Goal: Task Accomplishment & Management: Use online tool/utility

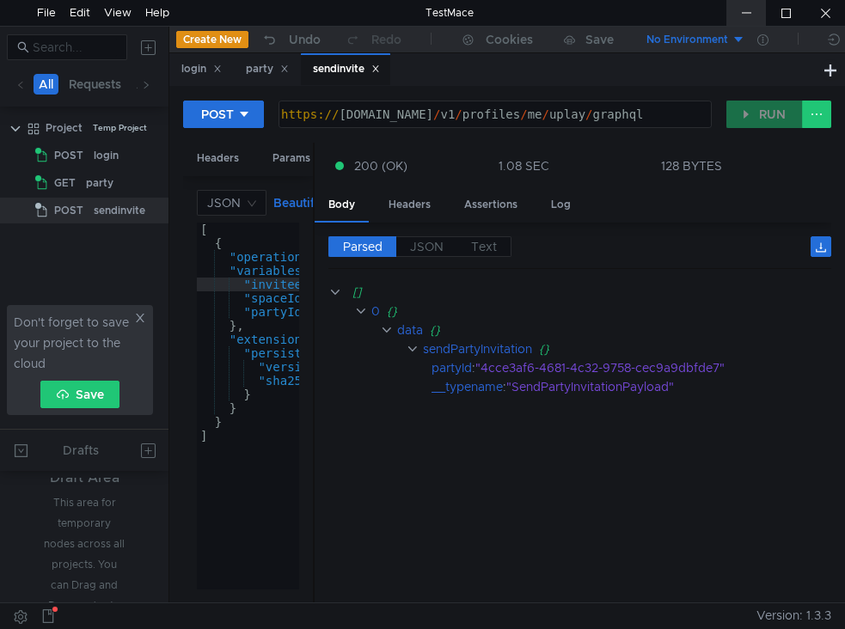
click at [739, 8] on div at bounding box center [747, 13] width 40 height 26
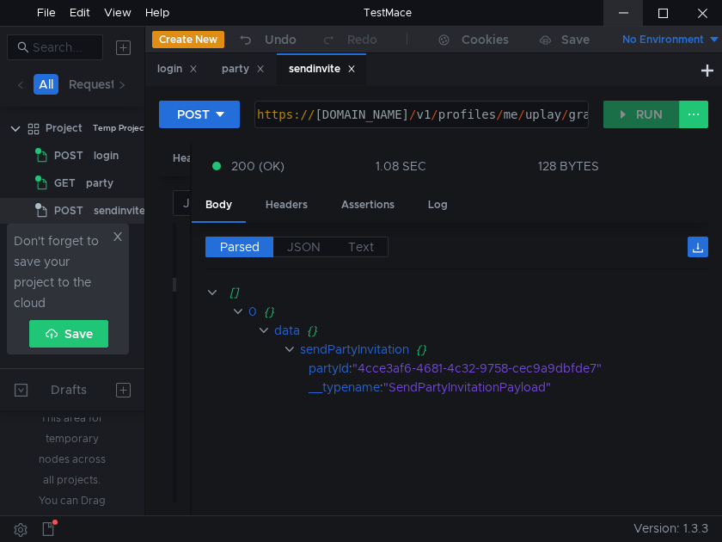
click at [617, 15] on div at bounding box center [624, 13] width 40 height 26
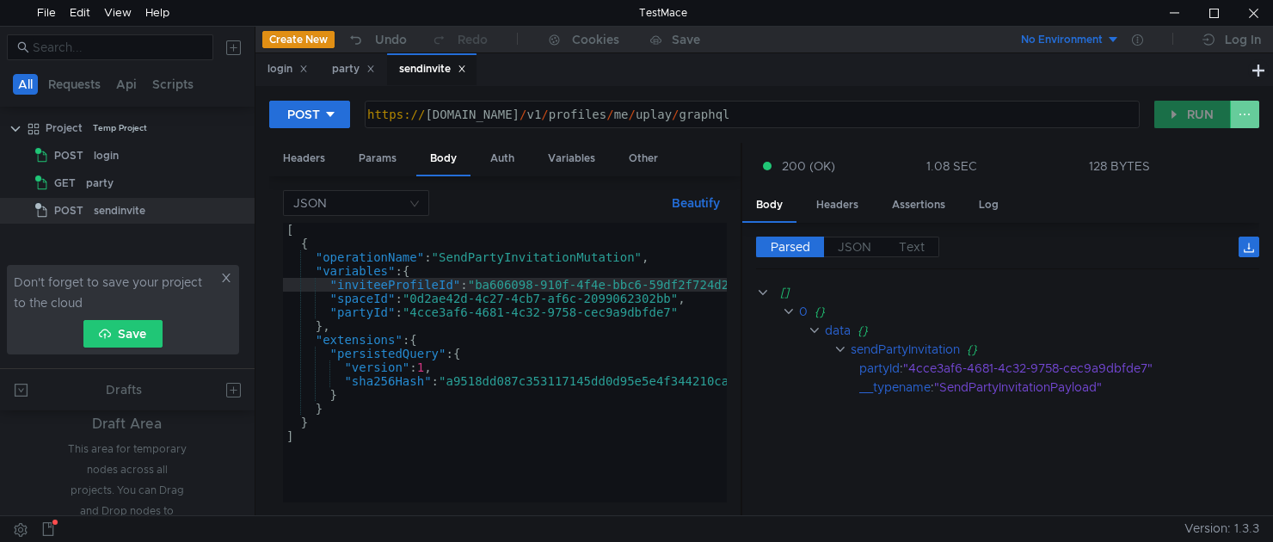
click at [1238, 117] on button at bounding box center [1244, 115] width 29 height 28
click at [1238, 119] on div at bounding box center [636, 271] width 1273 height 542
click at [1171, 17] on div at bounding box center [1174, 13] width 40 height 26
click at [1095, 40] on div "No Environment" at bounding box center [1062, 40] width 82 height 16
click at [1055, 42] on div at bounding box center [636, 271] width 1273 height 542
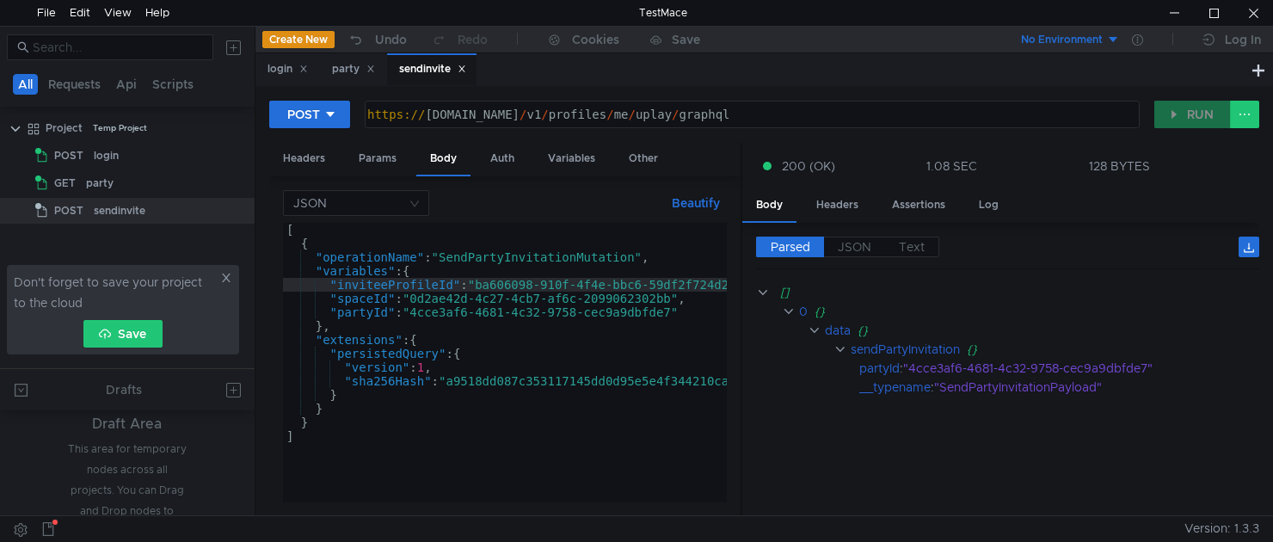
click at [224, 280] on icon at bounding box center [226, 278] width 12 height 12
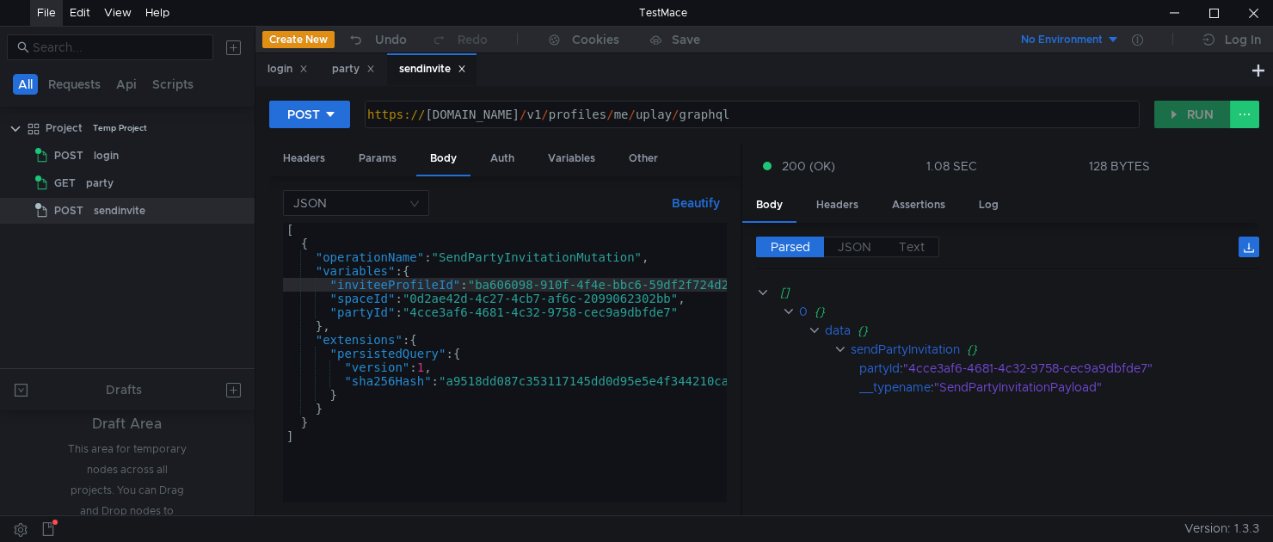
drag, startPoint x: 46, startPoint y: 27, endPoint x: 44, endPoint y: 10, distance: 16.4
click at [46, 24] on body "File Edit View Help TestMace All Requests Api Scripts Project Temp Project POST…" at bounding box center [636, 271] width 1273 height 542
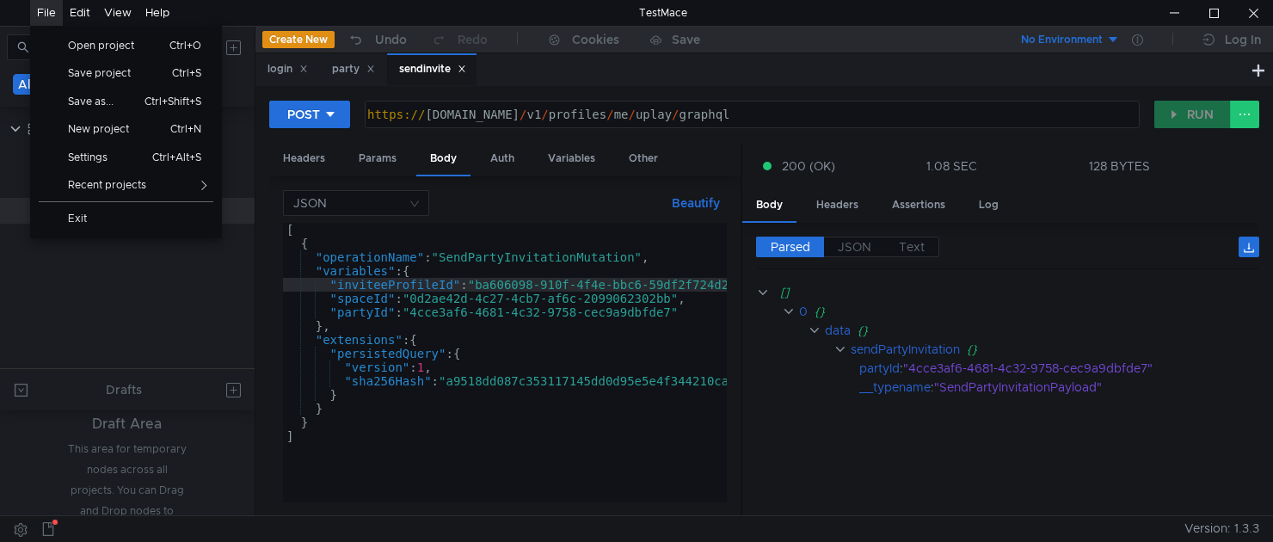
click at [44, 10] on div "File" at bounding box center [46, 13] width 19 height 26
click at [107, 68] on span "Save project" at bounding box center [106, 73] width 97 height 10
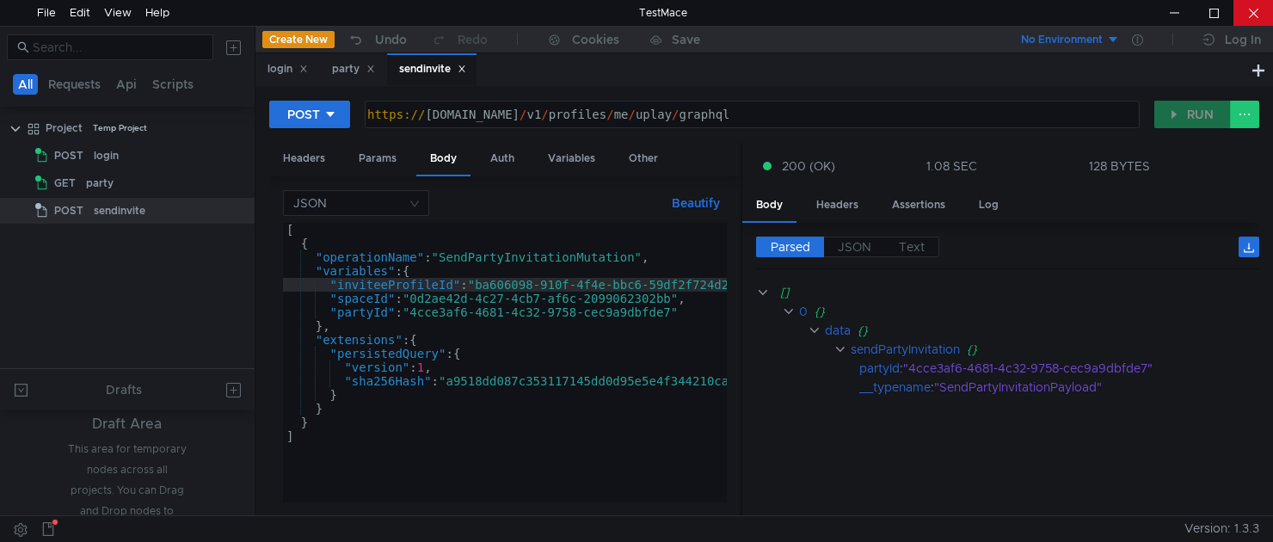
click at [1252, 23] on div at bounding box center [1253, 13] width 40 height 26
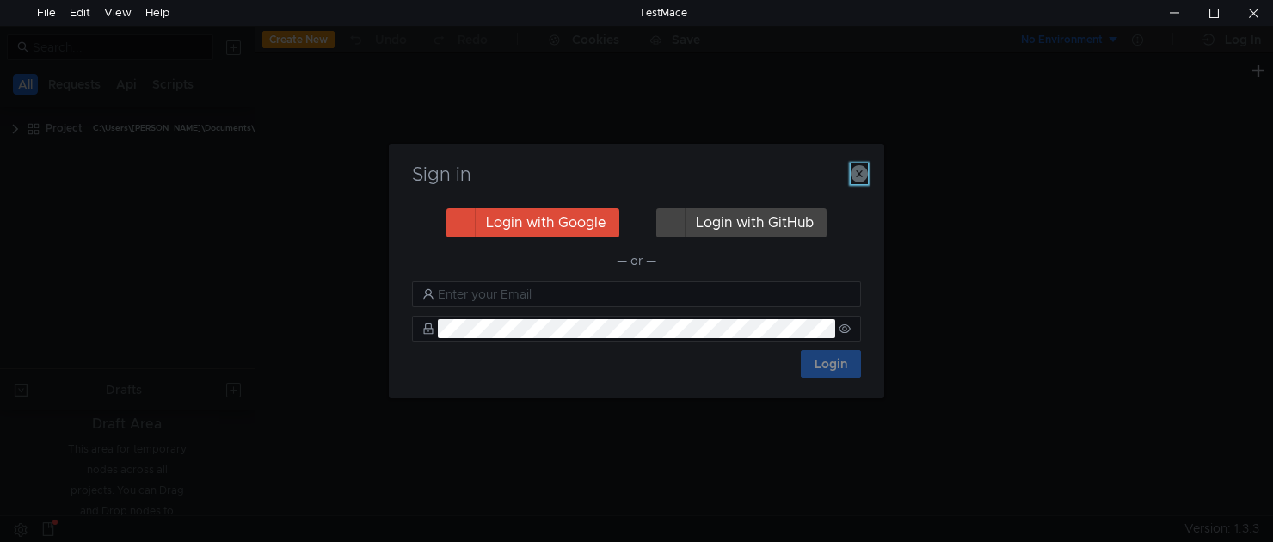
click at [850, 183] on button "button" at bounding box center [858, 173] width 17 height 21
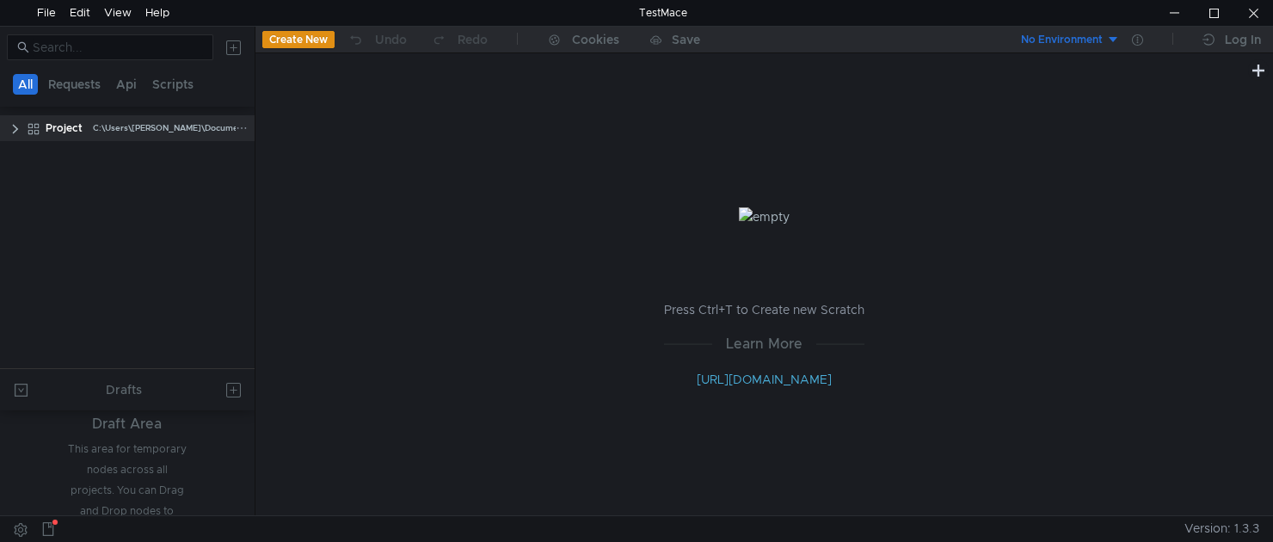
click at [18, 122] on clr-icon at bounding box center [16, 129] width 14 height 14
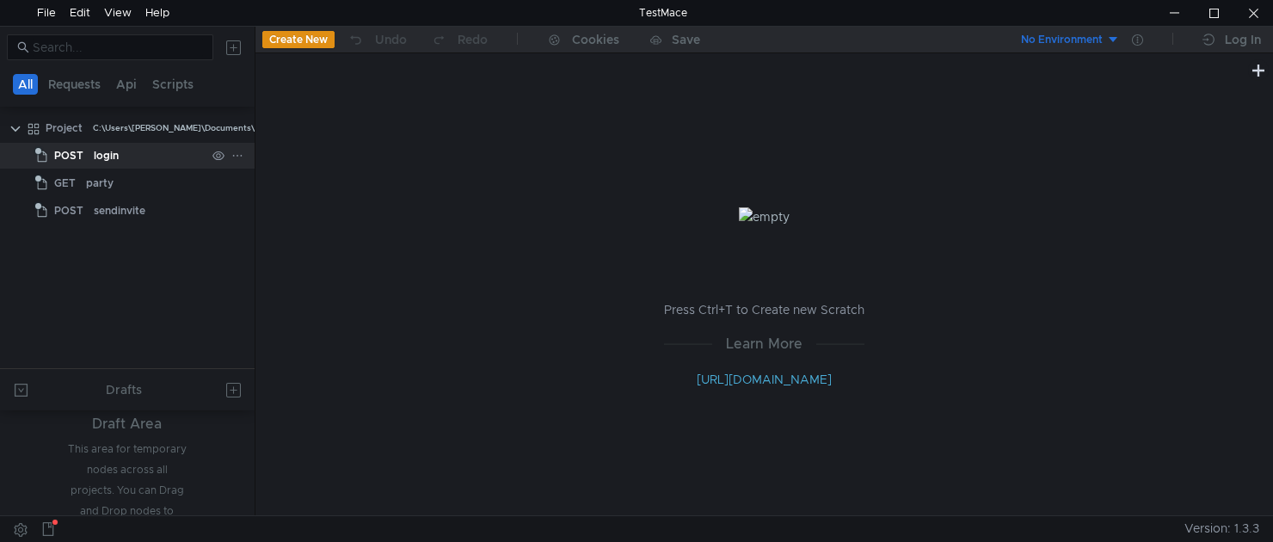
click at [80, 153] on span "POST" at bounding box center [68, 156] width 29 height 26
click at [110, 156] on div "login" at bounding box center [106, 156] width 25 height 26
click at [126, 181] on div "party" at bounding box center [146, 183] width 120 height 26
click at [52, 156] on div "POST" at bounding box center [61, 156] width 53 height 26
click at [106, 156] on div "login" at bounding box center [106, 156] width 25 height 26
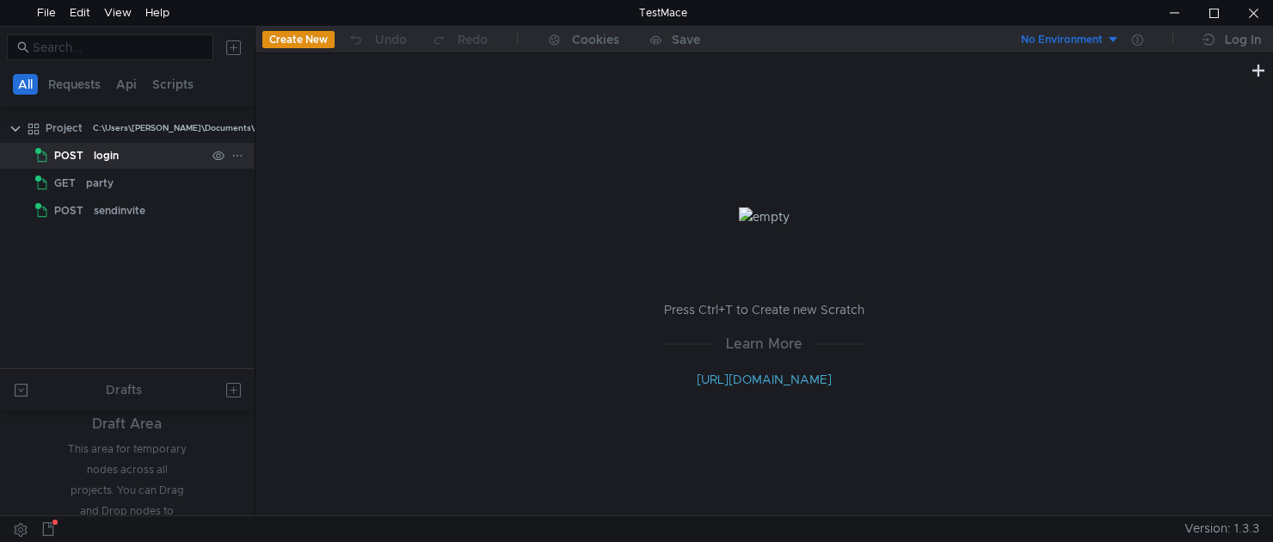
click at [96, 156] on div "login" at bounding box center [106, 156] width 25 height 26
click at [242, 156] on icon at bounding box center [237, 156] width 12 height 12
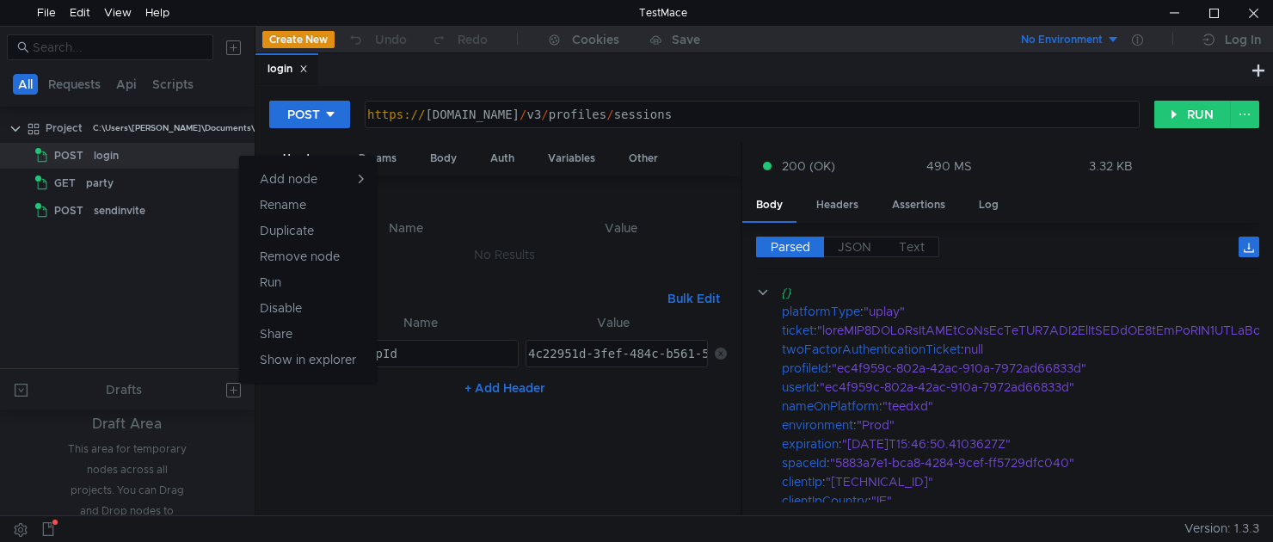
click at [107, 219] on div at bounding box center [636, 271] width 1273 height 542
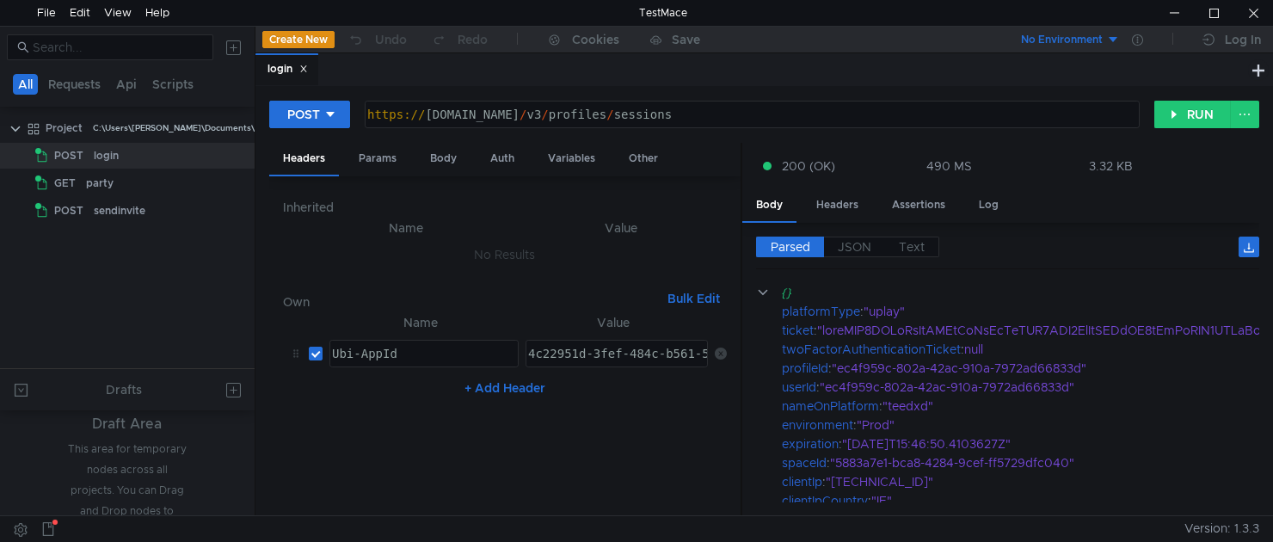
click at [107, 219] on div "sendinvite" at bounding box center [120, 211] width 52 height 26
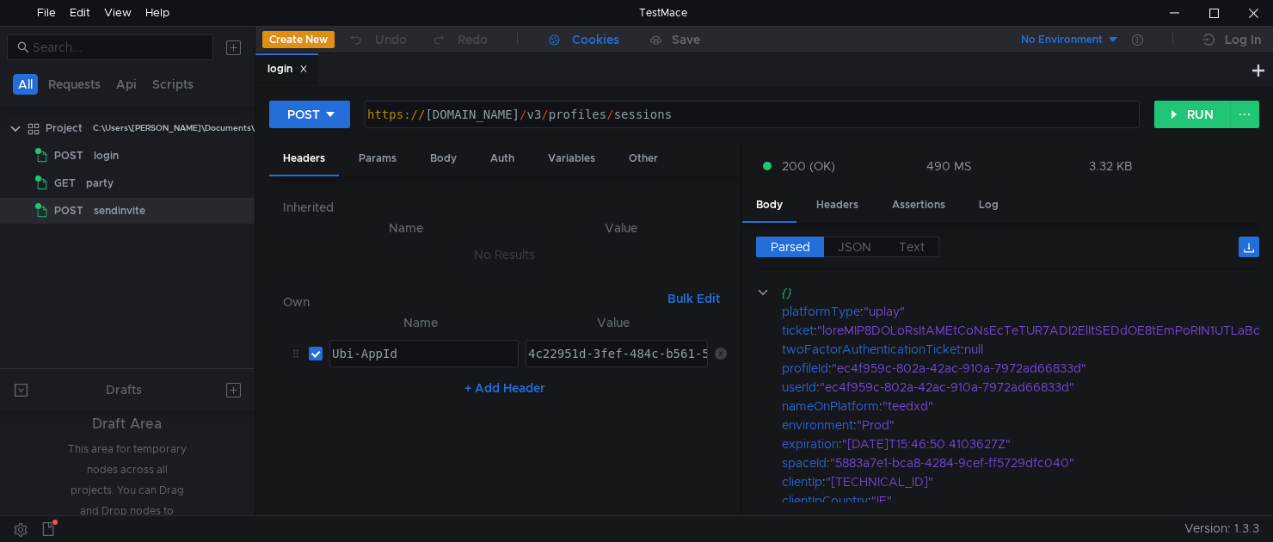
click at [564, 28] on div "Create New Undo Redo Cookies Save" at bounding box center [509, 40] width 509 height 27
click at [737, 184] on div "Inherited Name Value No Results Own Bulk Edit XXXXXXXXXXXXXXXXXXXXXXXXXXXXXXXXX…" at bounding box center [504, 346] width 471 height 340
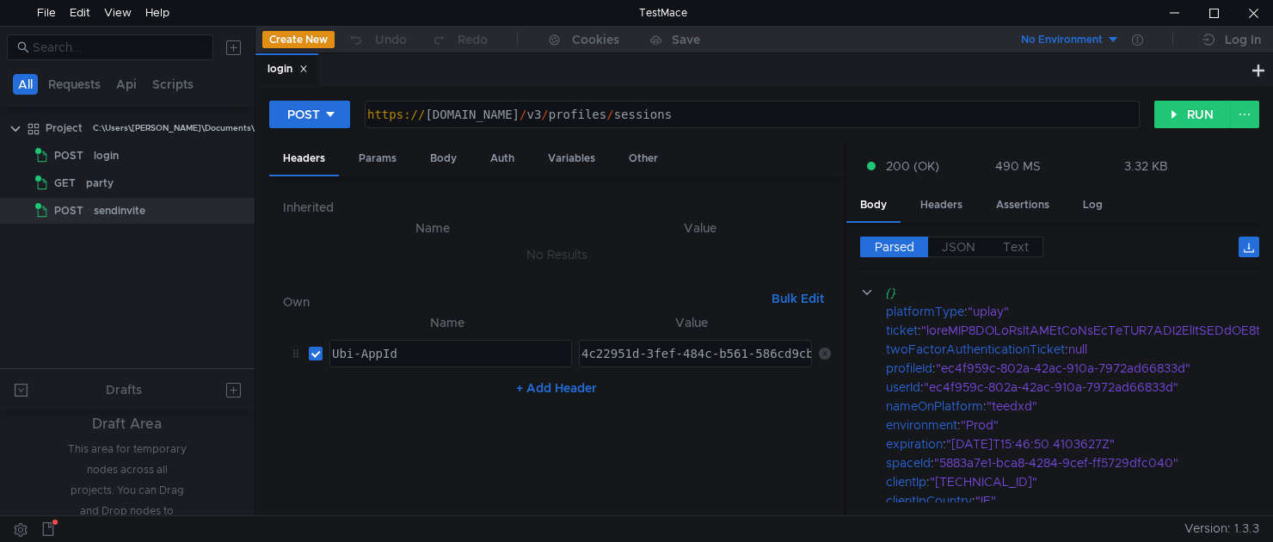
drag, startPoint x: 740, startPoint y: 183, endPoint x: 821, endPoint y: 154, distance: 85.9
click at [874, 163] on as-split "Headers Params Body Auth Variables Other Inherited Name Value No Results Own Bu…" at bounding box center [764, 330] width 990 height 374
click at [1206, 115] on button "RUN" at bounding box center [1192, 115] width 77 height 28
drag, startPoint x: 592, startPoint y: 26, endPoint x: 589, endPoint y: 0, distance: 26.0
click at [589, 0] on body "File Edit View Help TestMace All Requests Api Scripts Project C:\Users\shane\Do…" at bounding box center [636, 271] width 1273 height 542
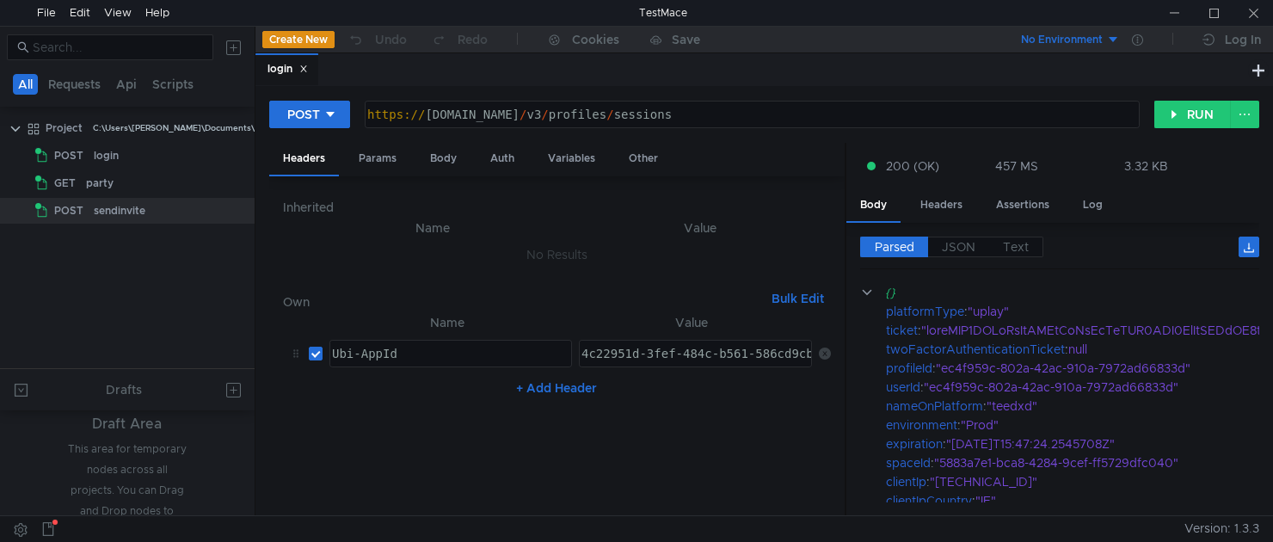
drag, startPoint x: 29, startPoint y: 432, endPoint x: 157, endPoint y: 166, distance: 295.0
click at [29, 432] on div at bounding box center [127, 425] width 255 height 17
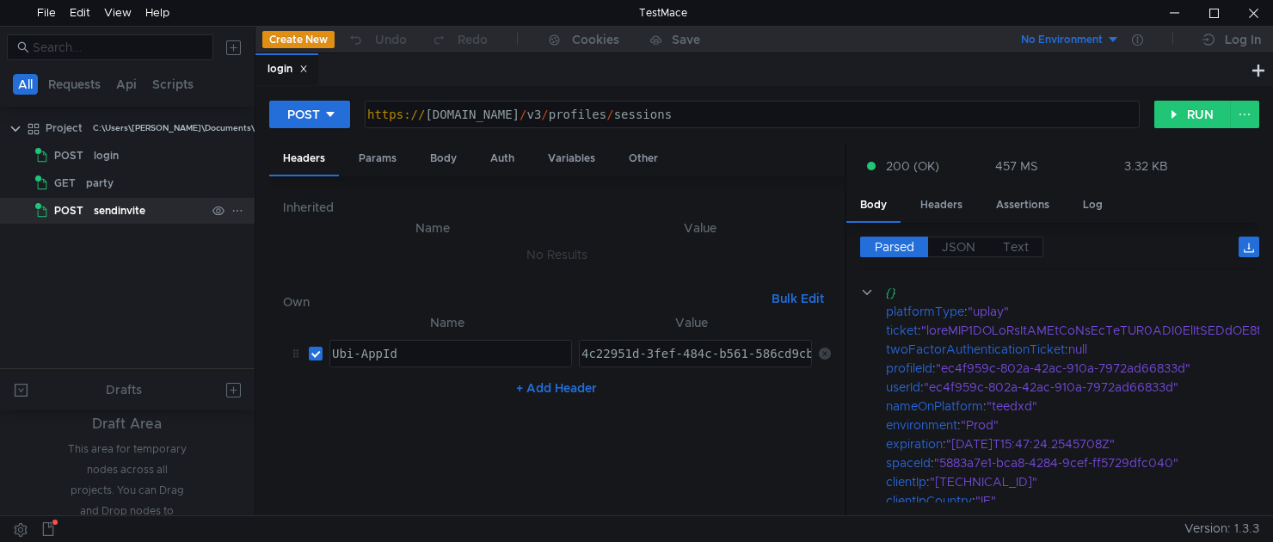
click at [116, 193] on div "party" at bounding box center [146, 183] width 120 height 26
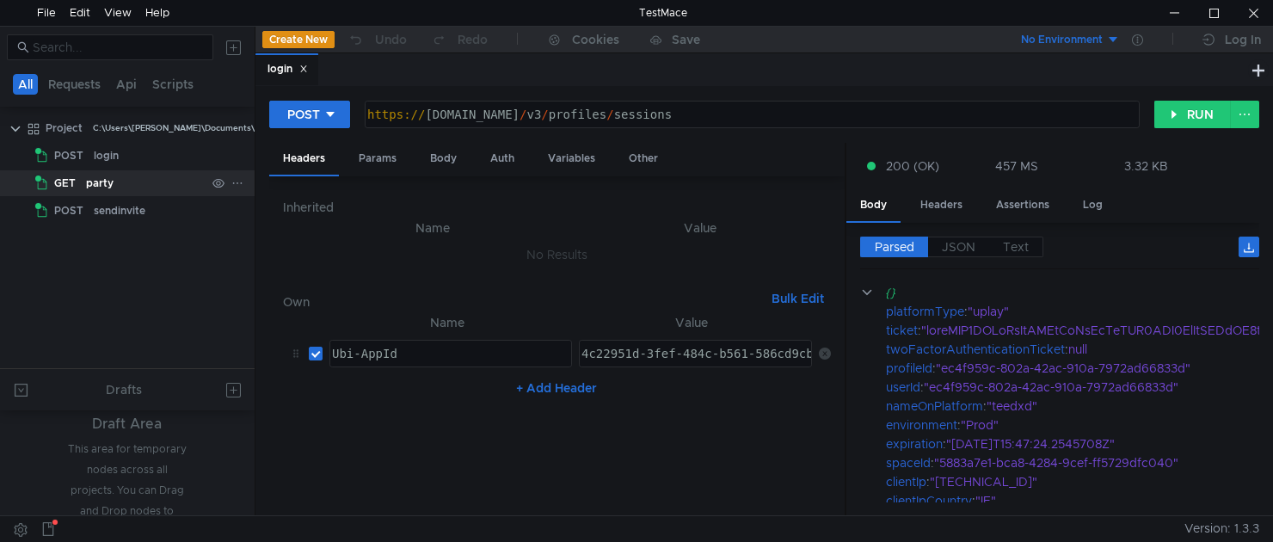
click at [115, 192] on div "party" at bounding box center [146, 183] width 120 height 26
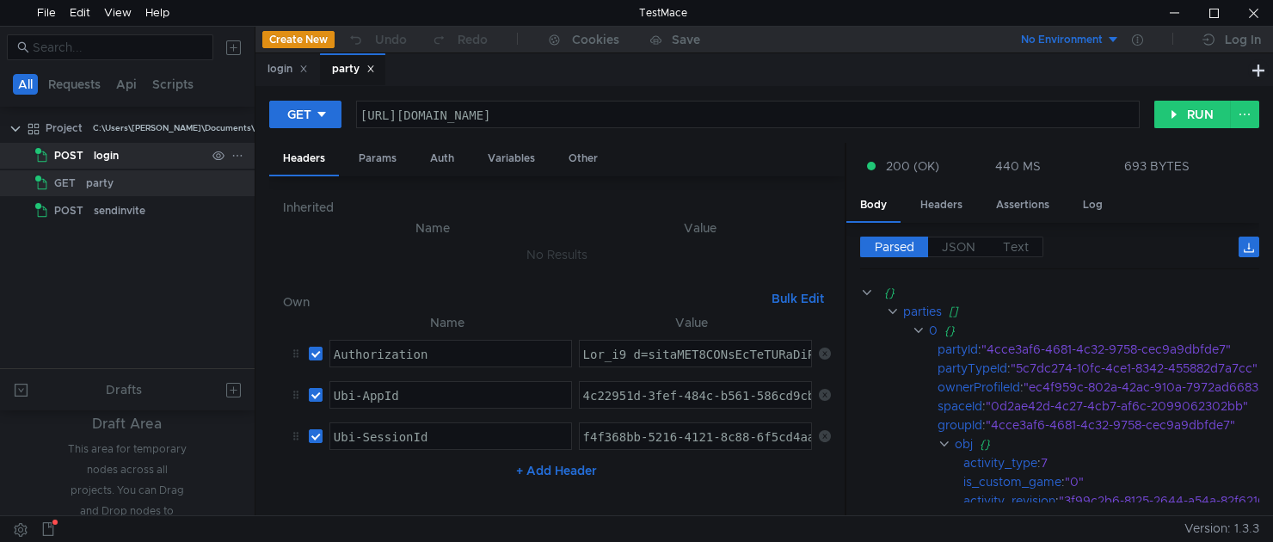
click at [134, 168] on div "login" at bounding box center [150, 156] width 112 height 26
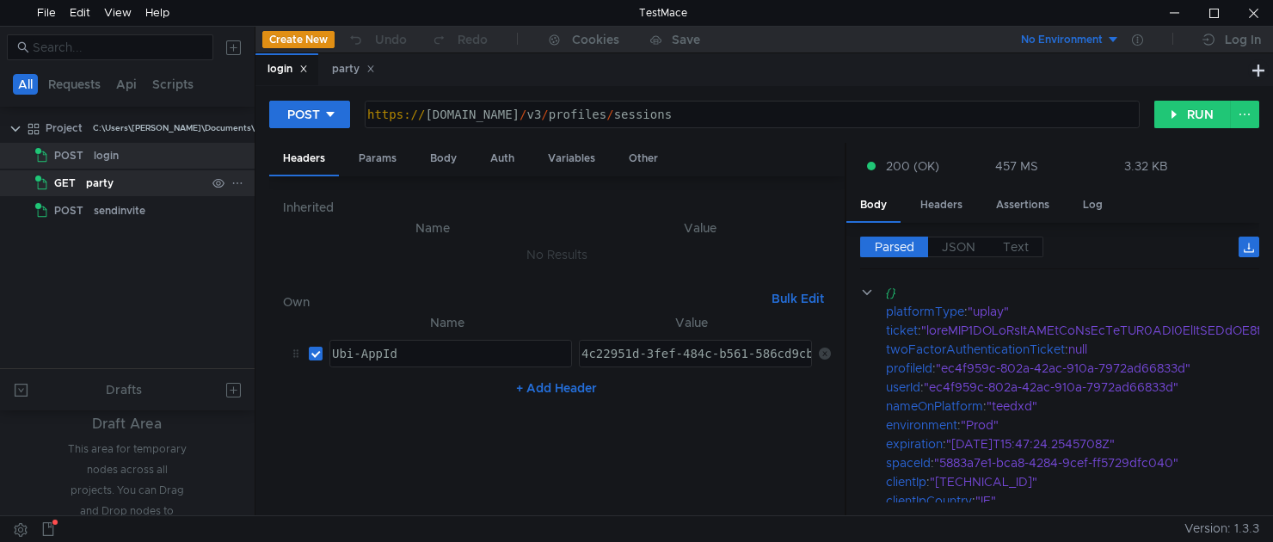
click at [138, 182] on div "party" at bounding box center [146, 183] width 120 height 26
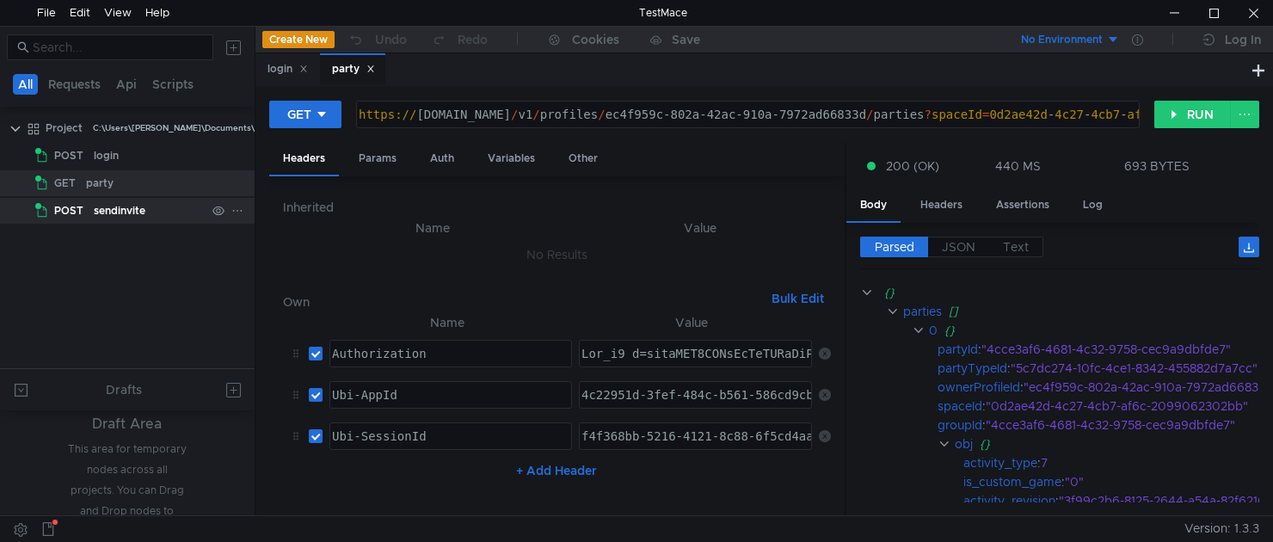
click at [139, 213] on div "sendinvite" at bounding box center [120, 211] width 52 height 26
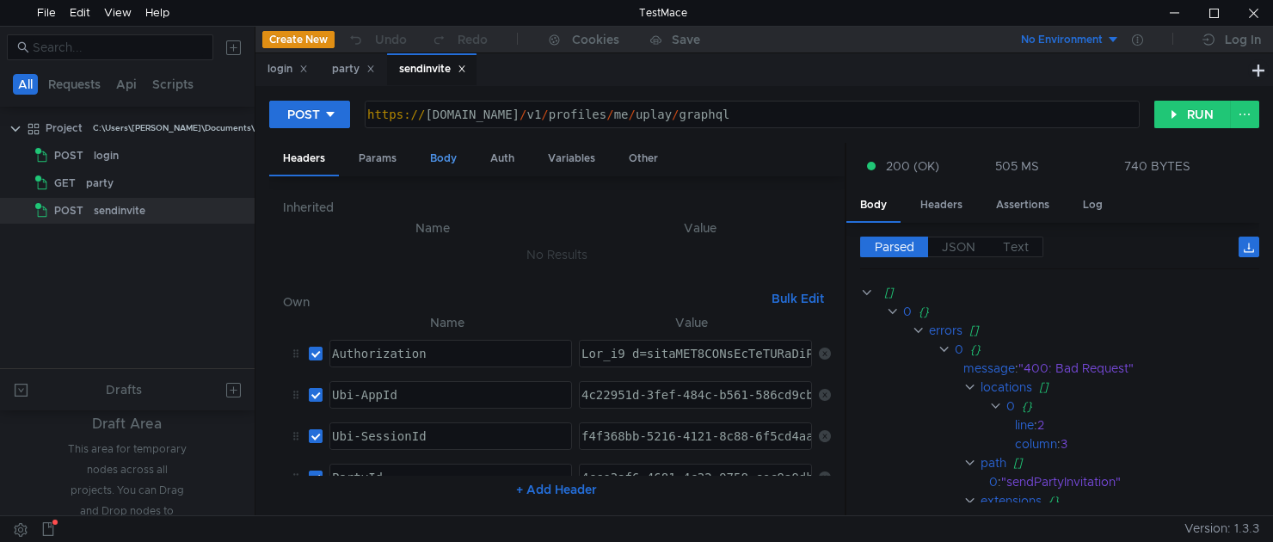
click at [453, 158] on div "Body" at bounding box center [443, 159] width 54 height 32
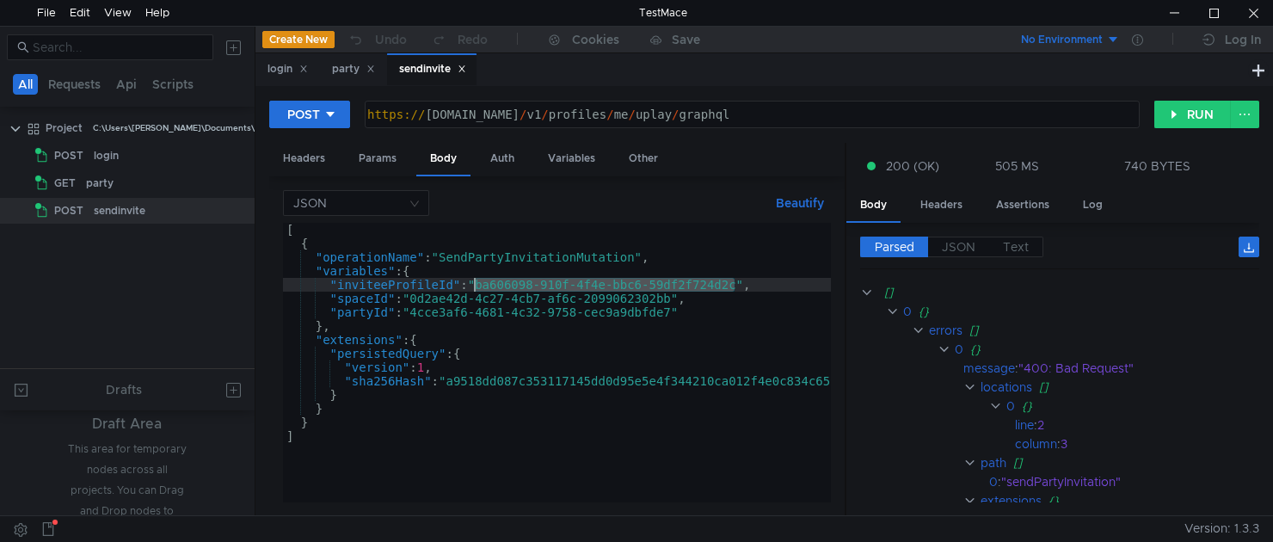
drag, startPoint x: 734, startPoint y: 285, endPoint x: 475, endPoint y: 282, distance: 258.8
click at [475, 282] on div "[ { "operationName" : "SendPartyInvitationMutation" , "variables" : { "inviteeP…" at bounding box center [604, 376] width 642 height 307
paste textarea "29bc33fa-5b77-4441-9000-03fdc5fc0484"
click at [1192, 116] on button "RUN" at bounding box center [1192, 115] width 77 height 28
drag, startPoint x: 742, startPoint y: 52, endPoint x: 706, endPoint y: 224, distance: 175.7
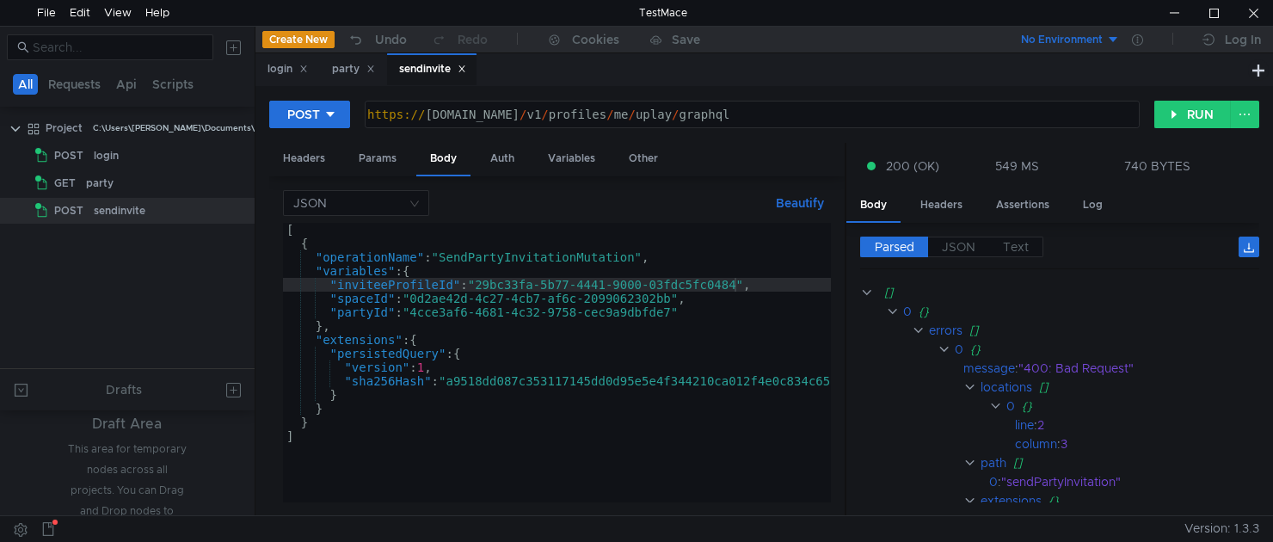
click at [690, 243] on app-content "Create New Undo Redo Cookies Save No Environment Log In login party sendinvite …" at bounding box center [763, 271] width 1017 height 488
drag, startPoint x: 800, startPoint y: 44, endPoint x: 642, endPoint y: 282, distance: 285.9
click at [642, 282] on app-content "Create New Undo Redo Cookies Save No Environment Log In login party sendinvite …" at bounding box center [763, 271] width 1017 height 488
drag, startPoint x: 900, startPoint y: 39, endPoint x: 766, endPoint y: 57, distance: 135.3
click at [766, 57] on app-content "Create New Undo Redo Cookies Save No Environment Log In login party sendinvite …" at bounding box center [763, 271] width 1017 height 488
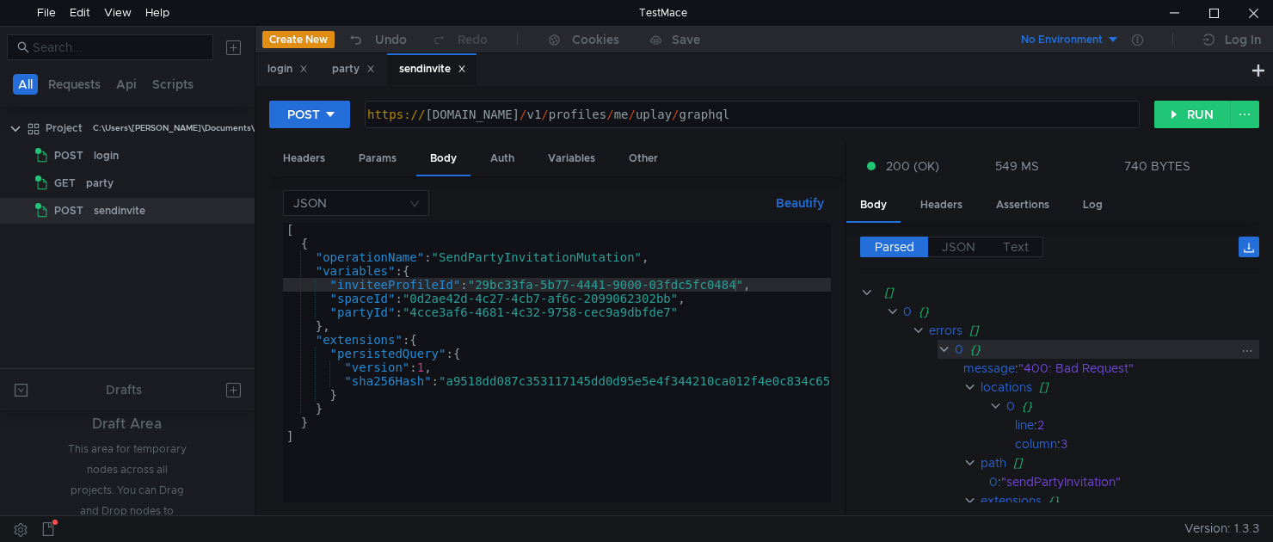
scroll to position [86, 0]
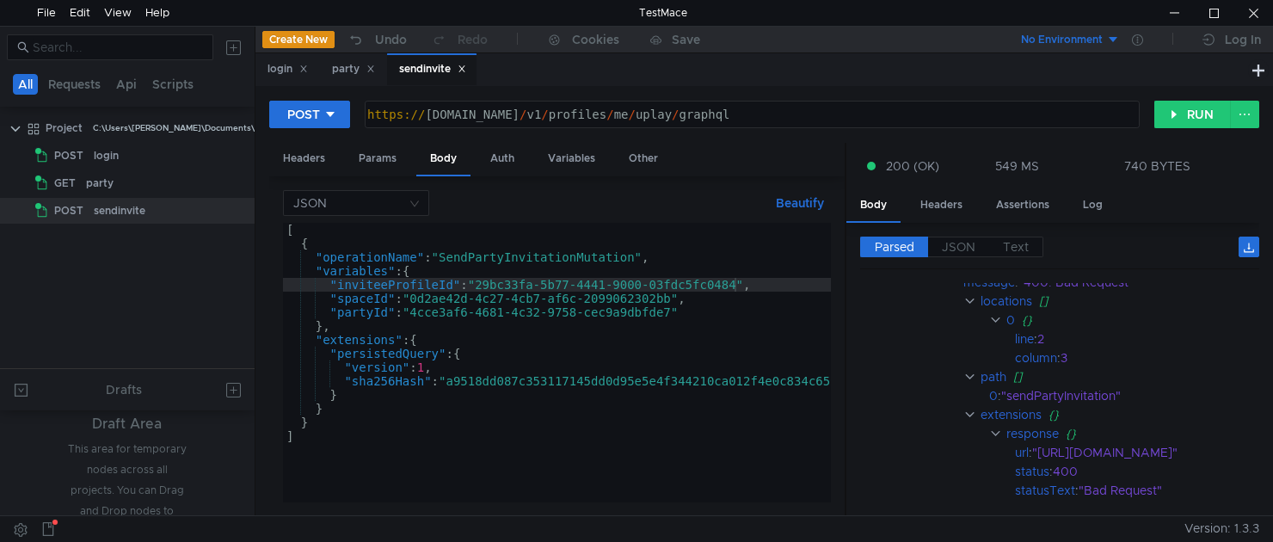
click at [768, 293] on div "[ { "operationName" : "SendPartyInvitationMutation" , "variables" : { "inviteeP…" at bounding box center [604, 373] width 642 height 300
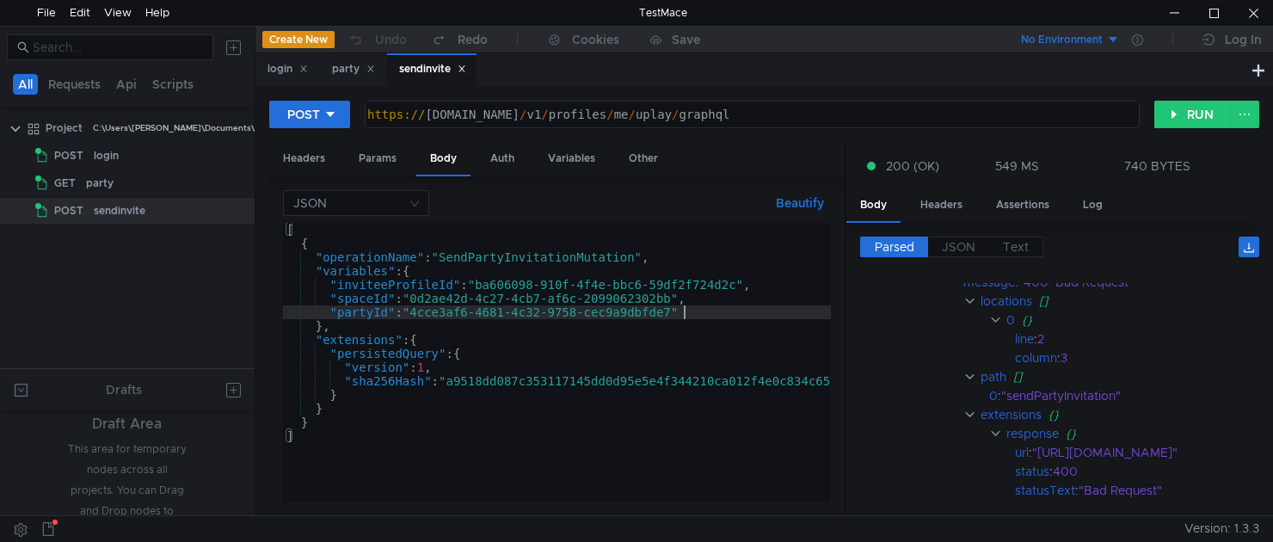
click at [739, 315] on div "[ { "operationName" : "SendPartyInvitationMutation" , "variables" : { "inviteeP…" at bounding box center [604, 373] width 642 height 300
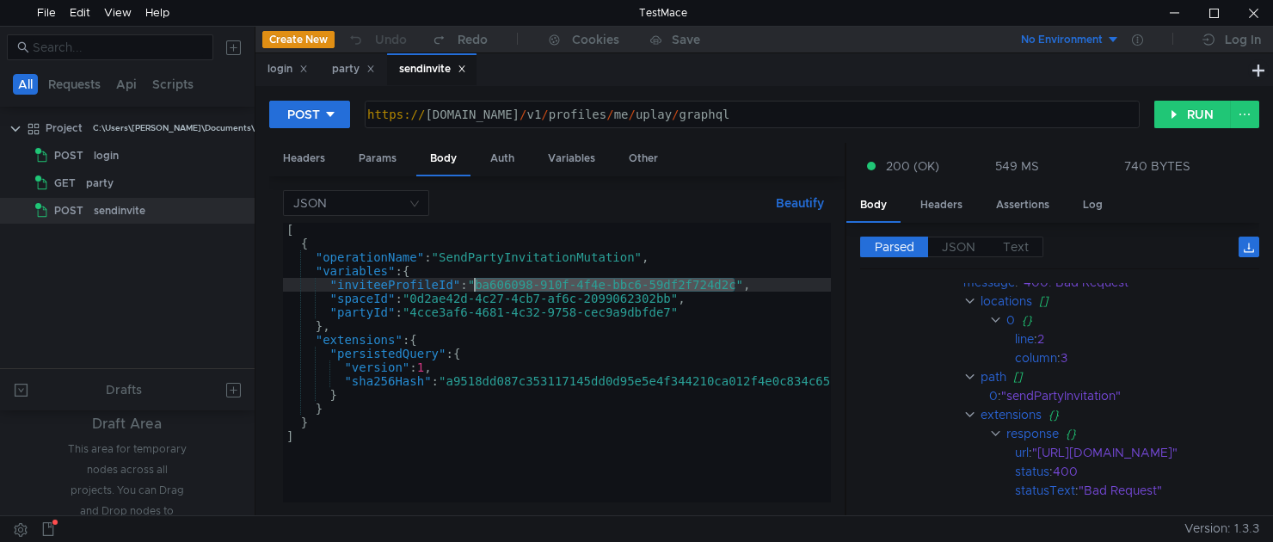
drag, startPoint x: 737, startPoint y: 285, endPoint x: 475, endPoint y: 288, distance: 262.3
click at [475, 288] on div "[ { "operationName" : "SendPartyInvitationMutation" , "variables" : { "inviteeP…" at bounding box center [604, 373] width 642 height 300
paste textarea "29bc33fa-5b77-4441-9000-03fdc5fc0484"
type textarea ""inviteeProfileId":"29bc33fa-5b77-4441-9000-03fdc5fc0484","
click at [1194, 113] on button "RUN" at bounding box center [1192, 115] width 77 height 28
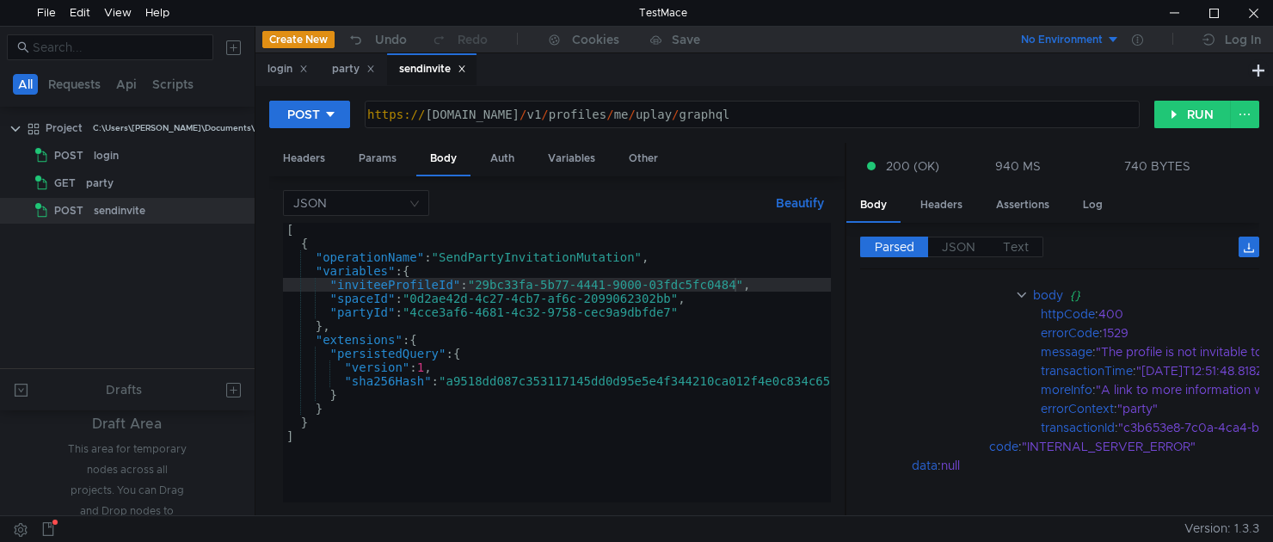
scroll to position [238, 0]
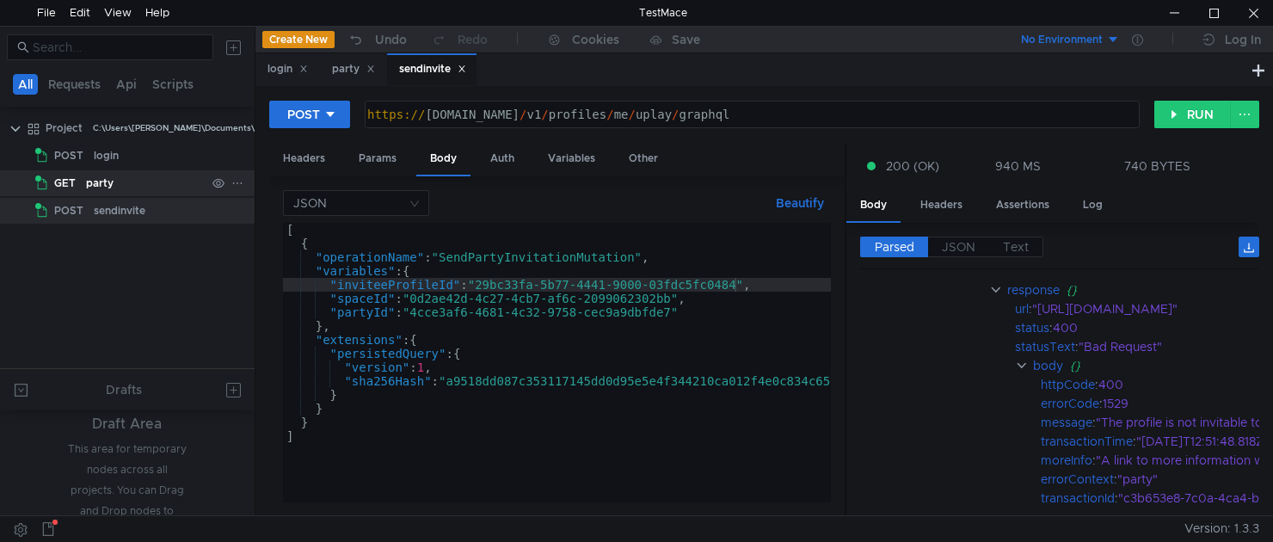
click at [104, 183] on div "party" at bounding box center [100, 183] width 28 height 26
click at [140, 186] on div "party" at bounding box center [146, 183] width 120 height 26
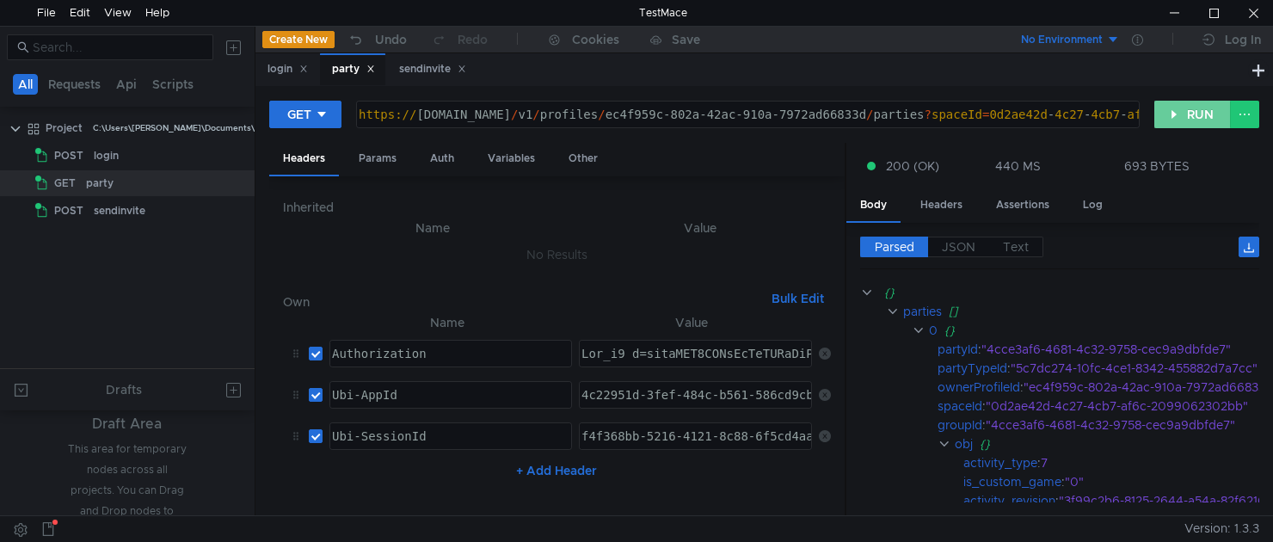
click at [1184, 111] on button "RUN" at bounding box center [1192, 115] width 77 height 28
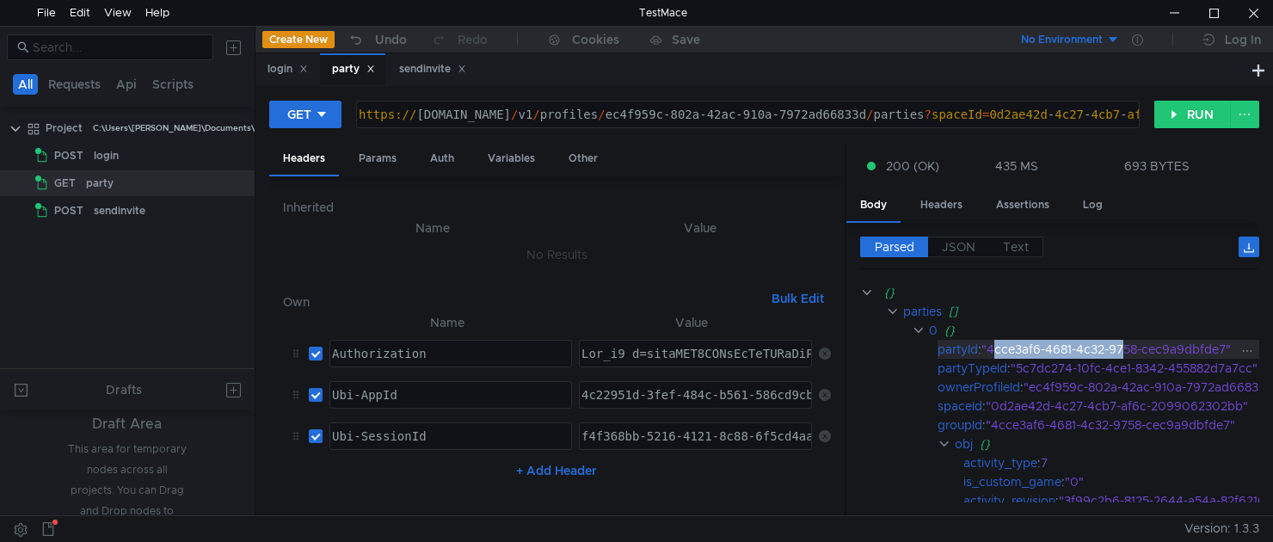
drag, startPoint x: 995, startPoint y: 353, endPoint x: 1192, endPoint y: 350, distance: 196.9
click at [1127, 353] on div ""4cce3af6-4681-4c32-9758-cec9a9dbfde7"" at bounding box center [1146, 349] width 330 height 19
drag, startPoint x: 1229, startPoint y: 350, endPoint x: 992, endPoint y: 352, distance: 236.5
click at [992, 352] on div ""4cce3af6-4681-4c32-9758-cec9a9dbfde7"" at bounding box center [1146, 349] width 330 height 19
copy div "4cce3af6-4681-4c32-9758-cec9a9dbfde7"
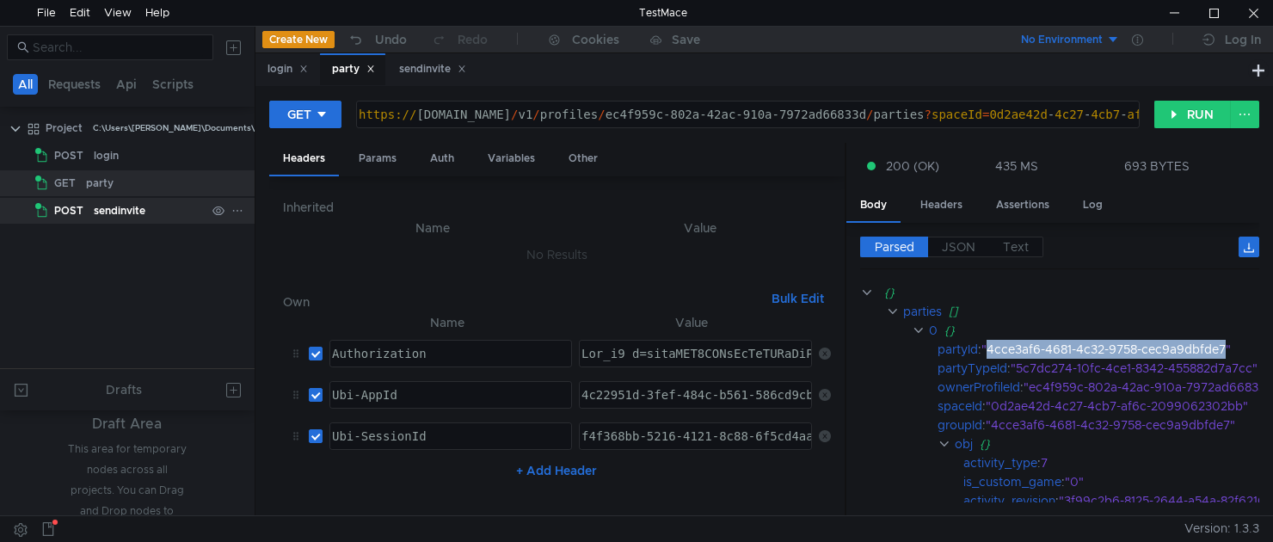
click at [99, 212] on div "sendinvite" at bounding box center [120, 211] width 52 height 26
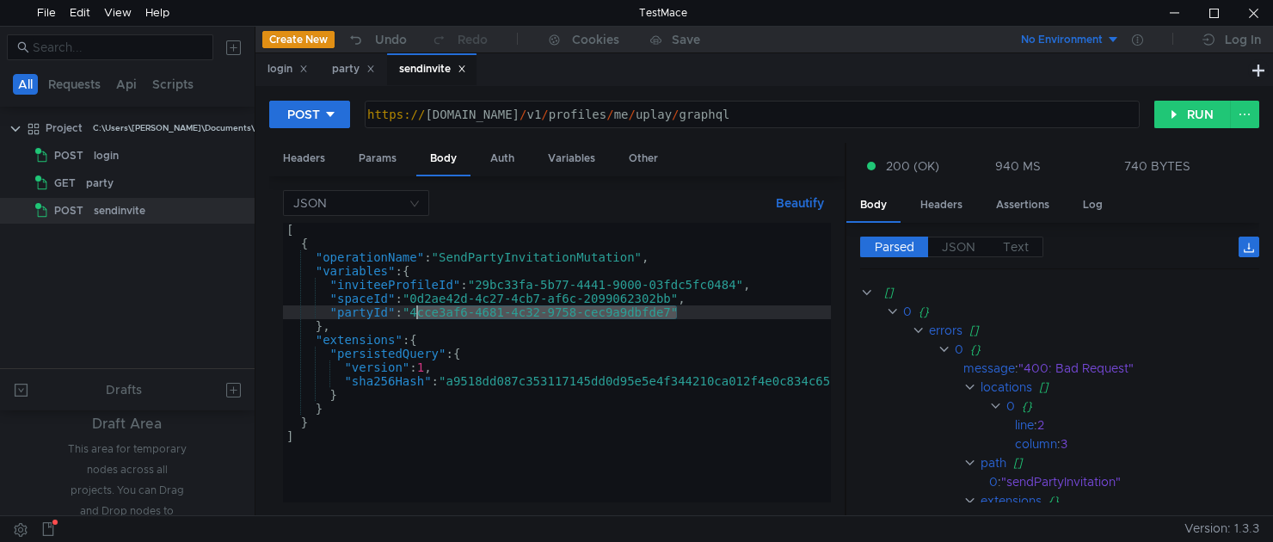
drag, startPoint x: 678, startPoint y: 315, endPoint x: 415, endPoint y: 316, distance: 263.1
click at [415, 316] on div "[ { "operationName" : "SendPartyInvitationMutation" , "variables" : { "inviteeP…" at bounding box center [604, 373] width 642 height 300
click at [707, 318] on div "[ { "operationName" : "SendPartyInvitationMutation" , "variables" : { "inviteeP…" at bounding box center [604, 373] width 642 height 300
click at [1148, 118] on div "POST https:// public-ubiservices.ubi.com / v1 / profiles / me / uplay / graphql…" at bounding box center [711, 114] width 885 height 29
click at [1168, 118] on button "RUN" at bounding box center [1192, 115] width 77 height 28
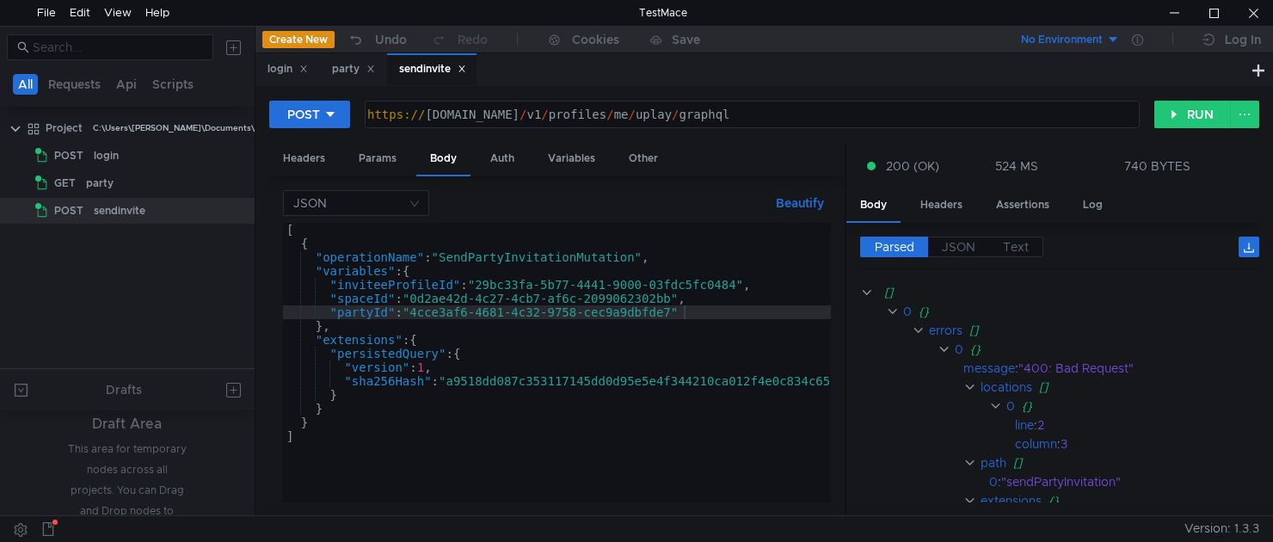
click at [721, 366] on div "[ { "operationName" : "SendPartyInvitationMutation" , "variables" : { "inviteeP…" at bounding box center [604, 373] width 642 height 300
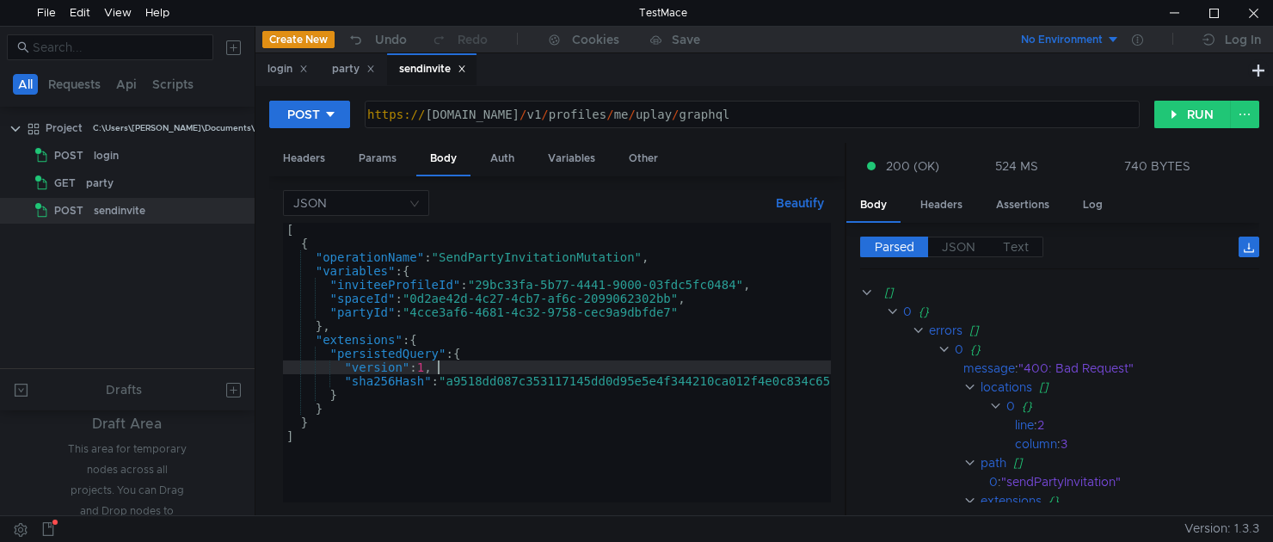
click at [647, 440] on div "[ { "operationName" : "SendPartyInvitationMutation" , "variables" : { "inviteeP…" at bounding box center [604, 373] width 642 height 300
type textarea "]"
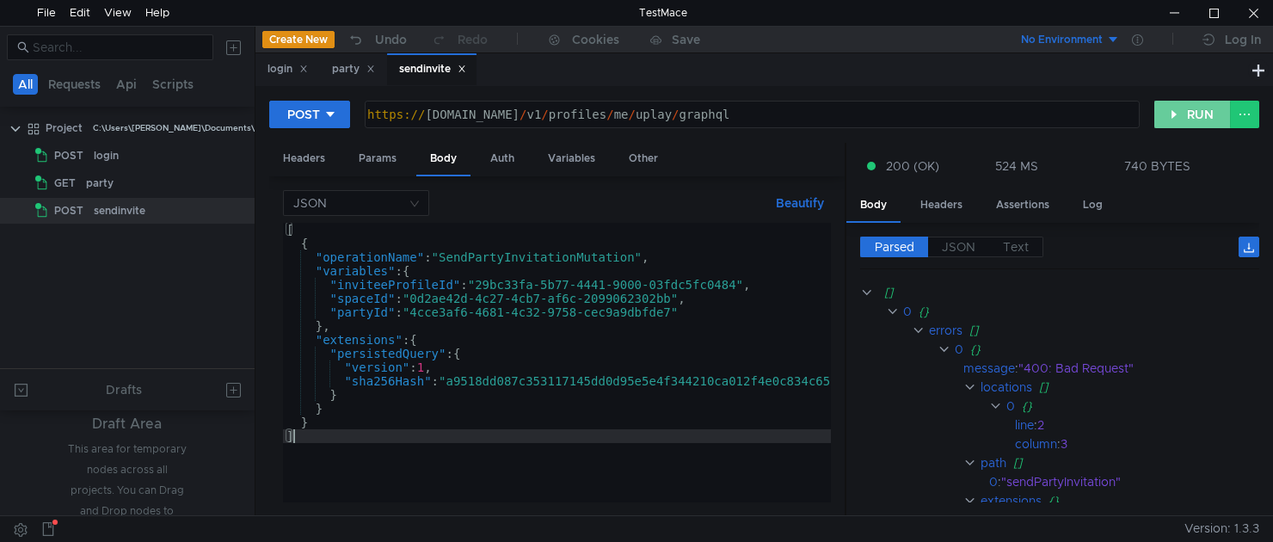
click at [1165, 121] on button "RUN" at bounding box center [1192, 115] width 77 height 28
click at [303, 167] on div "Headers" at bounding box center [304, 159] width 70 height 32
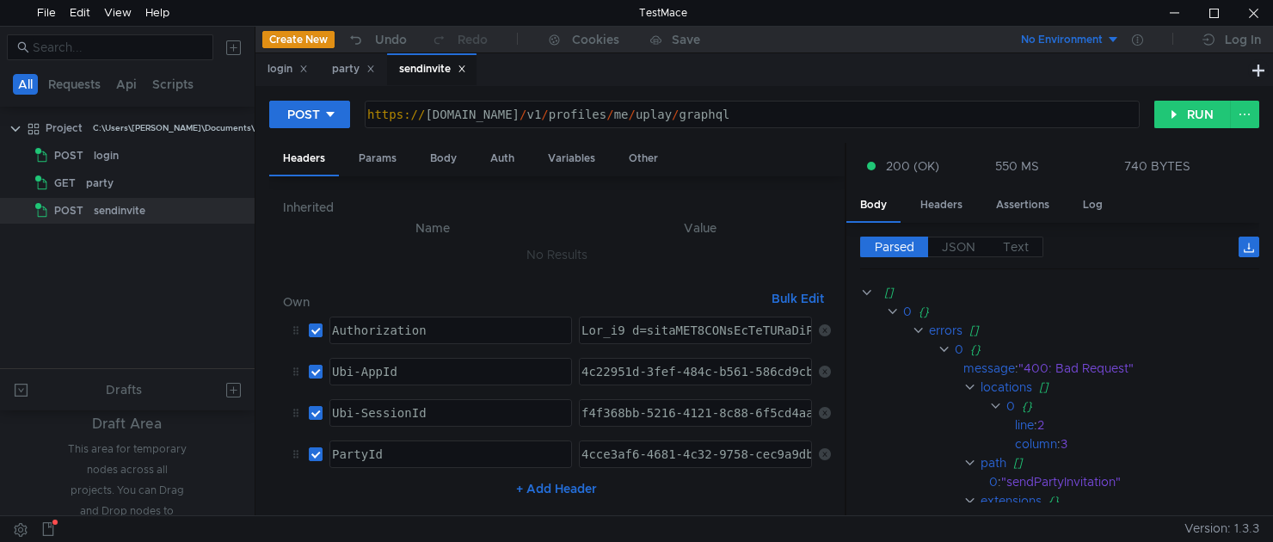
scroll to position [51, 0]
click at [662, 447] on div "4cce3af6-4681-4c32-9758-cec9a9dbfde7" at bounding box center [711, 467] width 267 height 41
type textarea "4cce3af6-4681-4c32-9758-cec9a9dbfde7"
click at [1181, 111] on button "RUN" at bounding box center [1192, 115] width 77 height 28
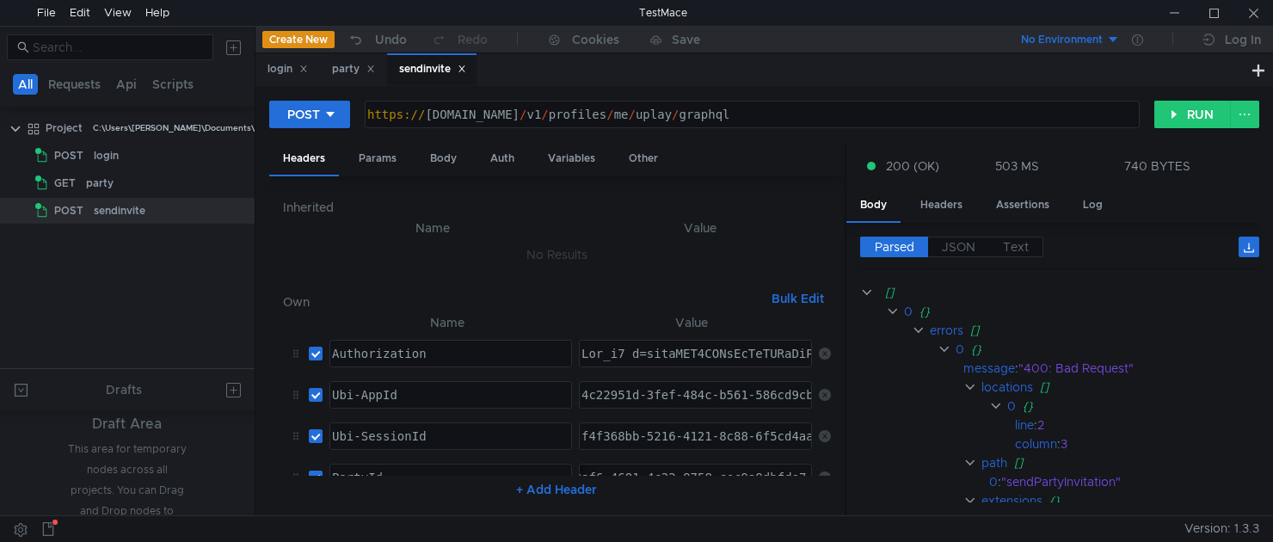
scroll to position [51, 0]
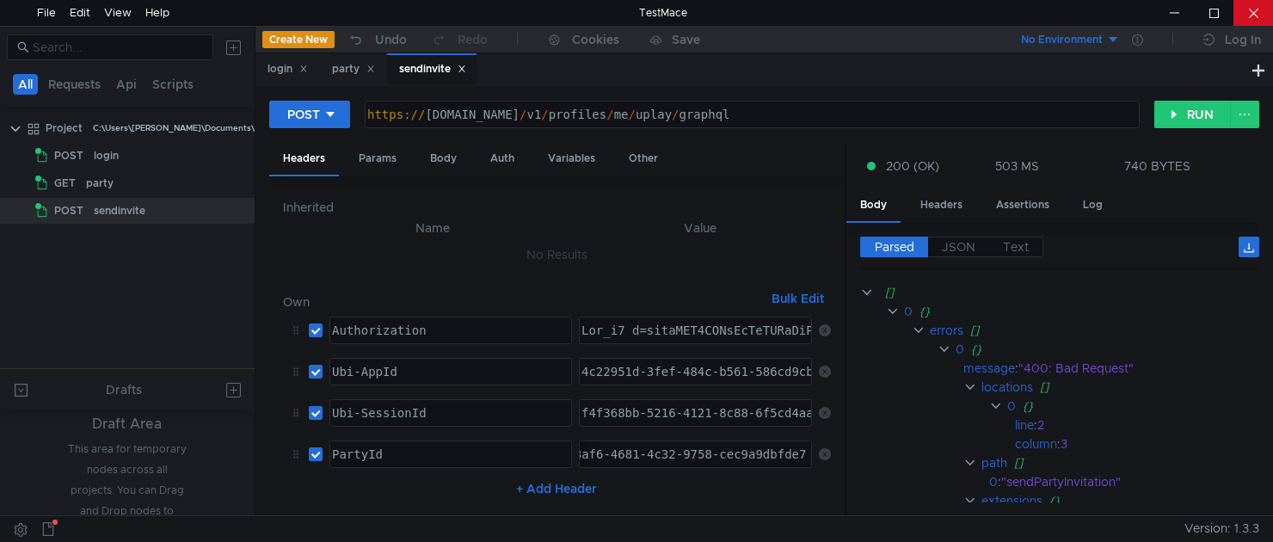
click at [1247, 17] on div at bounding box center [1253, 13] width 40 height 26
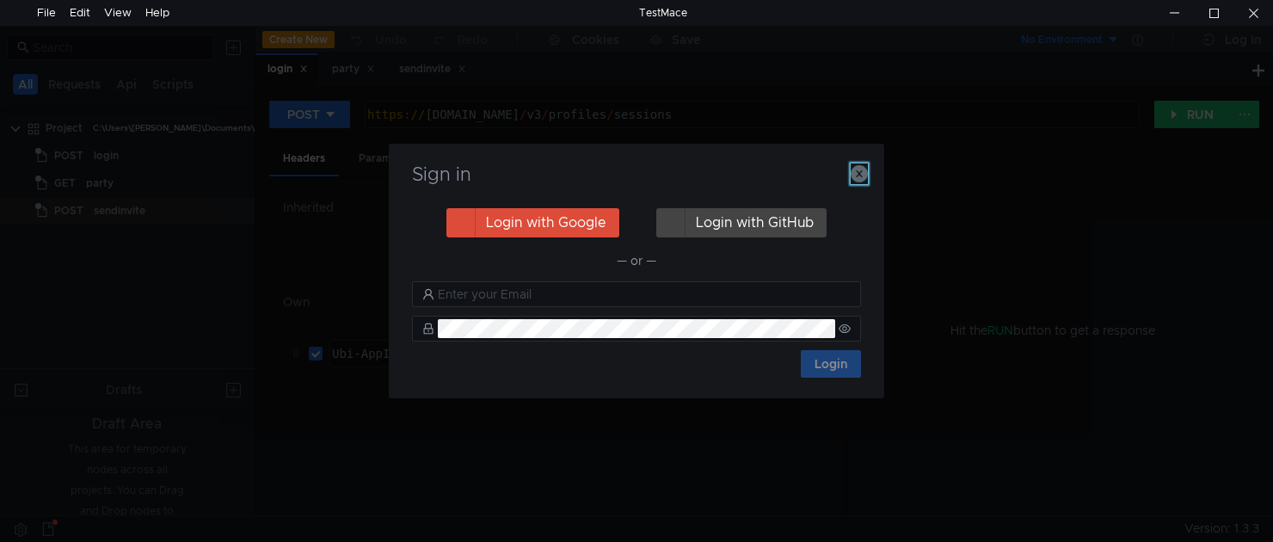
click at [853, 168] on icon "button" at bounding box center [858, 173] width 17 height 17
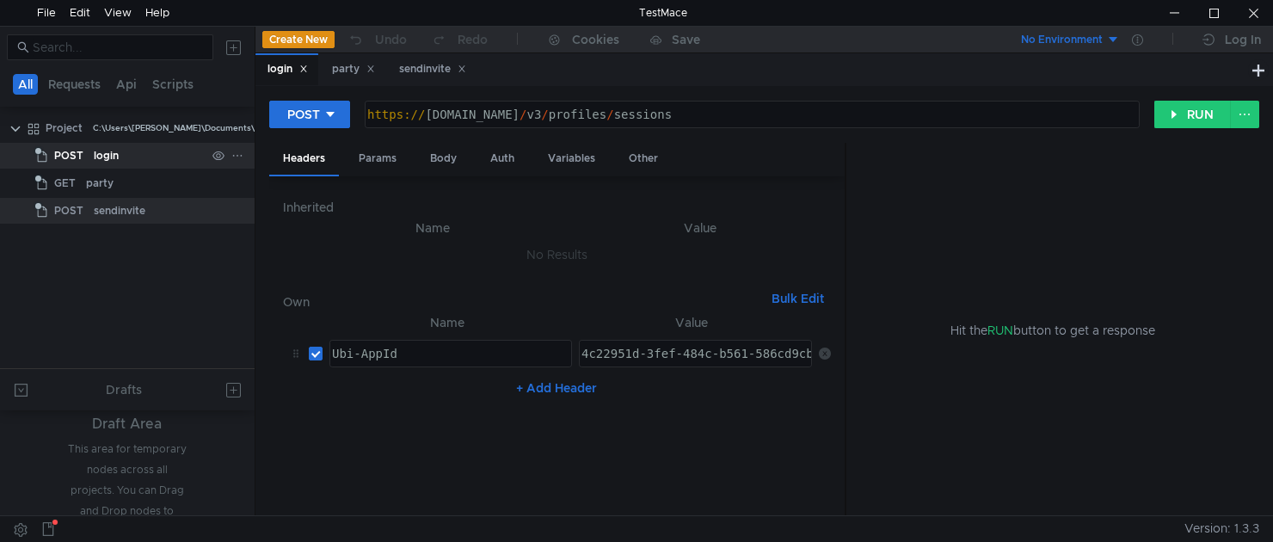
click at [94, 161] on div "login" at bounding box center [106, 156] width 25 height 26
click at [105, 201] on div "sendinvite" at bounding box center [120, 211] width 52 height 26
click at [453, 163] on div "Body" at bounding box center [443, 159] width 54 height 32
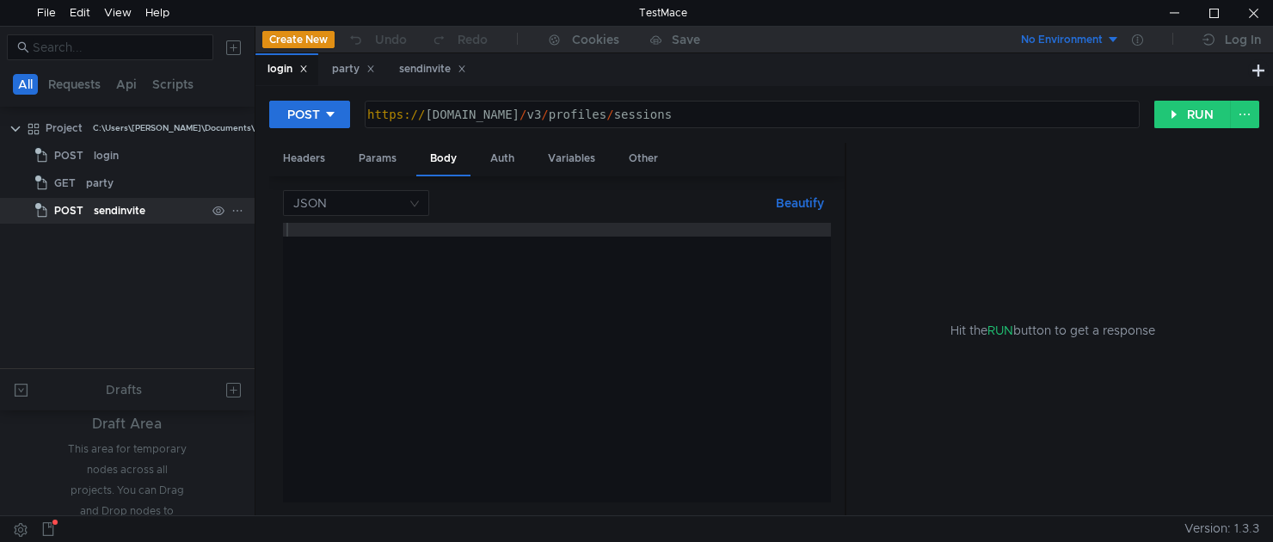
click at [126, 215] on div "sendinvite" at bounding box center [120, 211] width 52 height 26
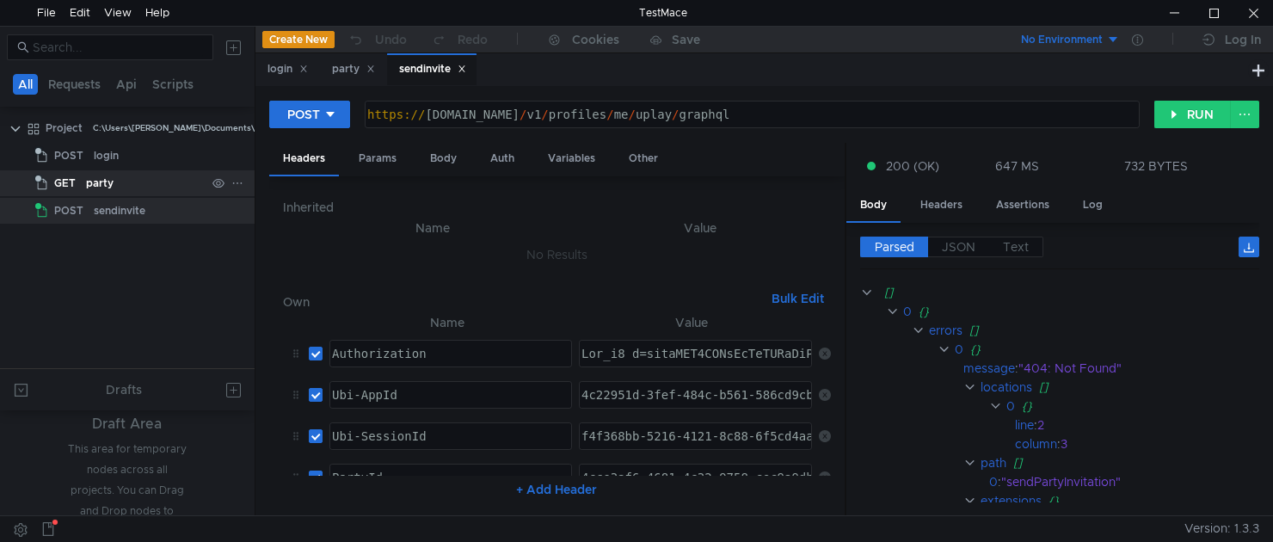
drag, startPoint x: 111, startPoint y: 182, endPoint x: 79, endPoint y: 179, distance: 32.0
click at [79, 179] on div "GET" at bounding box center [58, 183] width 46 height 26
click at [144, 219] on div "sendinvite" at bounding box center [120, 211] width 52 height 26
click at [412, 166] on div "Headers Params Body Auth Variables Other" at bounding box center [556, 160] width 575 height 34
click at [429, 163] on div "Body" at bounding box center [443, 159] width 54 height 32
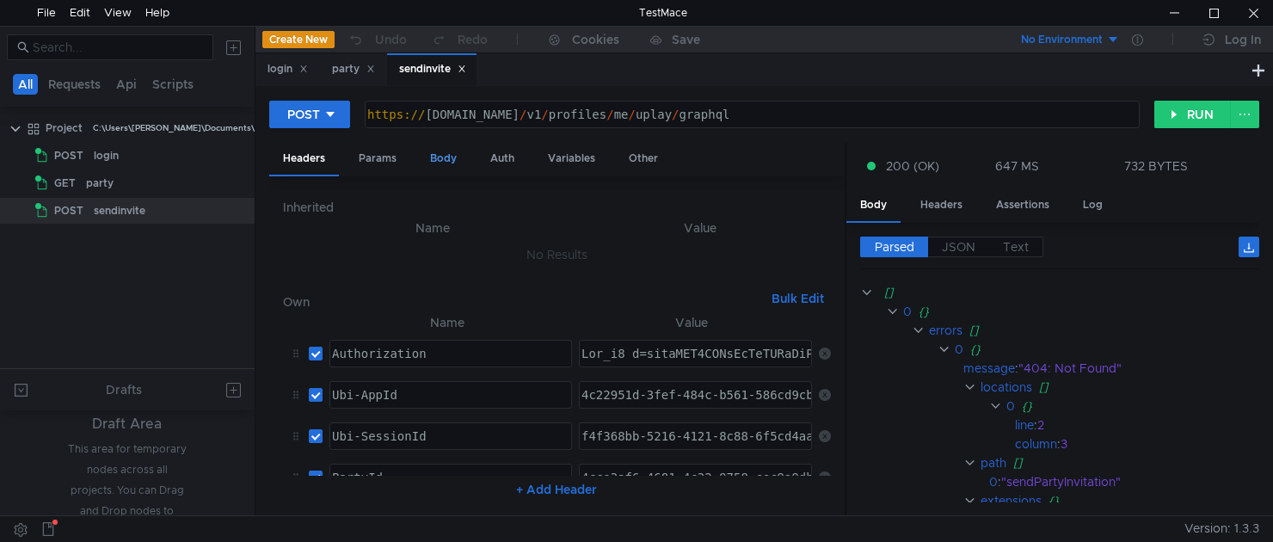
click at [429, 163] on div "Body" at bounding box center [443, 159] width 54 height 32
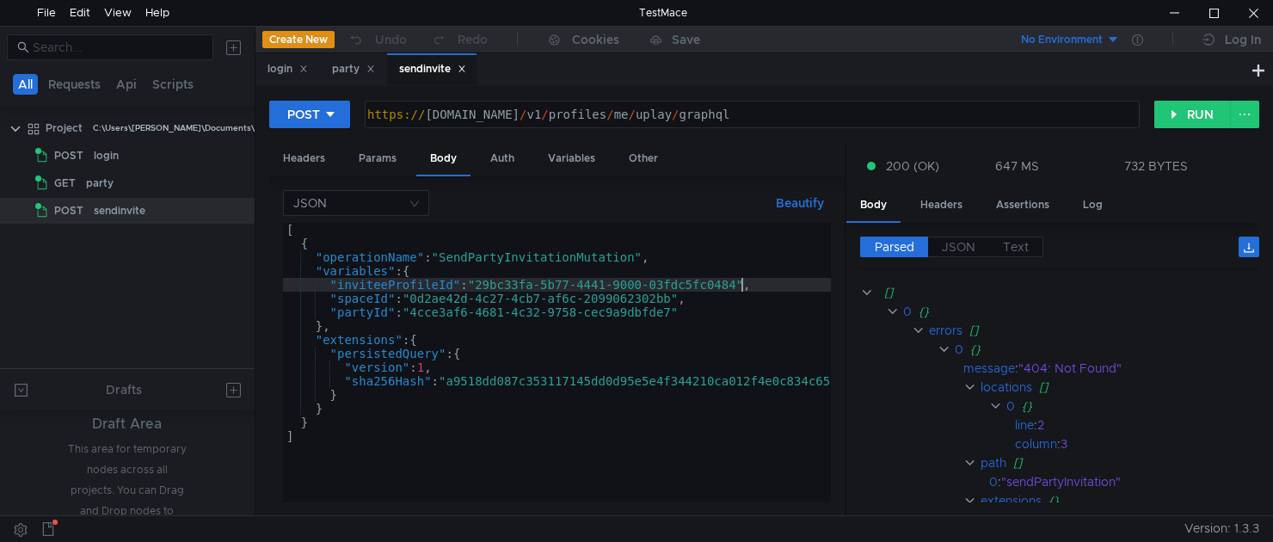
click at [738, 284] on div "[ { "operationName" : "SendPartyInvitationMutation" , "variables" : { "inviteeP…" at bounding box center [604, 376] width 642 height 307
click at [731, 285] on div "[ { "operationName" : "SendPartyInvitationMutation" , "variables" : { "inviteeP…" at bounding box center [604, 376] width 642 height 307
drag, startPoint x: 736, startPoint y: 285, endPoint x: 476, endPoint y: 286, distance: 259.7
click at [476, 286] on div "[ { "operationName" : "SendPartyInvitationMutation" , "variables" : { "inviteeP…" at bounding box center [604, 376] width 642 height 307
paste textarea "c6978025-cd34-4676-ae1d-ec5f7394023b"
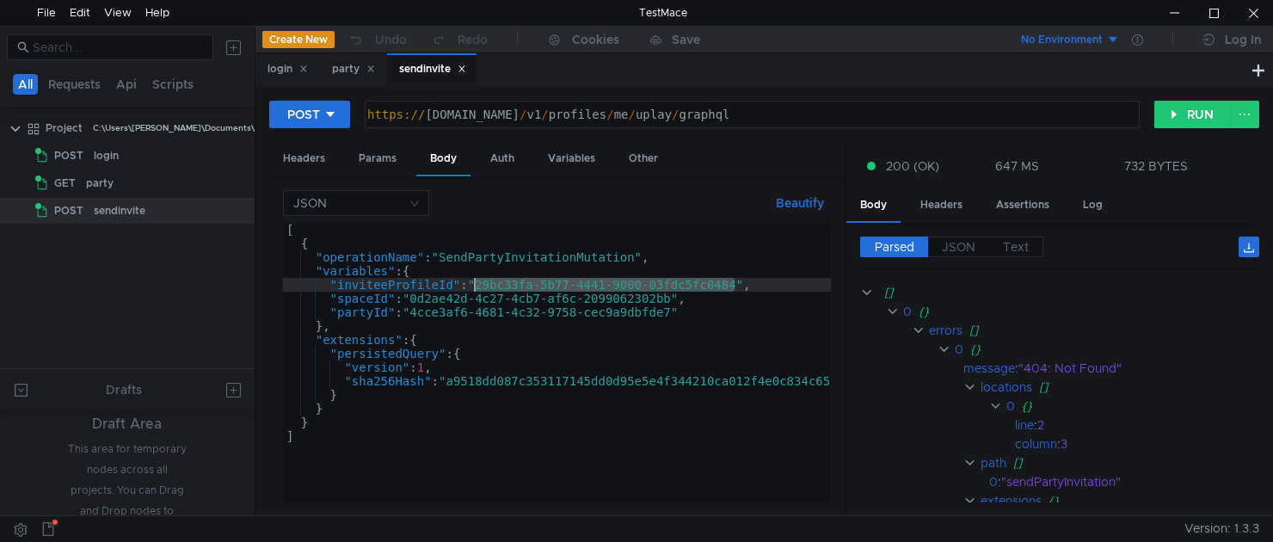
type textarea ""inviteeProfileId":"c6978025-cd34-4676-ae1d-ec5f7394023b","
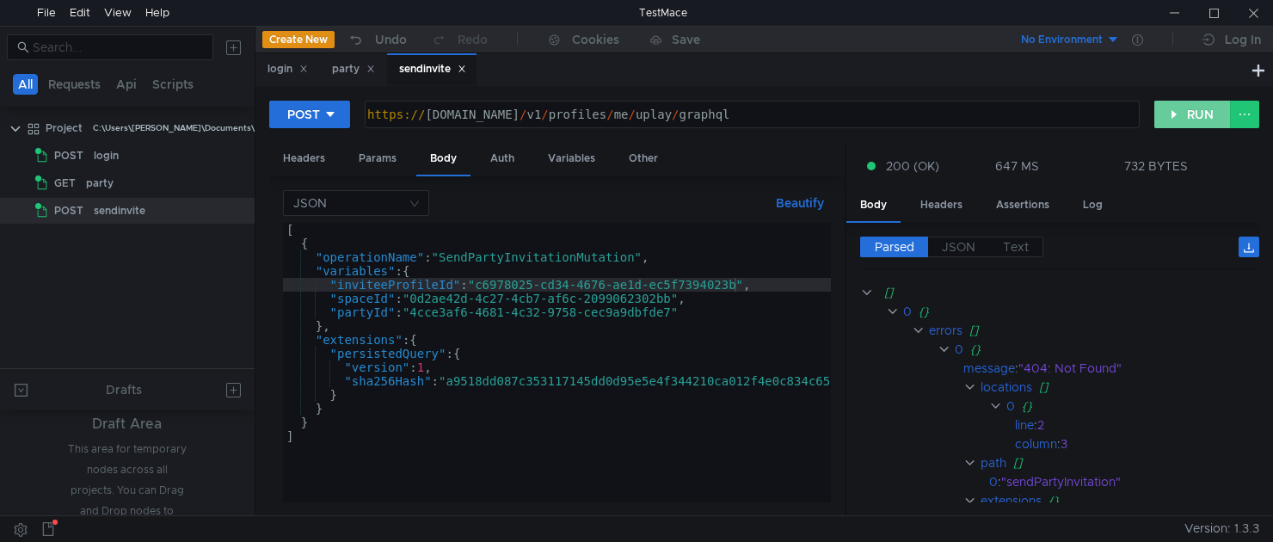
click at [1175, 115] on button "RUN" at bounding box center [1192, 115] width 77 height 28
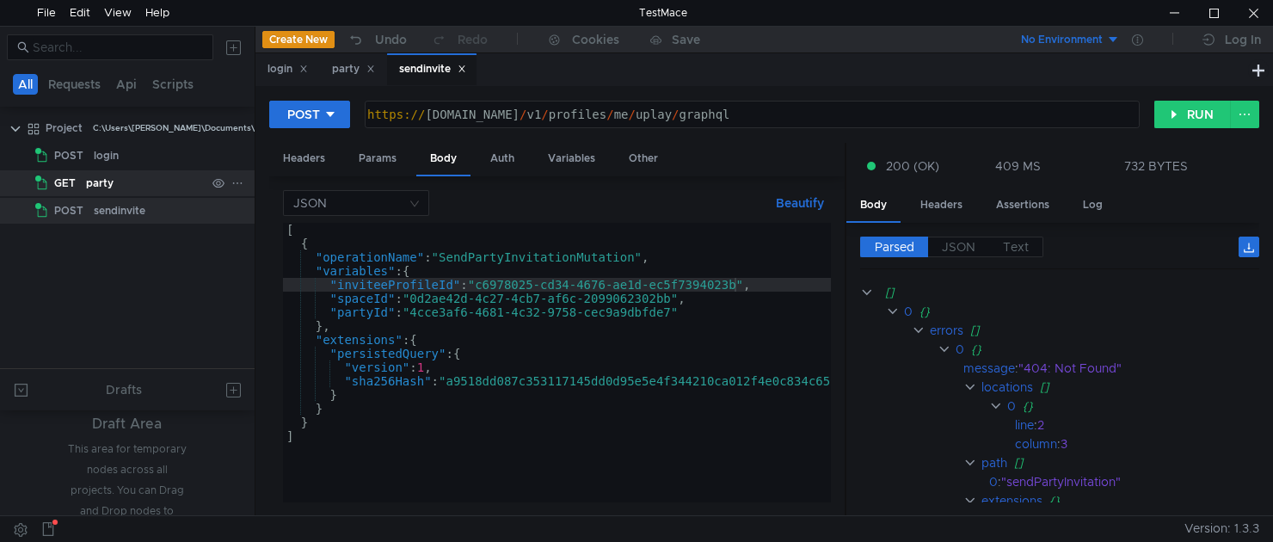
click at [145, 181] on div "party" at bounding box center [146, 183] width 120 height 26
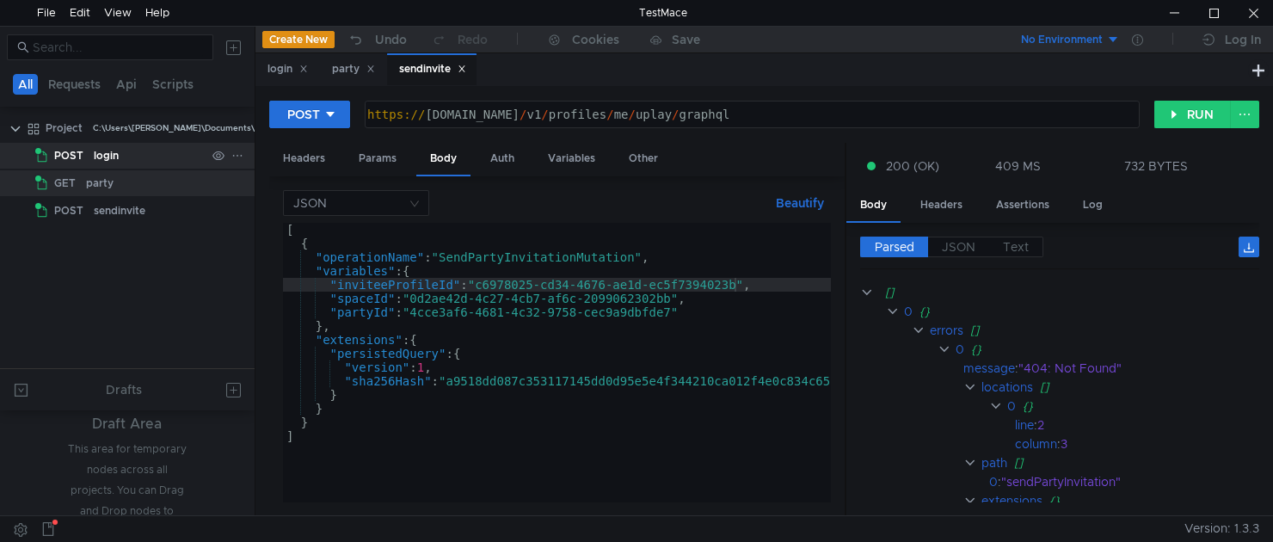
click at [135, 161] on div "login" at bounding box center [150, 156] width 112 height 26
click at [279, 75] on div "login" at bounding box center [287, 69] width 40 height 18
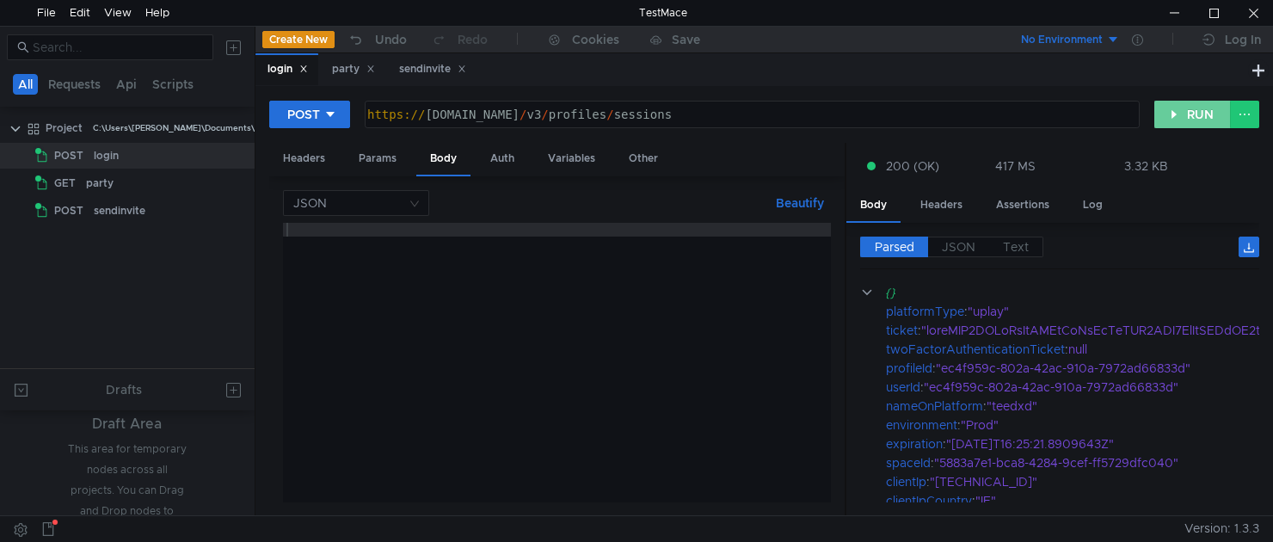
click at [1168, 116] on button "RUN" at bounding box center [1192, 115] width 77 height 28
click at [288, 162] on div "Headers" at bounding box center [304, 159] width 70 height 32
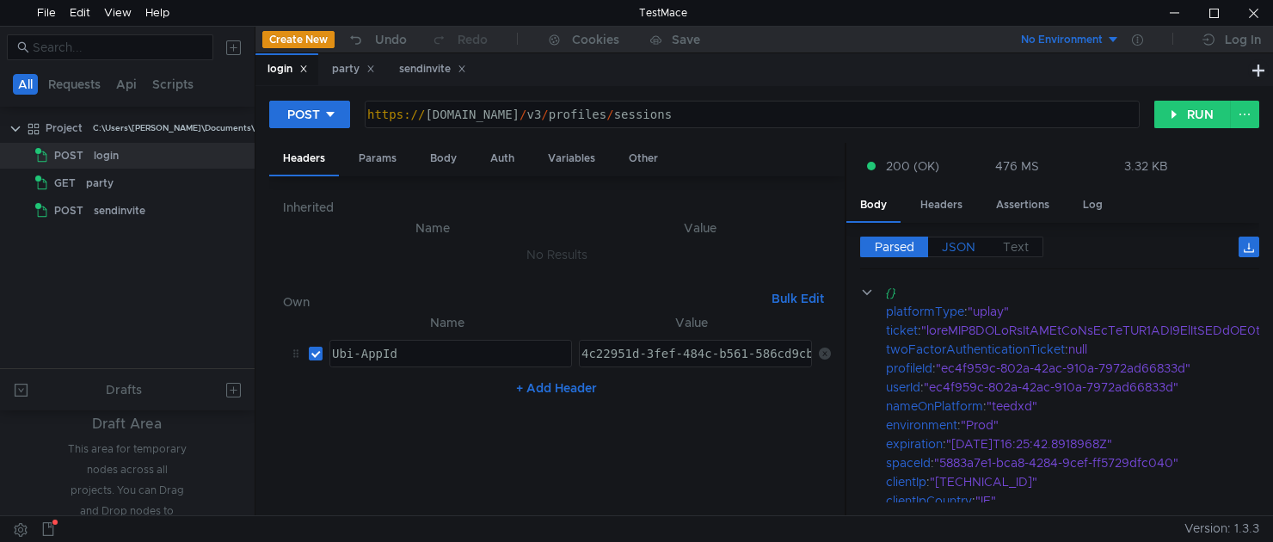
click at [960, 242] on span "JSON" at bounding box center [958, 246] width 34 height 15
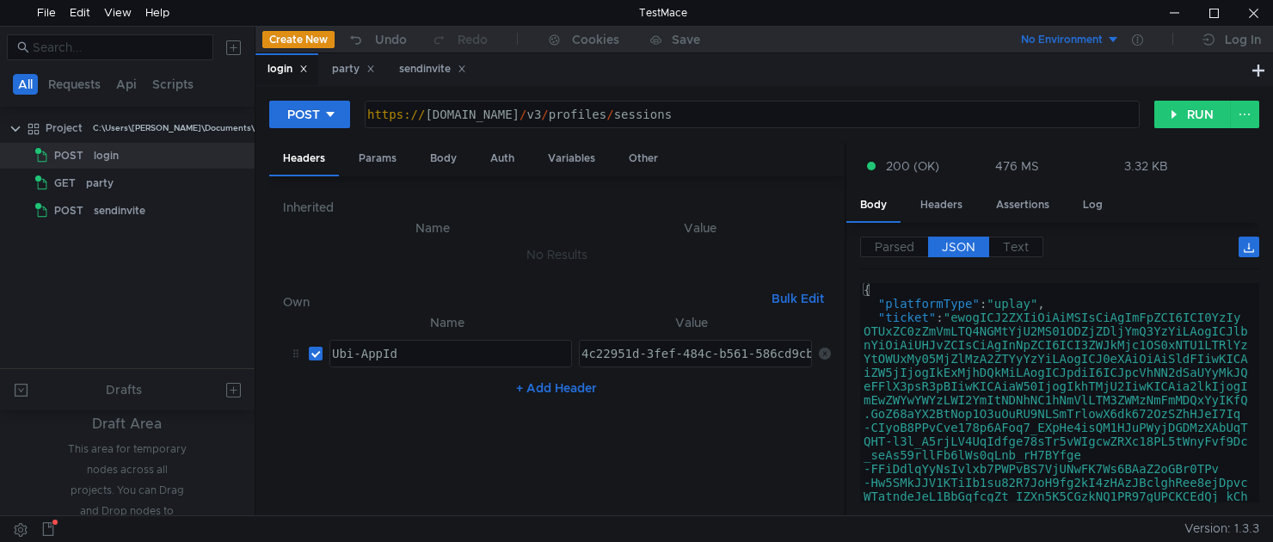
type textarea ""ticket": "ewogICJ2ZXIiOiAiMSIsCiAgImFpZCI6ICI0YzIyOTUxZC0zZmVmLTQ4NGMtYjU2MS01…"
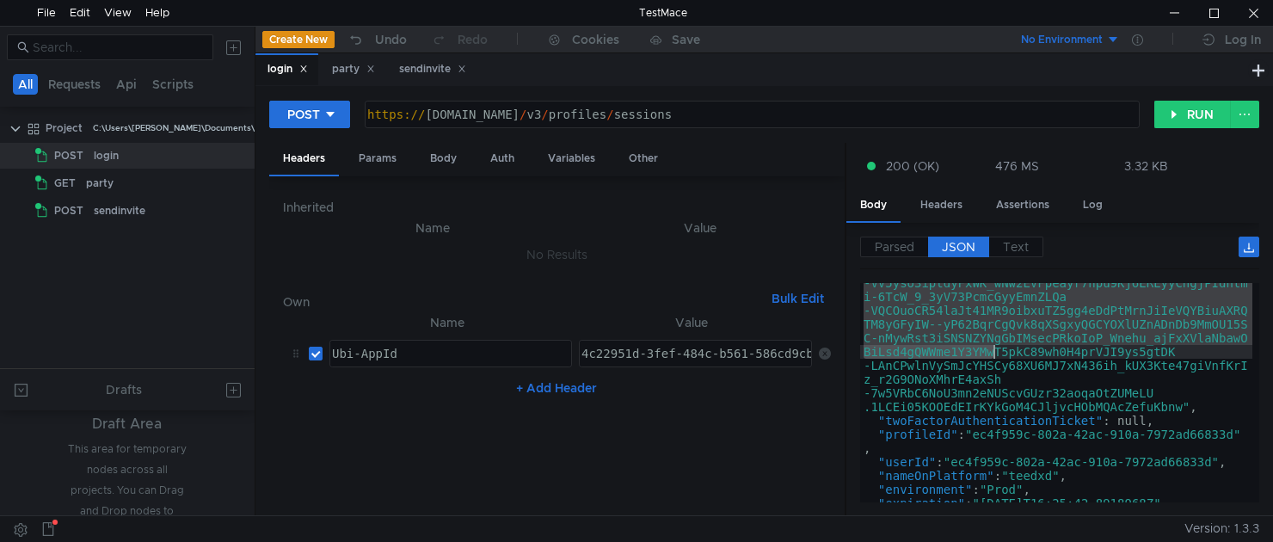
scroll to position [722, 0]
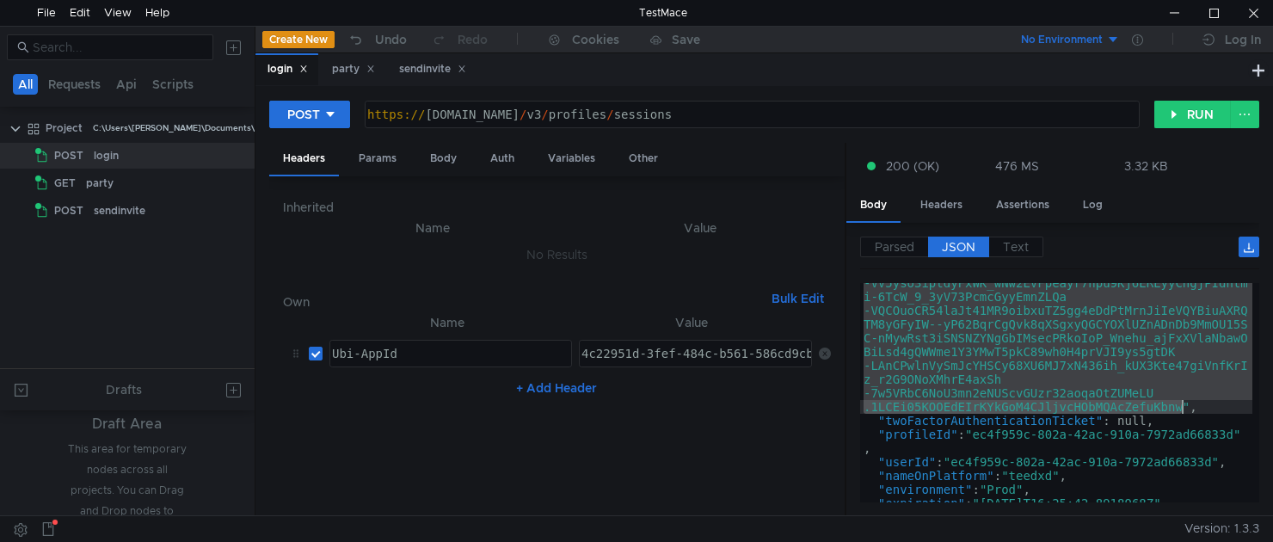
drag, startPoint x: 960, startPoint y: 321, endPoint x: 1180, endPoint y: 408, distance: 236.9
click at [1180, 408] on div ""ticket" : "ewogICJ2ZXIiOiAiMSIsCiAgImFpZCI6ICI0YzIy OTUxZC0zZmVmLTQ4NGMtYjU2MS…" at bounding box center [1056, 117] width 392 height 1058
click at [122, 184] on div "party" at bounding box center [146, 183] width 120 height 26
click at [143, 181] on div "party" at bounding box center [146, 183] width 120 height 26
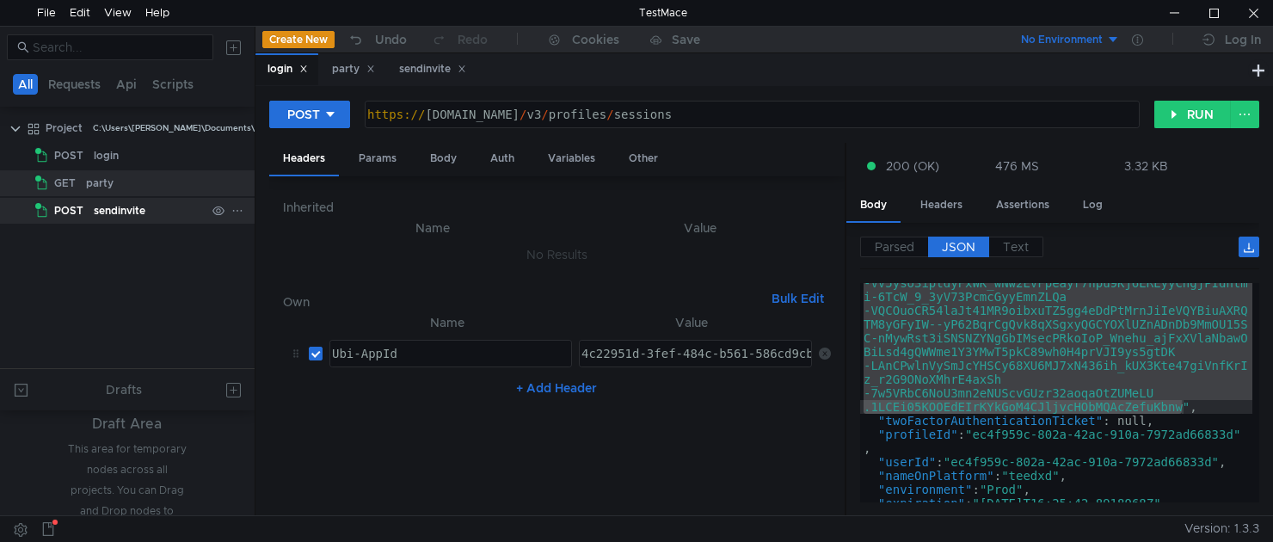
click at [117, 205] on div "sendinvite" at bounding box center [120, 211] width 52 height 26
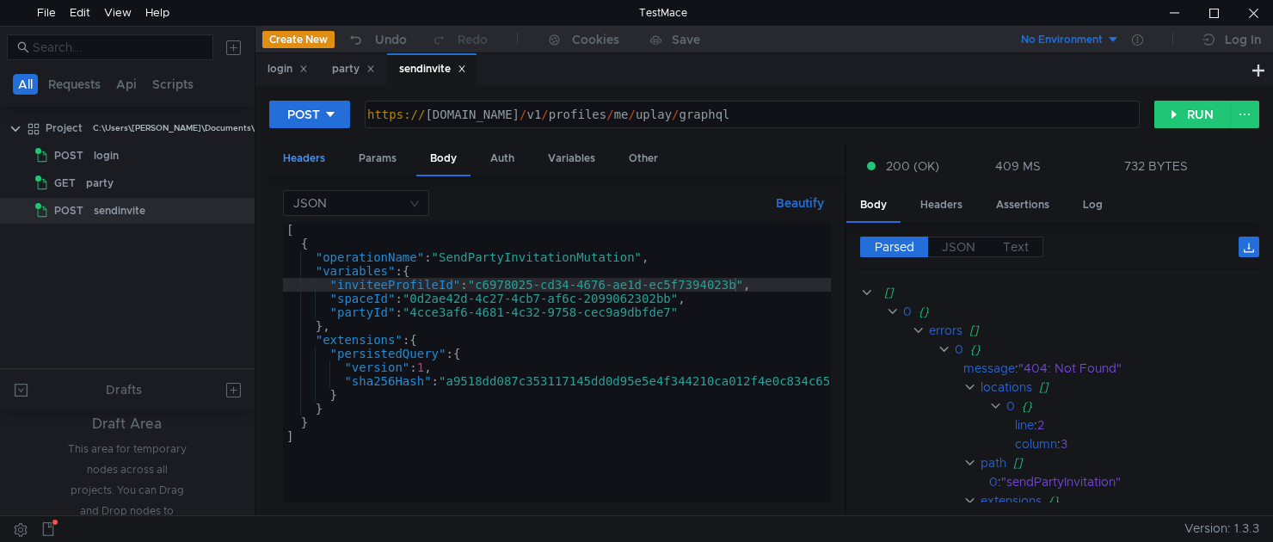
click at [283, 168] on div "Headers" at bounding box center [304, 159] width 70 height 32
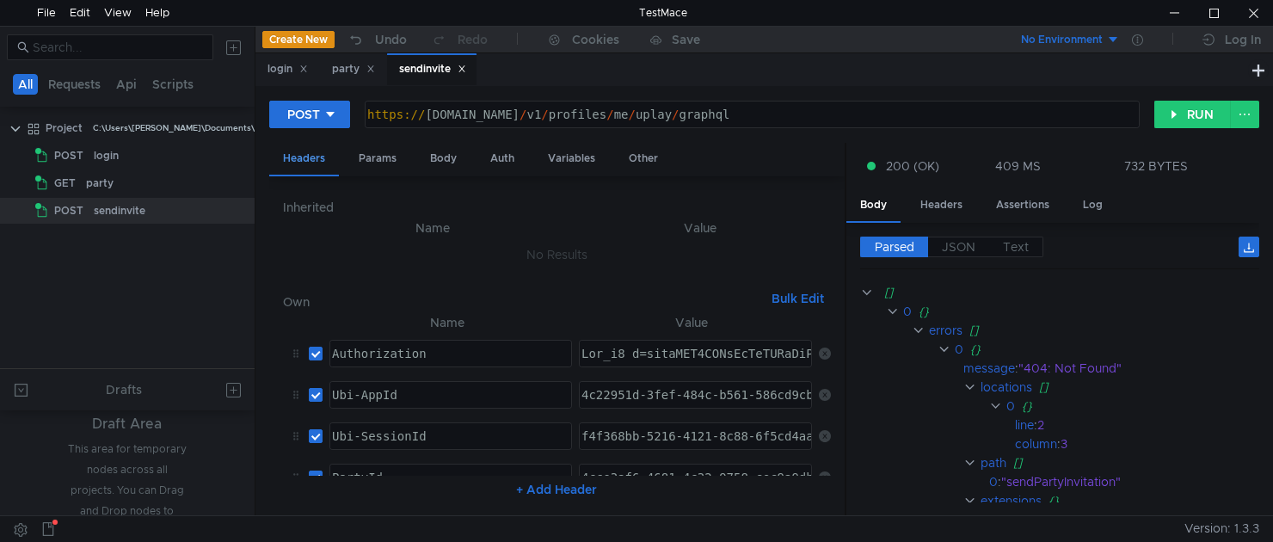
click at [307, 160] on div "Headers" at bounding box center [304, 160] width 70 height 34
type textarea "Ubi_v1 t=ewogICJ2ZXIiOiAiMSIsCiAgImFpZCI6ICI0YzIyOTUxZC0zZmVmLTQ4NGMtYjU2MS01OD…"
drag, startPoint x: 700, startPoint y: 360, endPoint x: 902, endPoint y: 361, distance: 202.1
click at [902, 361] on as-split "Headers Params Body Auth Variables Other Inherited Name Value No Results Own Bu…" at bounding box center [764, 330] width 990 height 374
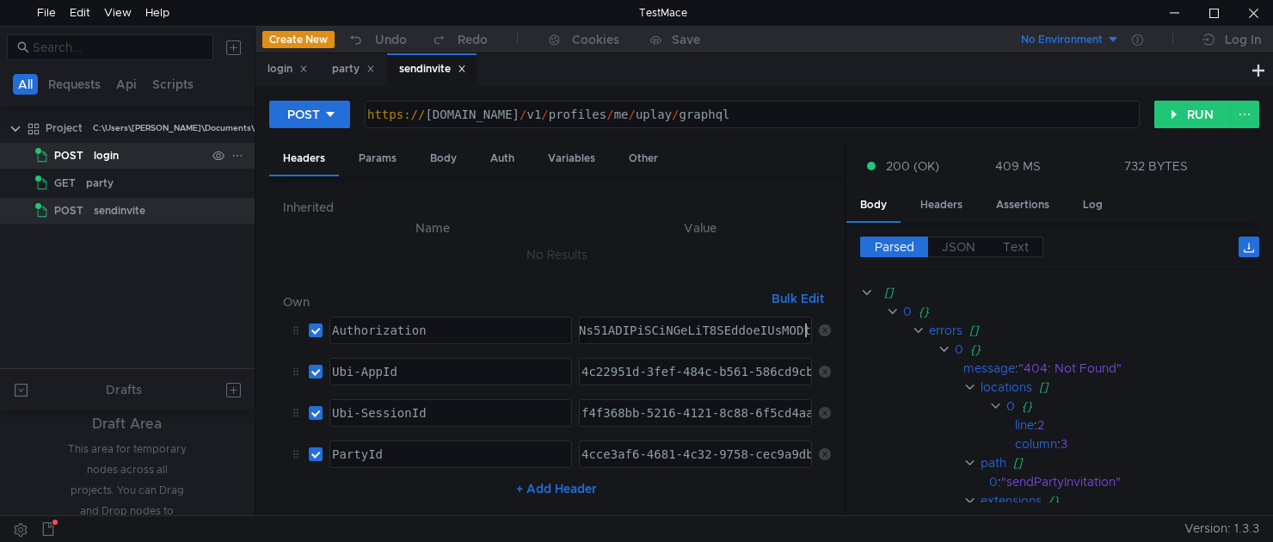
click at [116, 162] on div "login" at bounding box center [106, 156] width 25 height 26
click at [285, 65] on div "login" at bounding box center [287, 69] width 40 height 18
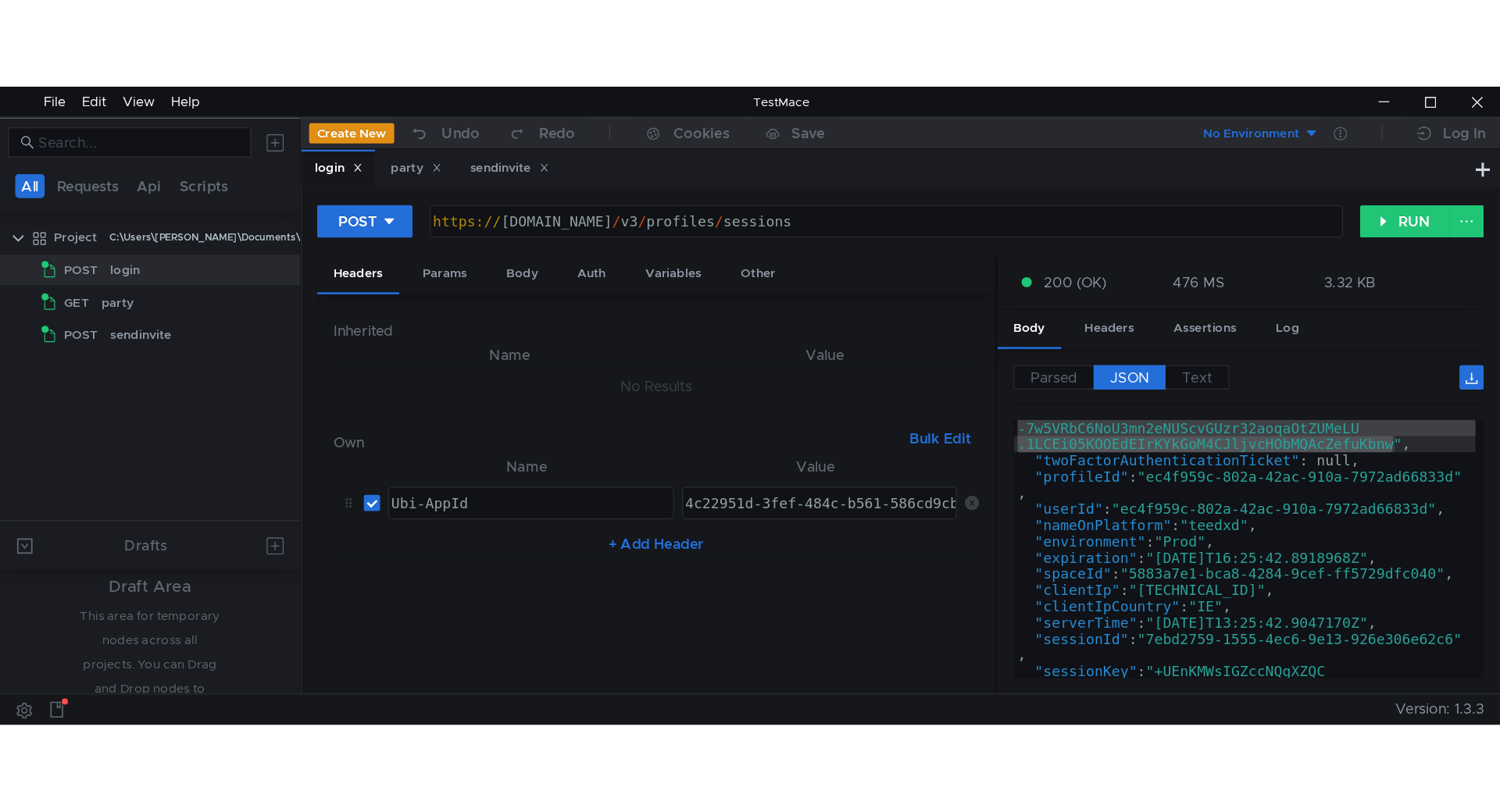
scroll to position [797, 0]
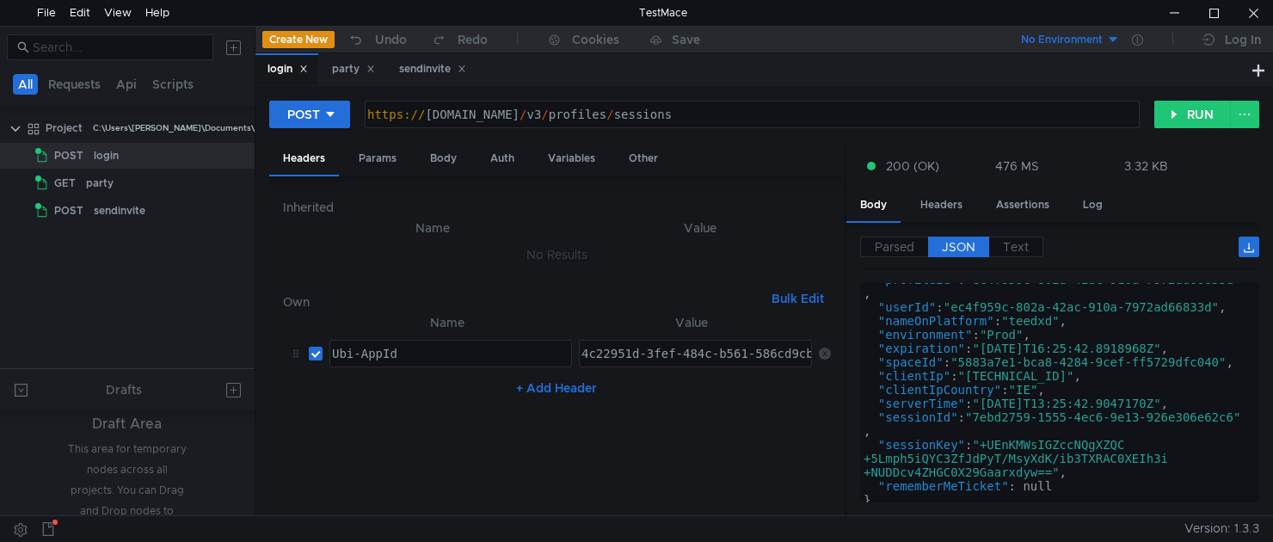
type textarea ""sessionId": "7ebd2759-1555-4ec6-9e13-926e306e62c6","
drag, startPoint x: 983, startPoint y: 422, endPoint x: 1024, endPoint y: 418, distance: 41.5
click at [1065, 417] on div ""profileId" : "ec4f959c-802a-42ac-910a-7972ad66833d" , "userId" : "ec4f959c-802…" at bounding box center [1056, 403] width 392 height 261
drag, startPoint x: 979, startPoint y: 420, endPoint x: 1240, endPoint y: 415, distance: 260.6
click at [1240, 415] on div ""profileId" : "ec4f959c-802a-42ac-910a-7972ad66833d" , "userId" : "ec4f959c-802…" at bounding box center [1056, 403] width 392 height 261
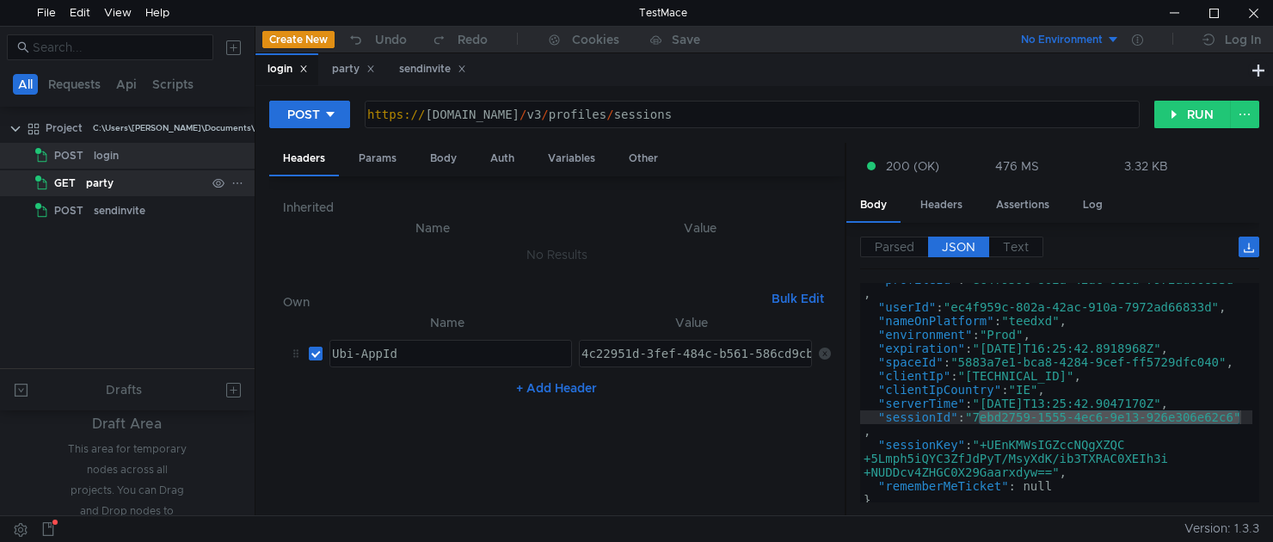
click at [98, 179] on div "party" at bounding box center [100, 183] width 28 height 26
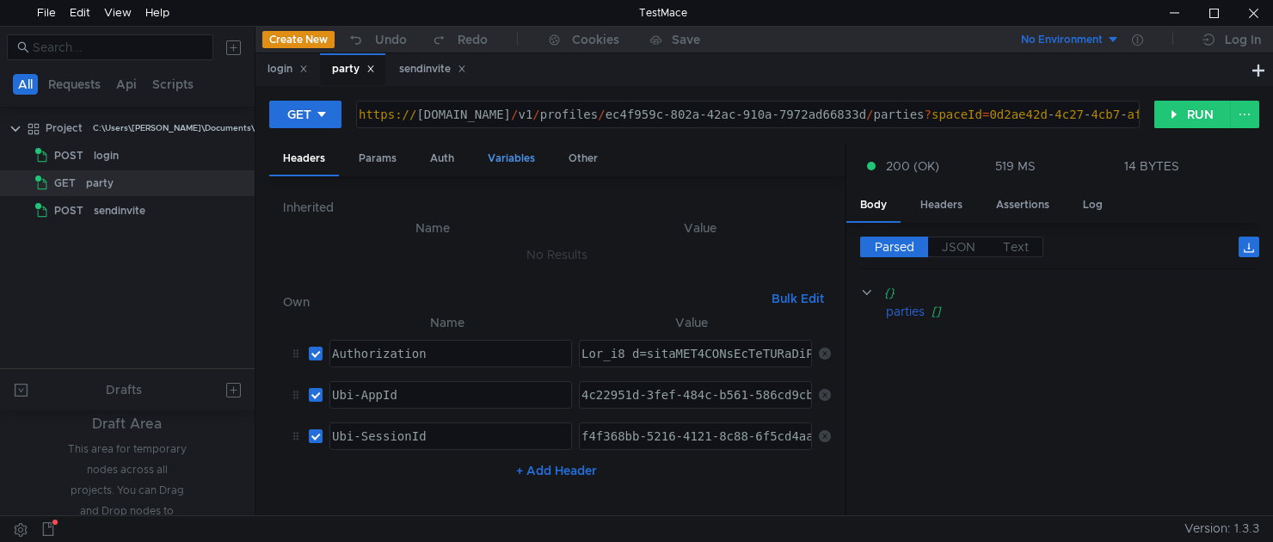
click at [498, 149] on div "Variables" at bounding box center [511, 159] width 75 height 32
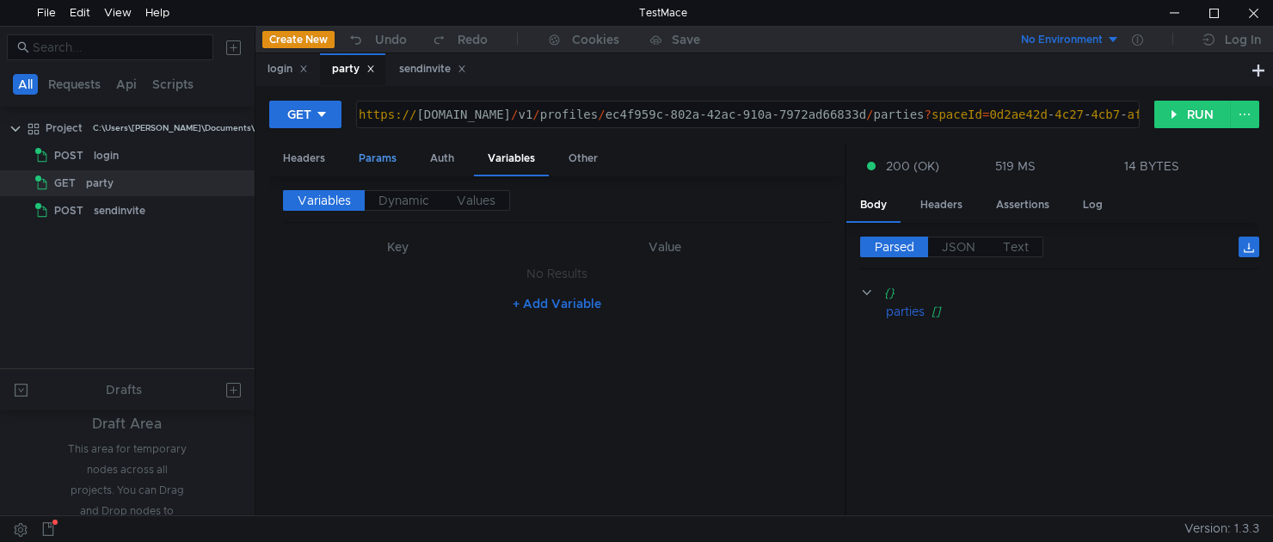
click at [377, 161] on div "Params" at bounding box center [377, 159] width 65 height 32
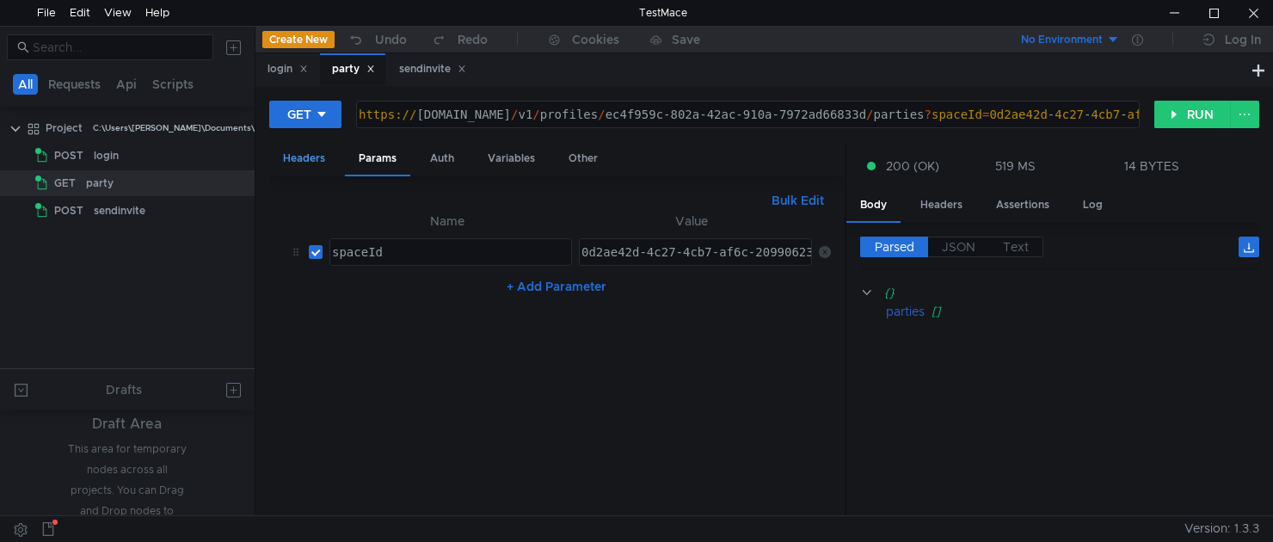
click at [308, 160] on div "Headers" at bounding box center [304, 159] width 70 height 32
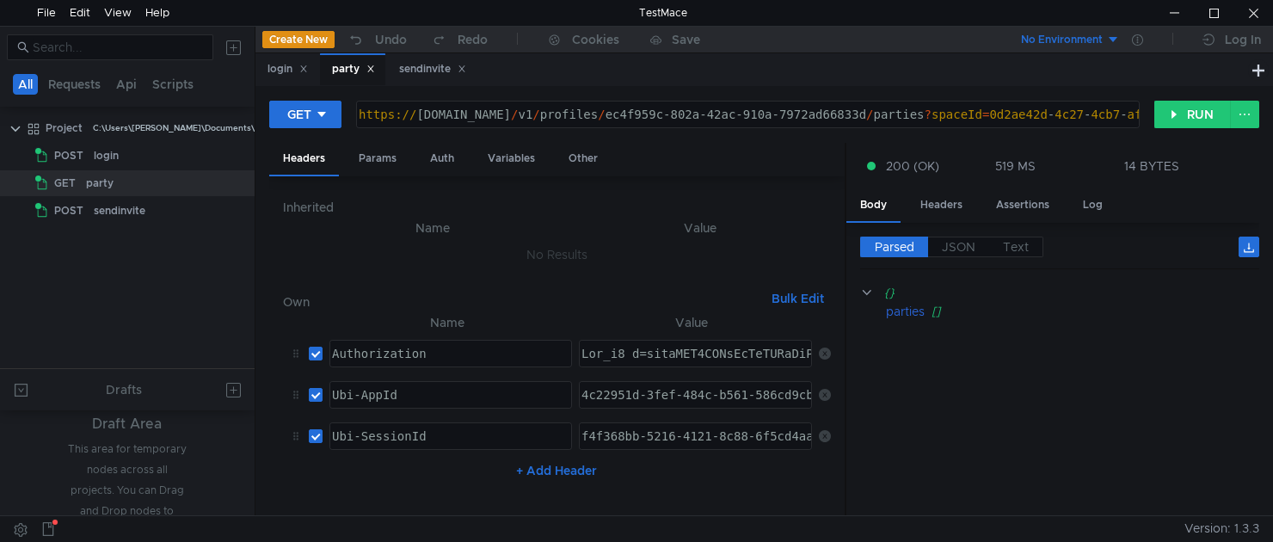
click at [629, 434] on div "f4f368bb-5216-4121-8c88-6f5cd4aa522c" at bounding box center [711, 449] width 267 height 41
paste textarea "7ebd2759-1555-4ec6-9e13-926e306e62c6"
type textarea "7ebd2759-1555-4ec6-9e13-926e306e62c6"
click at [124, 206] on div "sendinvite" at bounding box center [120, 211] width 52 height 26
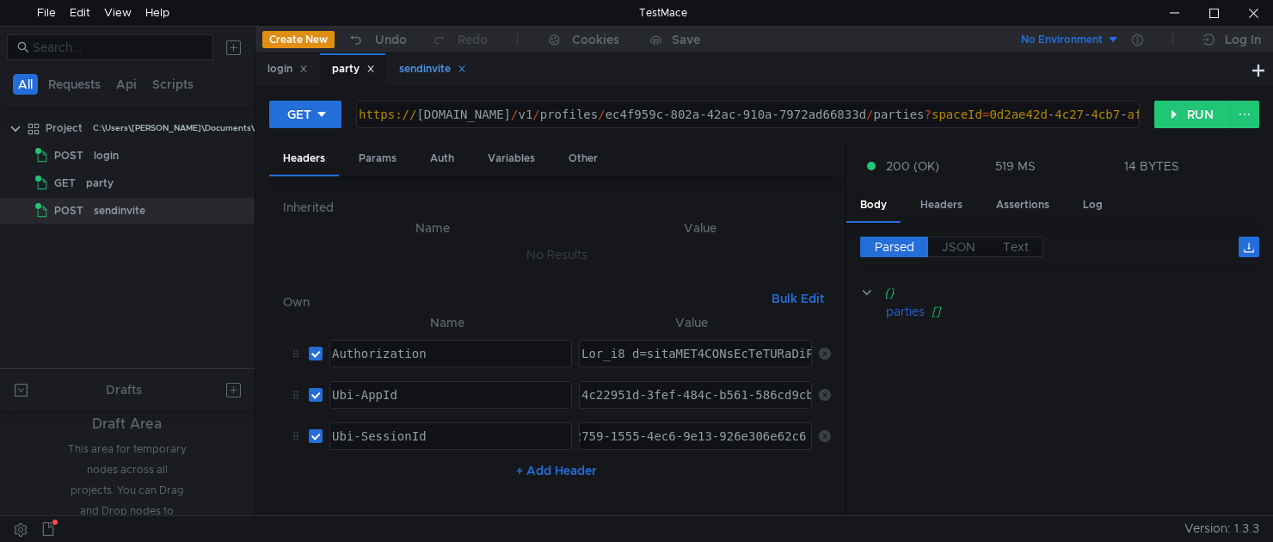
click at [432, 72] on div "sendinvite" at bounding box center [432, 69] width 67 height 18
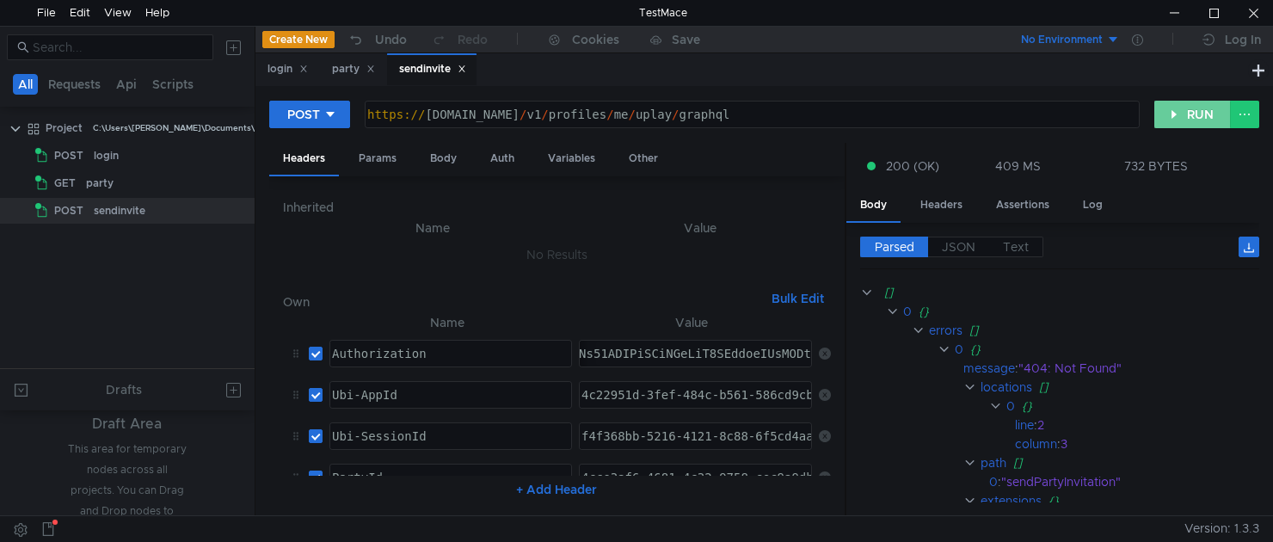
click at [1190, 113] on button "RUN" at bounding box center [1192, 115] width 77 height 28
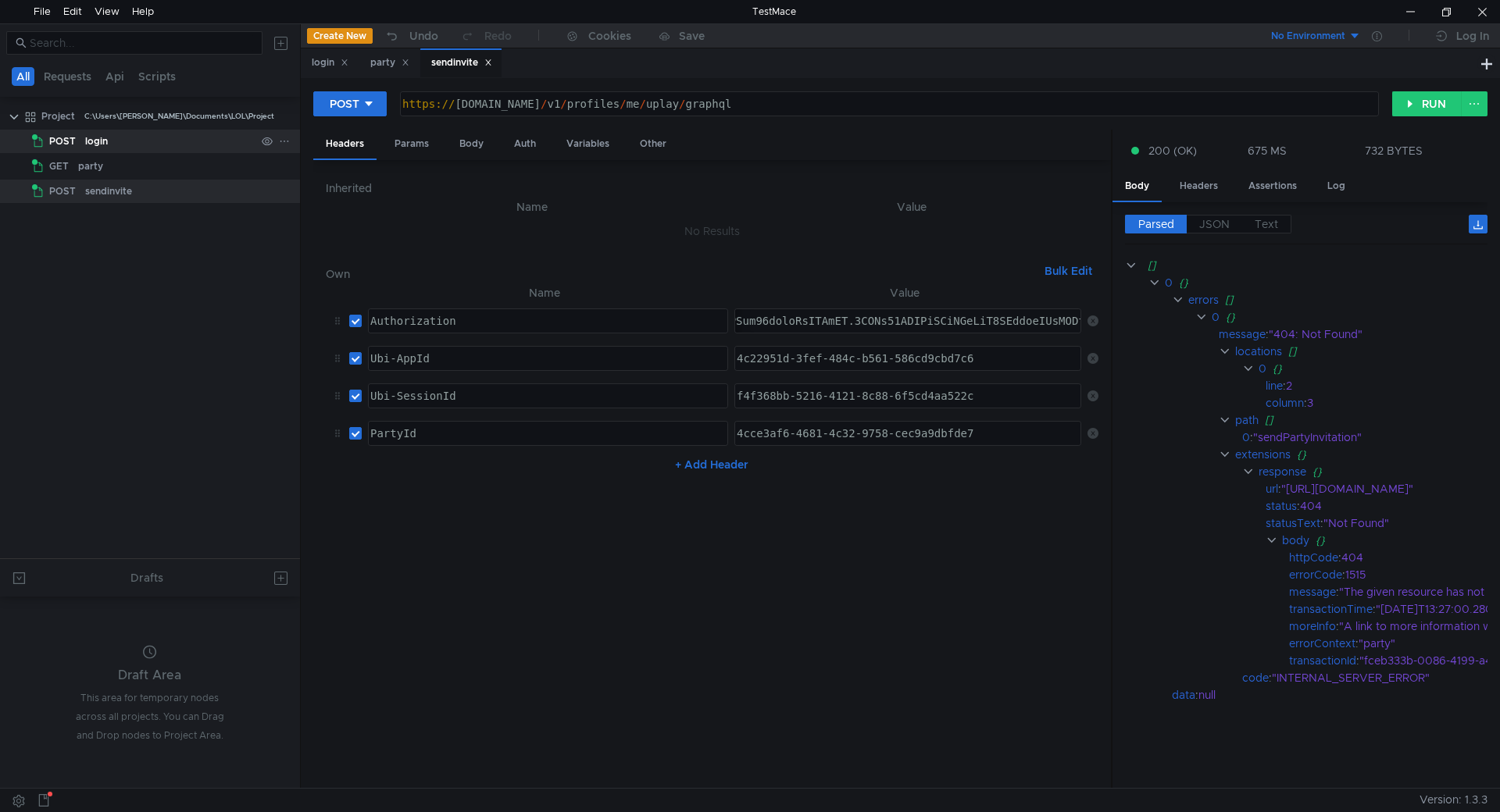
click at [100, 148] on div "login" at bounding box center [96, 142] width 23 height 24
click at [319, 68] on div "login" at bounding box center [330, 63] width 36 height 16
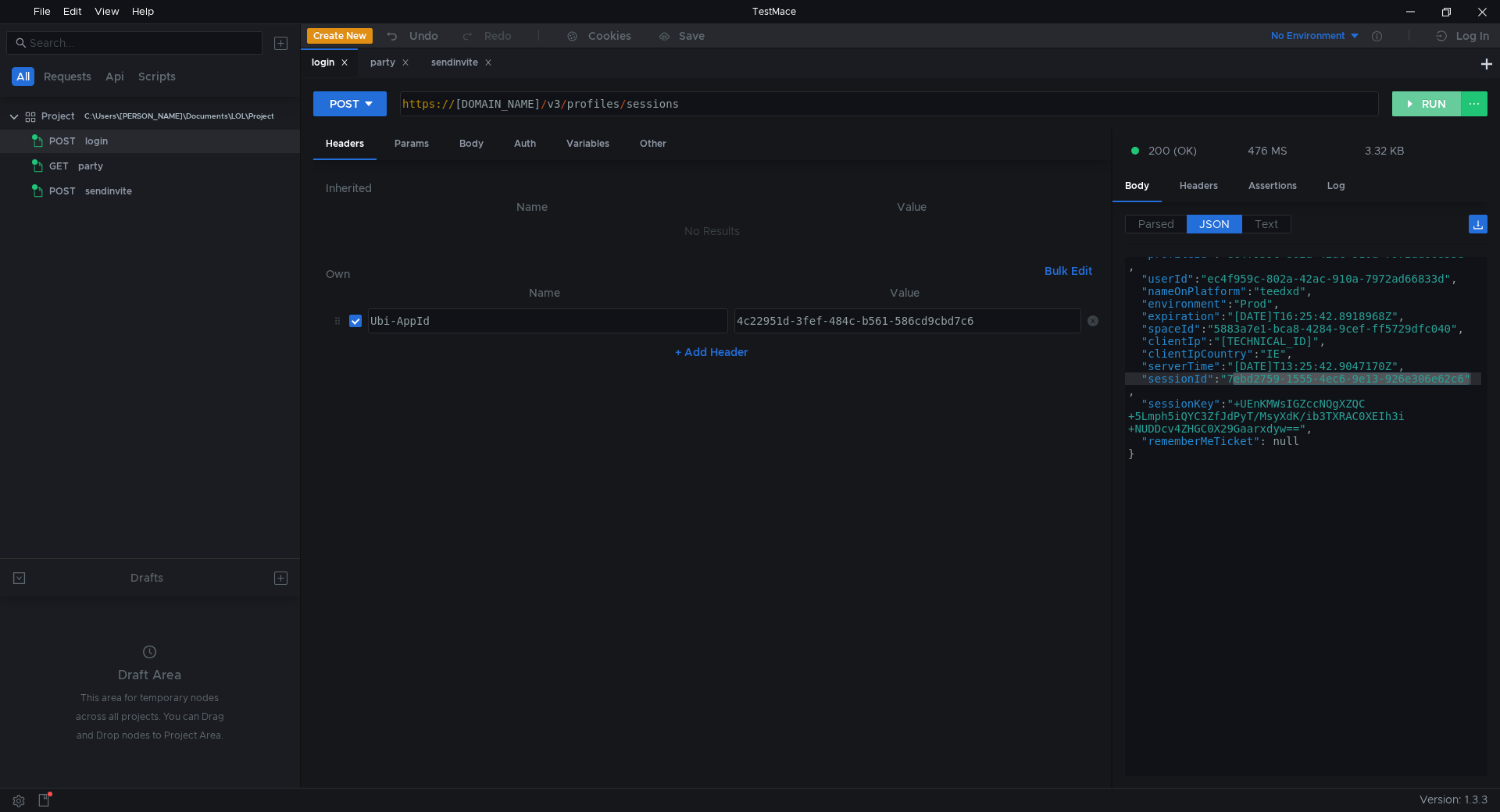
click at [1156, 97] on button "RUN" at bounding box center [1426, 104] width 70 height 25
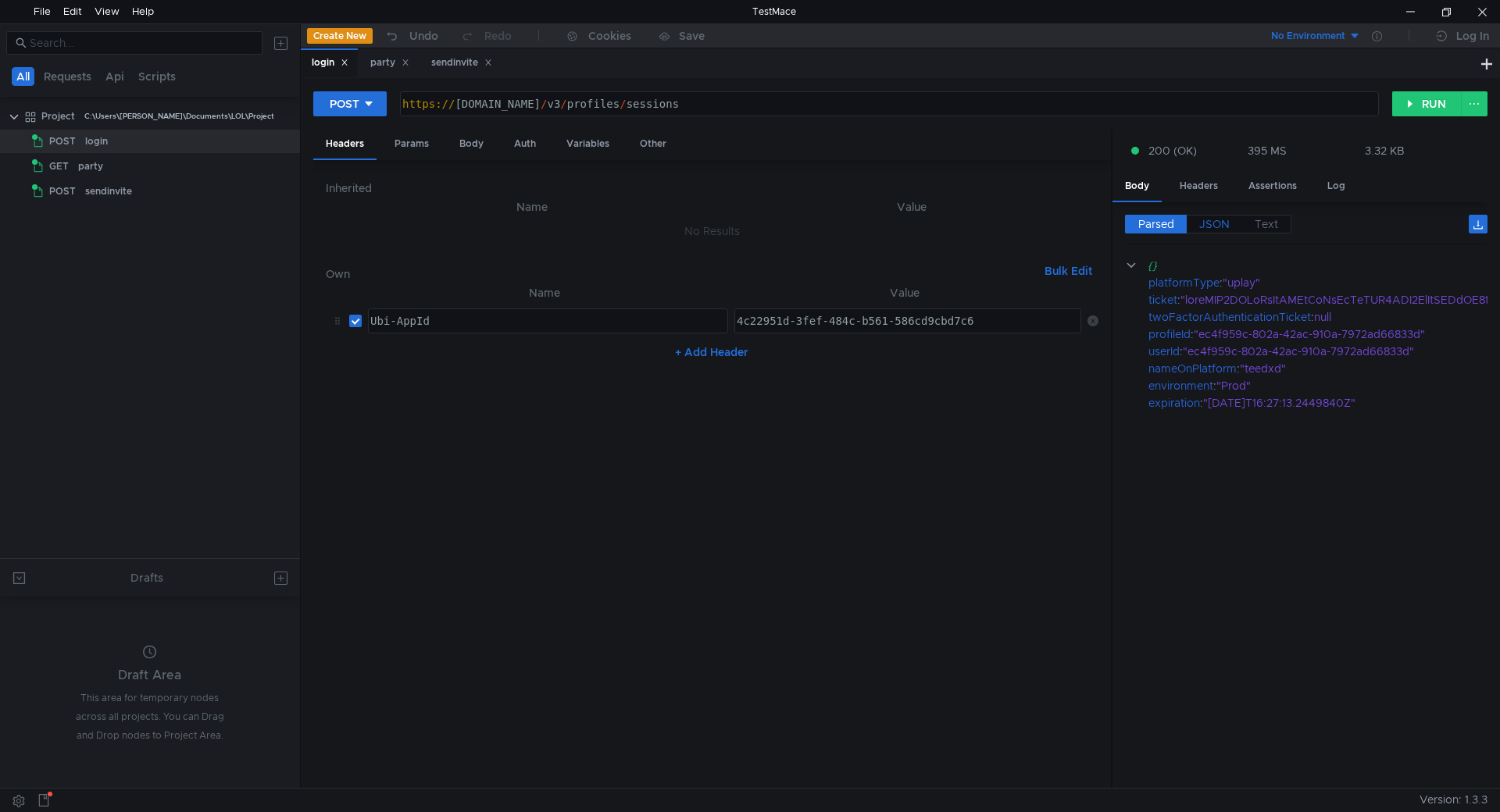
click at [1156, 219] on span "JSON" at bounding box center [1215, 223] width 31 height 14
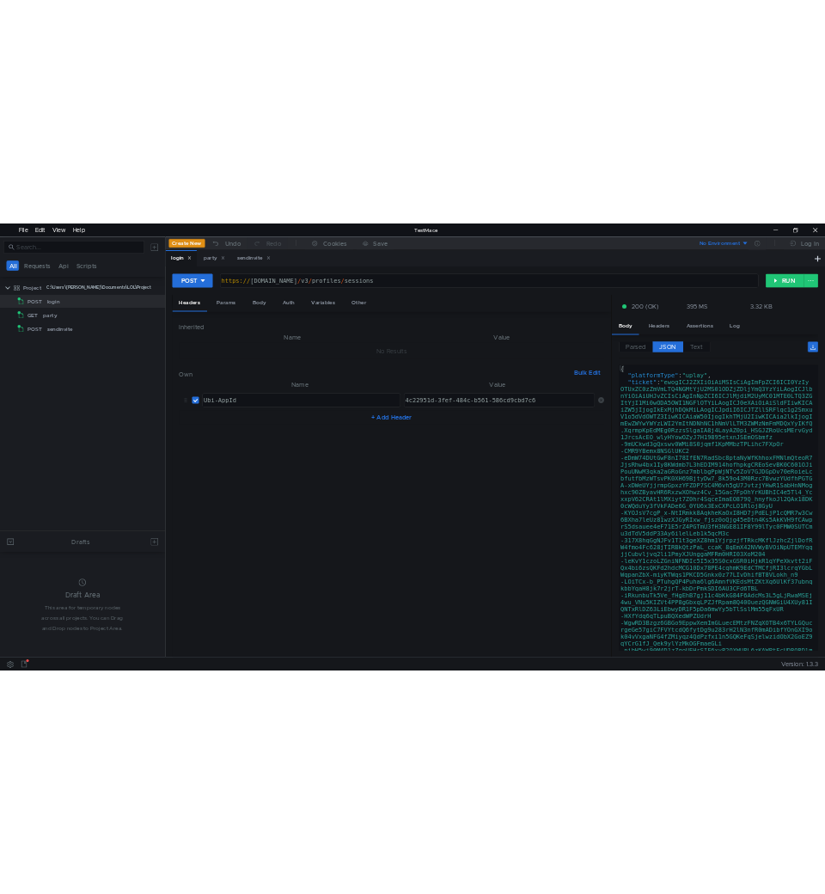
scroll to position [0, 0]
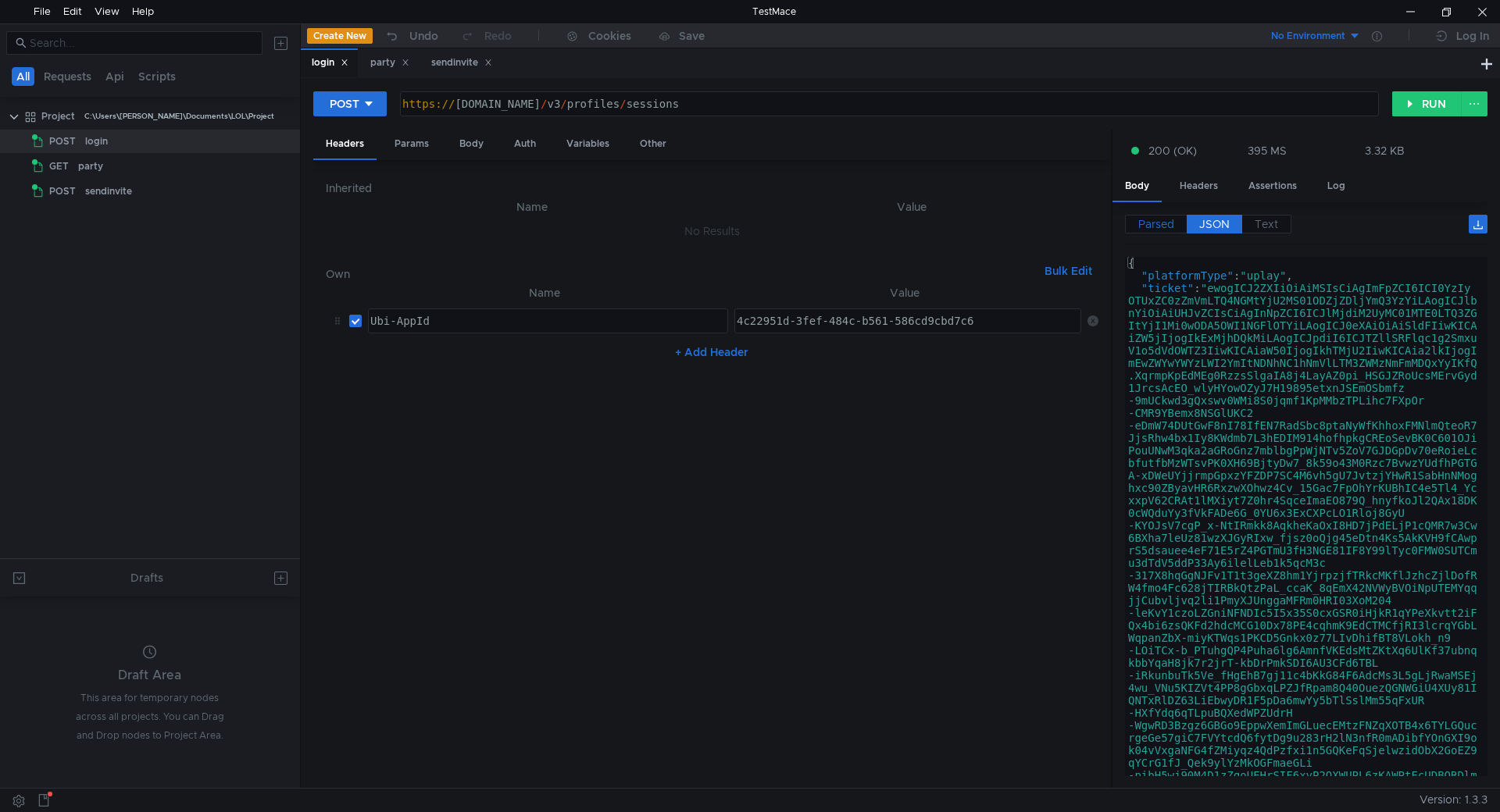
click at [1138, 221] on span "Parsed" at bounding box center [1157, 223] width 36 height 14
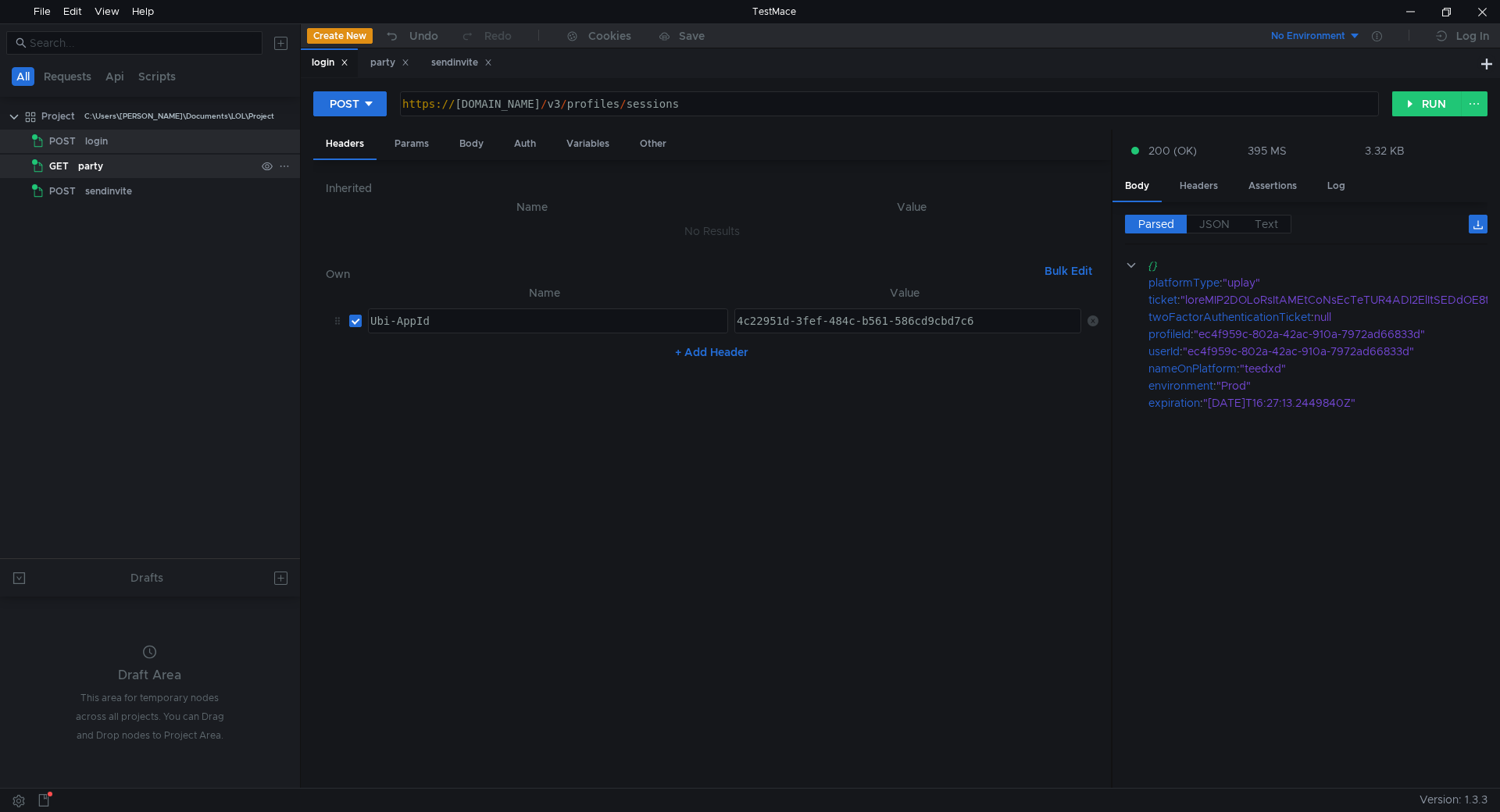
click at [114, 165] on div "party" at bounding box center [166, 166] width 177 height 24
click at [377, 64] on div "party" at bounding box center [390, 63] width 39 height 16
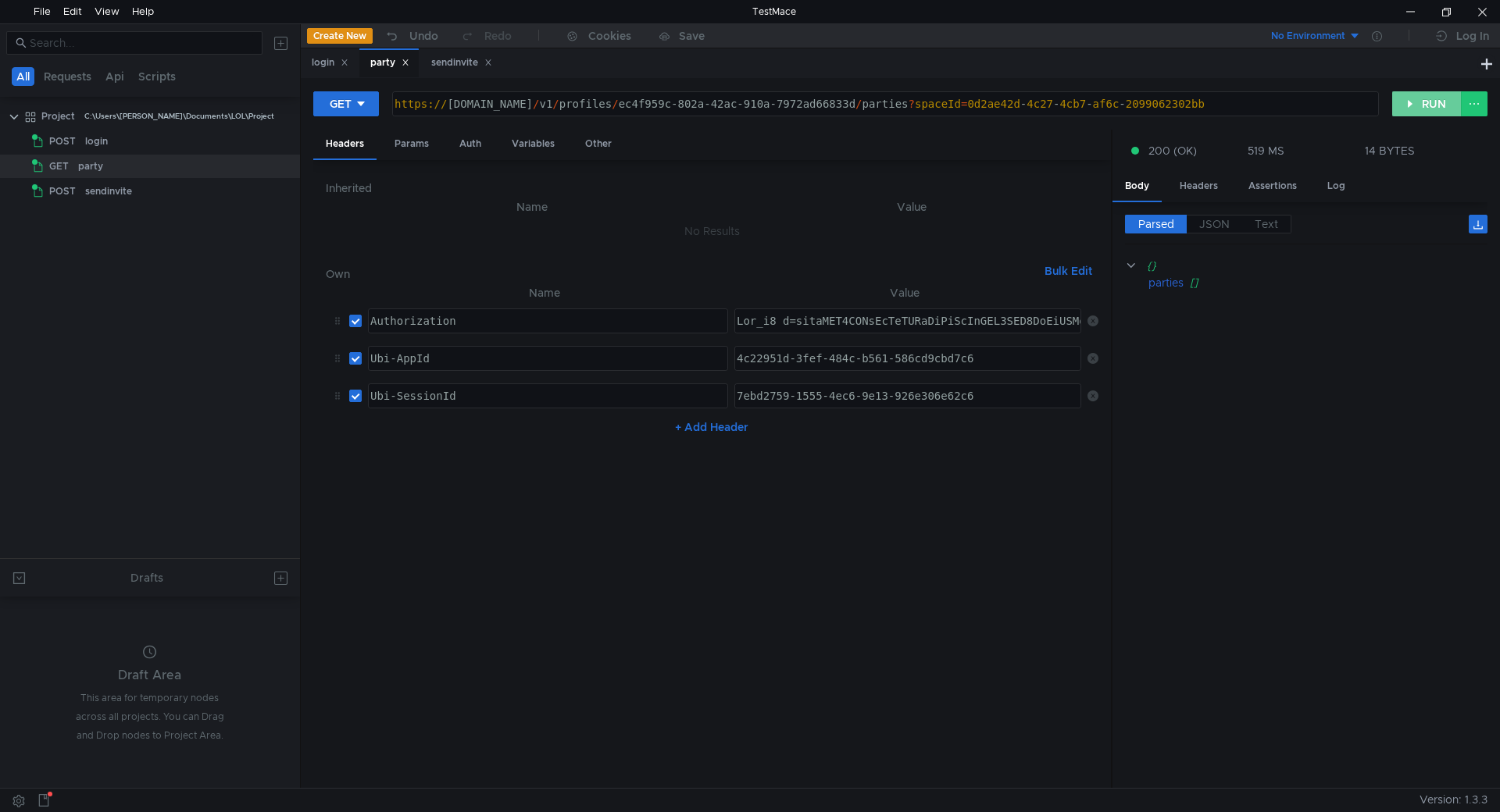
click at [1156, 103] on button "RUN" at bounding box center [1426, 104] width 70 height 25
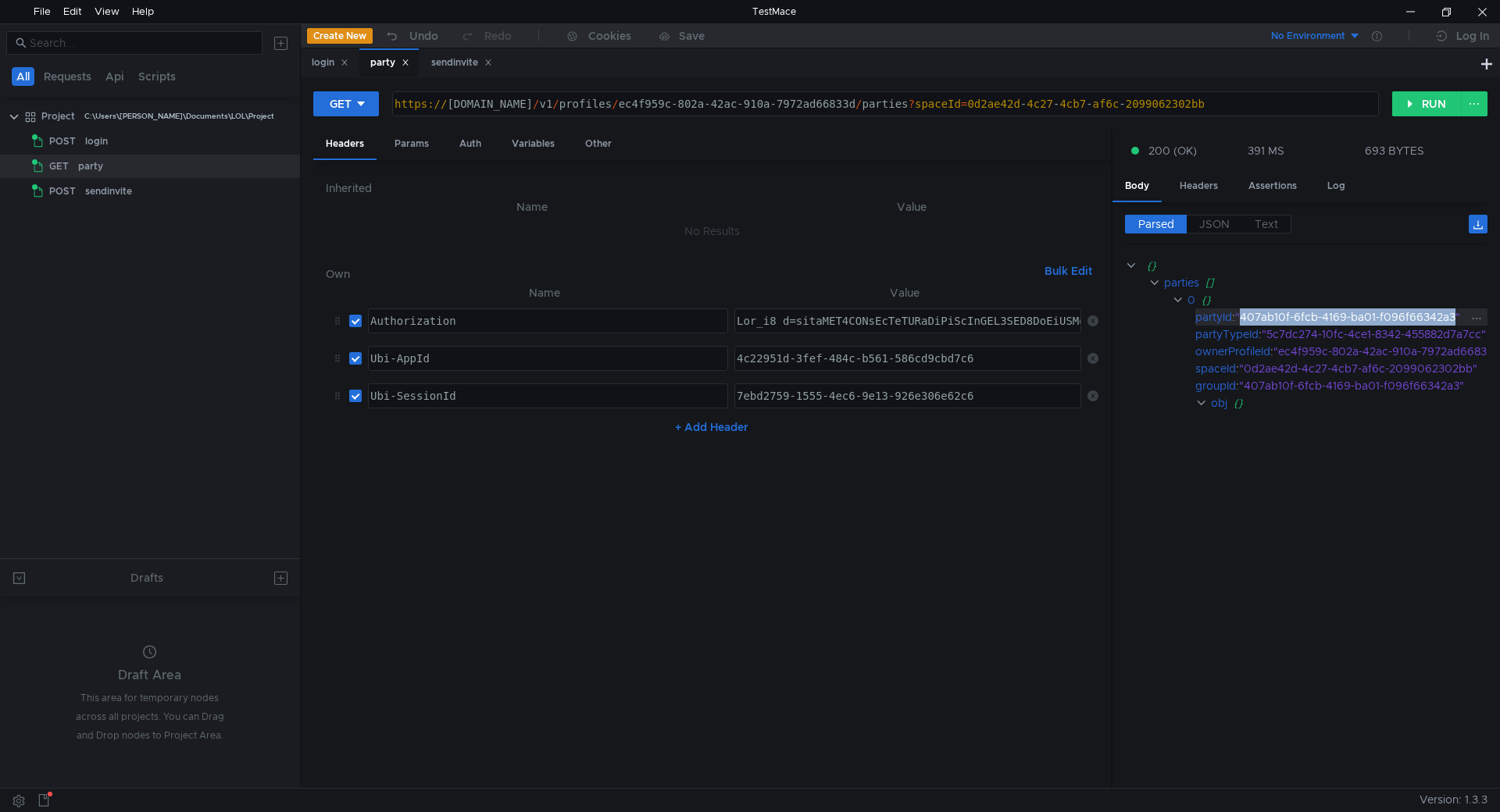
drag, startPoint x: 1244, startPoint y: 317, endPoint x: 1457, endPoint y: 317, distance: 213.0
click at [1156, 317] on div ""407ab10f-6fcb-4169-ba01-f096f66342a3"" at bounding box center [1371, 317] width 273 height 17
copy div "407ab10f-6fcb-4169-ba01-f096f66342a3"
click at [110, 193] on div "sendinvite" at bounding box center [109, 192] width 47 height 24
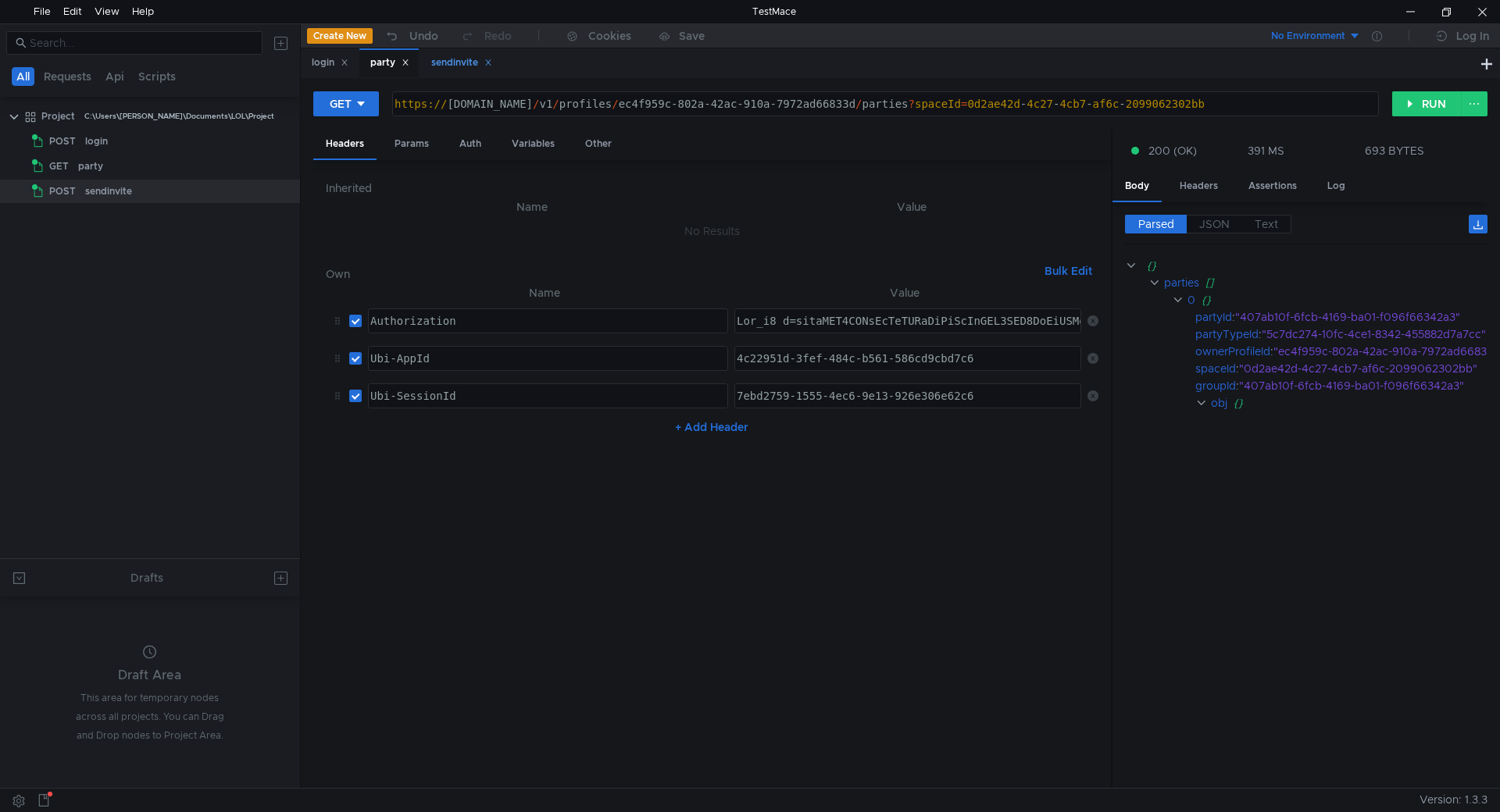
click at [470, 64] on div "sendinvite" at bounding box center [462, 63] width 61 height 16
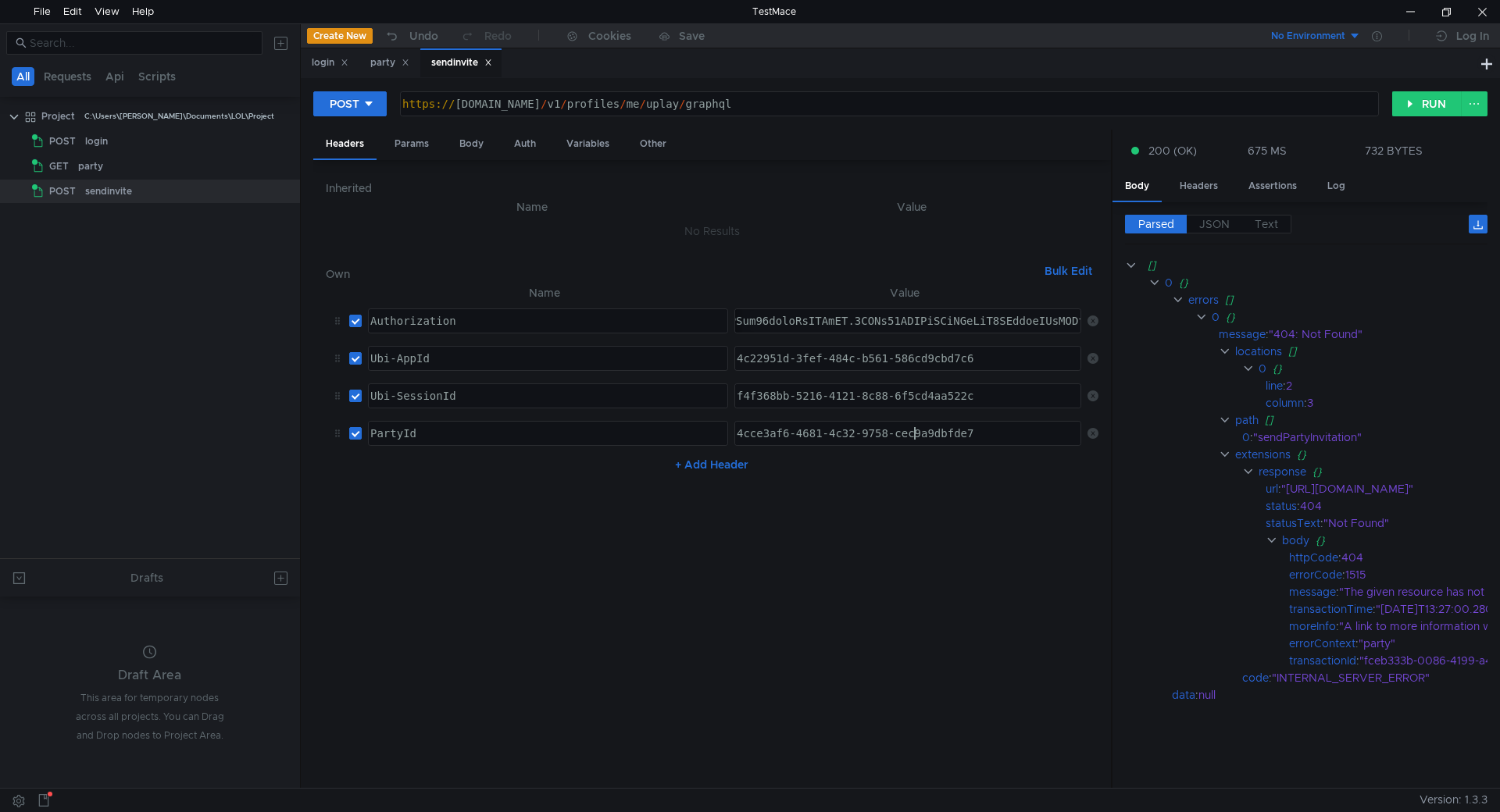
click at [914, 429] on div "4cce3af6-4681-4c32-9758-cec9a9dbfde7" at bounding box center [908, 445] width 349 height 37
paste textarea "07ab10f-6fcb-4169-ba01-f096f66342a3"
type textarea "407ab10f-6fcb-4169-ba01-f096f66342a3"
click at [406, 143] on div "Params" at bounding box center [411, 144] width 59 height 29
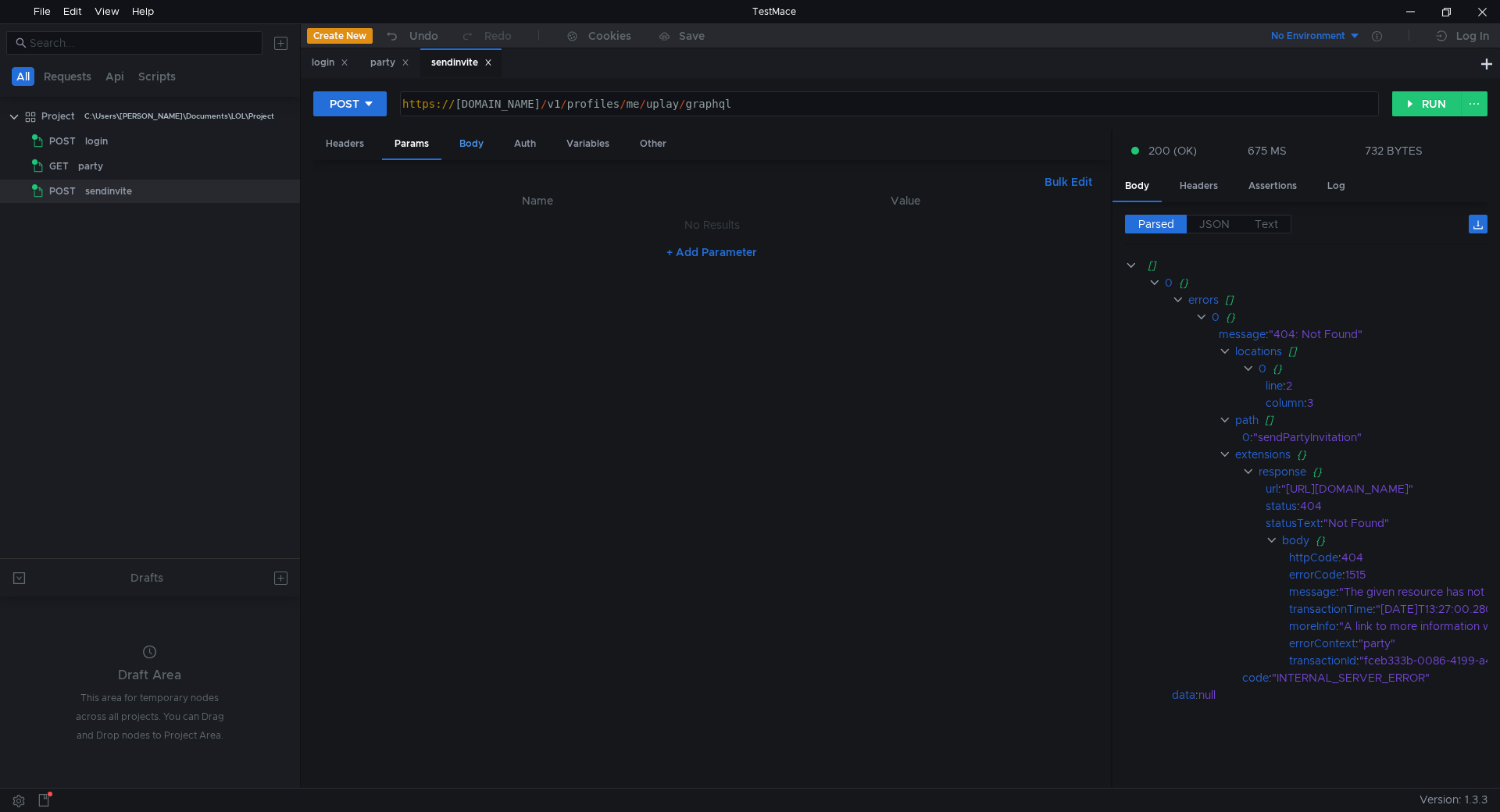
click at [480, 142] on div "Body" at bounding box center [472, 144] width 49 height 29
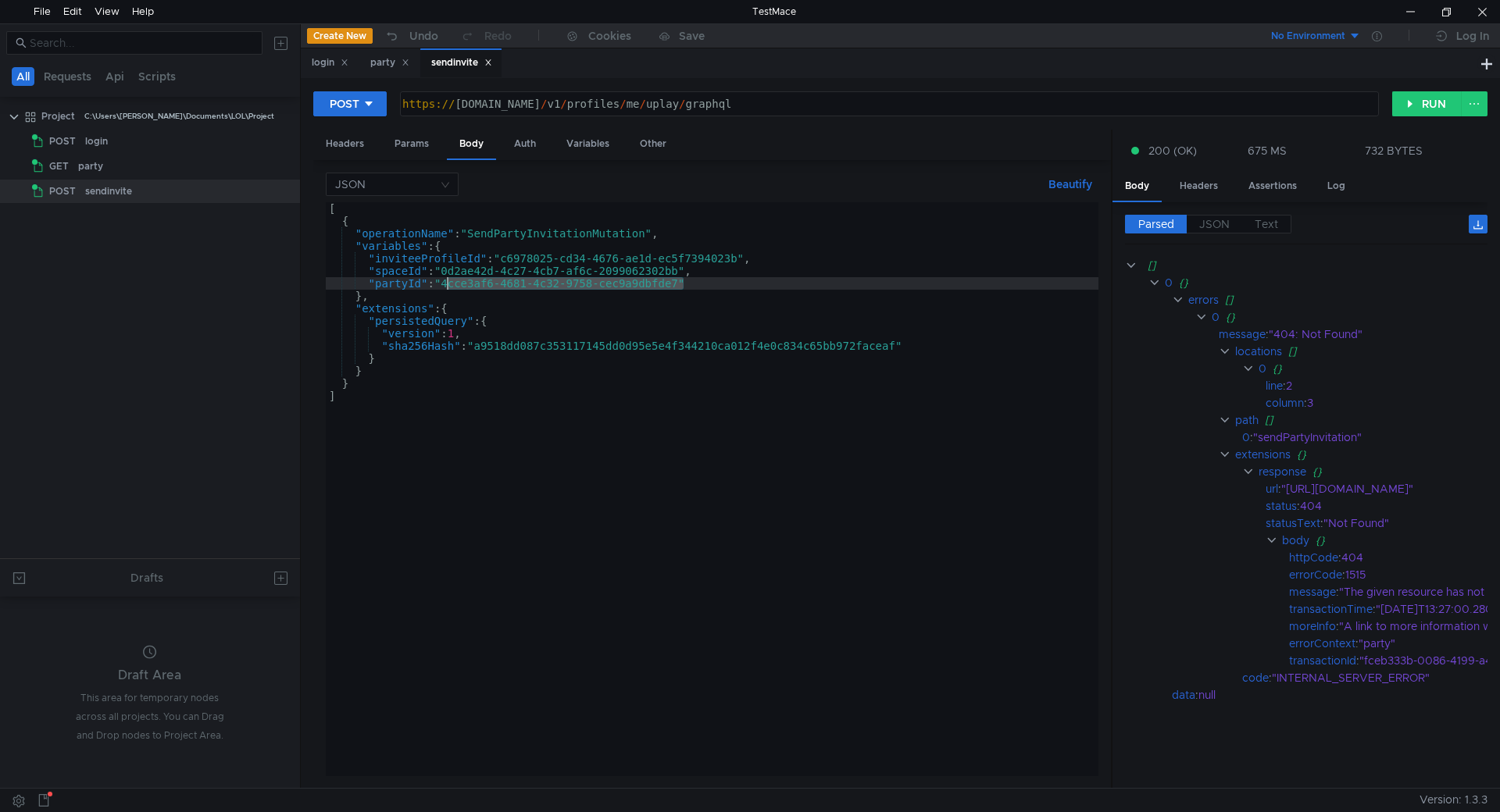
drag, startPoint x: 683, startPoint y: 285, endPoint x: 449, endPoint y: 285, distance: 234.0
click at [449, 285] on div "[ { "operationName" : "SendPartyInvitationMutation" , "variables" : { "inviteeP…" at bounding box center [712, 499] width 772 height 593
paste textarea "07ab10f-6fcb-4169-ba01-f096f66342a3"
click at [736, 284] on div "[ { "operationName" : "SendPartyInvitationMutation" , "variables" : { "inviteeP…" at bounding box center [712, 501] width 772 height 599
click at [1156, 102] on button "RUN" at bounding box center [1426, 104] width 70 height 25
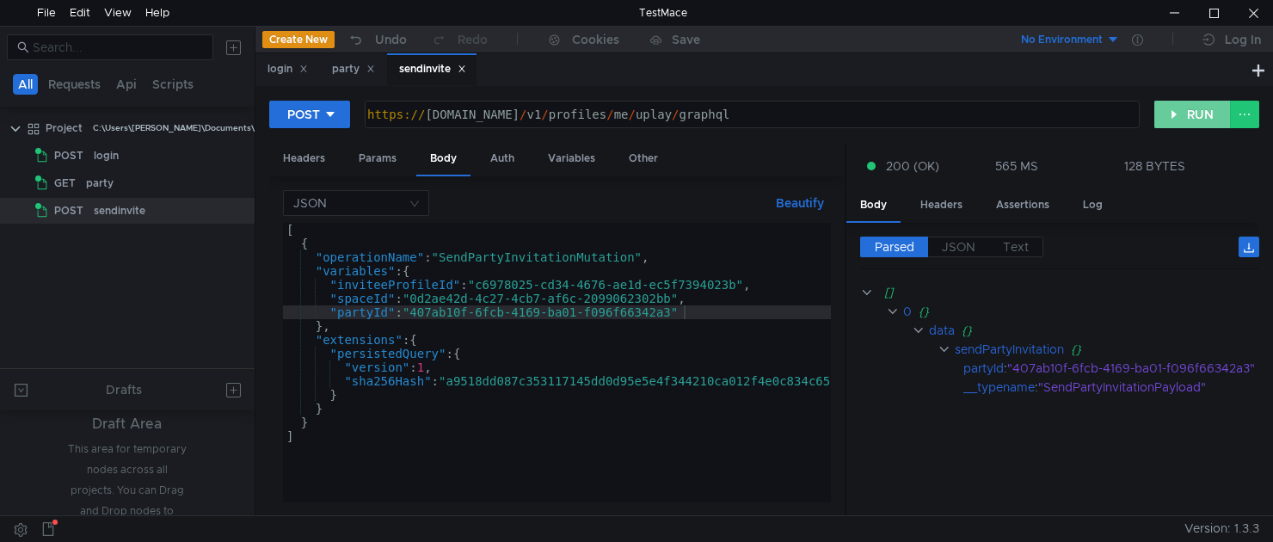
click at [1201, 117] on button "RUN" at bounding box center [1192, 115] width 77 height 28
click at [1196, 113] on button "RUN" at bounding box center [1192, 115] width 77 height 28
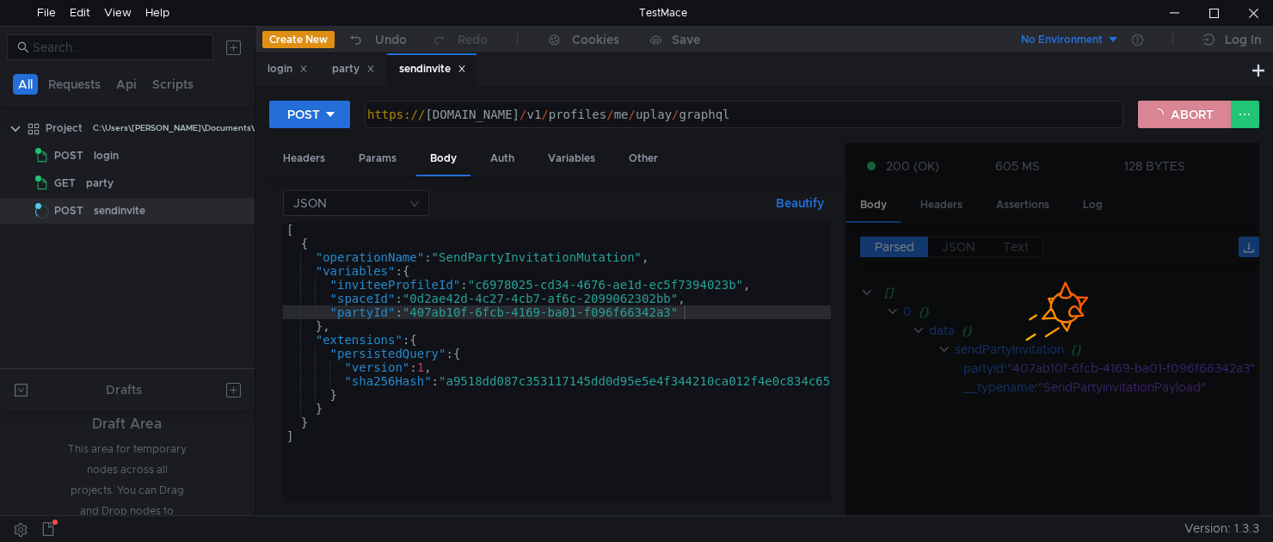
click at [1196, 113] on button "ABORT" at bounding box center [1184, 115] width 93 height 28
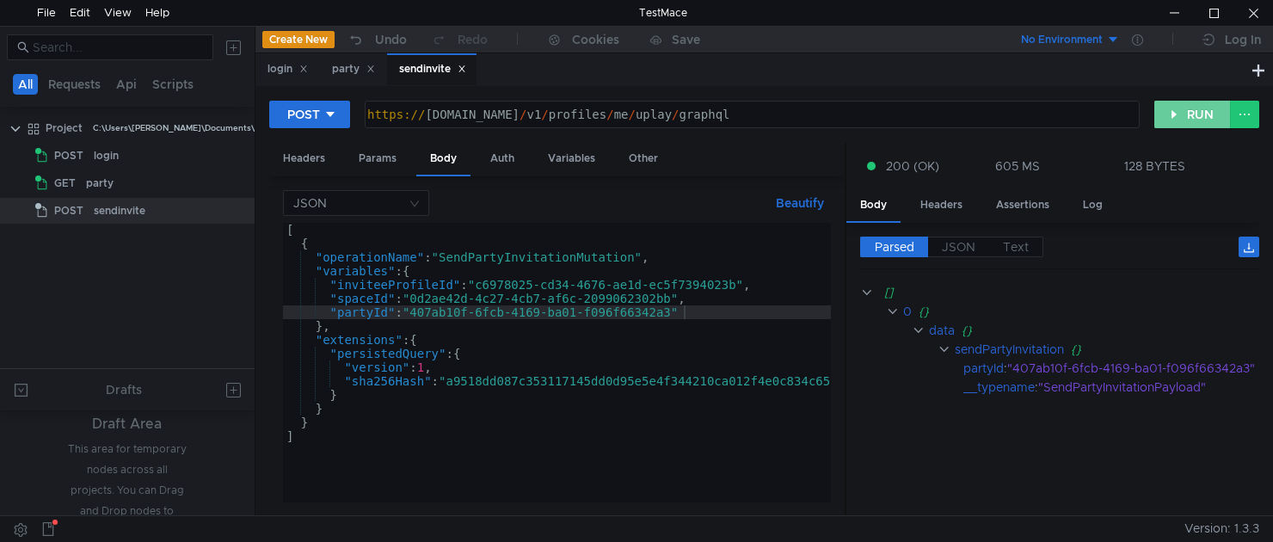
click at [1169, 113] on button "RUN" at bounding box center [1192, 115] width 77 height 28
click at [1178, 113] on button "RUN" at bounding box center [1192, 115] width 77 height 28
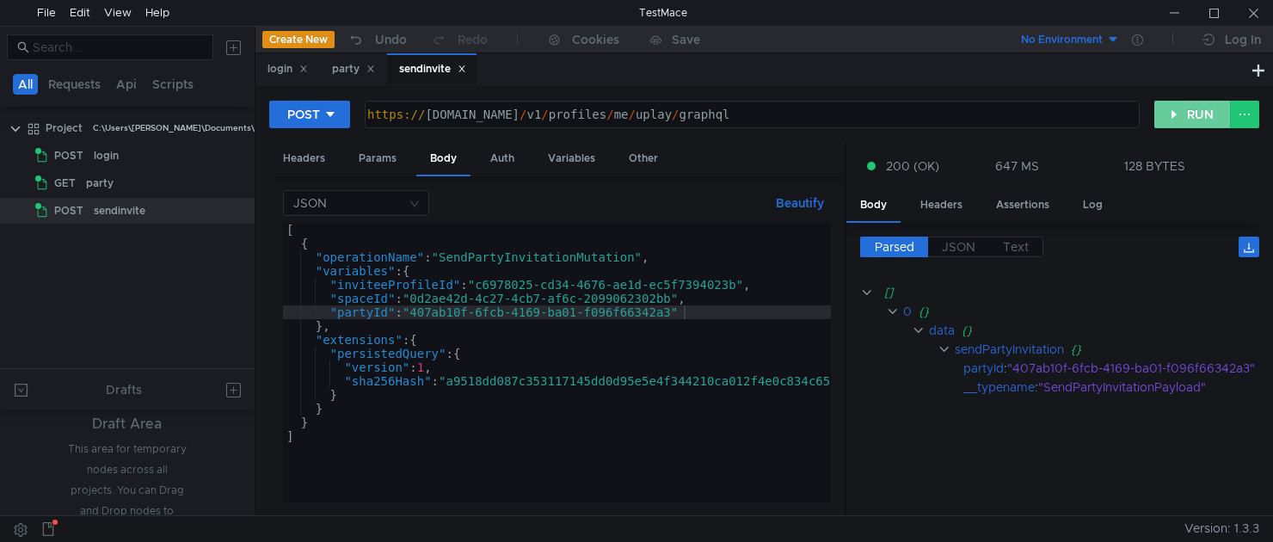
click at [1178, 114] on button "RUN" at bounding box center [1192, 115] width 77 height 28
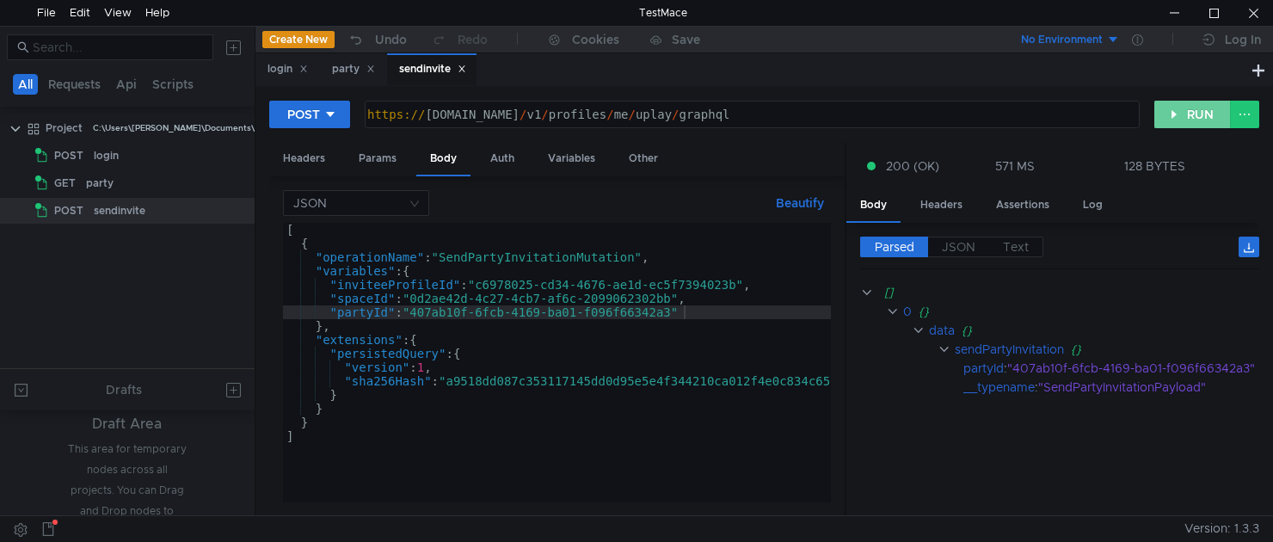
click at [1178, 114] on button "RUN" at bounding box center [1192, 115] width 77 height 28
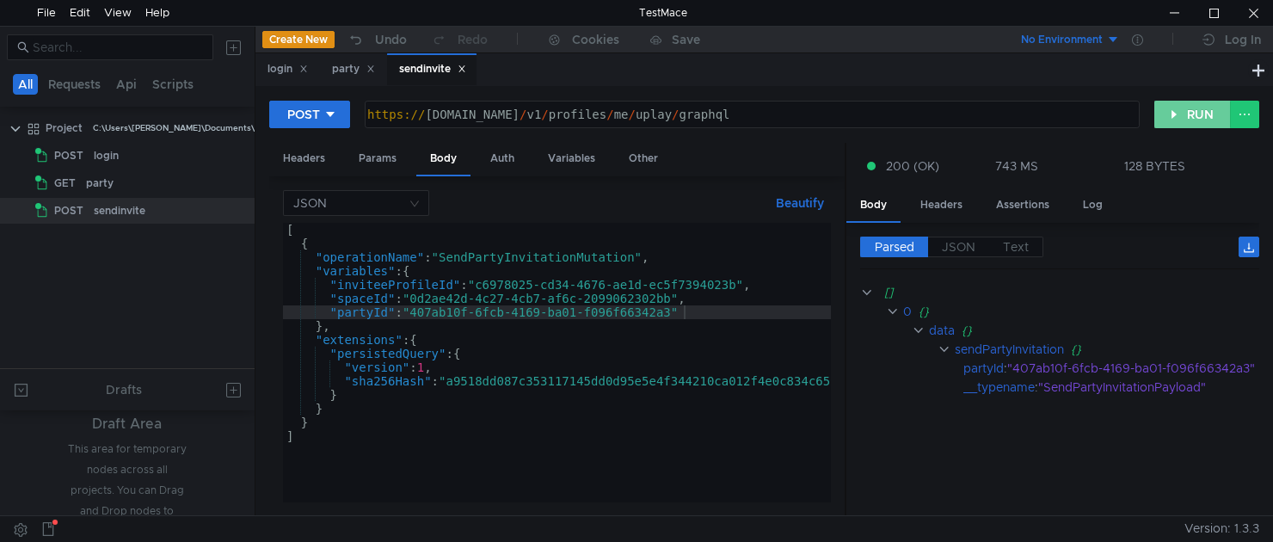
click at [1178, 114] on button "RUN" at bounding box center [1192, 115] width 77 height 28
click at [1176, 120] on button "RUN" at bounding box center [1192, 115] width 77 height 28
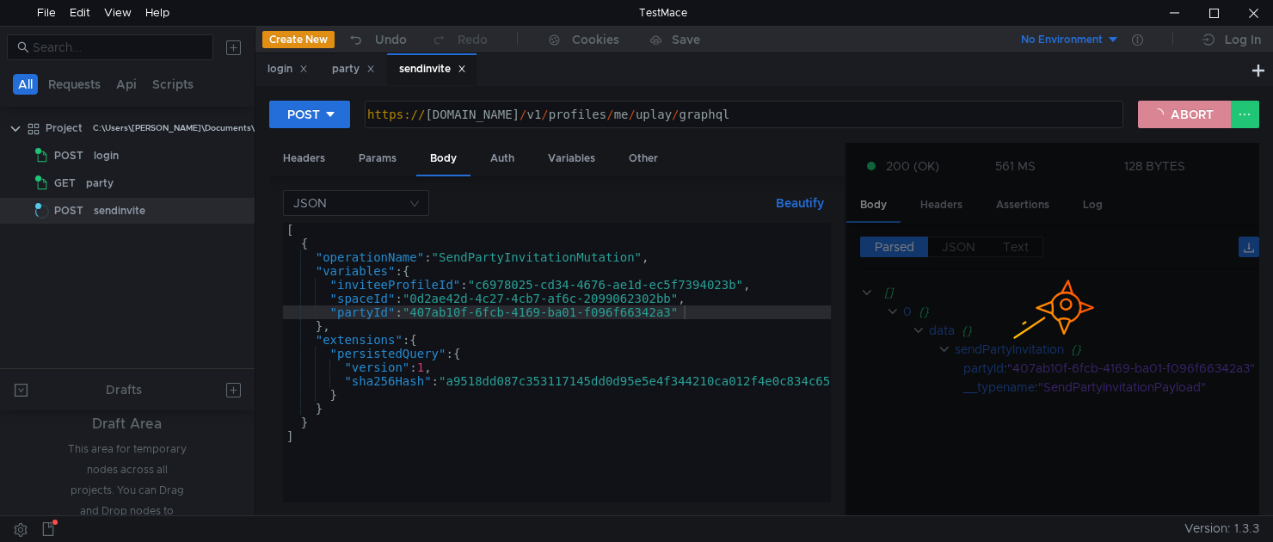
click at [1176, 120] on button "ABORT" at bounding box center [1184, 115] width 93 height 28
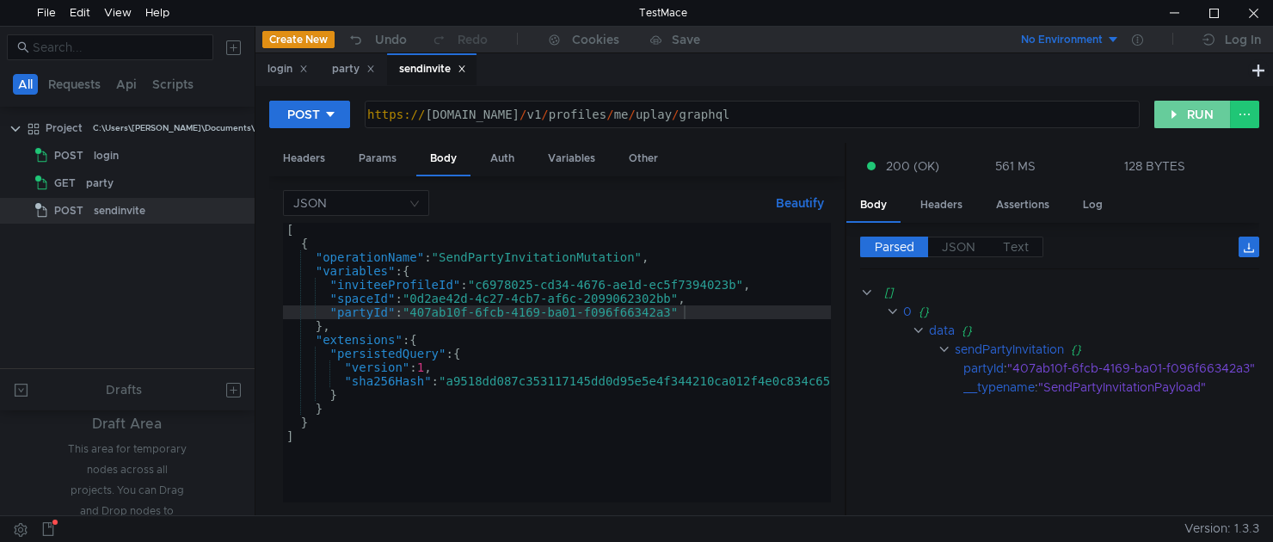
click at [1176, 120] on button "RUN" at bounding box center [1192, 115] width 77 height 28
click at [1178, 117] on button "RUN" at bounding box center [1192, 115] width 77 height 28
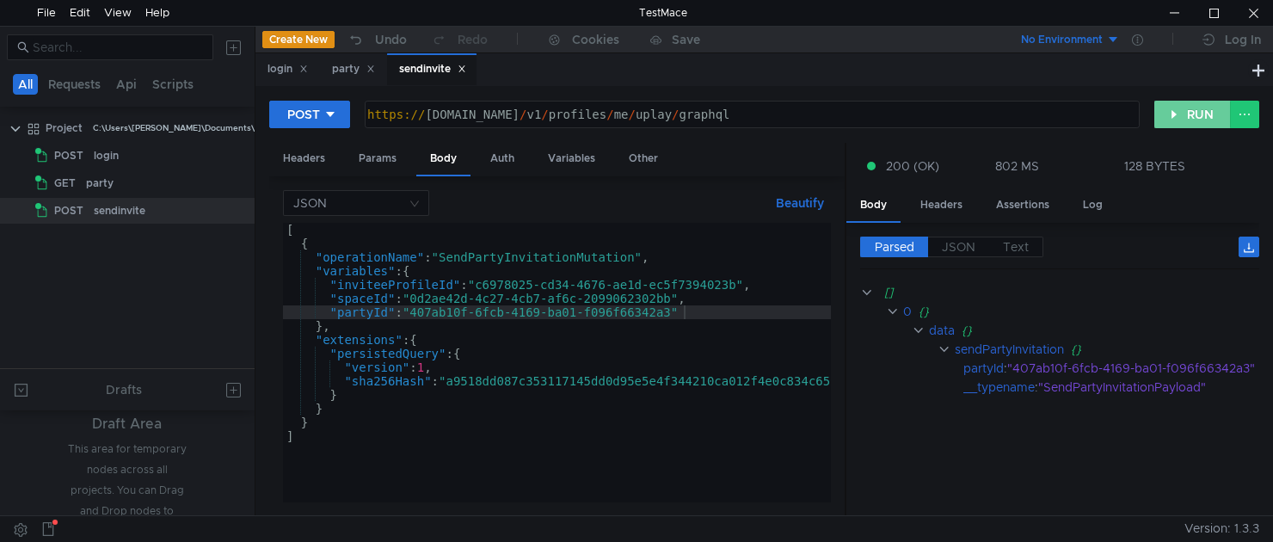
click at [1178, 117] on button "RUN" at bounding box center [1192, 115] width 77 height 28
type textarea ""inviteeProfileId":"c6978025-cd34-4676-ae1d-ec5f7394023b","
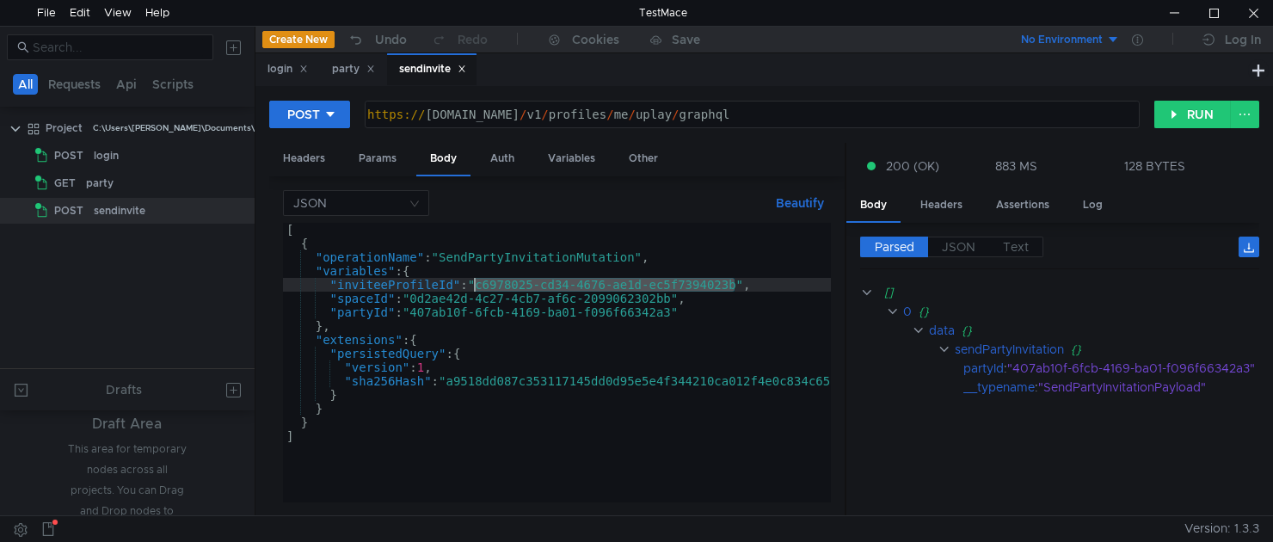
drag, startPoint x: 699, startPoint y: 282, endPoint x: 476, endPoint y: 285, distance: 222.7
click at [476, 285] on div "[ { "operationName" : "SendPartyInvitationMutation" , "variables" : { "inviteeP…" at bounding box center [604, 376] width 642 height 307
click at [1178, 107] on button "RUN" at bounding box center [1192, 115] width 77 height 28
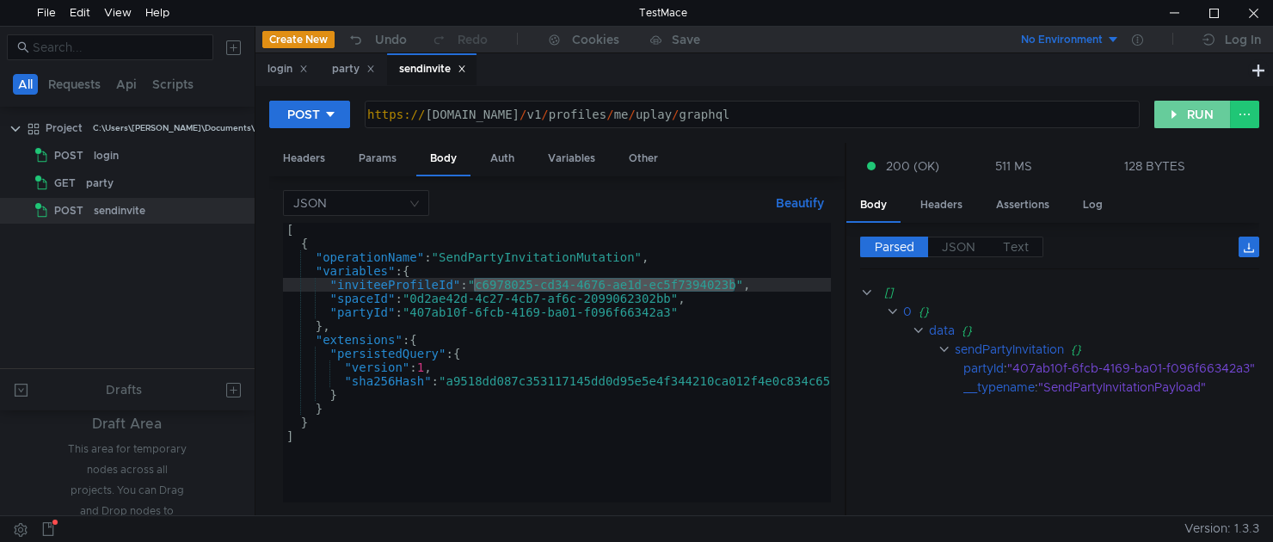
click at [1178, 107] on button "RUN" at bounding box center [1192, 115] width 77 height 28
click at [1170, 111] on button "RUN" at bounding box center [1192, 115] width 77 height 28
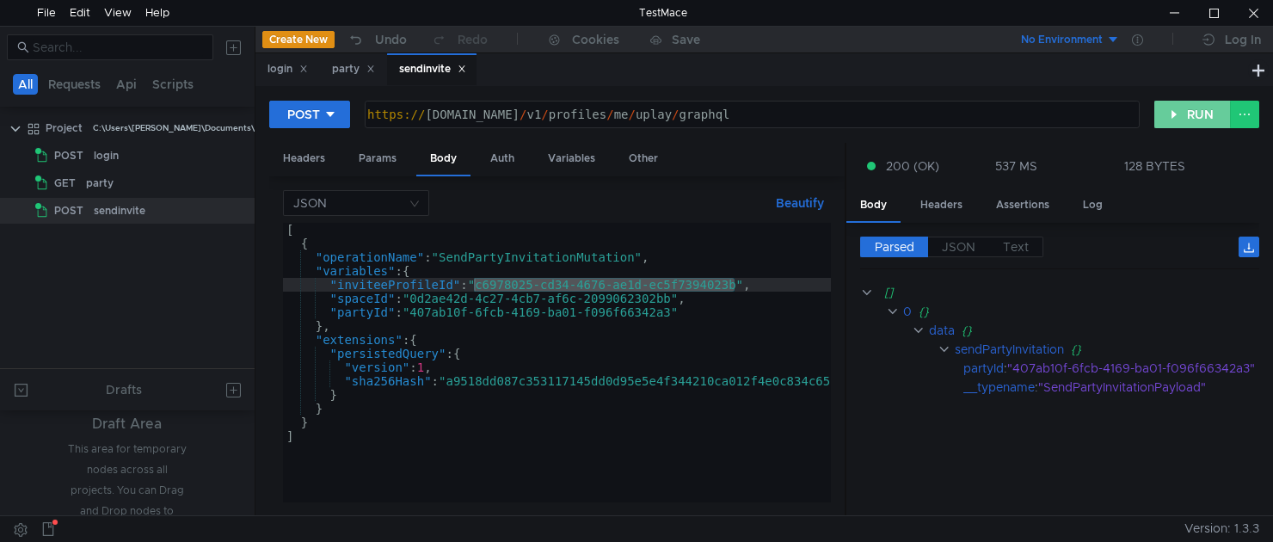
click at [1170, 111] on button "RUN" at bounding box center [1192, 115] width 77 height 28
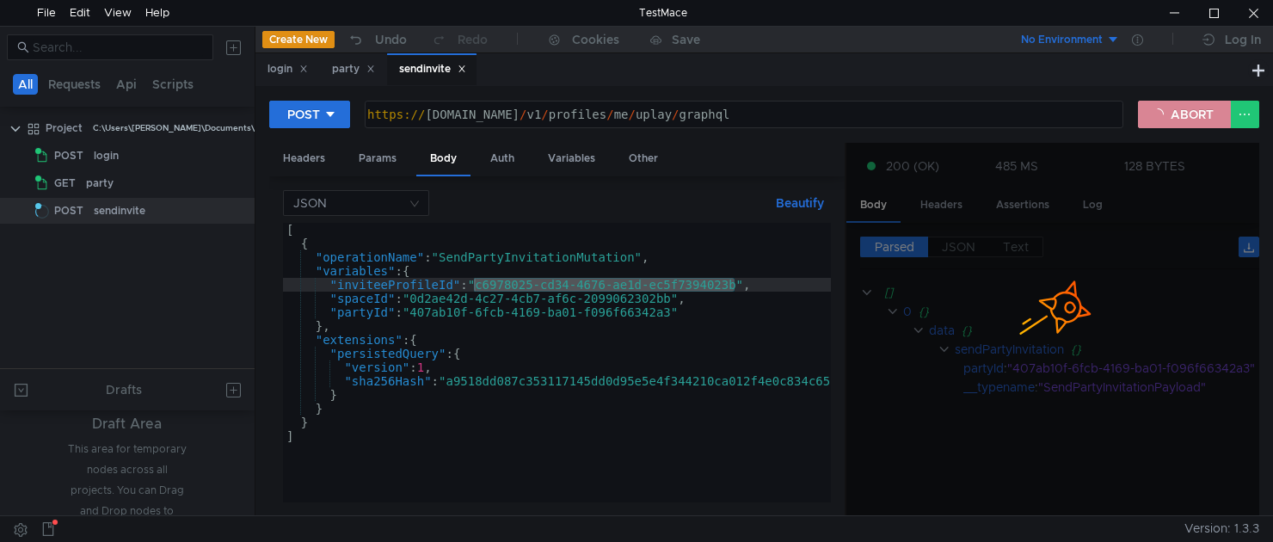
click at [1170, 111] on button "ABORT" at bounding box center [1184, 115] width 93 height 28
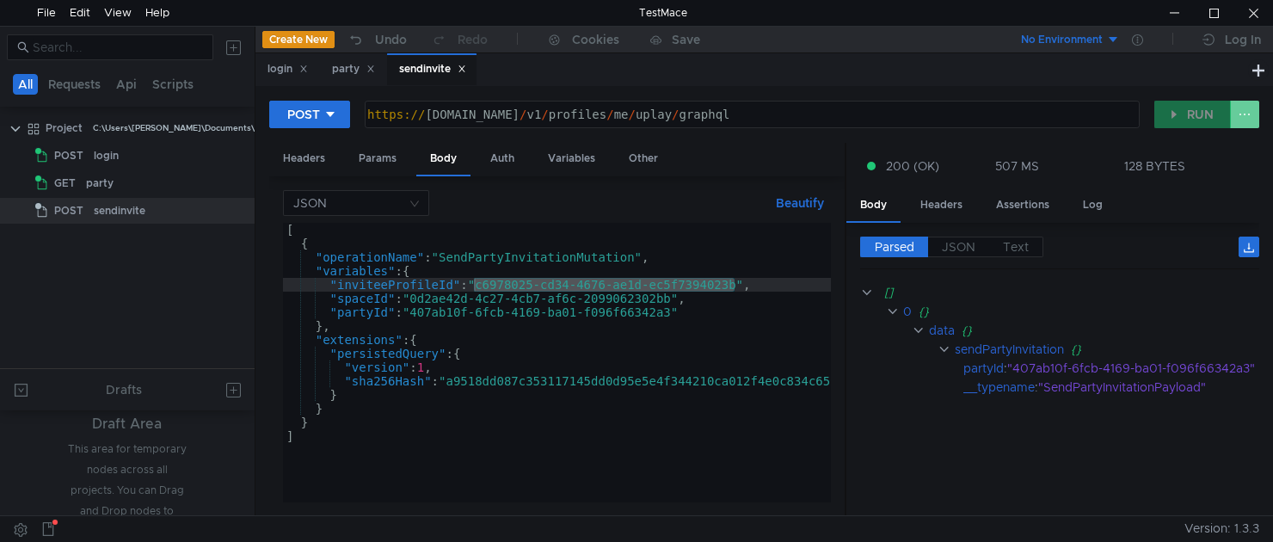
click at [1240, 119] on button at bounding box center [1244, 115] width 29 height 28
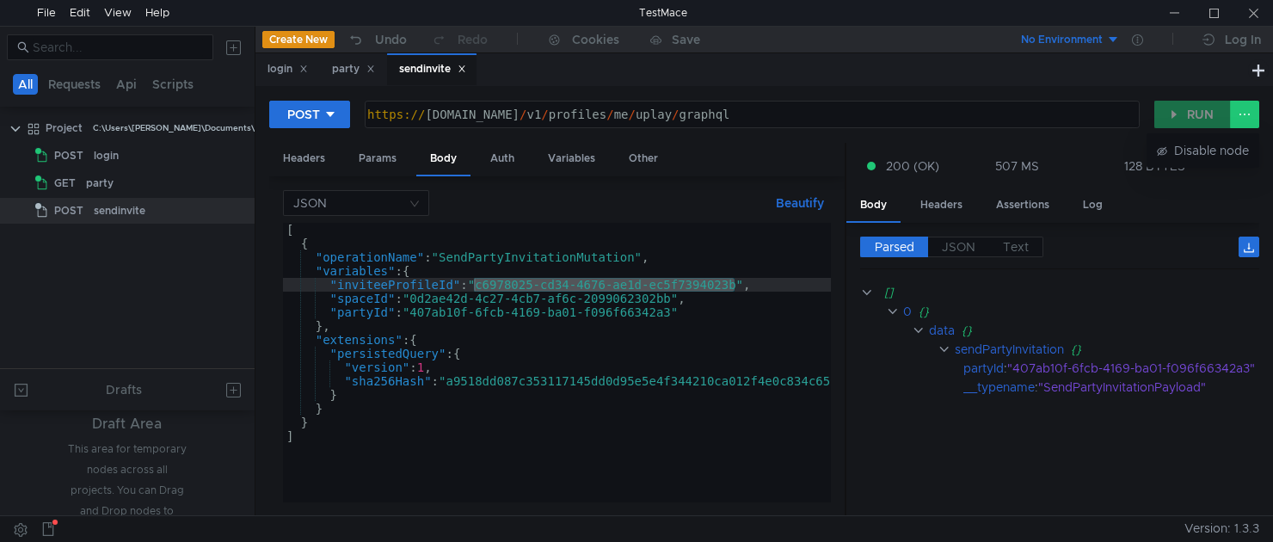
drag, startPoint x: 1187, startPoint y: 118, endPoint x: 1162, endPoint y: 113, distance: 25.3
click at [1187, 118] on div at bounding box center [636, 271] width 1273 height 542
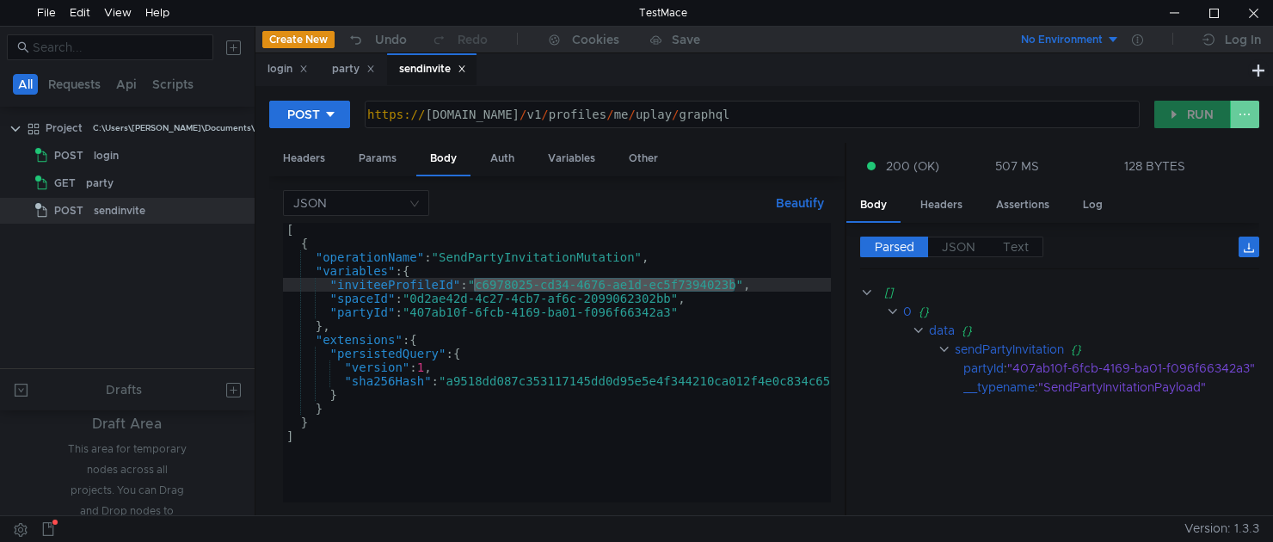
click at [1230, 116] on button at bounding box center [1244, 115] width 29 height 28
click at [1248, 106] on div at bounding box center [636, 271] width 1273 height 542
click at [1033, 81] on div "login party sendinvite" at bounding box center [751, 69] width 992 height 33
click at [1176, 115] on button "RUN" at bounding box center [1192, 115] width 77 height 28
click at [1179, 110] on button "RUN" at bounding box center [1192, 115] width 77 height 28
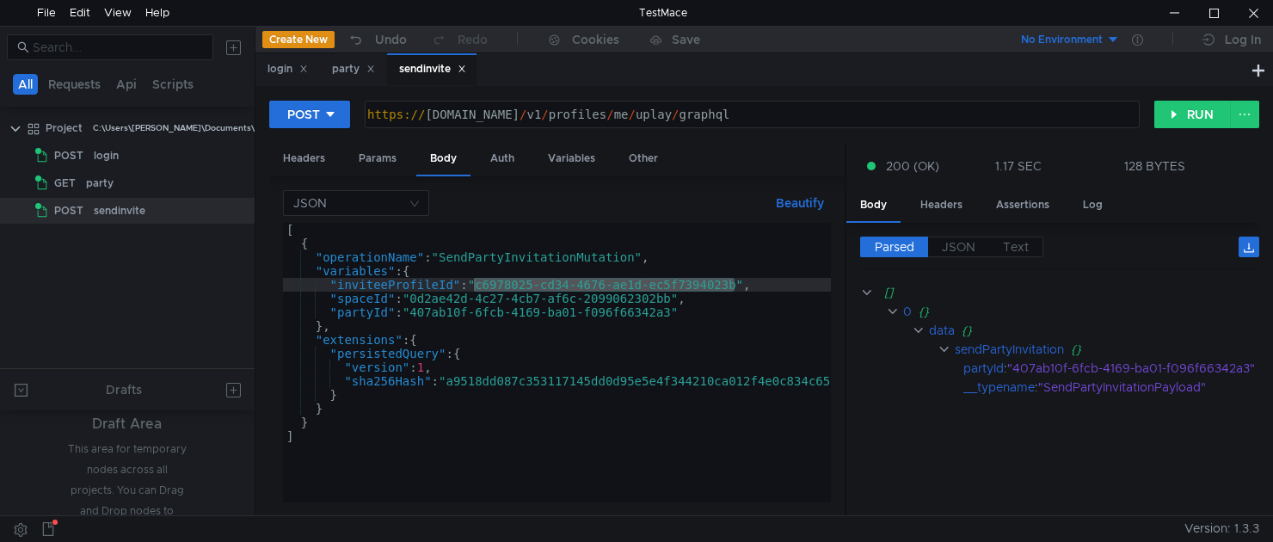
drag, startPoint x: 109, startPoint y: 213, endPoint x: 34, endPoint y: 279, distance: 99.3
click at [34, 279] on tree-viewport "Project C:\Users\[PERSON_NAME]\Documents\LOL\Project POST login GET party POST …" at bounding box center [127, 240] width 255 height 255
click at [1195, 116] on button "RUN" at bounding box center [1192, 115] width 77 height 28
click at [1180, 113] on button "RUN" at bounding box center [1192, 115] width 77 height 28
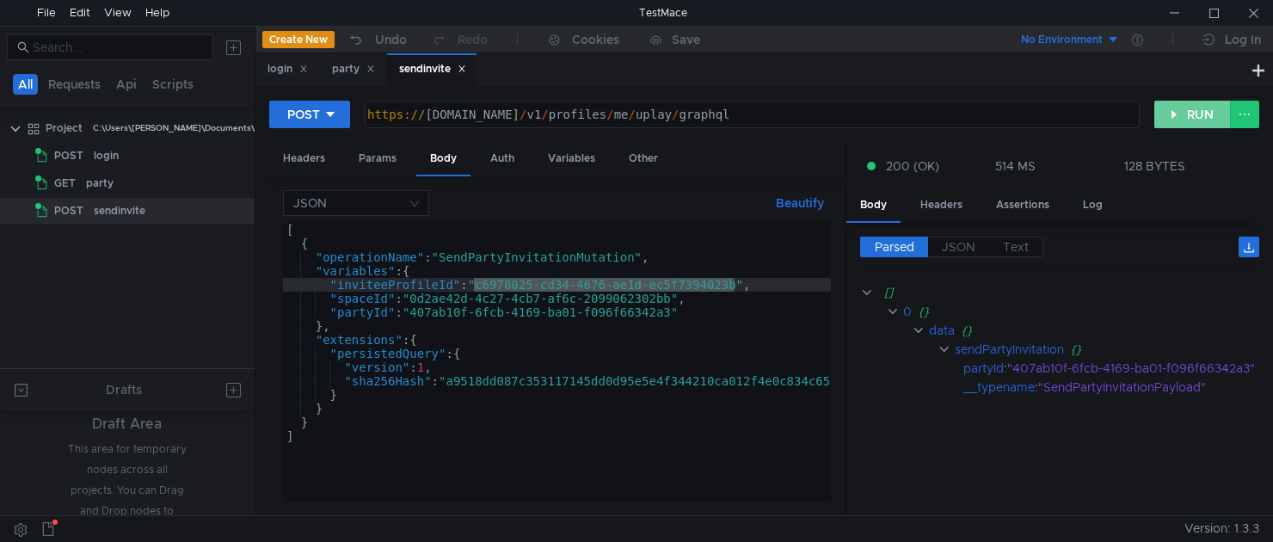
click at [1187, 113] on button "RUN" at bounding box center [1192, 115] width 77 height 28
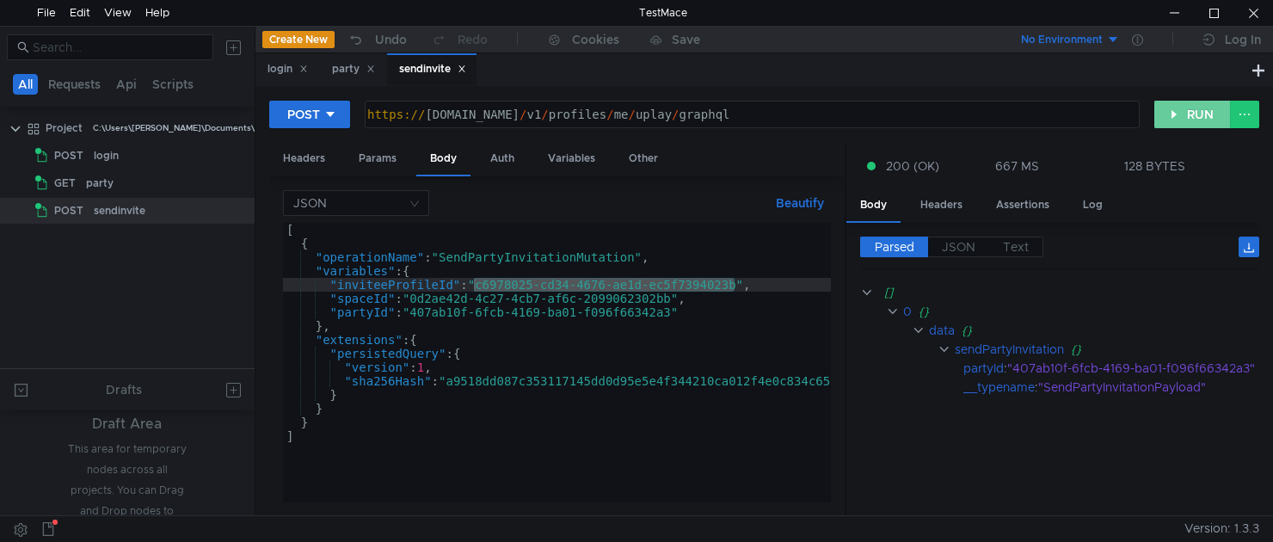
click at [1187, 113] on button "RUN" at bounding box center [1192, 115] width 77 height 28
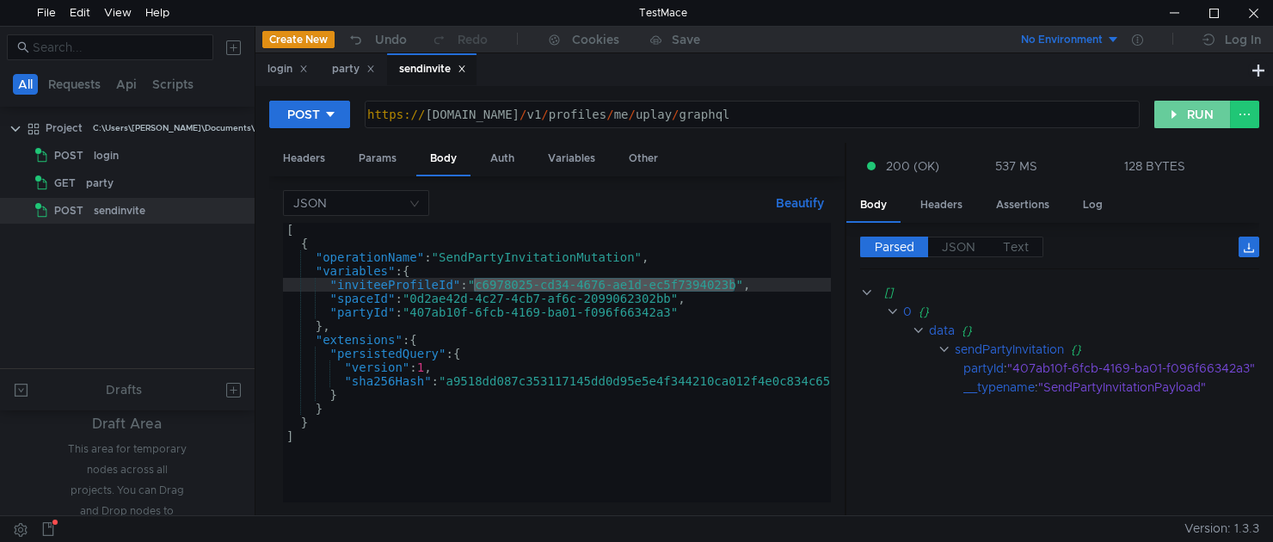
click at [1187, 113] on button "RUN" at bounding box center [1192, 115] width 77 height 28
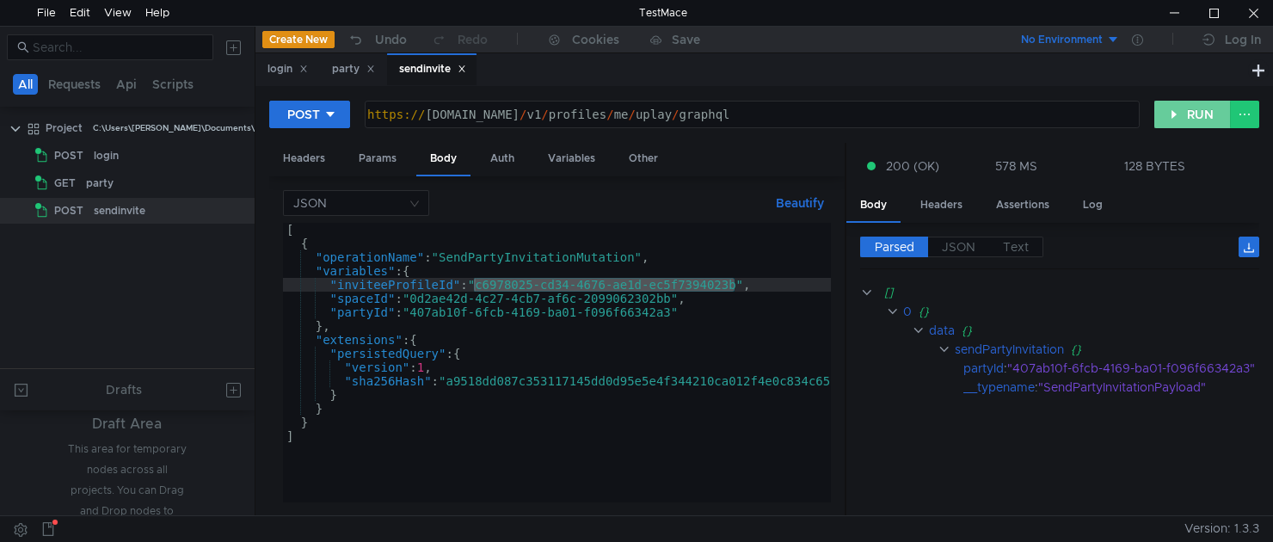
click at [1187, 113] on button "RUN" at bounding box center [1192, 115] width 77 height 28
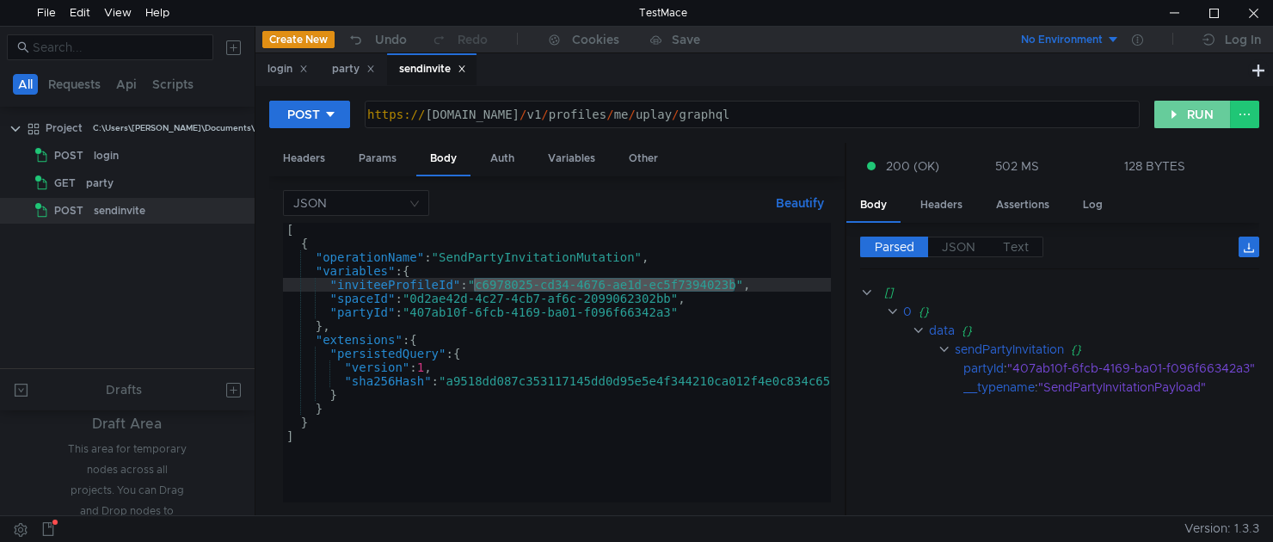
click at [1187, 113] on button "RUN" at bounding box center [1192, 115] width 77 height 28
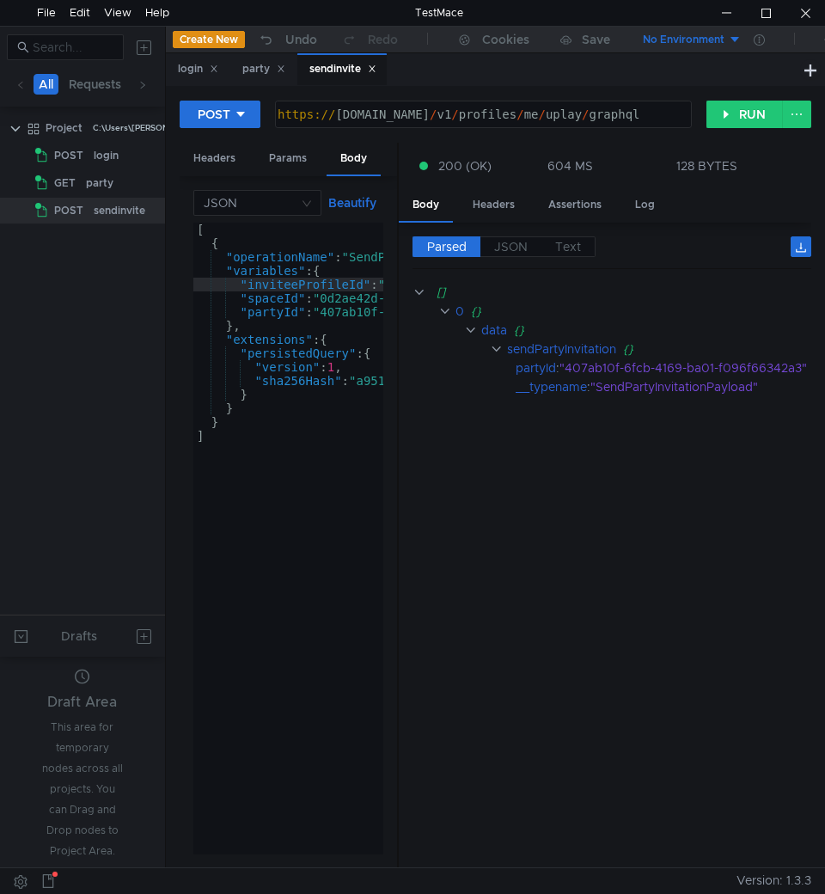
drag, startPoint x: 397, startPoint y: 320, endPoint x: 423, endPoint y: 324, distance: 26.1
click at [518, 322] on as-split "Headers Params Body Auth Variables Other JSON Beautify "inviteeProfileId":"c697…" at bounding box center [496, 506] width 632 height 727
drag, startPoint x: 398, startPoint y: 314, endPoint x: 813, endPoint y: 288, distance: 415.2
click at [488, 316] on as-split "Headers Params Body Auth Variables Other JSON Beautify "inviteeProfileId":"c697…" at bounding box center [496, 506] width 632 height 727
drag, startPoint x: 396, startPoint y: 475, endPoint x: 432, endPoint y: 463, distance: 38.3
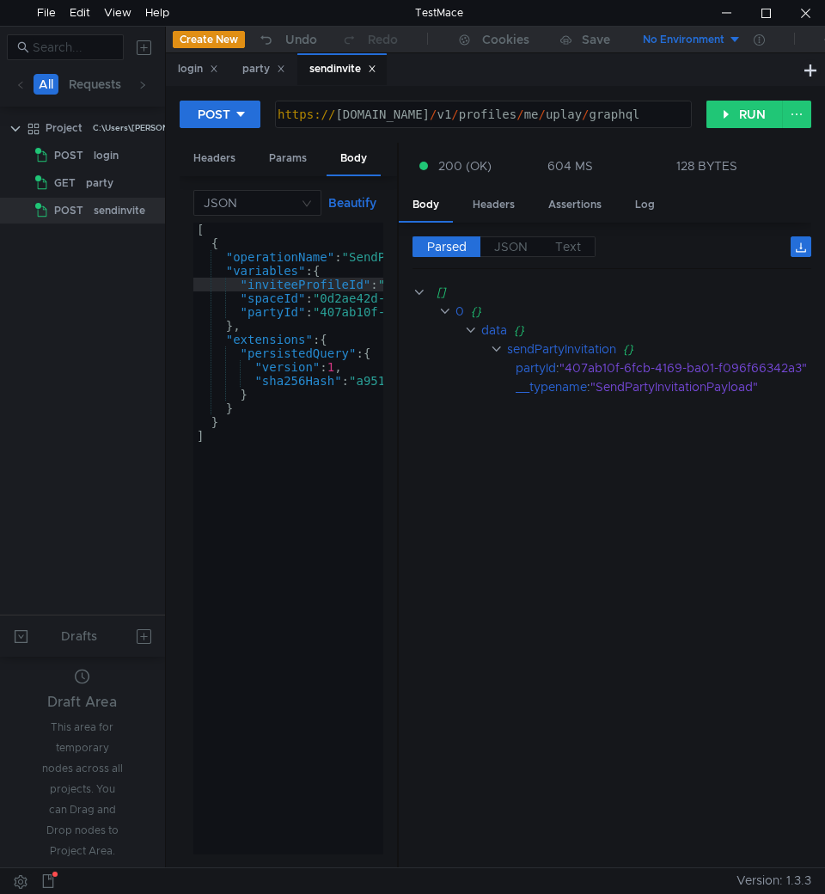
click at [442, 470] on as-split "Headers Params Body Auth Variables Other JSON Beautify "inviteeProfileId":"c697…" at bounding box center [496, 506] width 632 height 727
drag, startPoint x: 396, startPoint y: 155, endPoint x: 519, endPoint y: 132, distance: 125.0
click at [421, 153] on as-split "Headers Params Body Auth Variables Other JSON Beautify "inviteeProfileId":"c697…" at bounding box center [496, 506] width 632 height 727
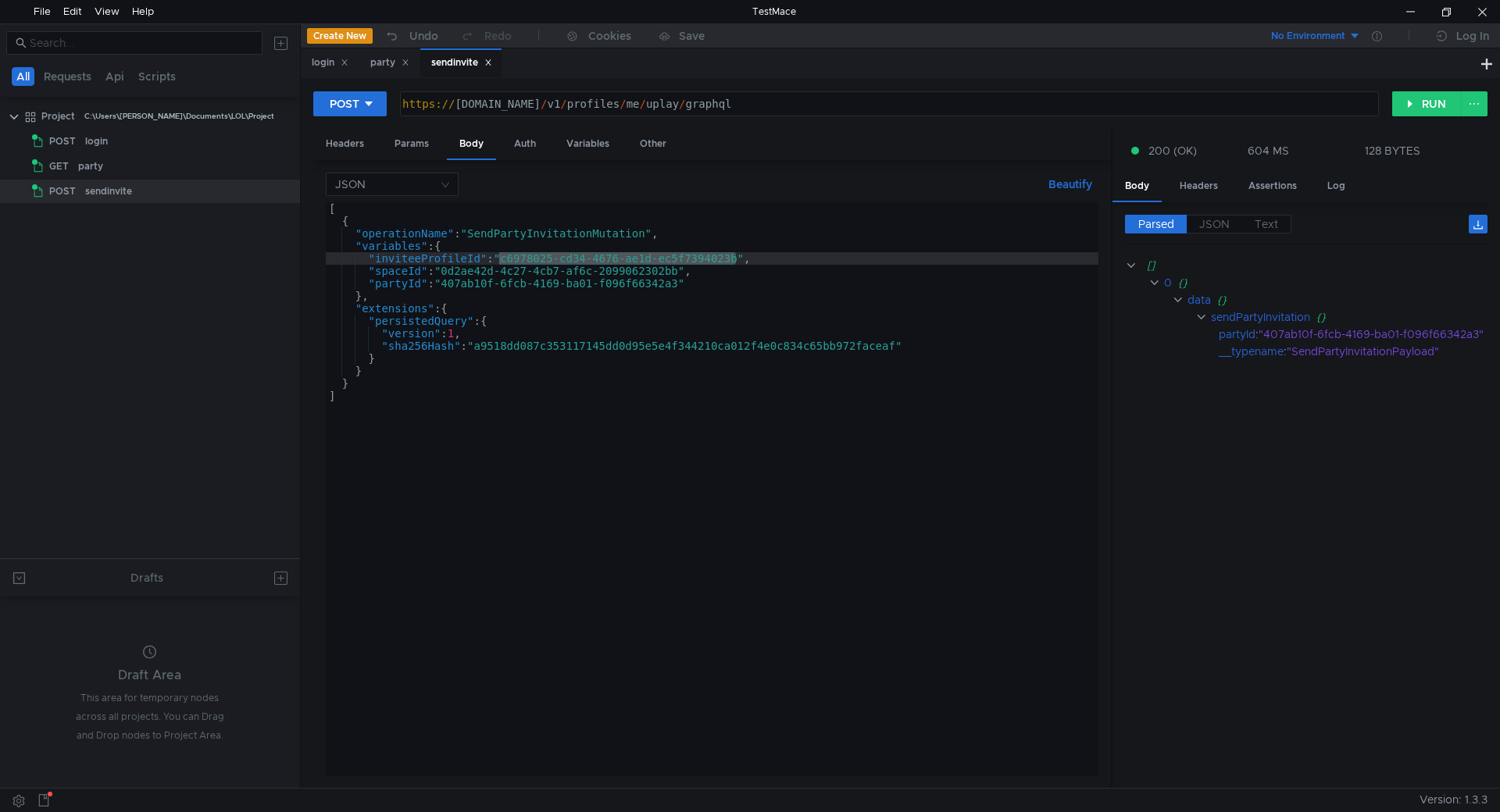
click at [737, 258] on div "[ { "operationName" : "SendPartyInvitationMutation" , "variables" : { "inviteeP…" at bounding box center [712, 490] width 772 height 574
drag, startPoint x: 739, startPoint y: 259, endPoint x: 502, endPoint y: 258, distance: 237.0
click at [502, 258] on div "[ { "operationName" : "SendPartyInvitationMutation" , "variables" : { "inviteeP…" at bounding box center [712, 499] width 772 height 593
paste textarea "f3c2d95b-367f-4f75-8793-9be85d663099"
click at [750, 249] on div "[ { "operationName" : "SendPartyInvitationMutation" , "variables" : { "inviteeP…" at bounding box center [712, 501] width 772 height 599
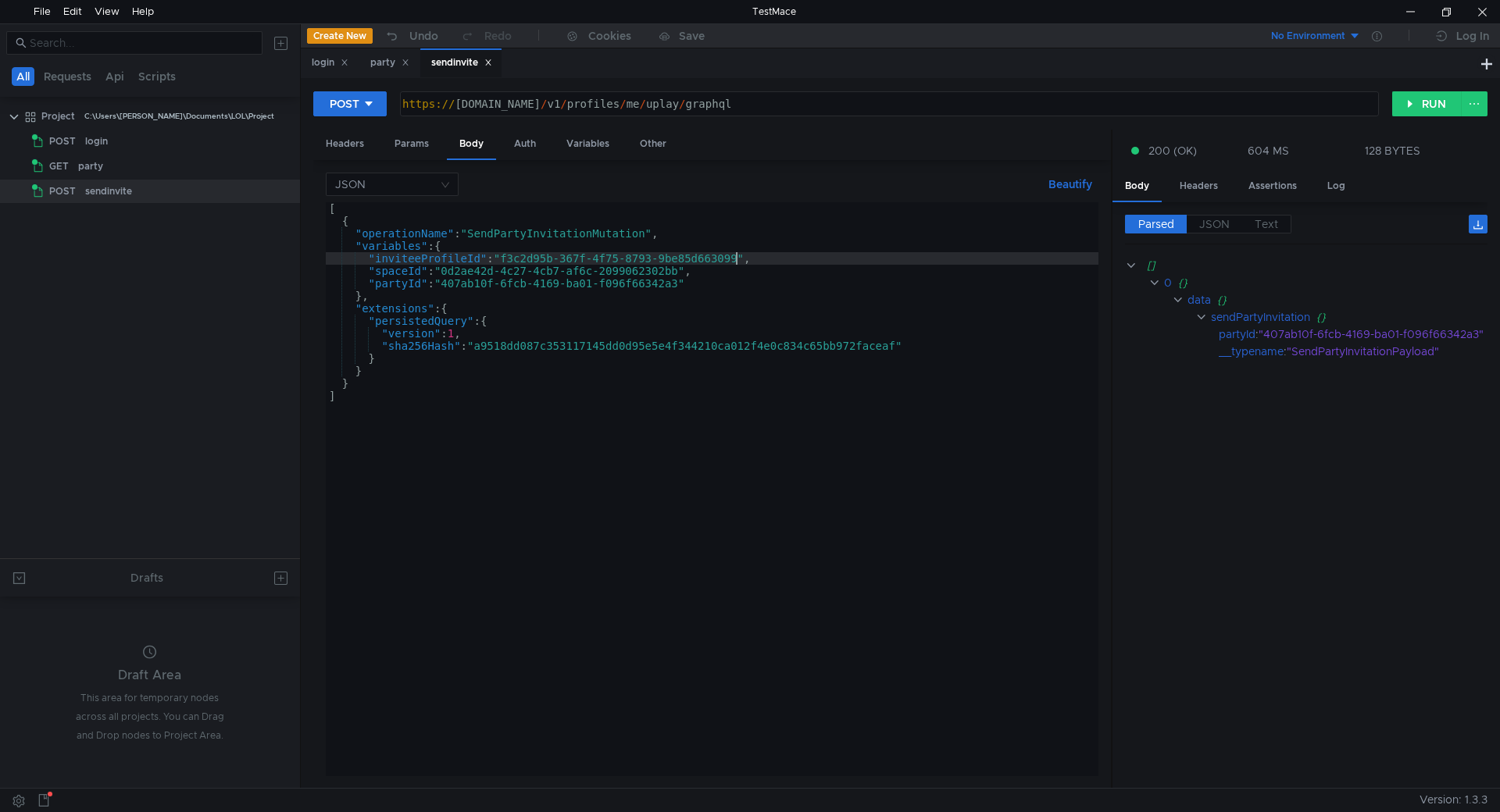
type textarea ""variables": {"
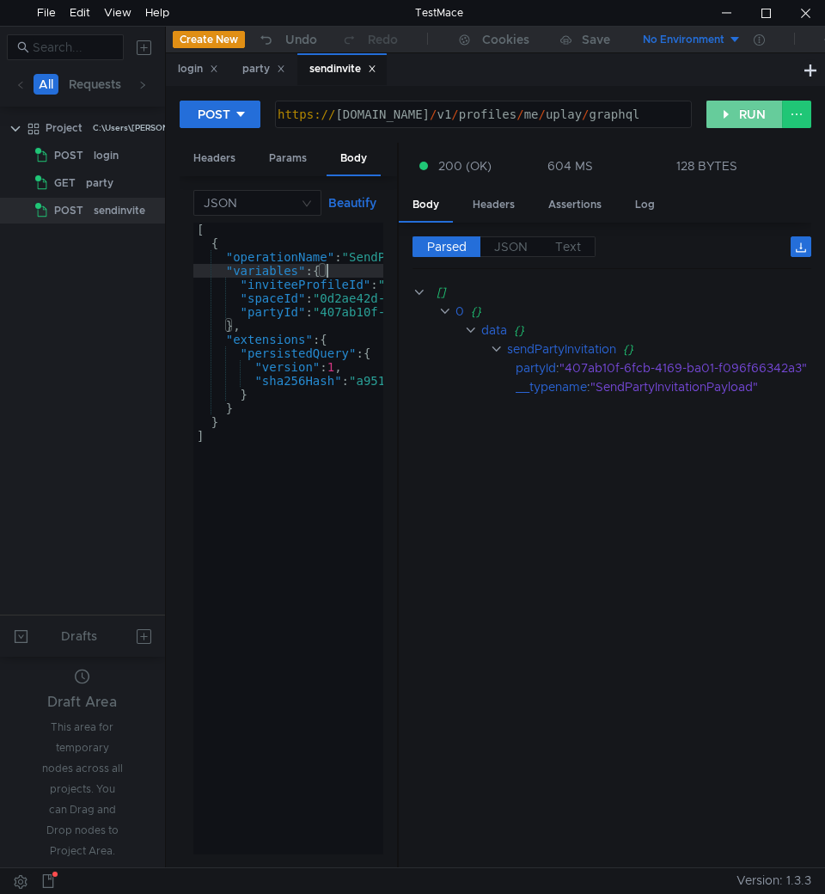
click at [752, 116] on button "RUN" at bounding box center [745, 115] width 77 height 28
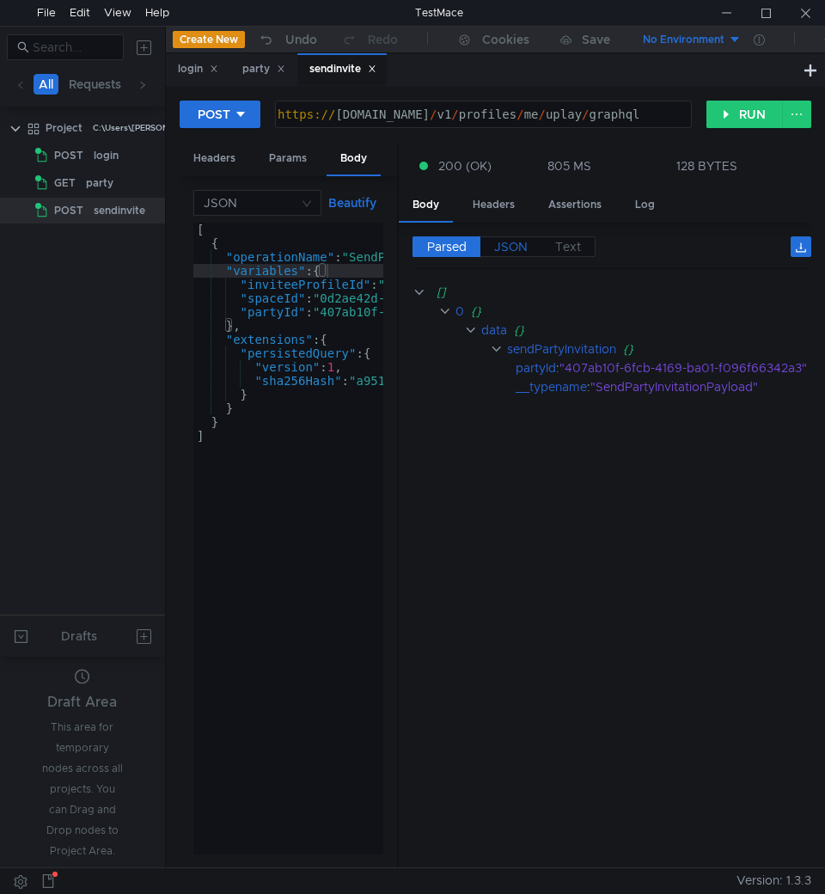
click at [500, 255] on span "JSON" at bounding box center [511, 246] width 34 height 15
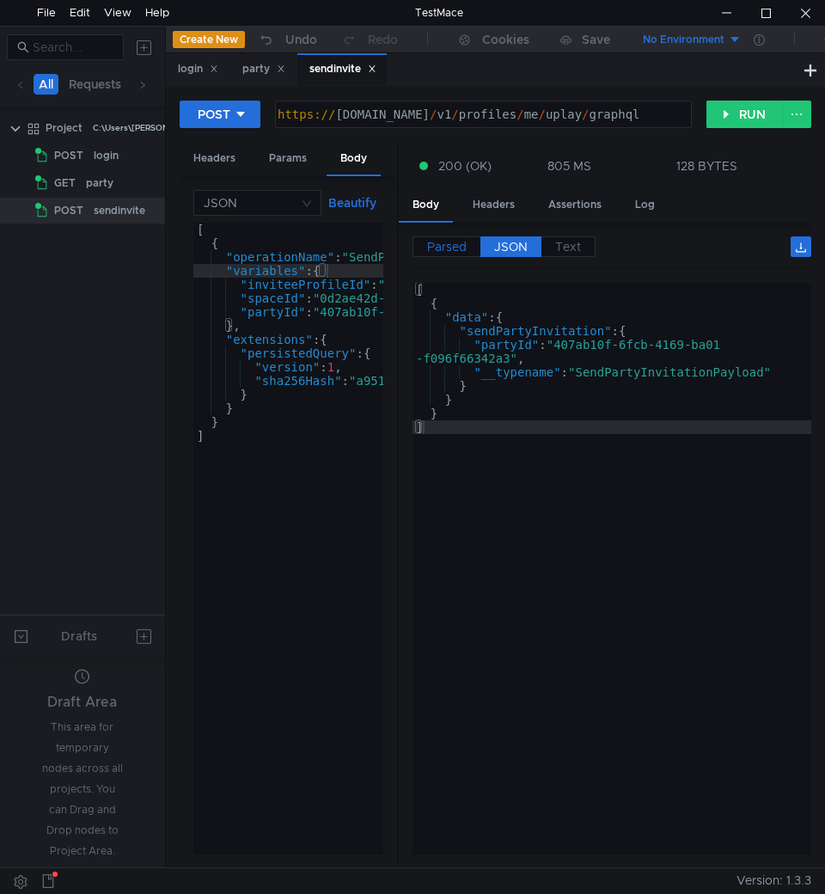
click at [447, 248] on span "Parsed" at bounding box center [447, 246] width 40 height 15
click at [446, 245] on span "Parsed" at bounding box center [447, 246] width 40 height 15
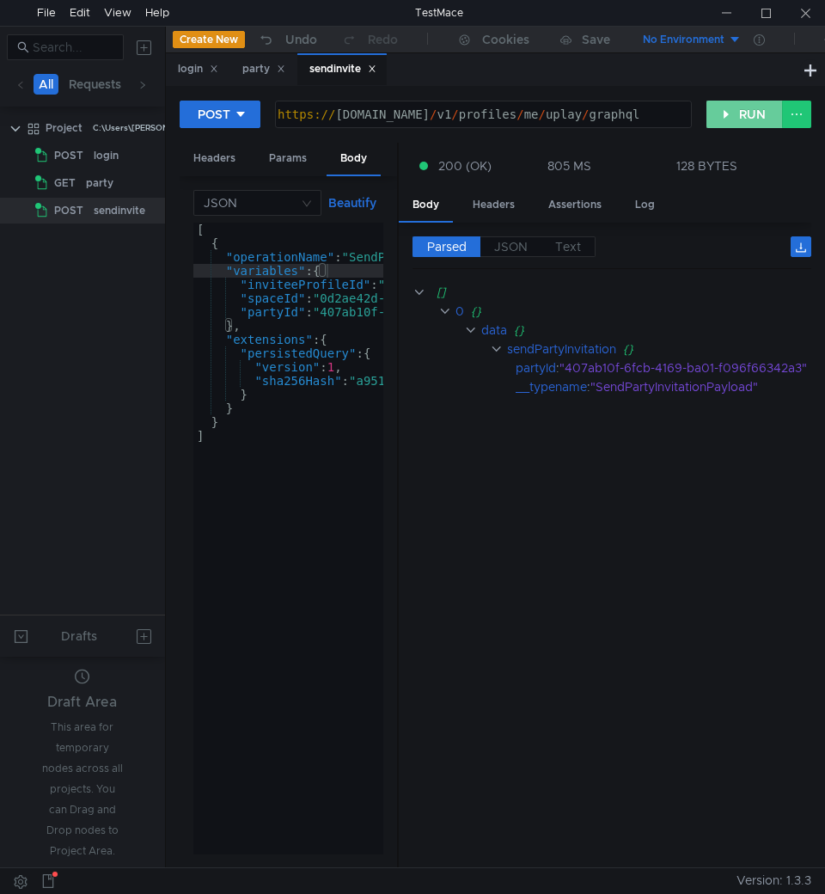
click at [742, 113] on button "RUN" at bounding box center [745, 115] width 77 height 28
click at [739, 118] on button "RUN" at bounding box center [745, 115] width 77 height 28
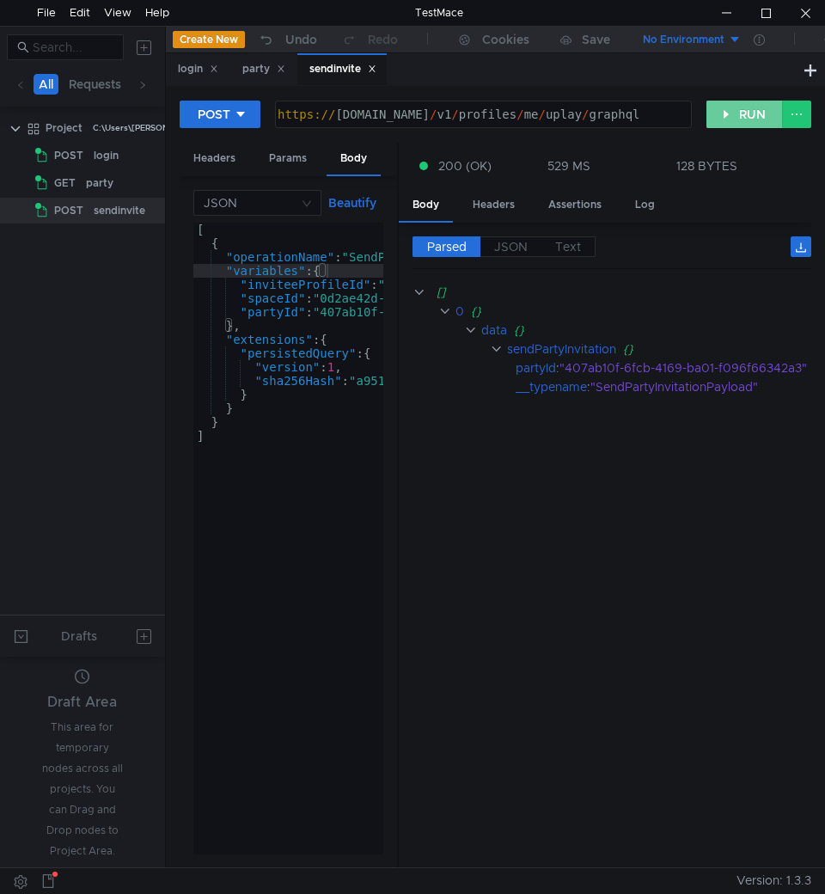
click at [739, 118] on button "RUN" at bounding box center [745, 115] width 77 height 28
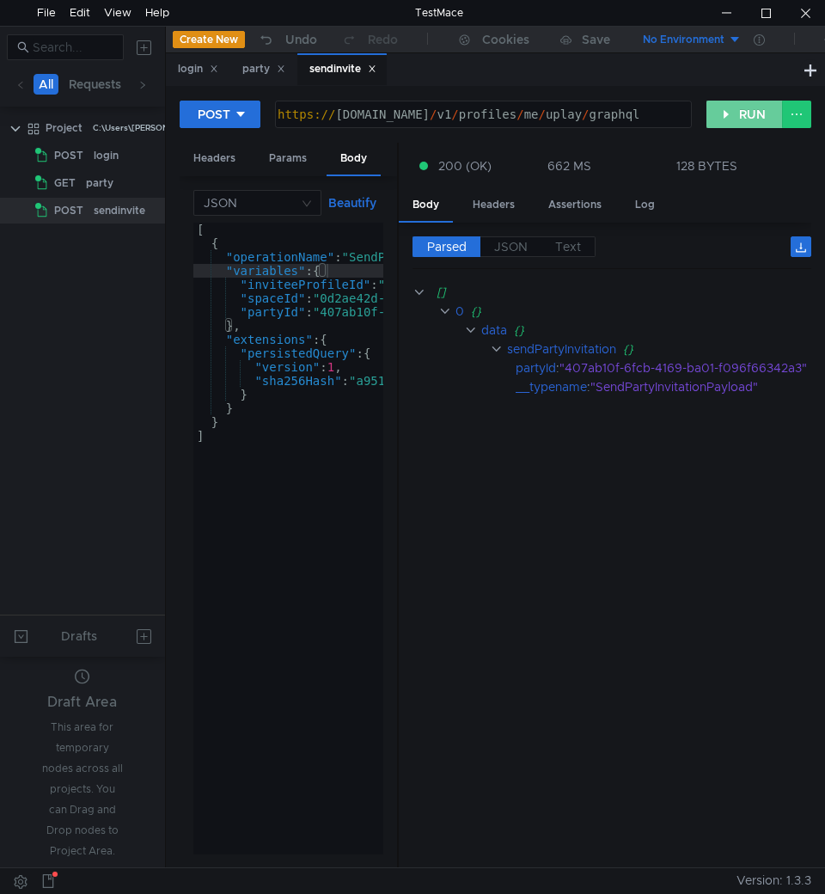
click at [739, 118] on button "RUN" at bounding box center [745, 115] width 77 height 28
click at [734, 123] on button "RUN" at bounding box center [745, 115] width 77 height 28
click at [735, 122] on button "RUN" at bounding box center [745, 115] width 77 height 28
click at [736, 122] on button "RUN" at bounding box center [745, 115] width 77 height 28
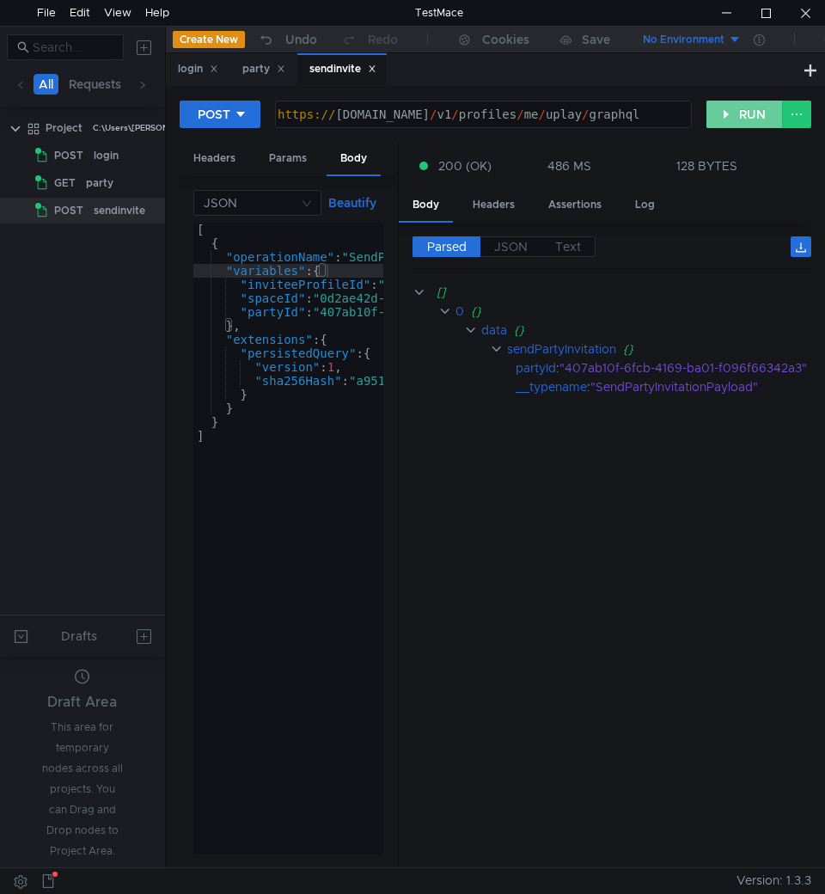
click at [736, 122] on button "RUN" at bounding box center [745, 115] width 77 height 28
click at [730, 107] on button "RUN" at bounding box center [745, 115] width 77 height 28
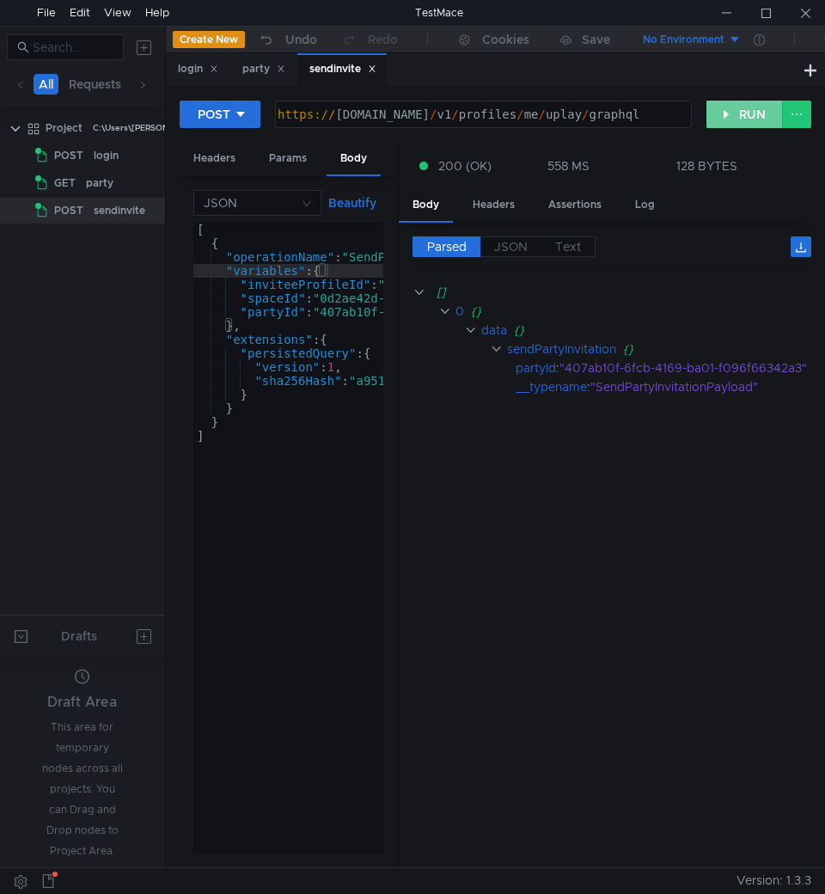
click at [754, 118] on button "RUN" at bounding box center [745, 115] width 77 height 28
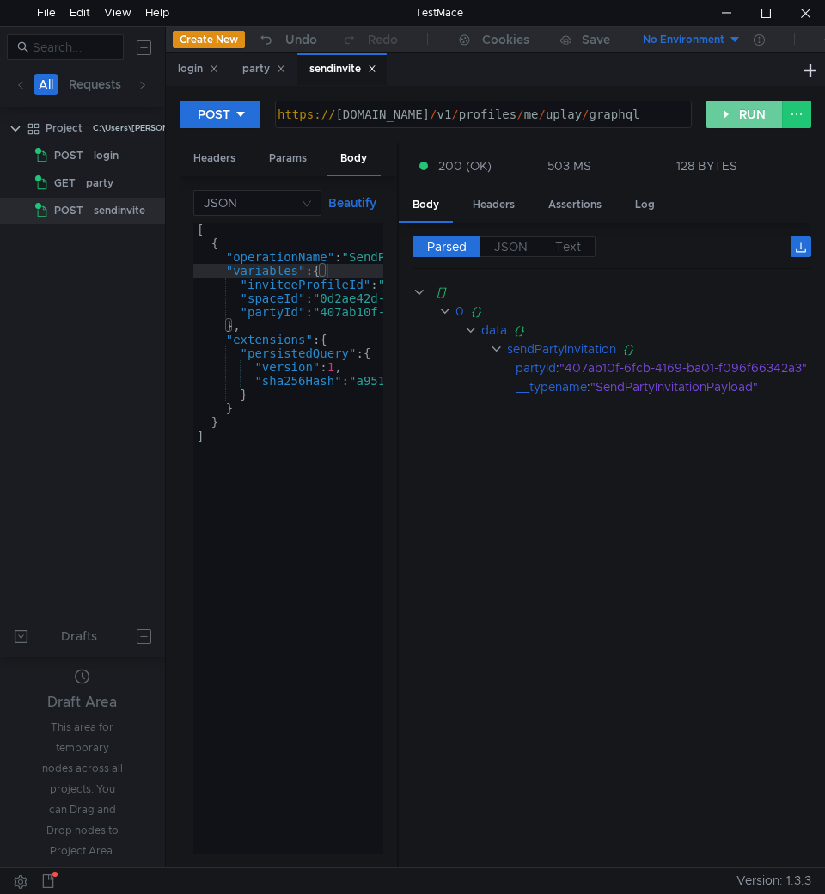
click at [749, 111] on button "RUN" at bounding box center [745, 115] width 77 height 28
click at [735, 107] on button "RUN" at bounding box center [745, 115] width 77 height 28
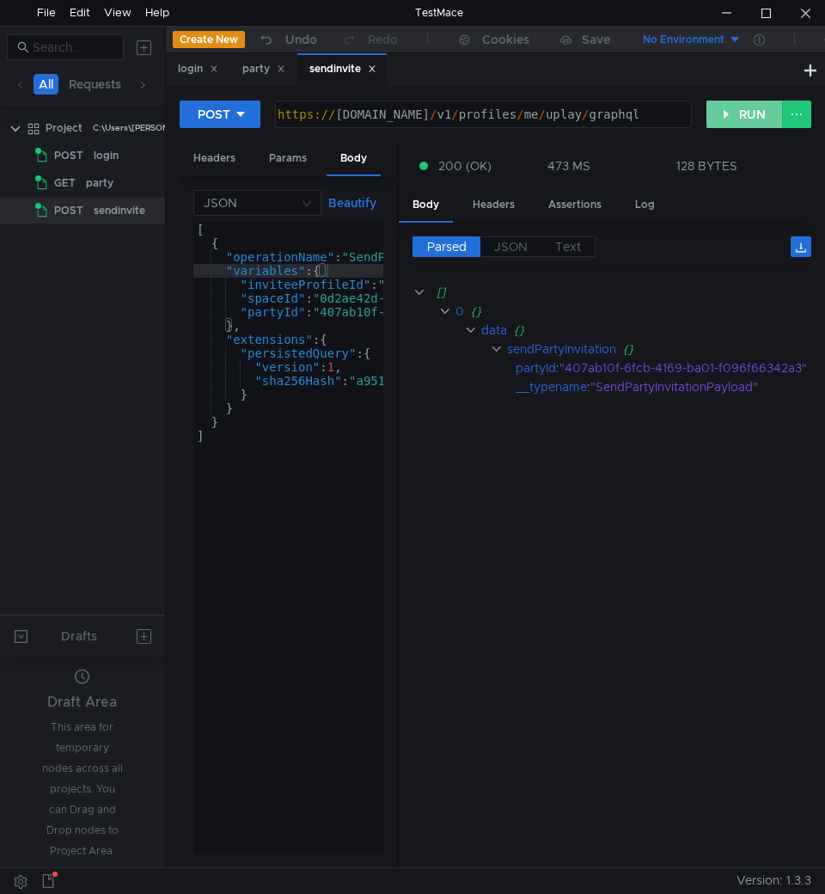
click at [744, 115] on button "RUN" at bounding box center [745, 115] width 77 height 28
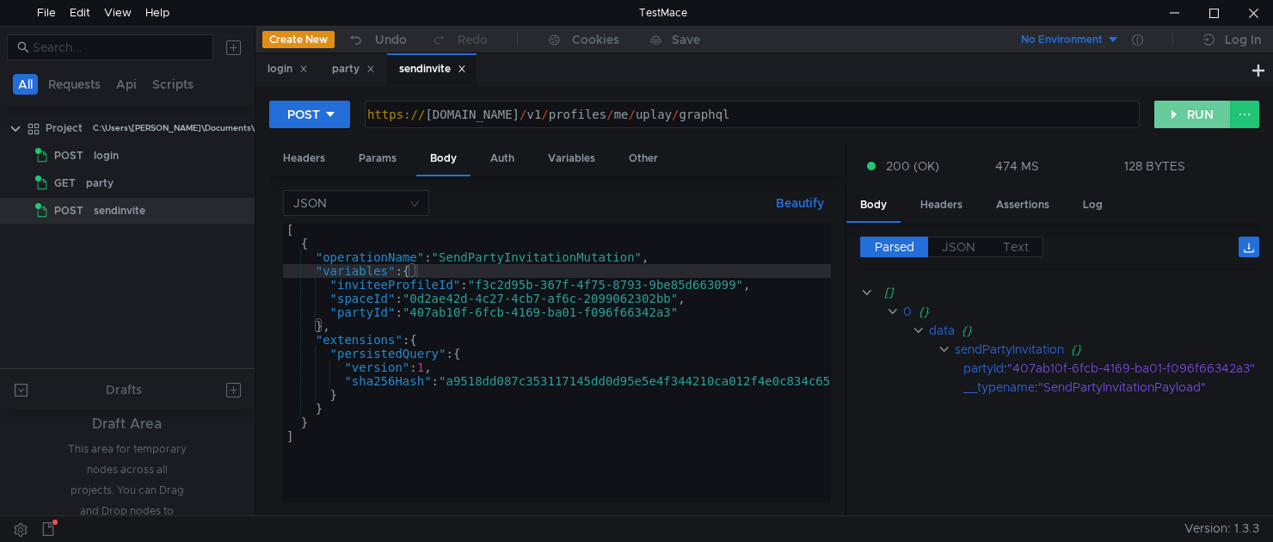
click at [825, 114] on button "RUN" at bounding box center [1192, 115] width 77 height 28
click at [825, 115] on button "RUN" at bounding box center [1192, 115] width 77 height 28
click at [825, 120] on button "RUN" at bounding box center [1192, 115] width 77 height 28
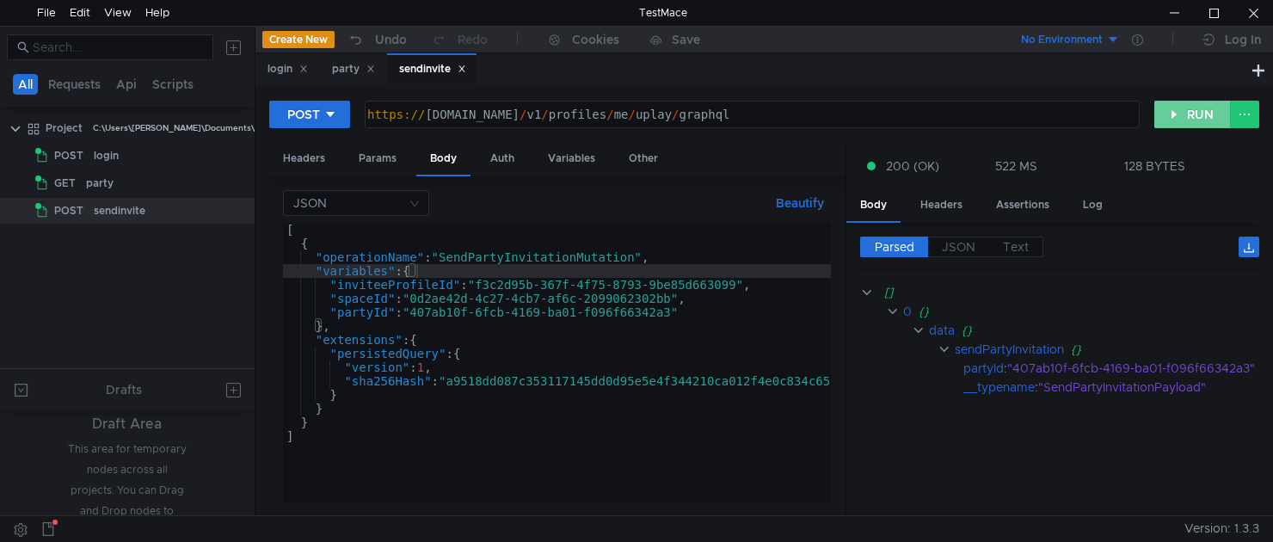
click at [825, 120] on button "RUN" at bounding box center [1192, 115] width 77 height 28
click at [825, 118] on button "RUN" at bounding box center [1192, 115] width 77 height 28
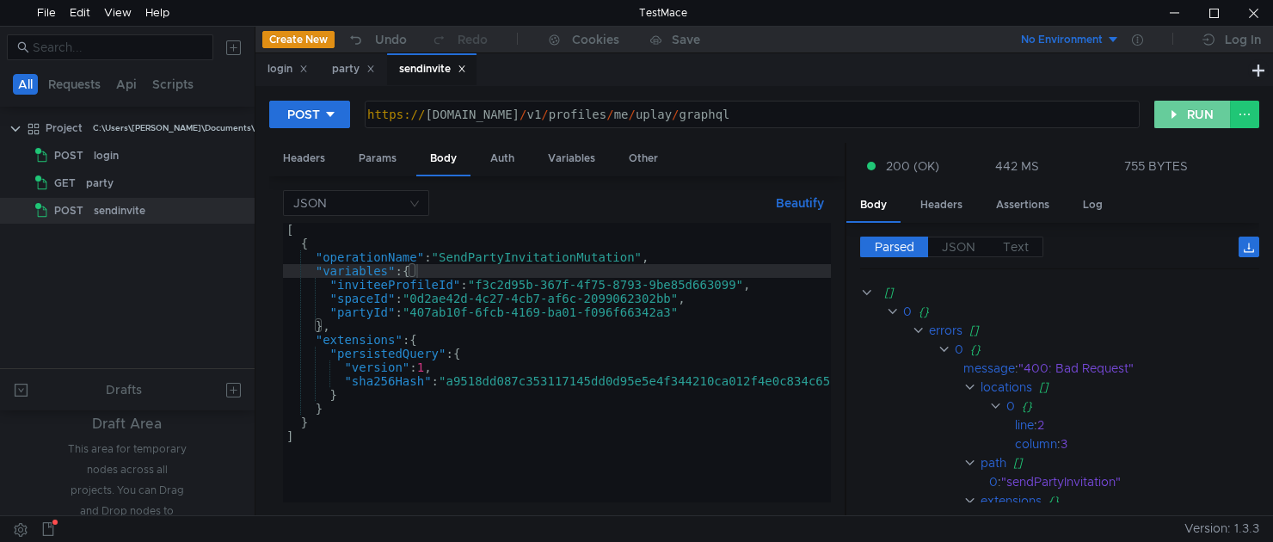
click at [825, 118] on button "RUN" at bounding box center [1192, 115] width 77 height 28
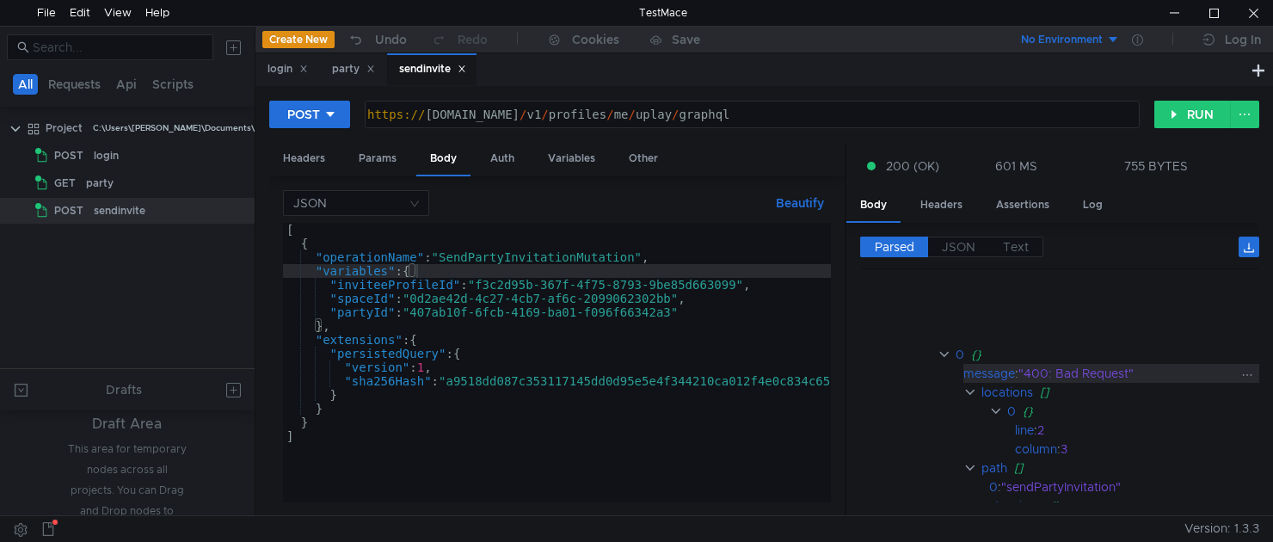
scroll to position [324, 0]
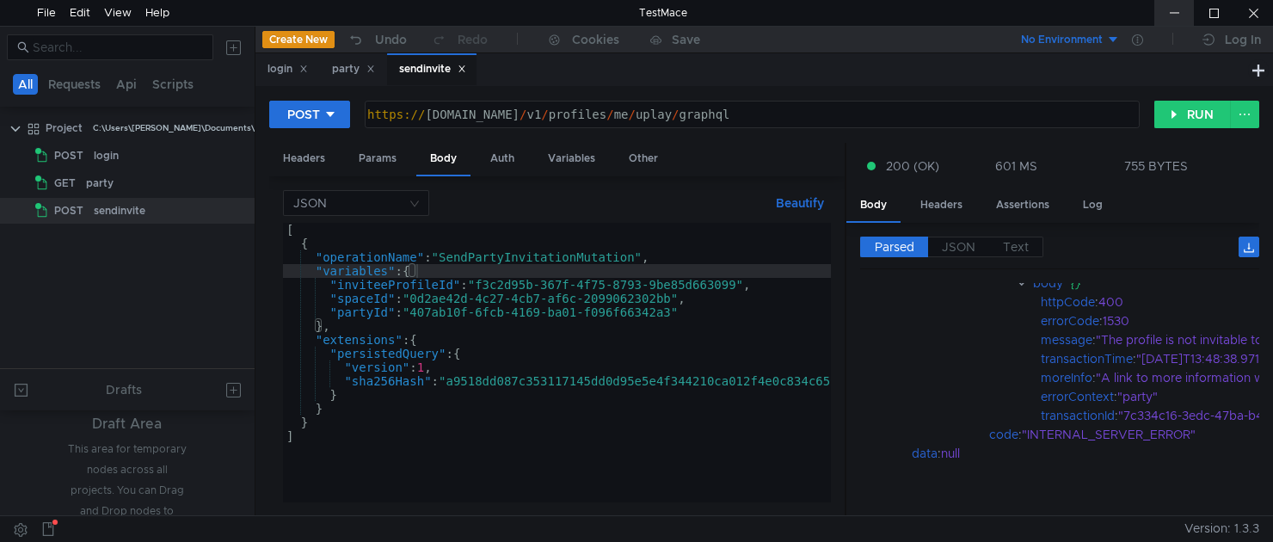
click at [825, 9] on div at bounding box center [1174, 13] width 40 height 26
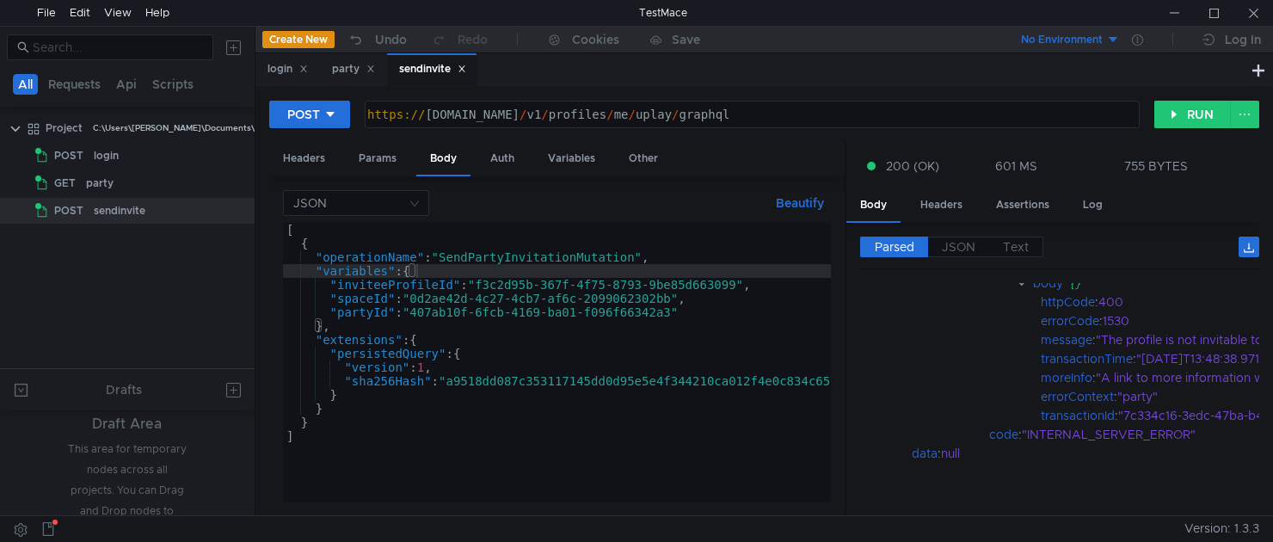
click at [567, 79] on div "login party sendinvite" at bounding box center [751, 69] width 992 height 33
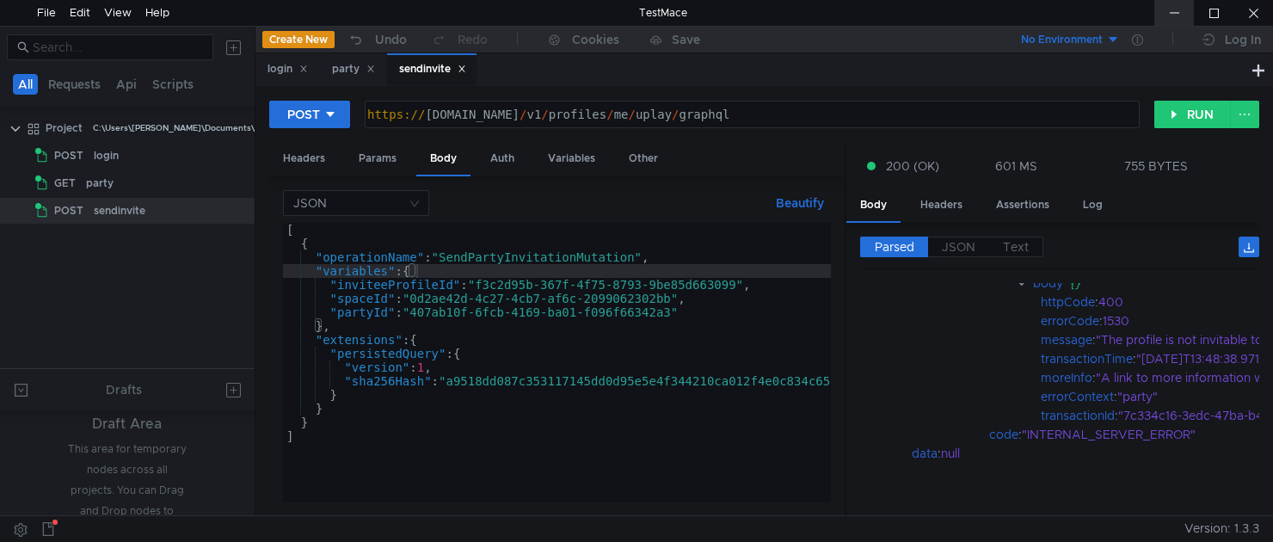
drag, startPoint x: 1168, startPoint y: 14, endPoint x: 1154, endPoint y: 13, distance: 13.8
click at [1166, 13] on div at bounding box center [1174, 13] width 40 height 26
drag, startPoint x: 984, startPoint y: 33, endPoint x: 960, endPoint y: -2, distance: 42.0
click at [960, 0] on html "File Edit View Help TestMace All Requests Api Scripts Project C:\Users\shane\Do…" at bounding box center [636, 271] width 1273 height 542
click at [1204, 113] on button "RUN" at bounding box center [1192, 115] width 77 height 28
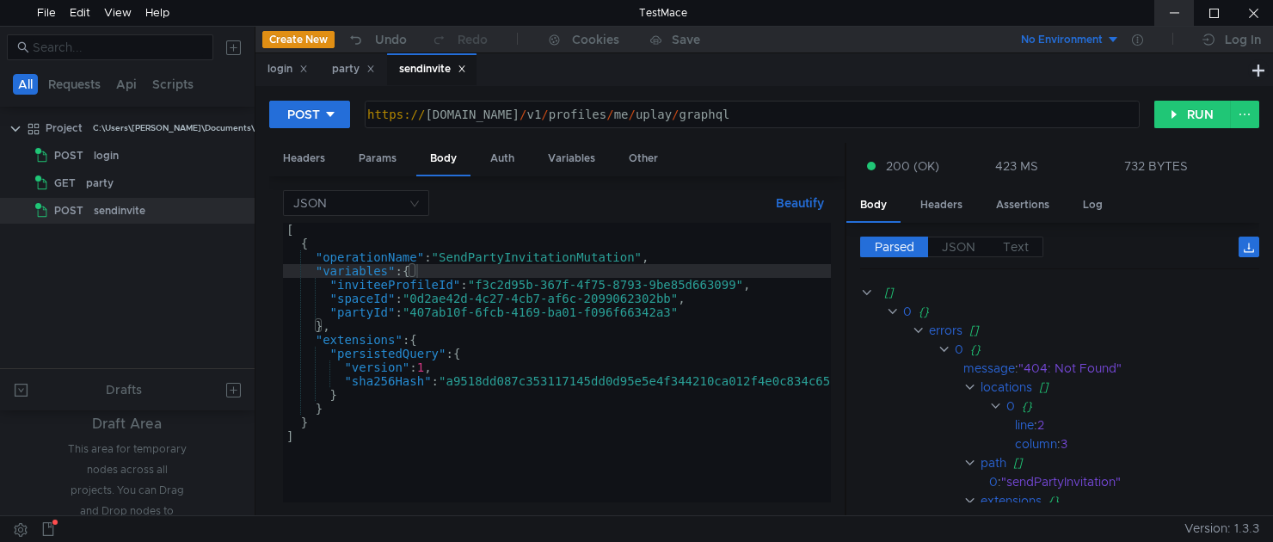
click at [1171, 13] on div at bounding box center [1174, 13] width 40 height 26
click at [125, 161] on div "login" at bounding box center [150, 156] width 112 height 26
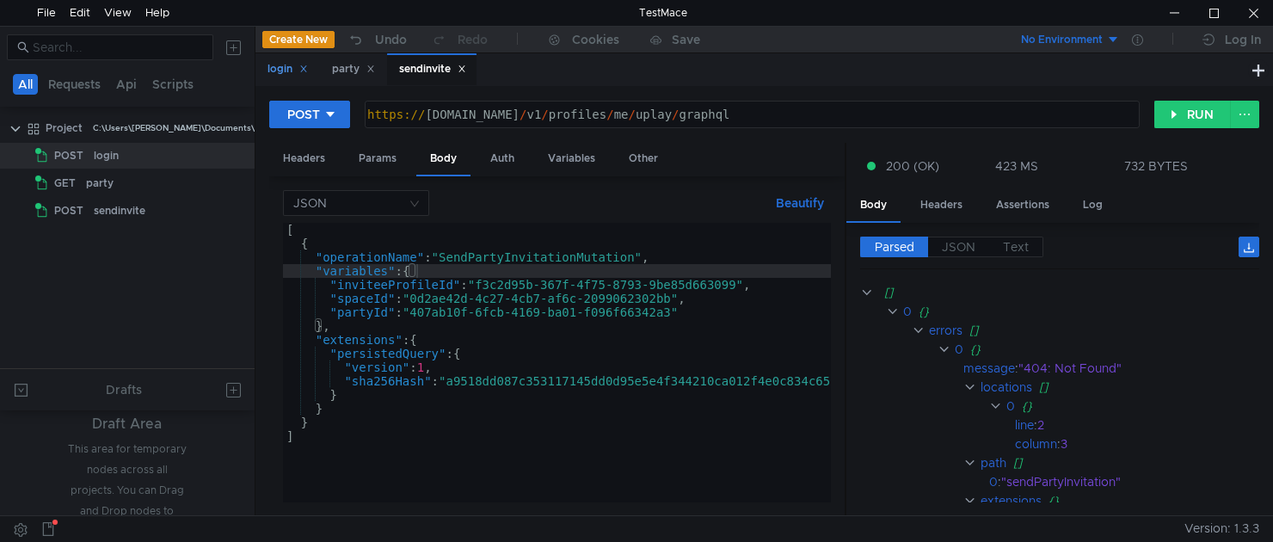
click at [273, 64] on div "login" at bounding box center [287, 69] width 40 height 18
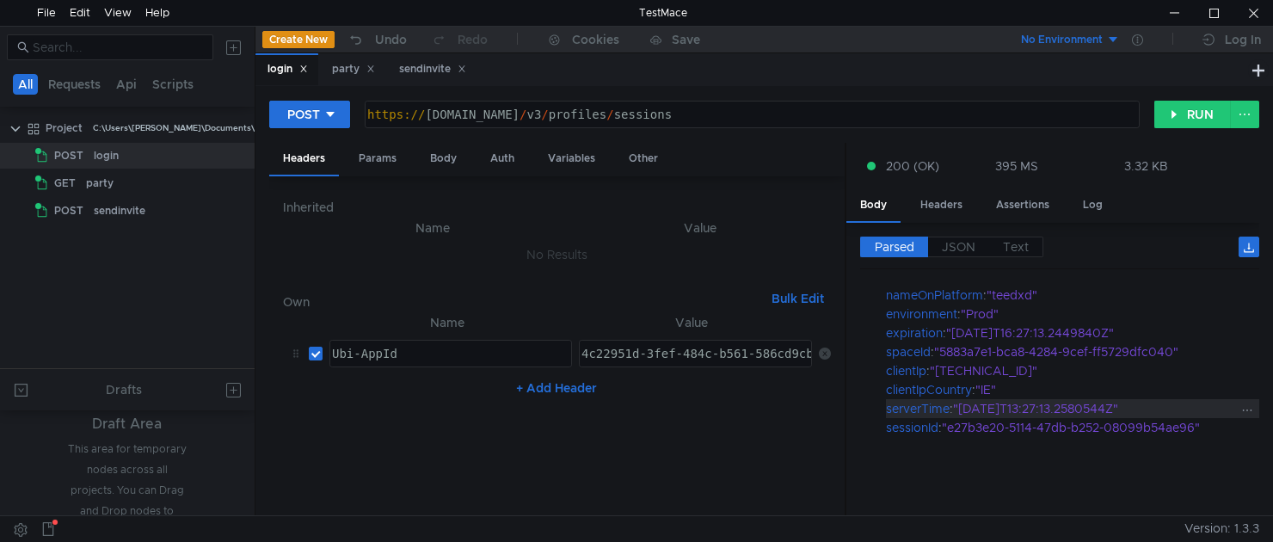
scroll to position [118, 0]
click at [450, 152] on div "Body" at bounding box center [443, 159] width 54 height 32
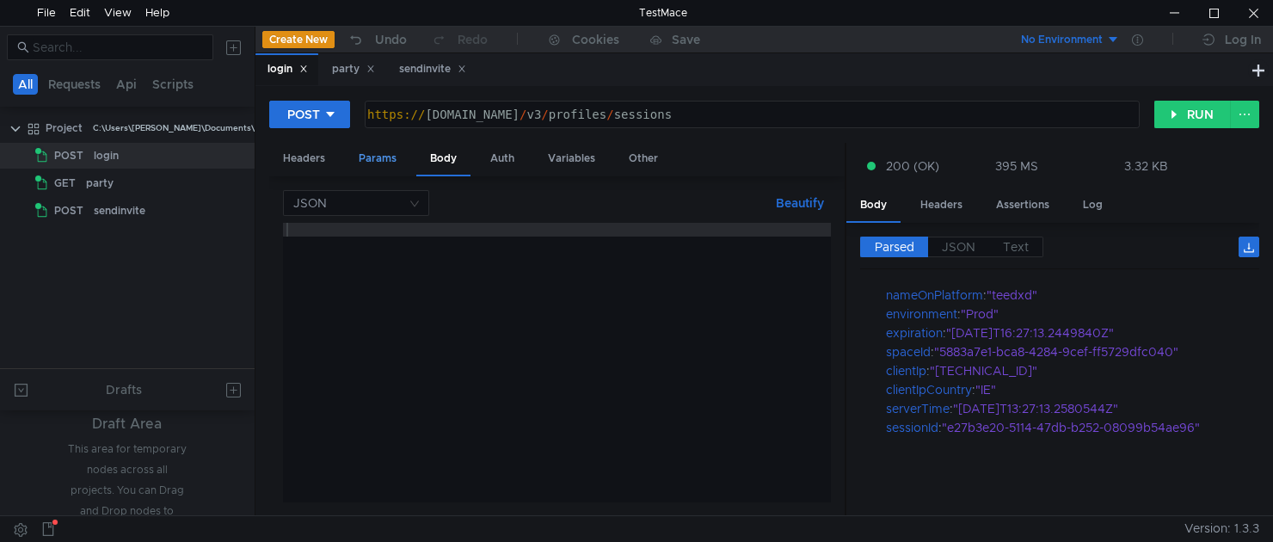
click at [362, 166] on div "Params" at bounding box center [377, 159] width 65 height 32
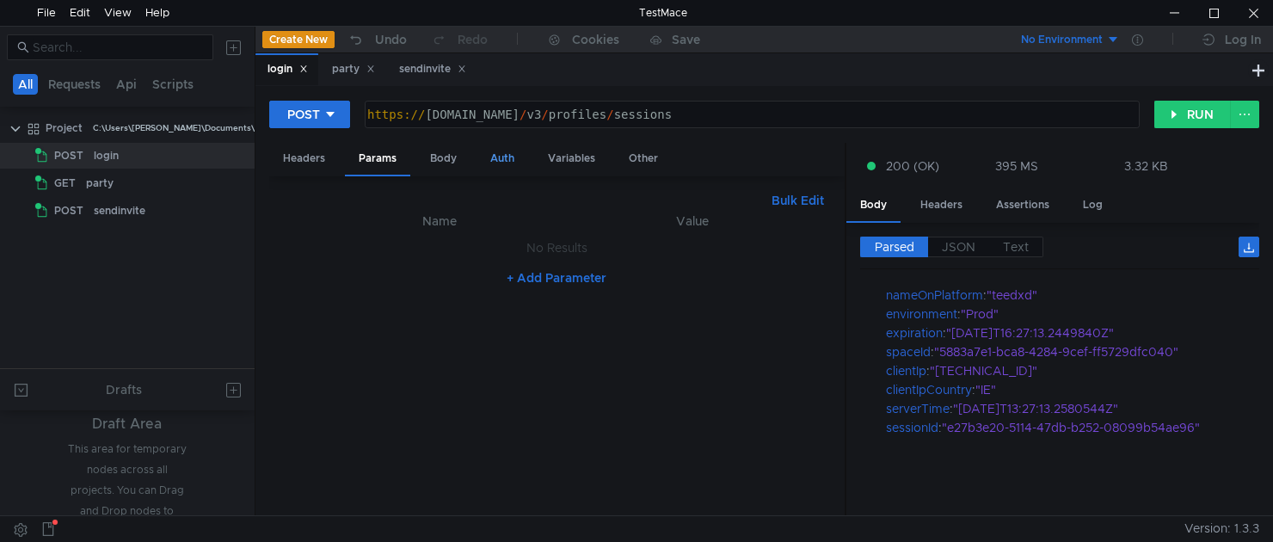
click at [507, 166] on div "Auth" at bounding box center [502, 159] width 52 height 32
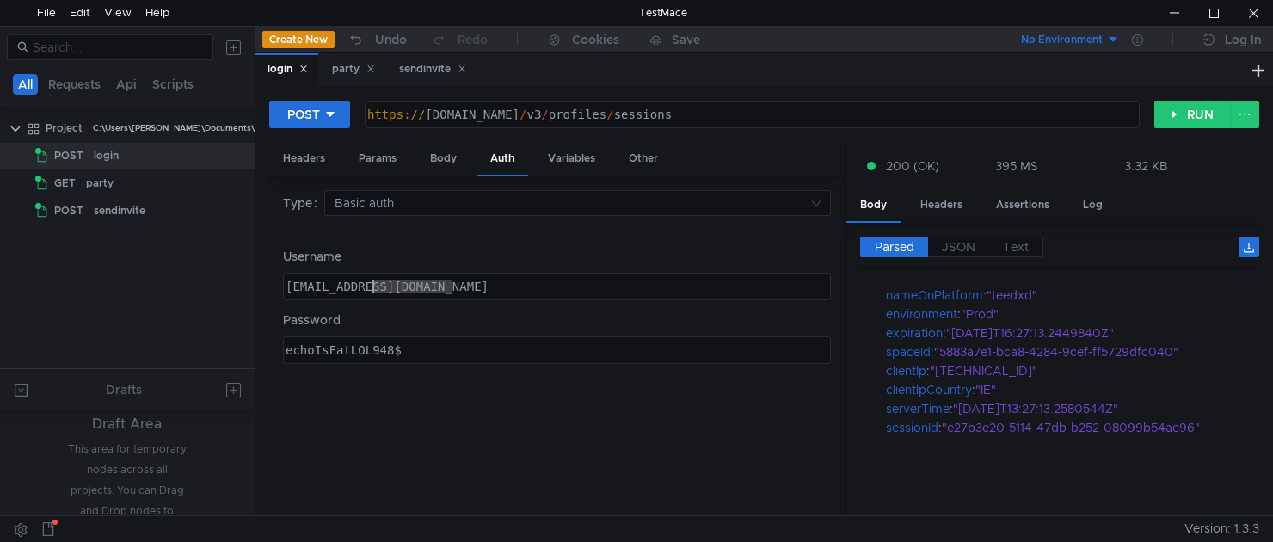
drag, startPoint x: 514, startPoint y: 285, endPoint x: 217, endPoint y: 280, distance: 297.5
click at [216, 280] on as-split "All Requests Api Scripts Project C:\Users\shane\Documents\LOL\Project POST logi…" at bounding box center [636, 270] width 1273 height 489
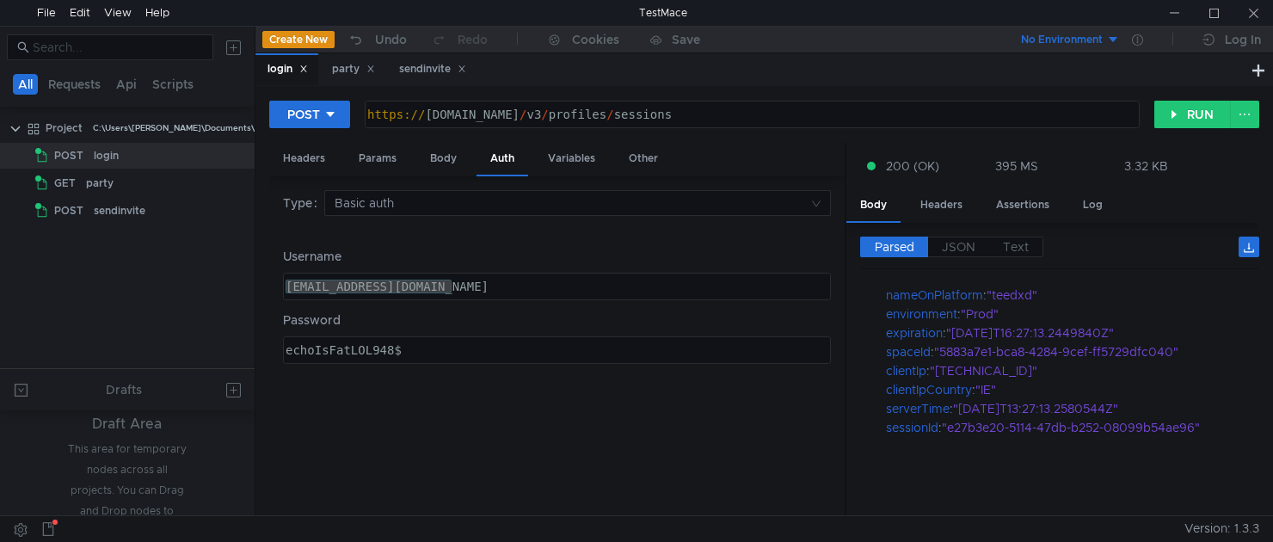
click at [495, 291] on div "shanefeeh.an6@gmail.com" at bounding box center [557, 286] width 546 height 26
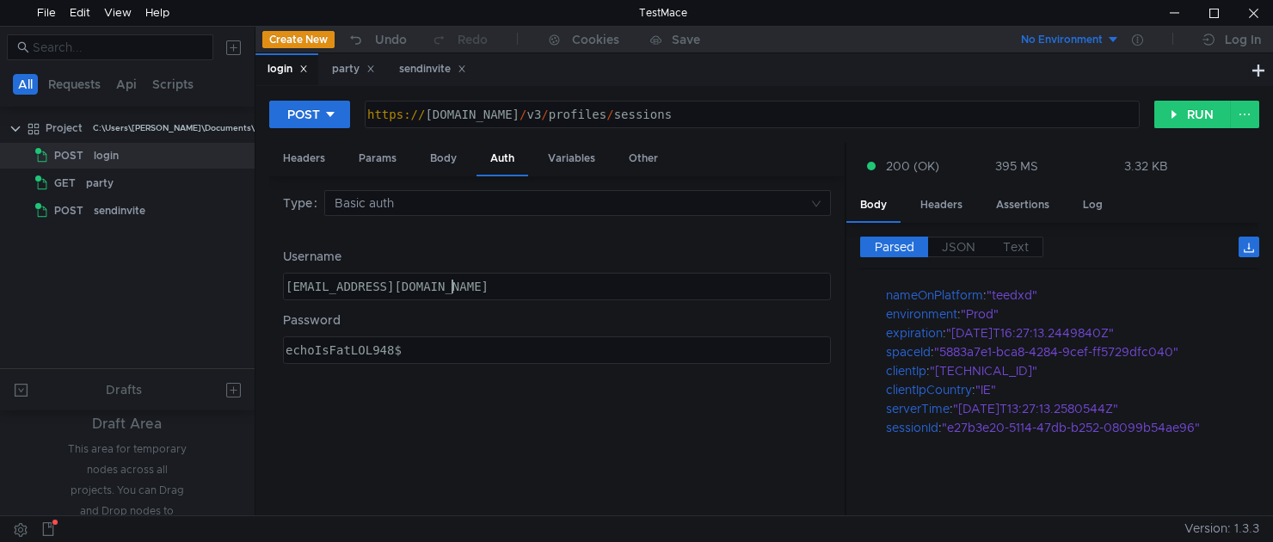
paste textarea "49uaby7hahz@phnxunblocked.me"
type textarea "49uaby7hahz@phnxunblocked.me"
click at [432, 346] on div "echoIsFatLOL948$" at bounding box center [555, 363] width 546 height 41
paste textarea "5R46f&£^4T6"
type textarea "5R46f&£^4T6"
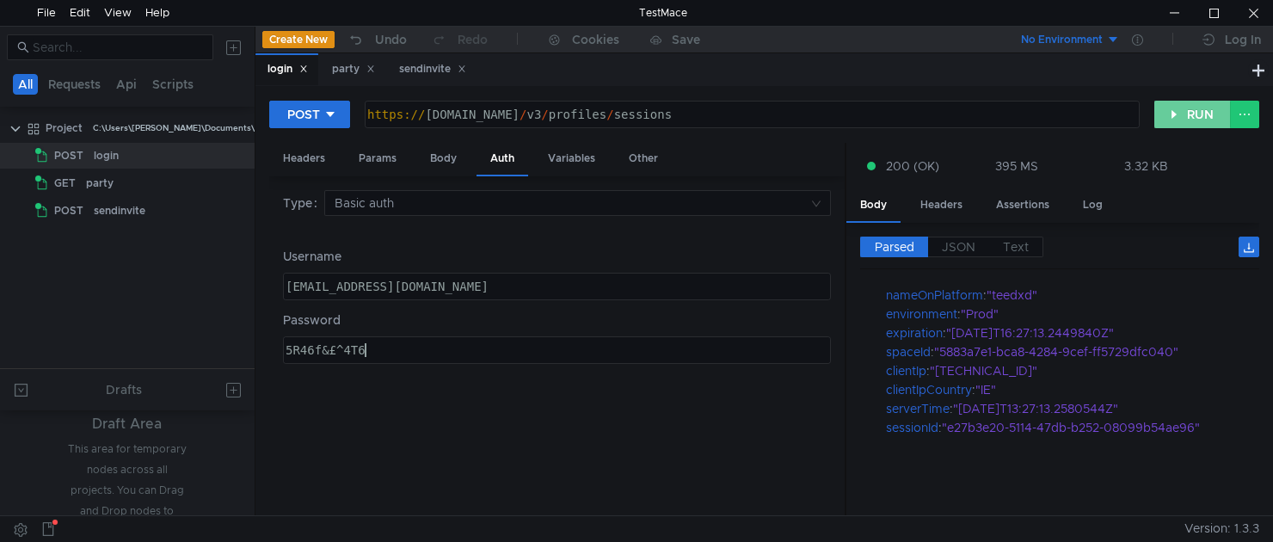
click at [1207, 112] on button "RUN" at bounding box center [1192, 115] width 77 height 28
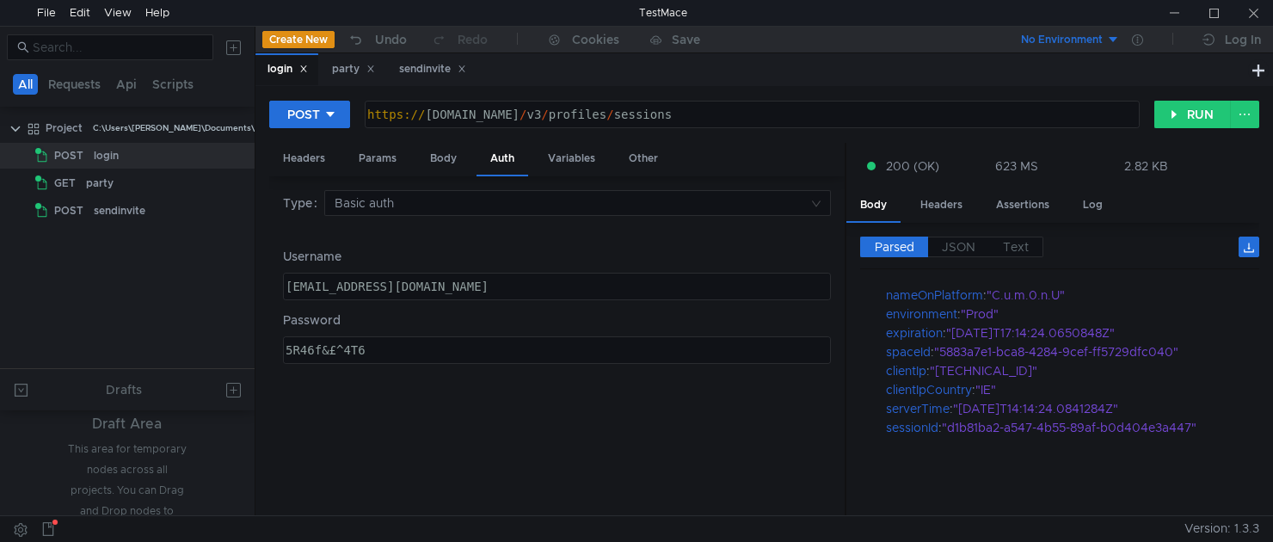
scroll to position [0, 0]
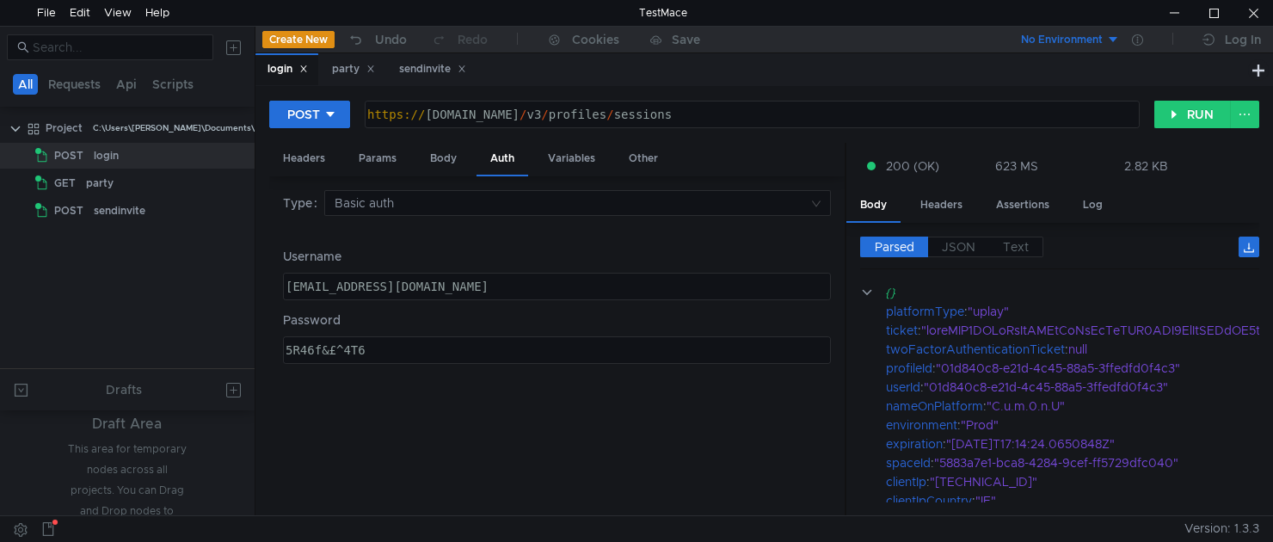
click at [720, 457] on div "Type Basic auth Username 49uaby7hahz@phnxunblocked.me 49uaby7hahz@phnxunblocked…" at bounding box center [557, 346] width 548 height 312
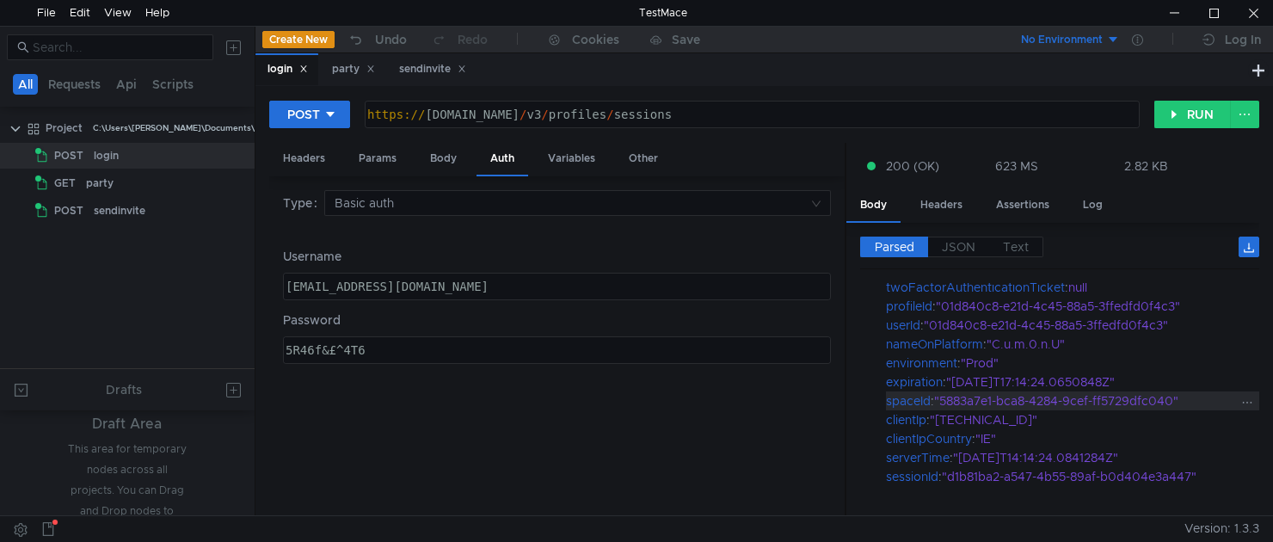
scroll to position [86, 0]
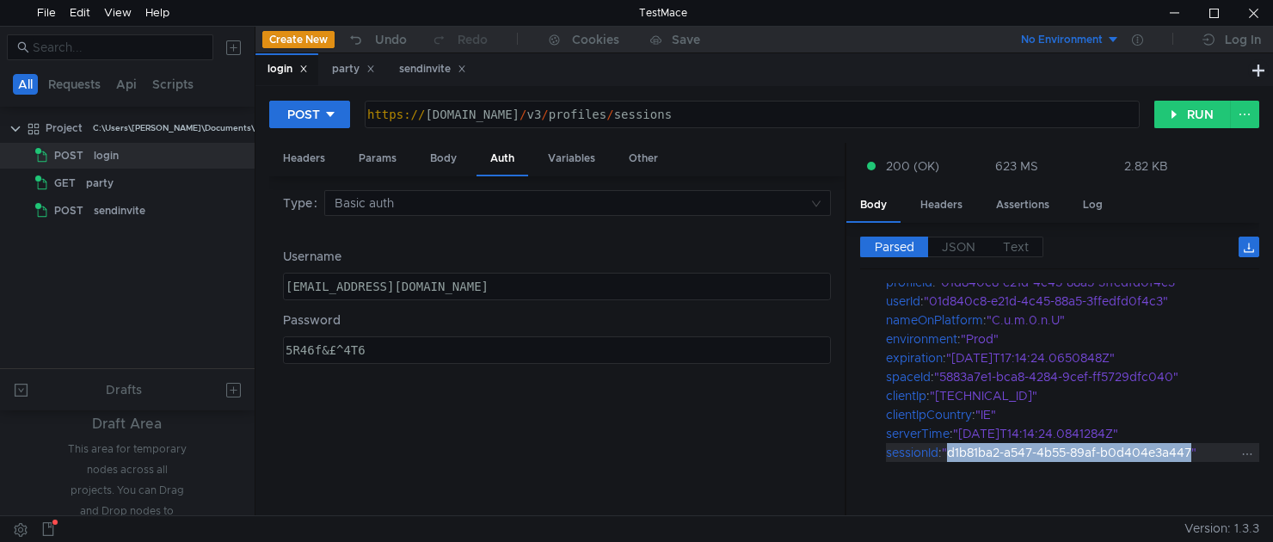
drag, startPoint x: 1195, startPoint y: 452, endPoint x: 952, endPoint y: 457, distance: 243.4
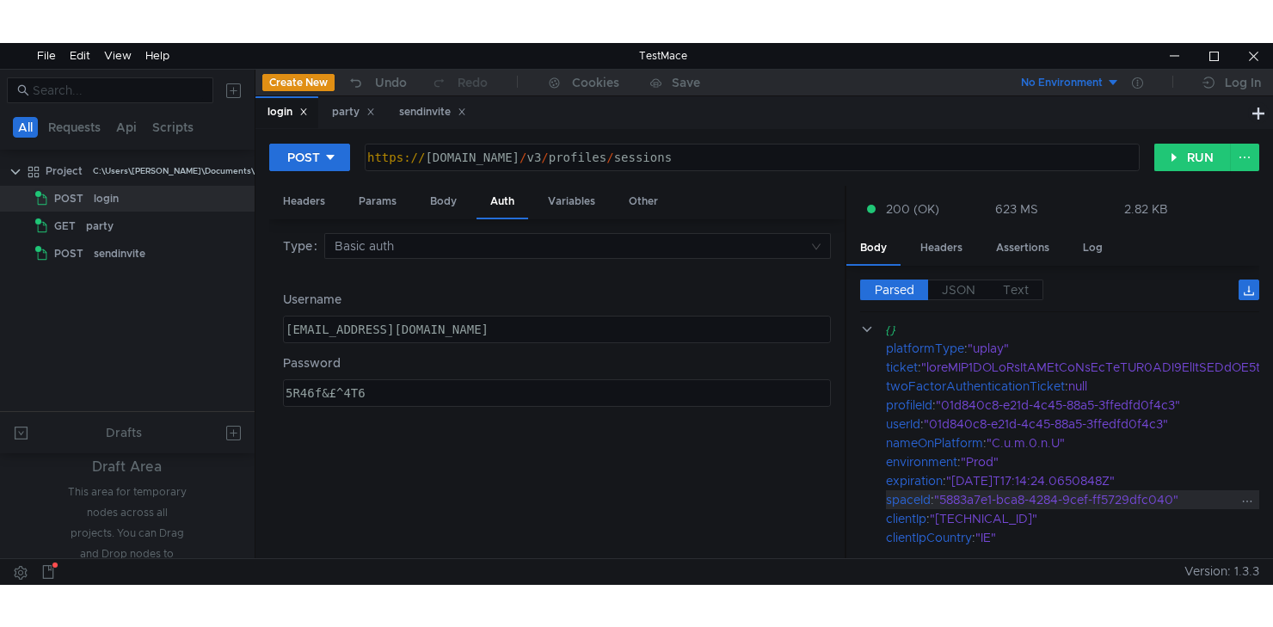
scroll to position [0, 0]
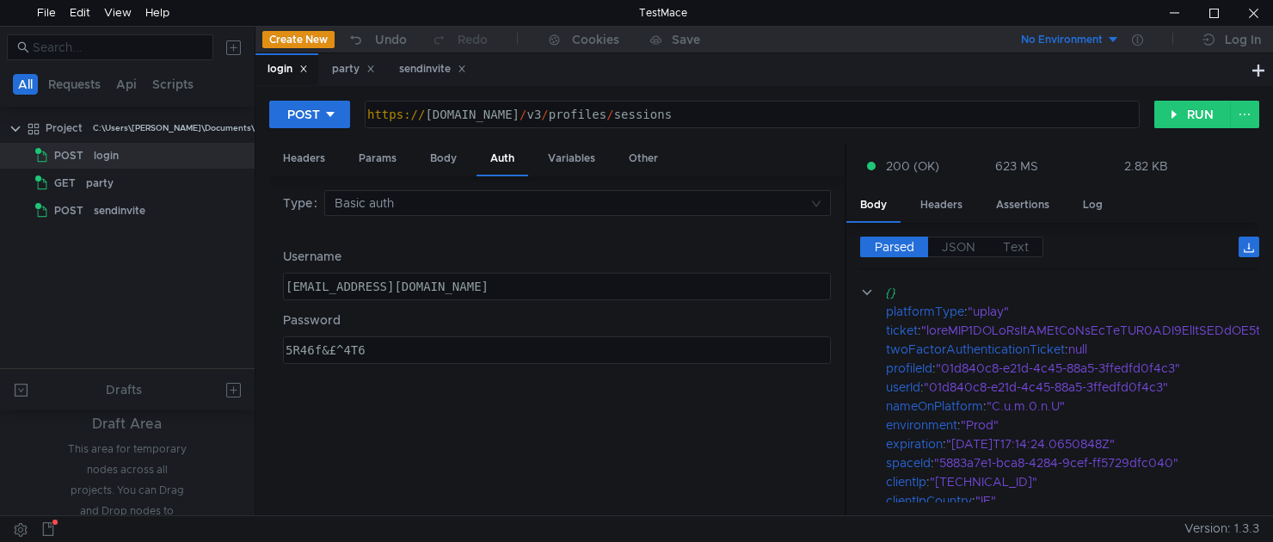
drag, startPoint x: 700, startPoint y: 4, endPoint x: 703, endPoint y: -9, distance: 14.2
click at [703, 0] on html "File Edit View Help TestMace All Requests Api Scripts Project C:\Users\shane\Do…" at bounding box center [636, 271] width 1273 height 542
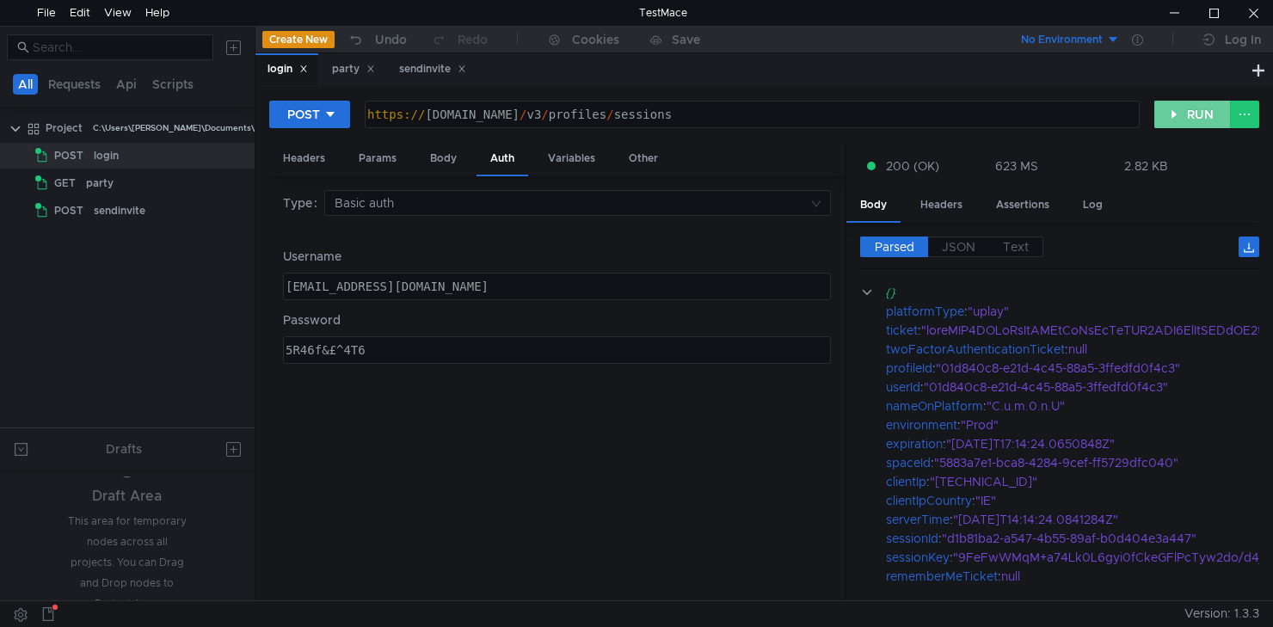
click at [1162, 109] on button "RUN" at bounding box center [1192, 115] width 77 height 28
click at [1062, 164] on app-menu-trigger "891 MS" at bounding box center [1052, 165] width 114 height 19
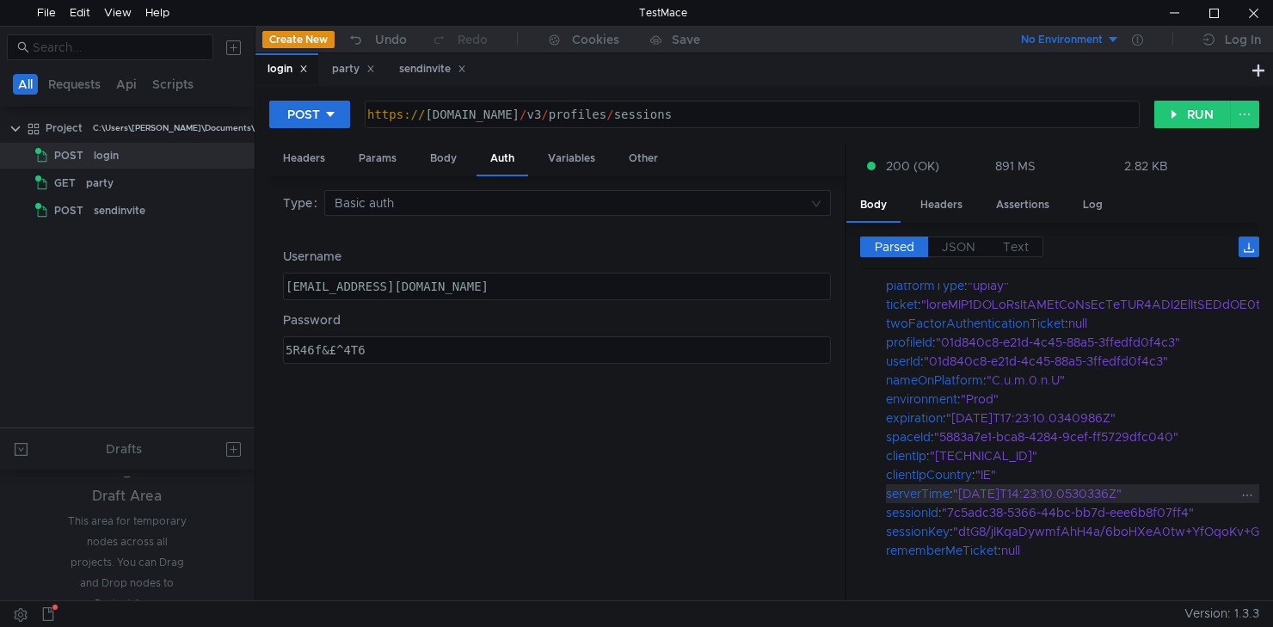
scroll to position [33, 0]
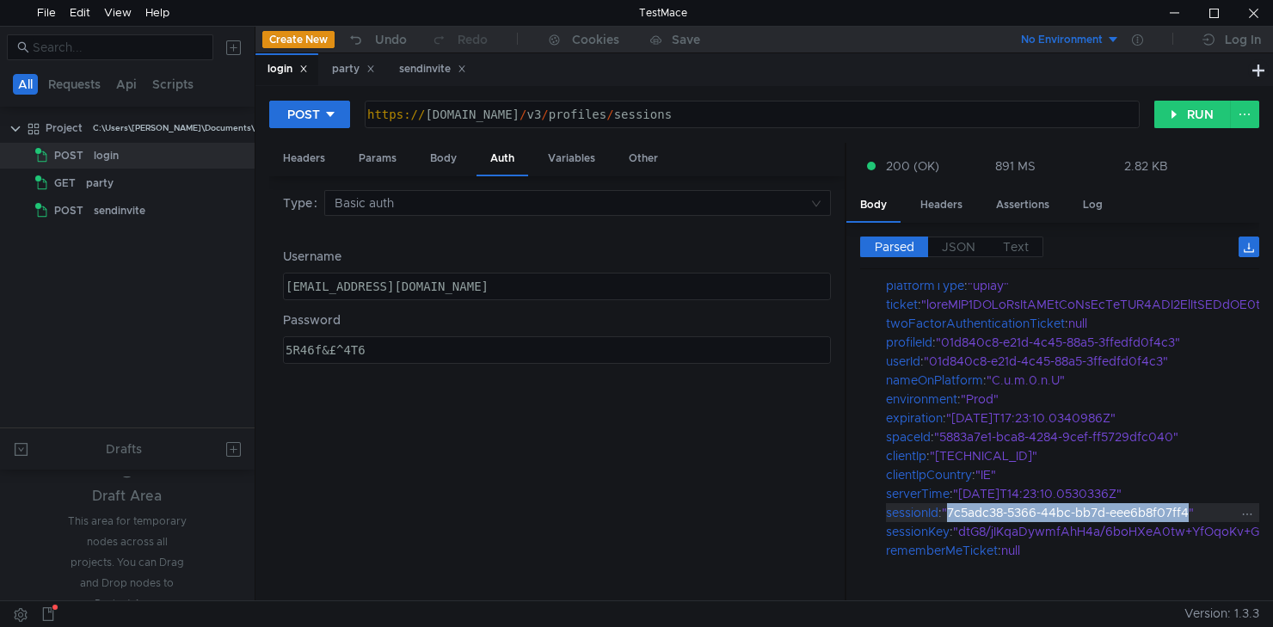
drag, startPoint x: 1195, startPoint y: 509, endPoint x: 952, endPoint y: 507, distance: 243.3
copy div "7c5adc38-5366-44bc-bb7d-eee6b8f07ff4"
click at [352, 77] on div "party" at bounding box center [353, 69] width 43 height 18
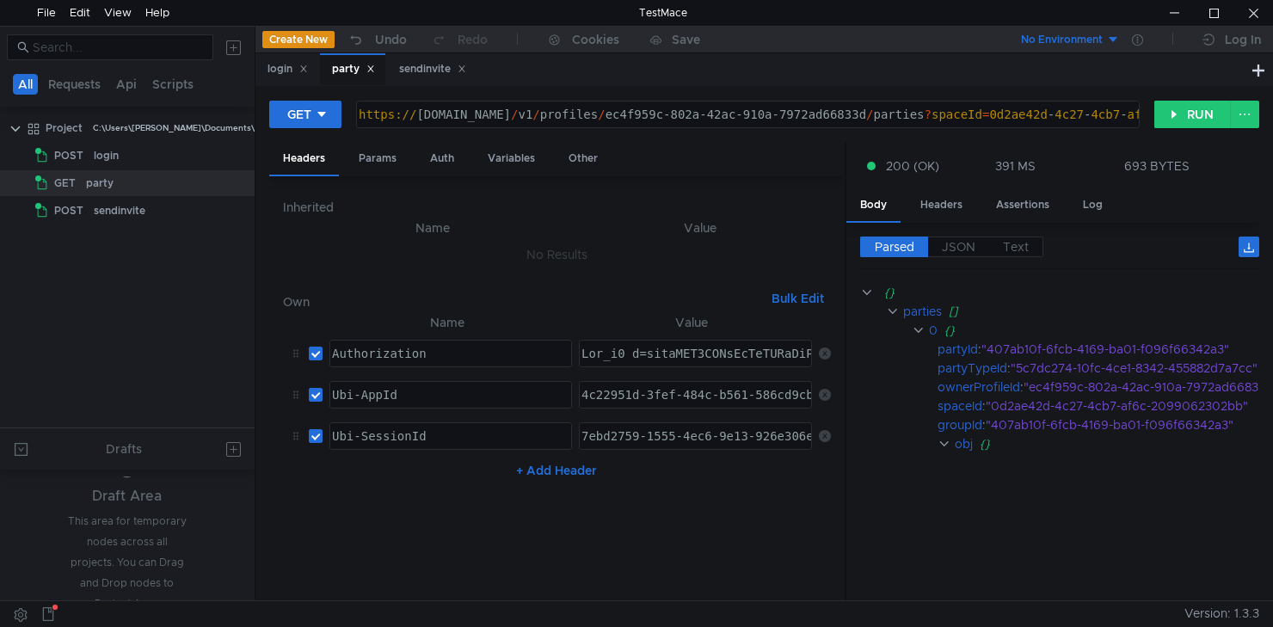
click at [663, 438] on div "7ebd2759-1555-4ec6-9e13-926e306e62c6" at bounding box center [711, 449] width 267 height 41
paste textarea "c5adc38-5366-44bc-bb7d-eee6b8f07ff4"
type textarea "7c5adc38-5366-44bc-bb7d-eee6b8f07ff4"
click at [107, 150] on div "login" at bounding box center [106, 156] width 25 height 26
click at [273, 75] on div "login" at bounding box center [287, 69] width 40 height 18
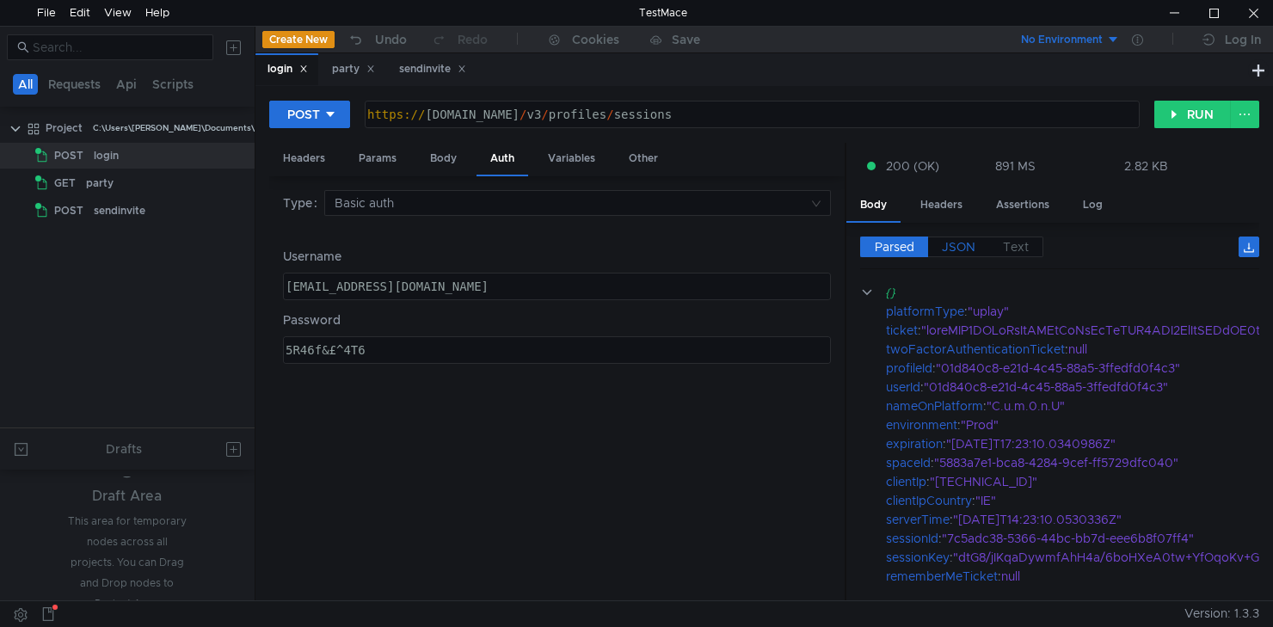
click at [960, 256] on label "JSON" at bounding box center [958, 246] width 61 height 21
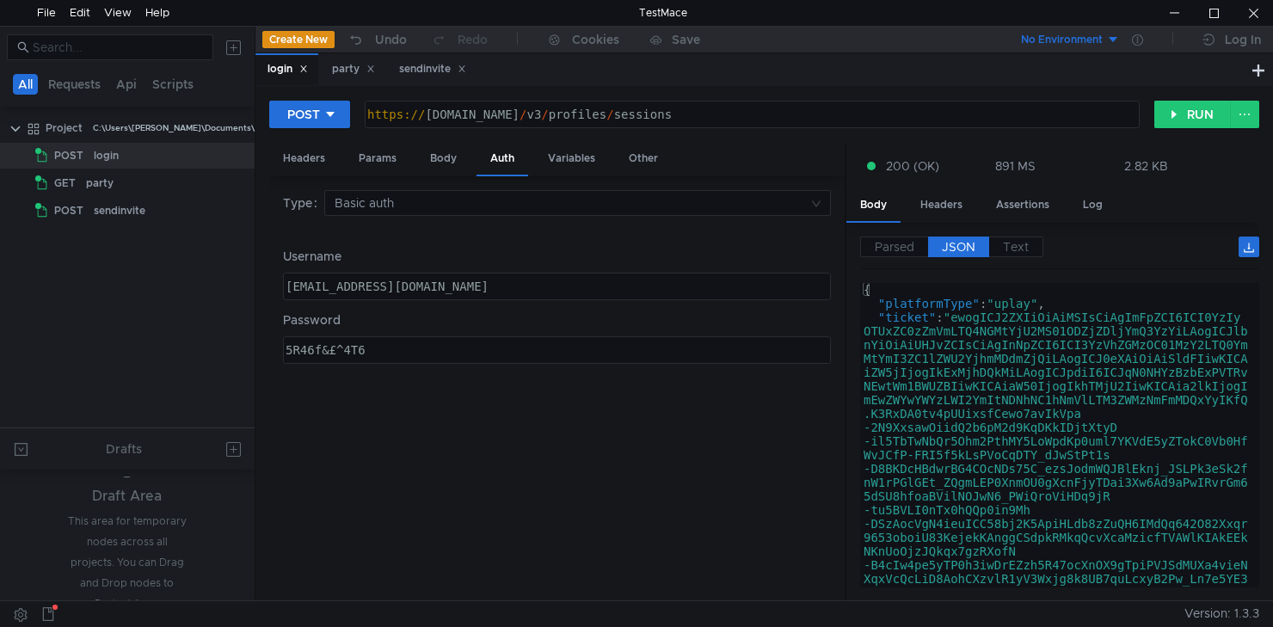
type textarea ""ticket": "ewogICJ2ZXIiOiAiMSIsCiAgImFpZCI6ICI0YzIyOTUxZC0zZmVmLTQ4NGMtYjU2MS01…"
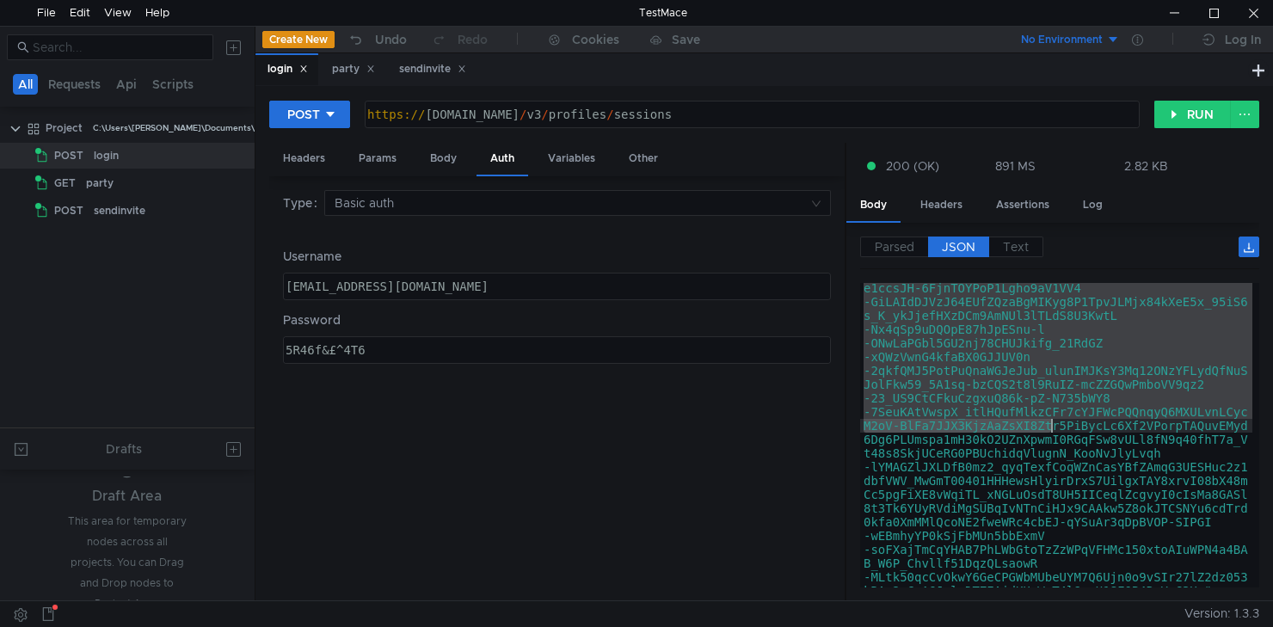
scroll to position [635, 0]
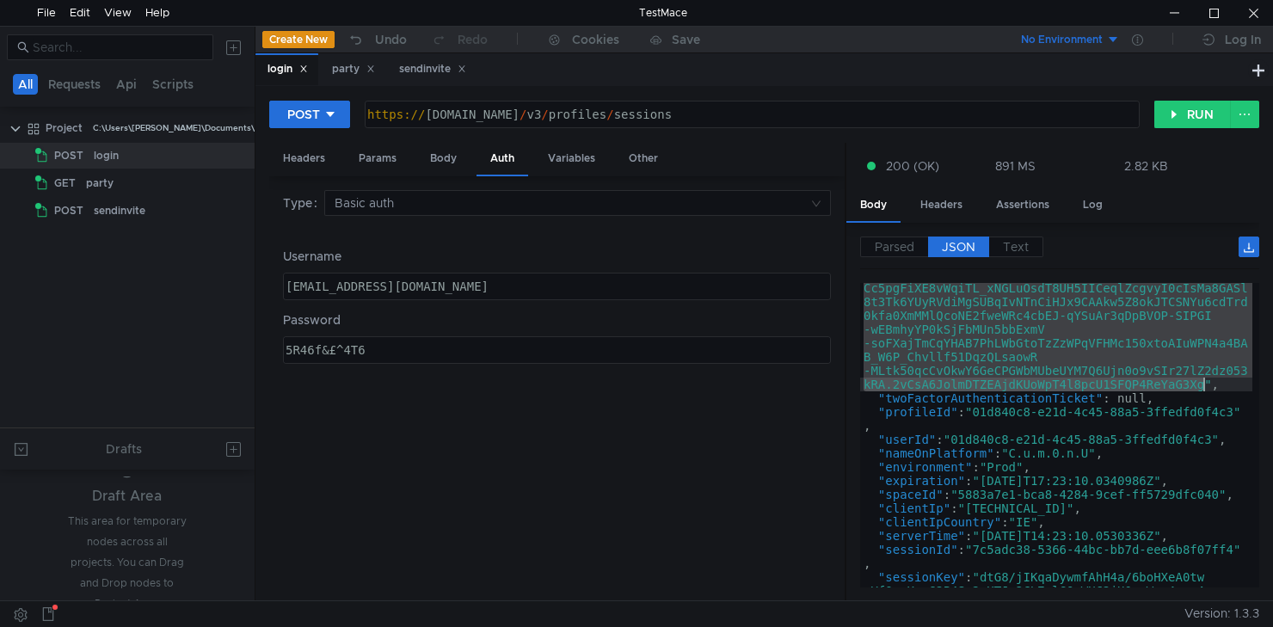
drag, startPoint x: 960, startPoint y: 319, endPoint x: 1200, endPoint y: 384, distance: 248.6
click at [1200, 384] on div ""ticket" : "ewogICJ2ZXIiOiAiMSIsCiAgImFpZCI6ICI0YzIy OTUxZC0zZmVmLTQ4NGMtYjU2MS…" at bounding box center [1056, 206] width 392 height 1061
click at [121, 181] on div "party" at bounding box center [146, 183] width 120 height 26
click at [354, 80] on div "party" at bounding box center [352, 69] width 65 height 32
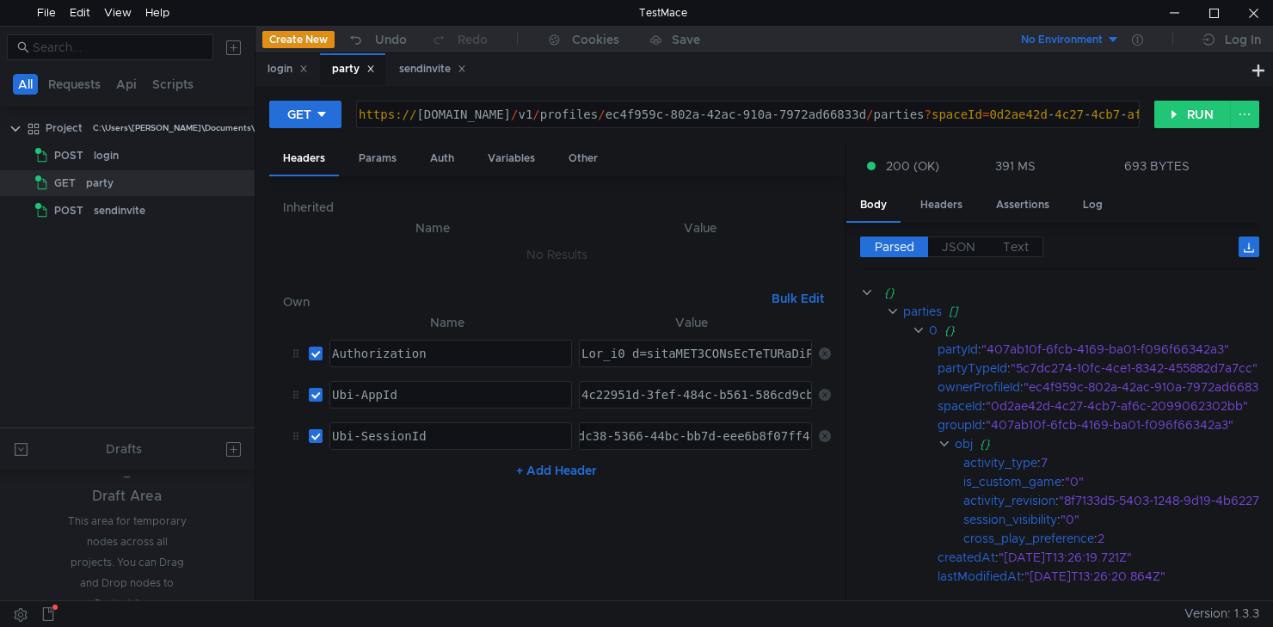
type textarea "Ubi_v1 t=ewogICJ2ZXIiOiAiMSIsCiAgImFpZCI6ICI0YzIyOTUxZC0zZmVmLTQ4NGMtYjU2MS01OD…"
drag, startPoint x: 645, startPoint y: 358, endPoint x: 928, endPoint y: 359, distance: 282.9
click at [928, 359] on as-split "Headers Params Auth Variables Other Inherited Name Value No Results Own Bulk Ed…" at bounding box center [764, 372] width 990 height 459
click at [1168, 116] on button "RUN" at bounding box center [1192, 115] width 77 height 28
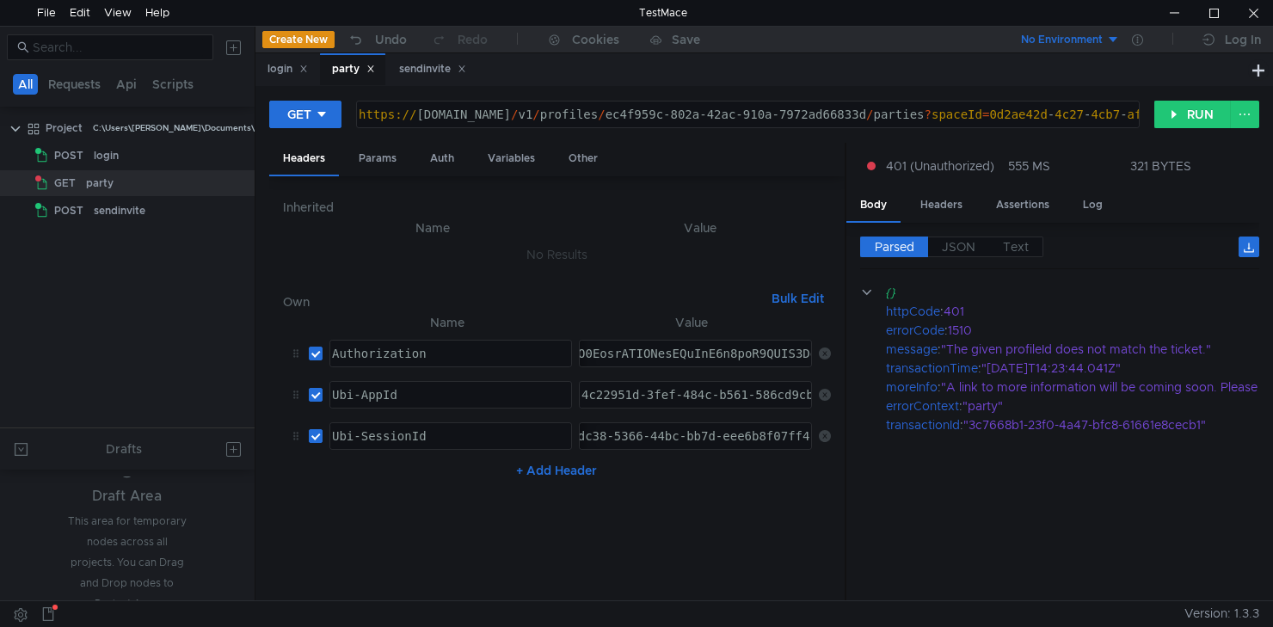
type textarea "4c22951d-3fef-484c-b561-586cd9cbd7c6"
drag, startPoint x: 626, startPoint y: 389, endPoint x: 548, endPoint y: 391, distance: 78.3
click at [548, 391] on tr "Ubi-AppId ההההההההההההההההההההההההההההההההההההההההההההההההההההההההההההההההההההה…" at bounding box center [557, 394] width 548 height 41
click at [677, 395] on div "4c22951d-3fef-484c-b561-586cd9cbd7c6" at bounding box center [711, 408] width 267 height 41
click at [669, 381] on div "4c22951d-3fef-484c-b561-586cd9cbd7c6 4c22951d-3fef-484c-b561-586cd9cbd7c6 ההההה…" at bounding box center [695, 395] width 233 height 28
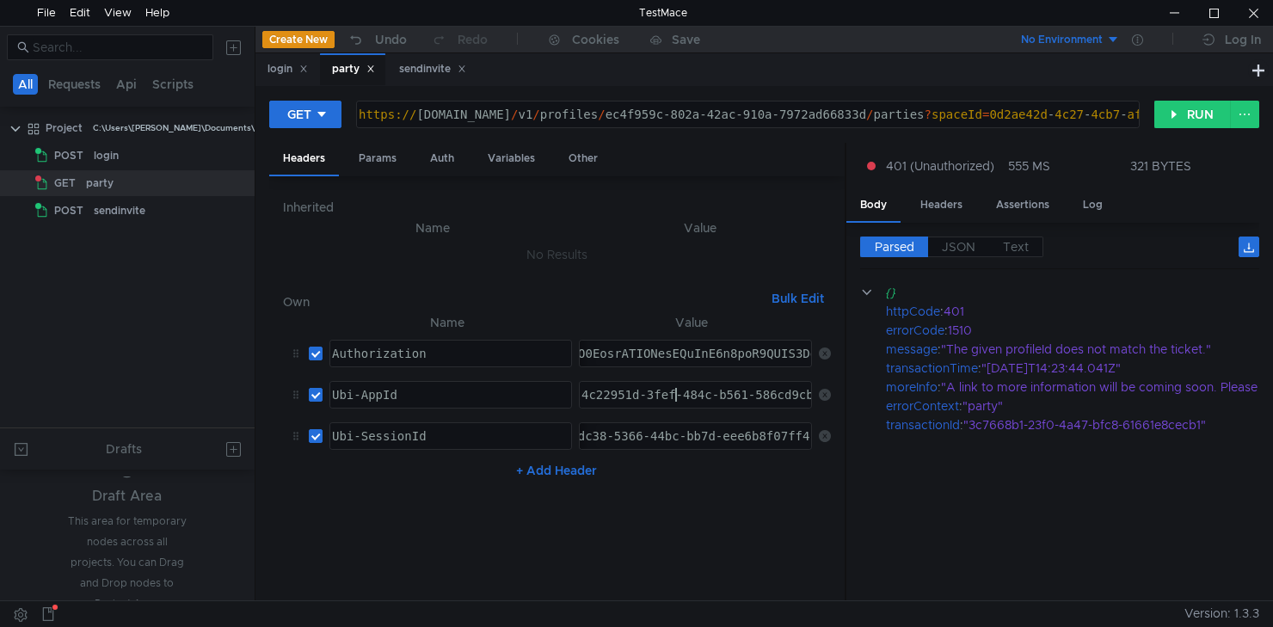
click at [675, 396] on div "4c22951d-3fef-484c-b561-586cd9cbd7c6" at bounding box center [711, 408] width 267 height 41
drag, startPoint x: 701, startPoint y: 118, endPoint x: 961, endPoint y: 115, distance: 260.5
click at [961, 115] on div "https:// public-ubiservices.ubi.com / v1 / profiles / ec4f959c-802a-42ac-910a-7…" at bounding box center [850, 127] width 990 height 41
paste textarea "01d840c8-e21d-4c45-88a5-3ffedfd0f4c3"
type textarea "[URL][DOMAIN_NAME]"
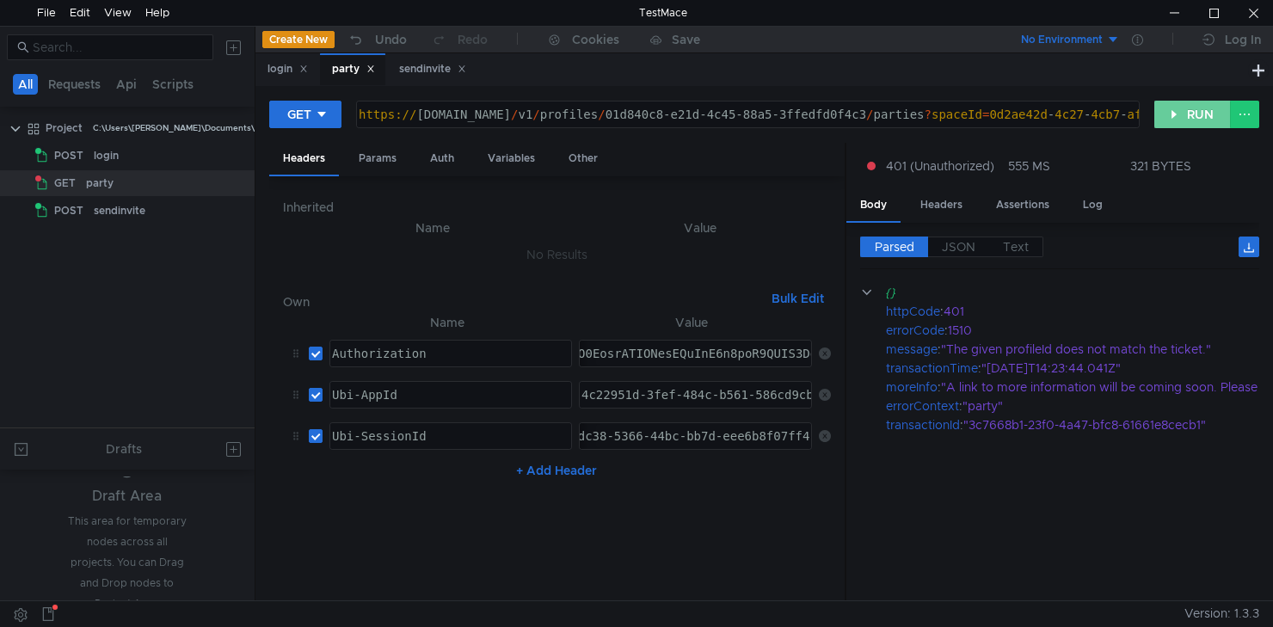
click at [1174, 120] on button "RUN" at bounding box center [1192, 115] width 77 height 28
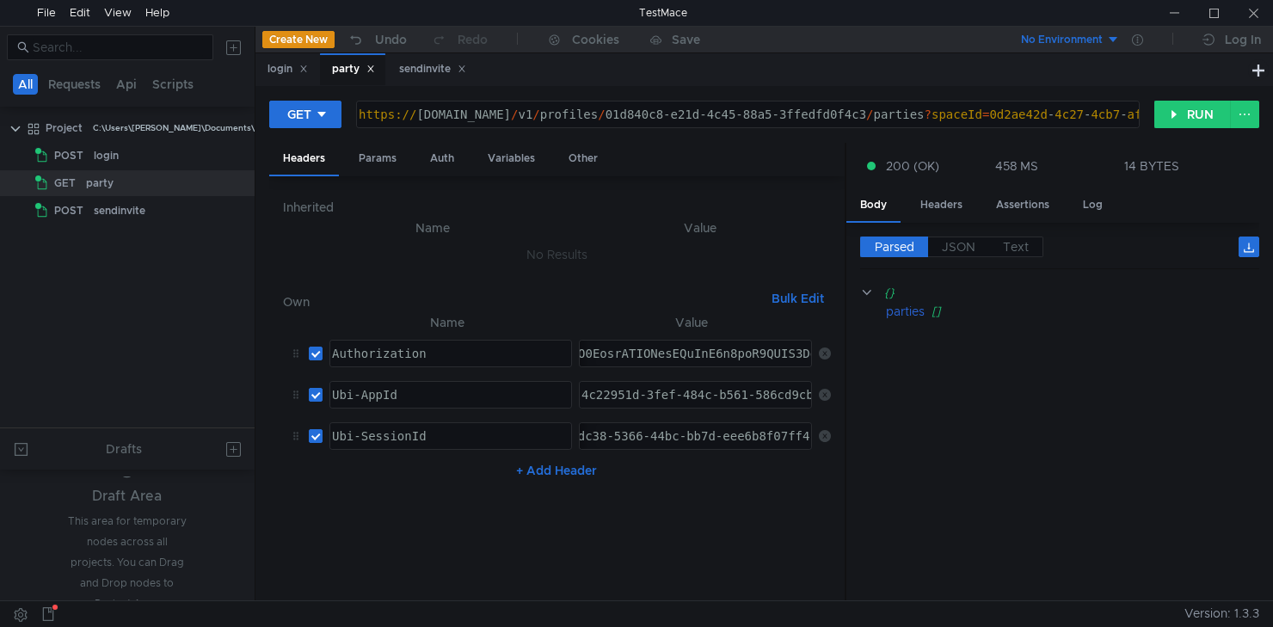
click at [1080, 372] on cdk-virtual-scroll-viewport "{} parties []" at bounding box center [1059, 435] width 399 height 304
click at [1202, 102] on button "RUN" at bounding box center [1192, 115] width 77 height 28
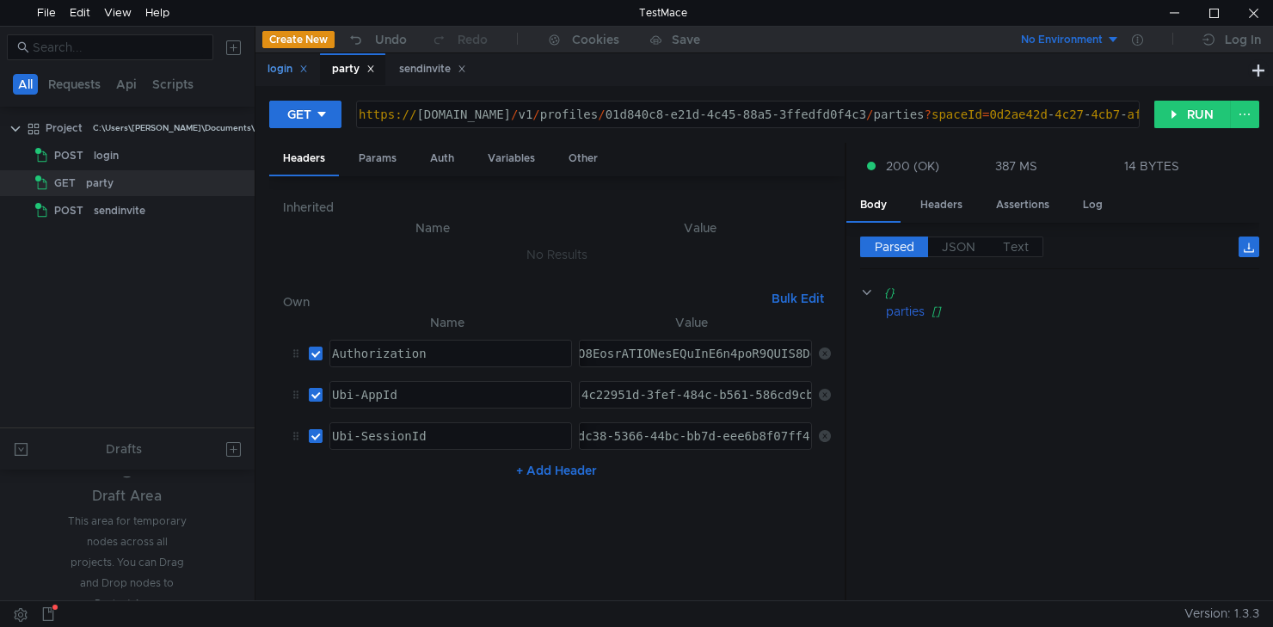
click at [123, 165] on div "login" at bounding box center [150, 156] width 112 height 26
click at [1192, 113] on button "RUN" at bounding box center [1192, 115] width 77 height 28
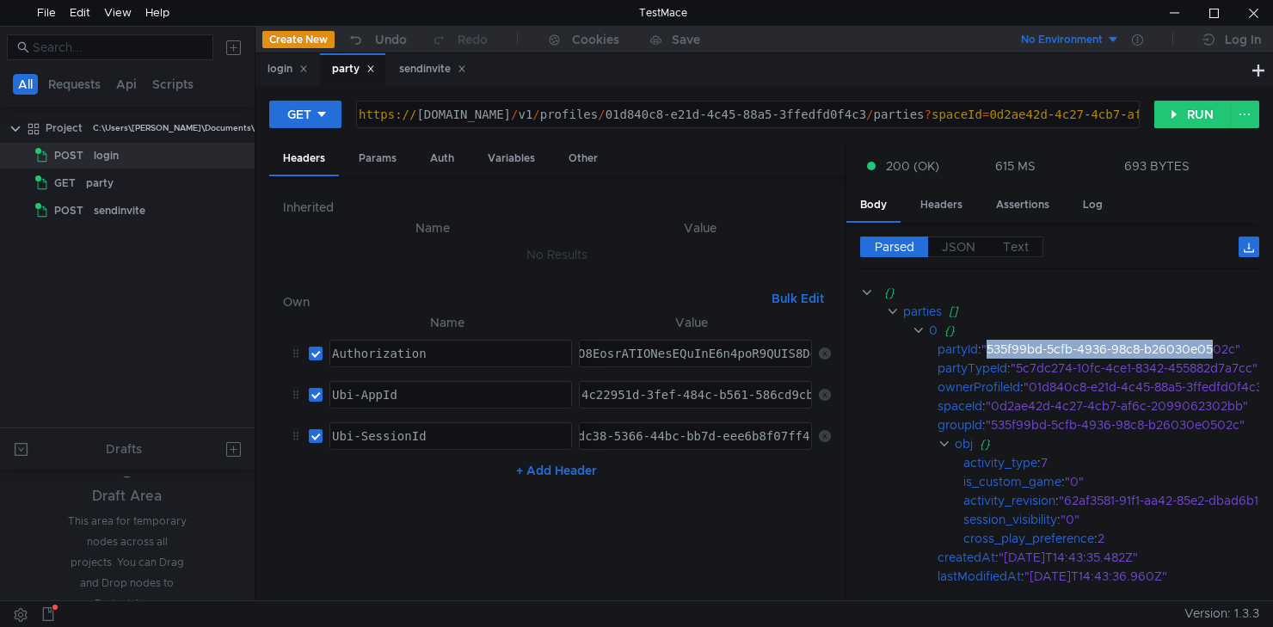
drag, startPoint x: 991, startPoint y: 352, endPoint x: 1090, endPoint y: 274, distance: 125.6
click at [1214, 347] on div ""535f99bd-5cfb-4936-98c8-b26030e0502c"" at bounding box center [1142, 349] width 322 height 19
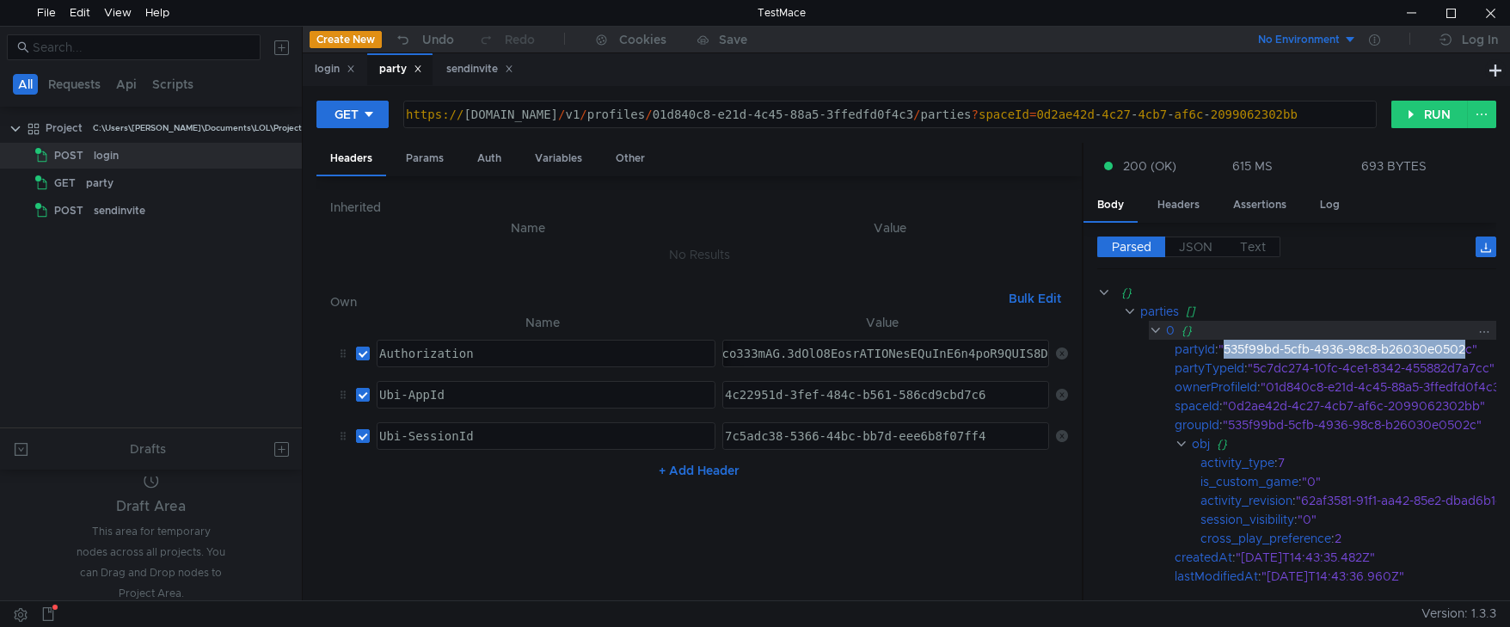
drag, startPoint x: 1229, startPoint y: 346, endPoint x: 1319, endPoint y: 335, distance: 90.9
click at [1272, 351] on div ""535f99bd-5cfb-4936-98c8-b26030e0502c"" at bounding box center [1379, 349] width 322 height 19
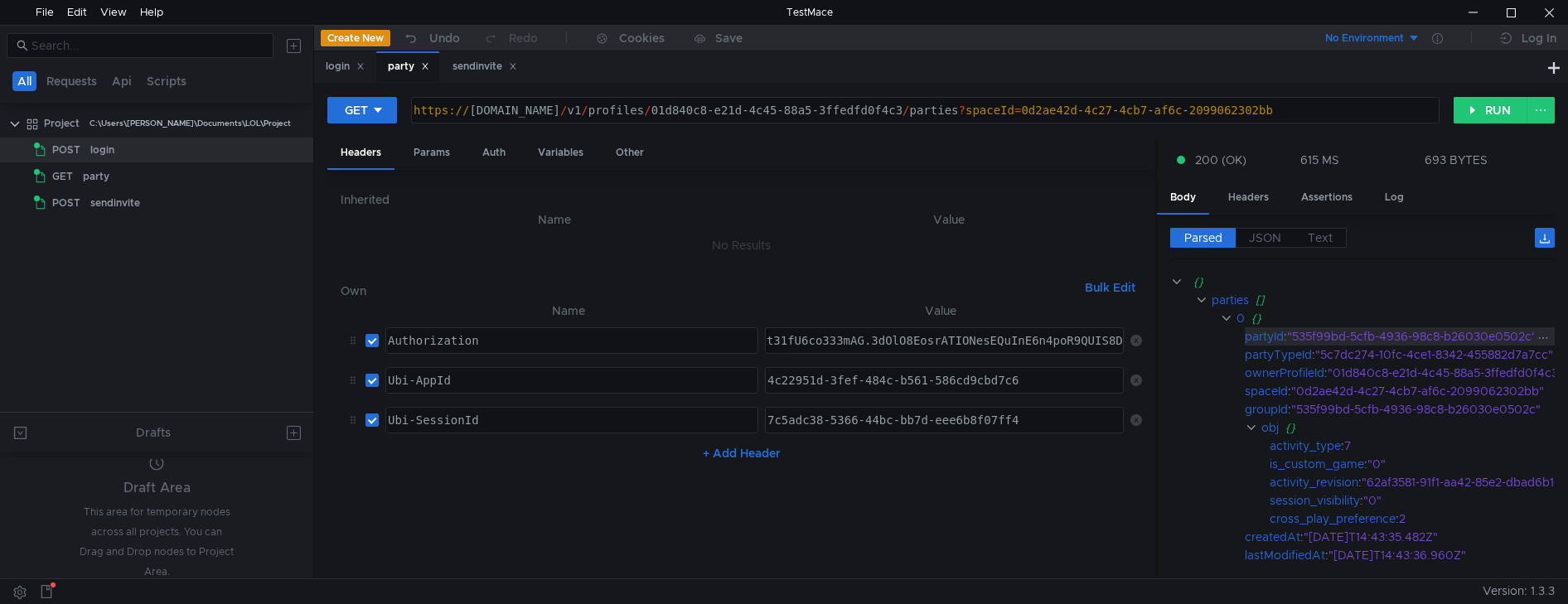
click at [1226, 340] on div ""535f99bd-5cfb-4936-98c8-b26030e0502c"" at bounding box center [1442, 336] width 310 height 18
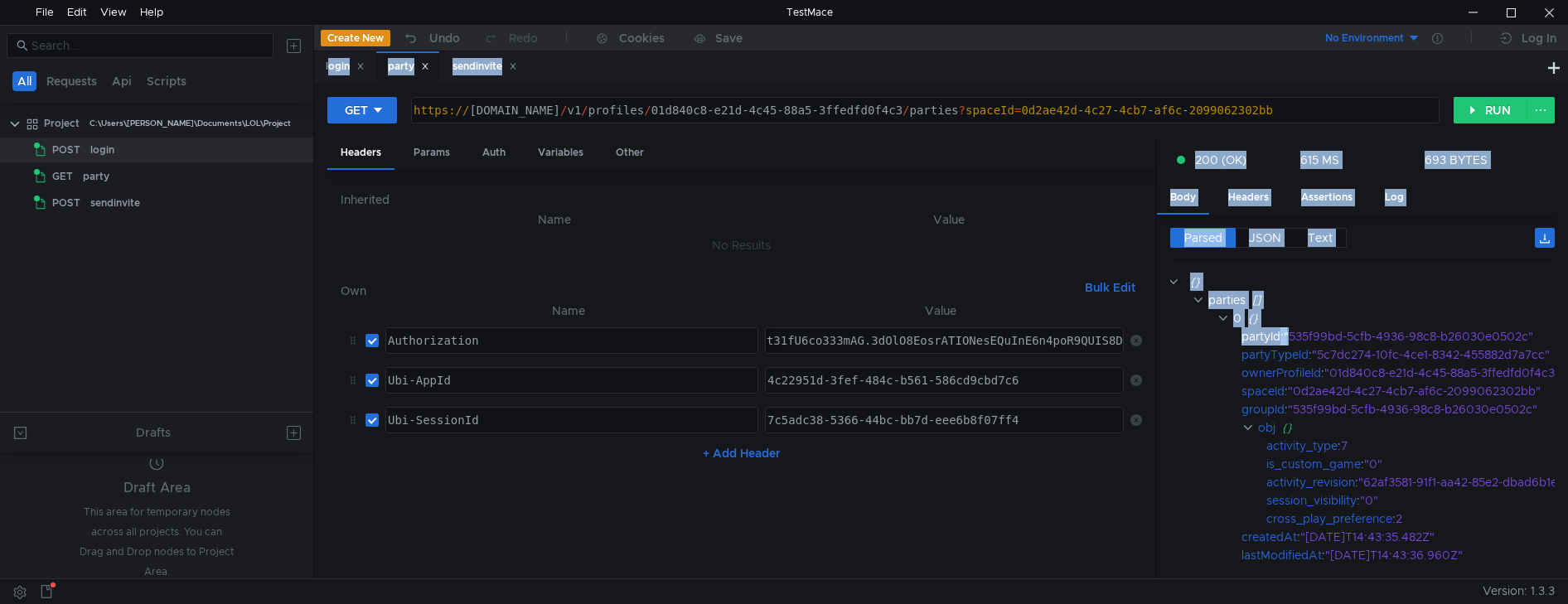
scroll to position [0, 75]
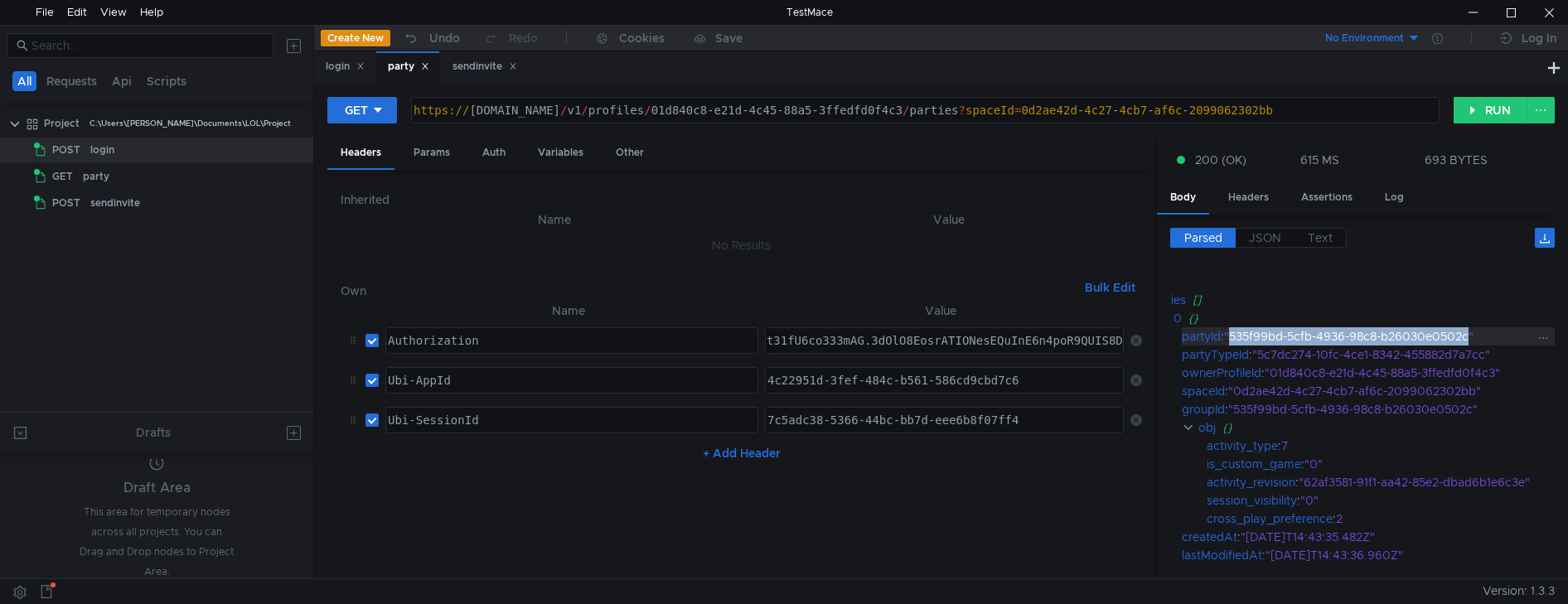
drag, startPoint x: 1297, startPoint y: 339, endPoint x: 1457, endPoint y: 339, distance: 160.0
click at [1226, 339] on div ""535f99bd-5cfb-4936-98c8-b26030e0502c"" at bounding box center [1379, 336] width 310 height 18
click at [474, 59] on div "sendinvite" at bounding box center [484, 66] width 65 height 17
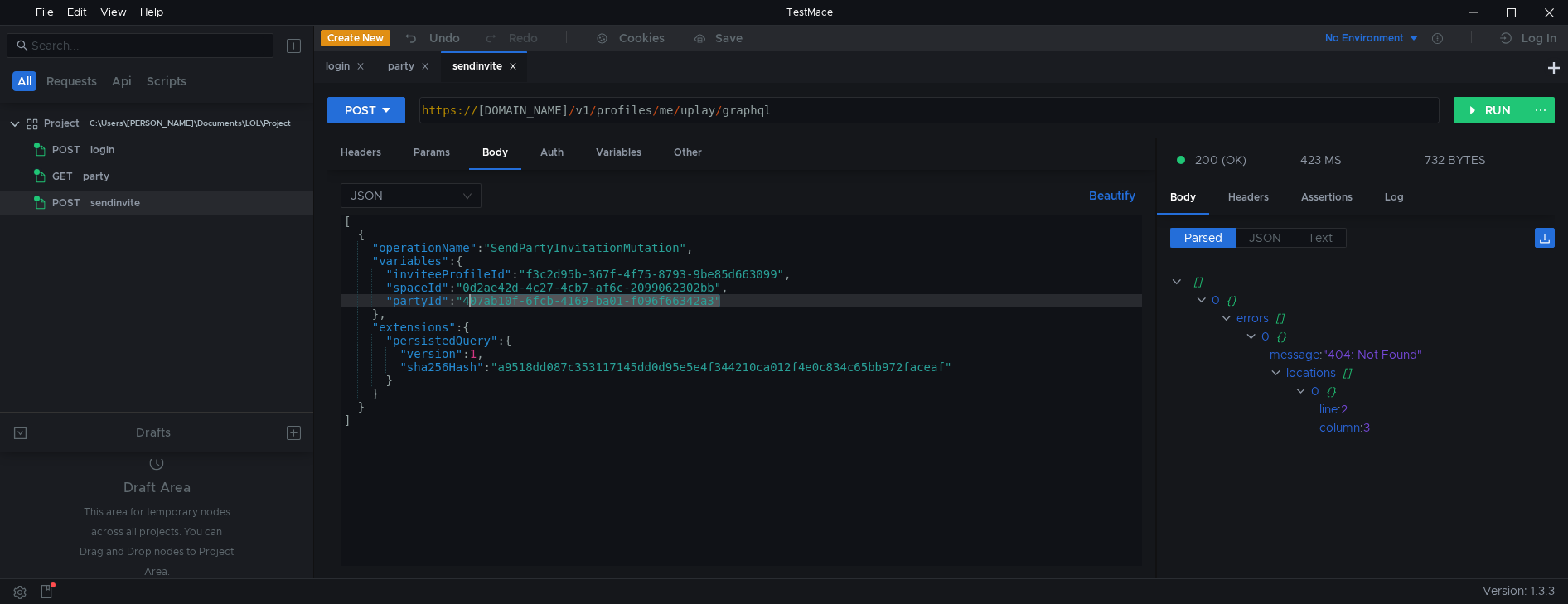
drag, startPoint x: 720, startPoint y: 301, endPoint x: 471, endPoint y: 300, distance: 249.0
click at [471, 300] on div "[ { "operationName" : "SendPartyInvitationMutation" , "variables" : { "inviteeP…" at bounding box center [740, 400] width 801 height 371
paste textarea "535f99bd-5cfb-4936-98c8-b26030e0502c"
click at [1226, 111] on button "RUN" at bounding box center [1490, 111] width 74 height 27
type textarea ""inviteeProfileId":"f3c2d95b-367f-4f75-8793-9be85d663099","
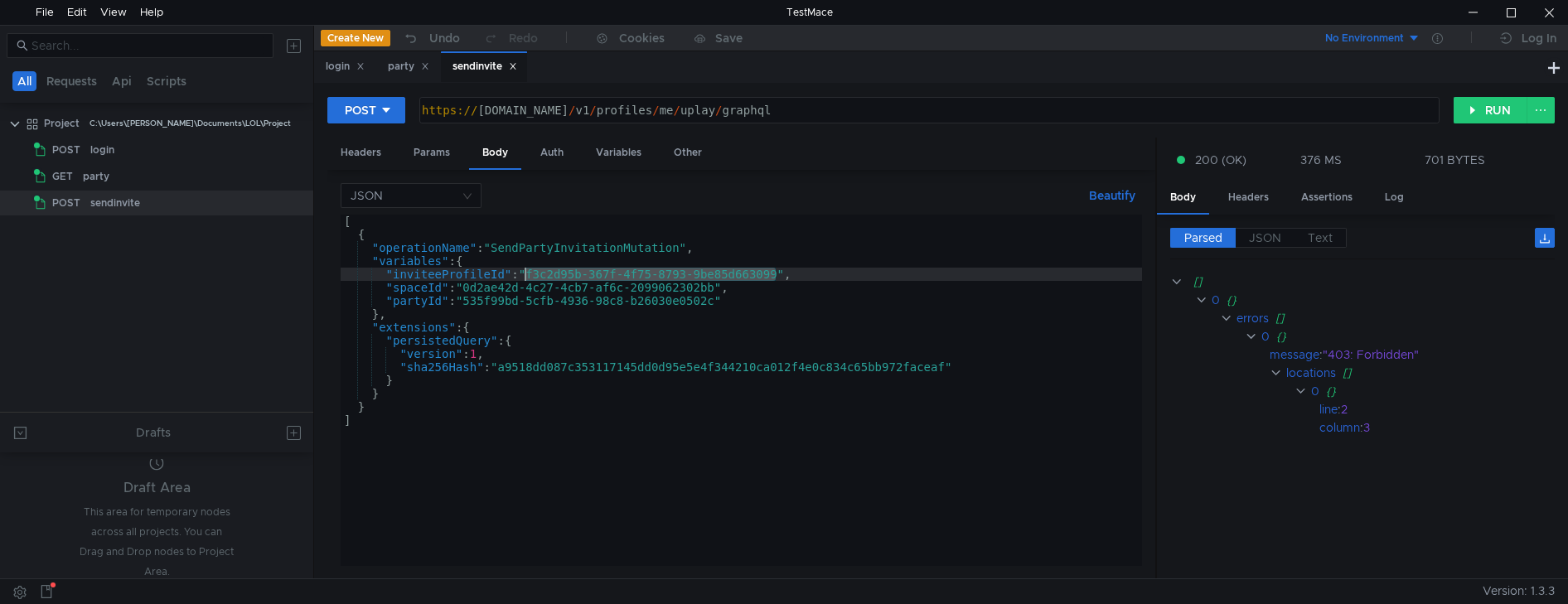
drag, startPoint x: 777, startPoint y: 277, endPoint x: 527, endPoint y: 276, distance: 250.0
click at [527, 276] on div "[ { "operationName" : "SendPartyInvitationMutation" , "variables" : { "inviteeP…" at bounding box center [740, 404] width 801 height 378
click at [369, 151] on div "Headers" at bounding box center [361, 153] width 67 height 31
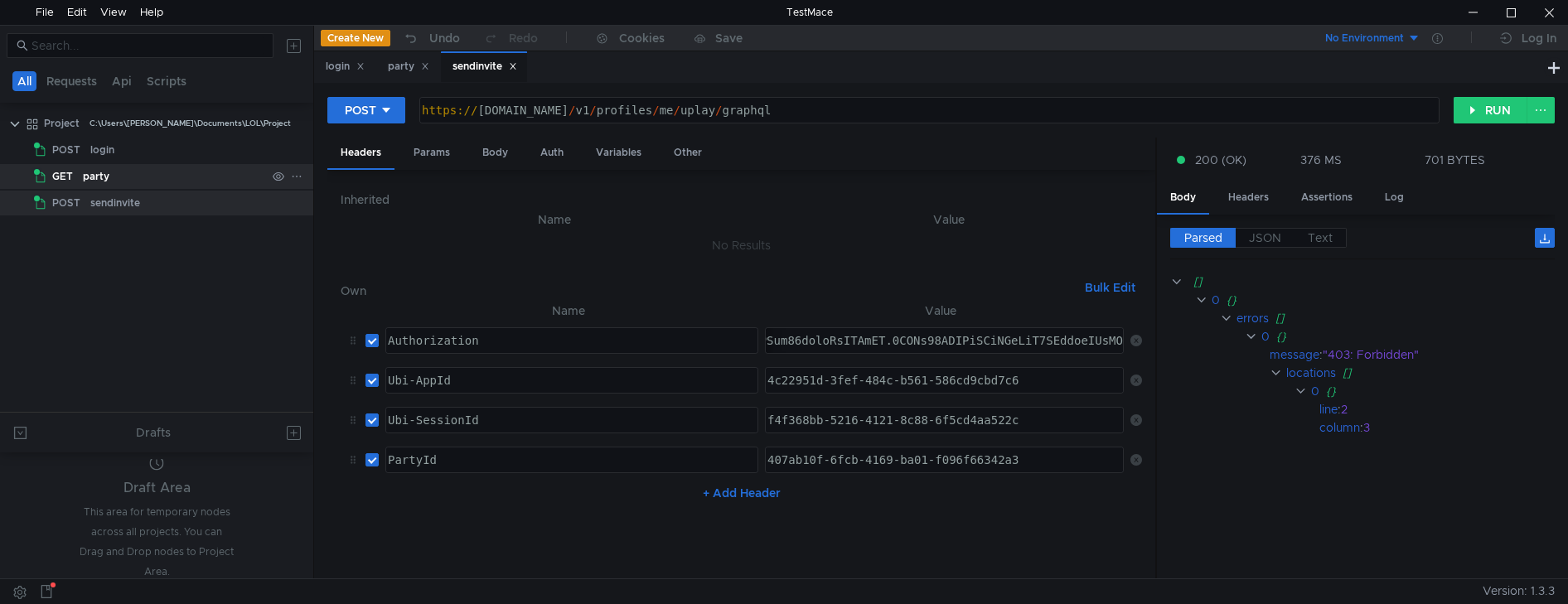
click at [122, 171] on div "party" at bounding box center [174, 176] width 183 height 25
click at [144, 148] on div "login" at bounding box center [178, 150] width 175 height 25
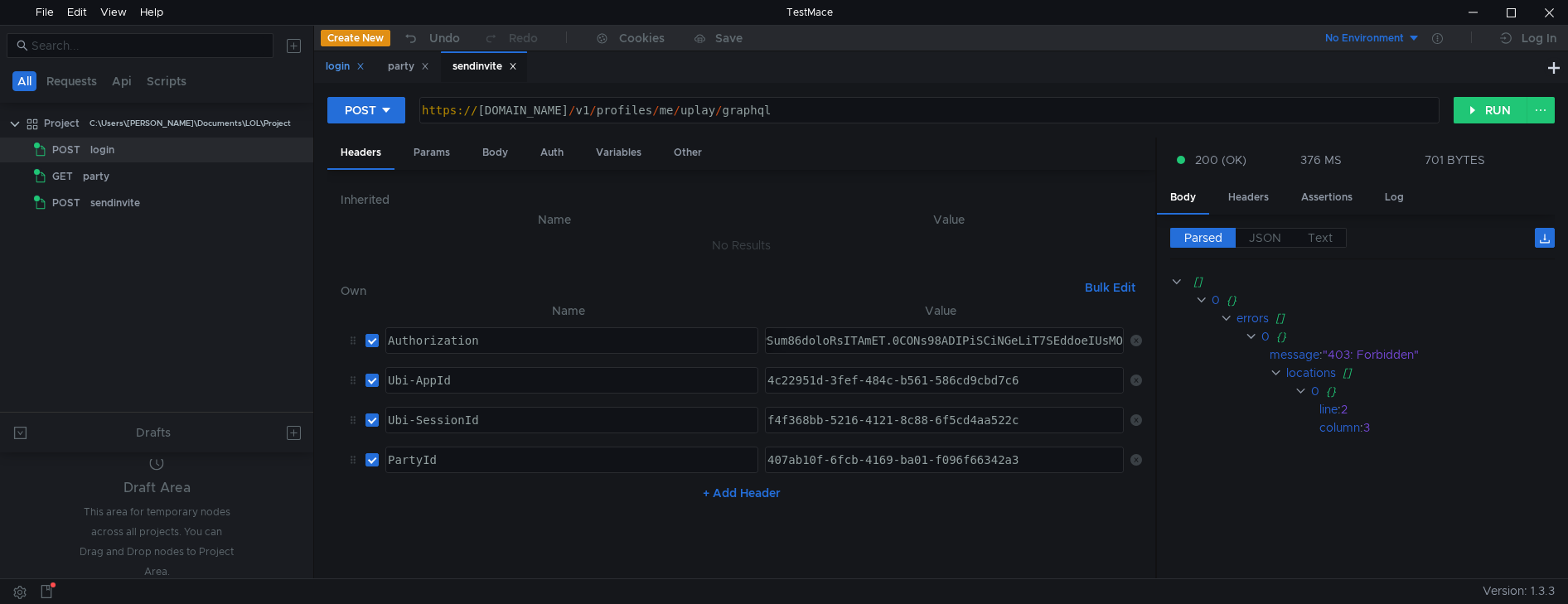
click at [342, 74] on div "login" at bounding box center [345, 66] width 39 height 17
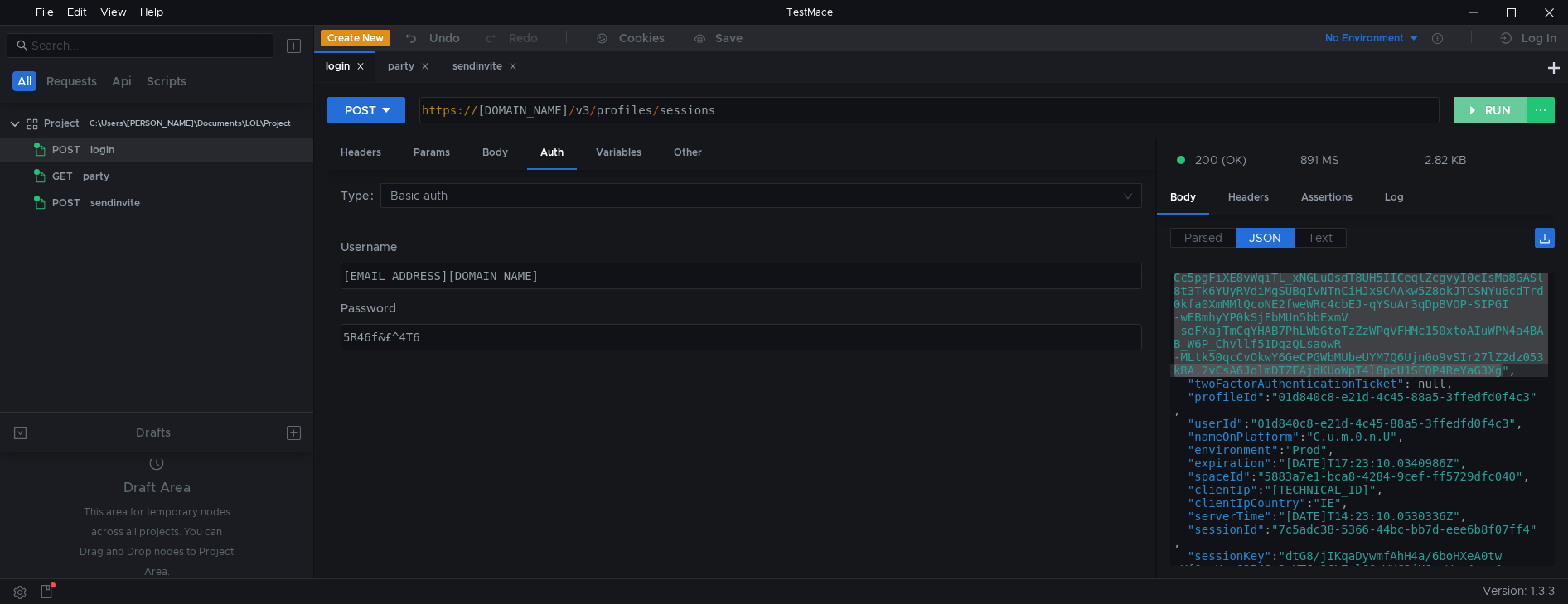
click at [1226, 109] on button "RUN" at bounding box center [1490, 111] width 74 height 27
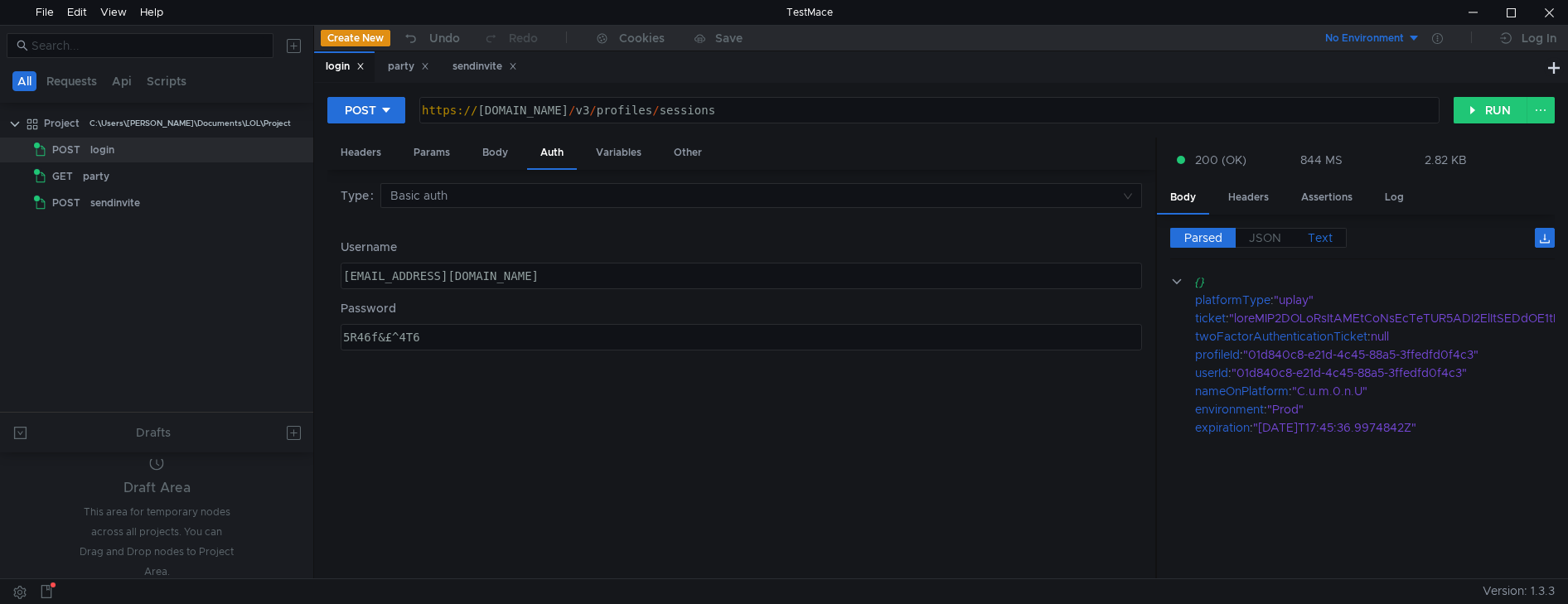
click at [1226, 235] on span "Text" at bounding box center [1320, 237] width 25 height 14
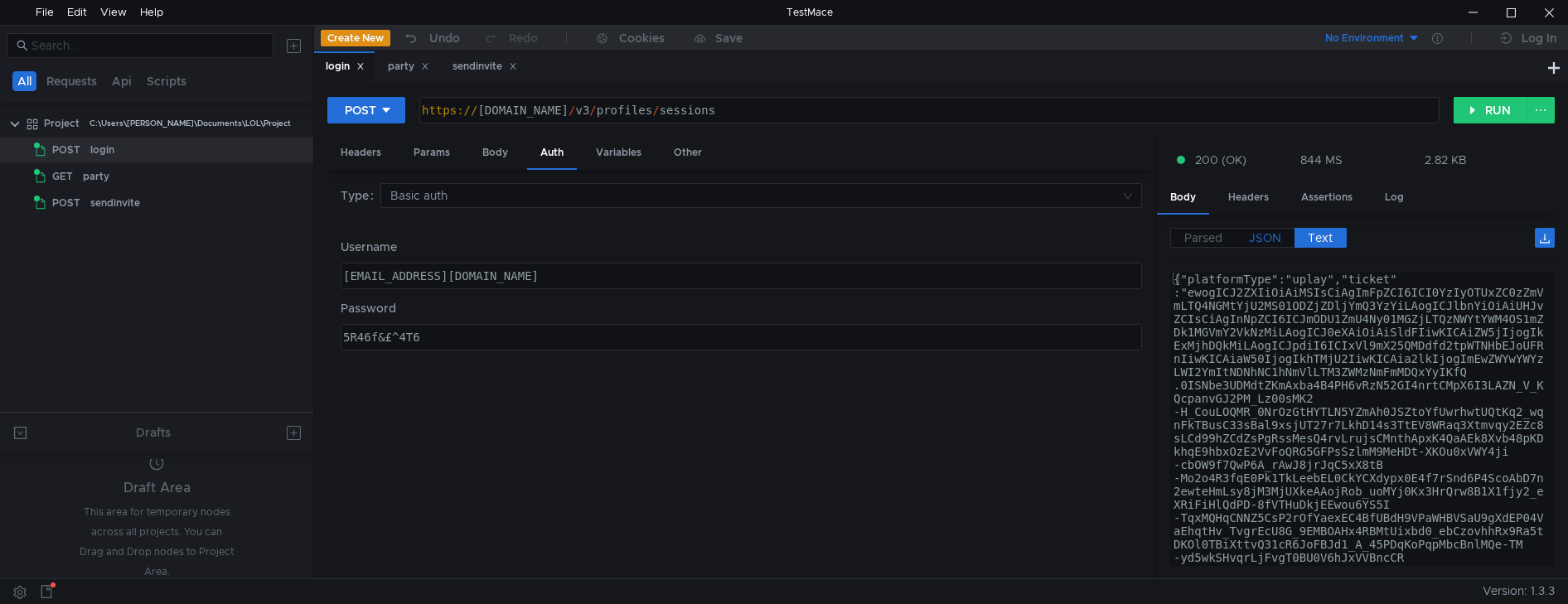
click at [1226, 236] on span "JSON" at bounding box center [1265, 237] width 33 height 14
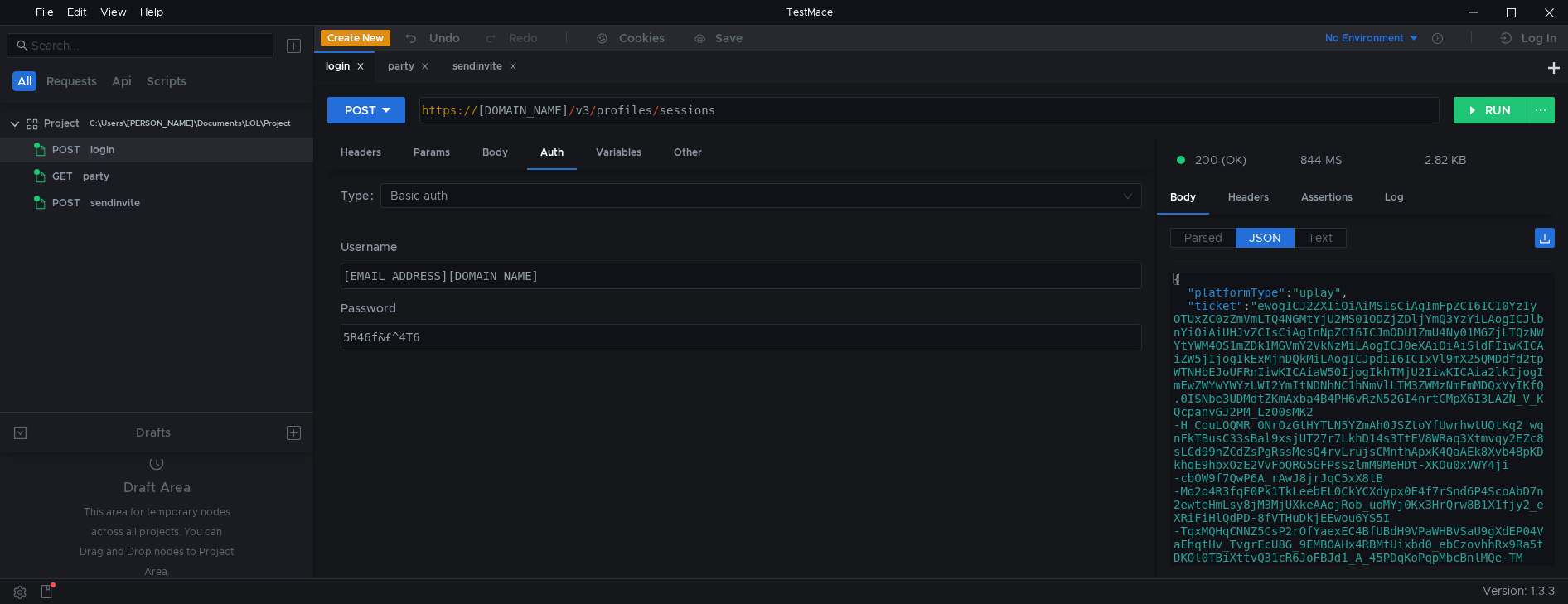
type textarea ""ticket": "ewogICJ2ZXIiOiAiMSIsCiAgImFpZCI6ICI0YzIyOTUxZC0zZmVmLTQ4NGMtYjU2MS01…"
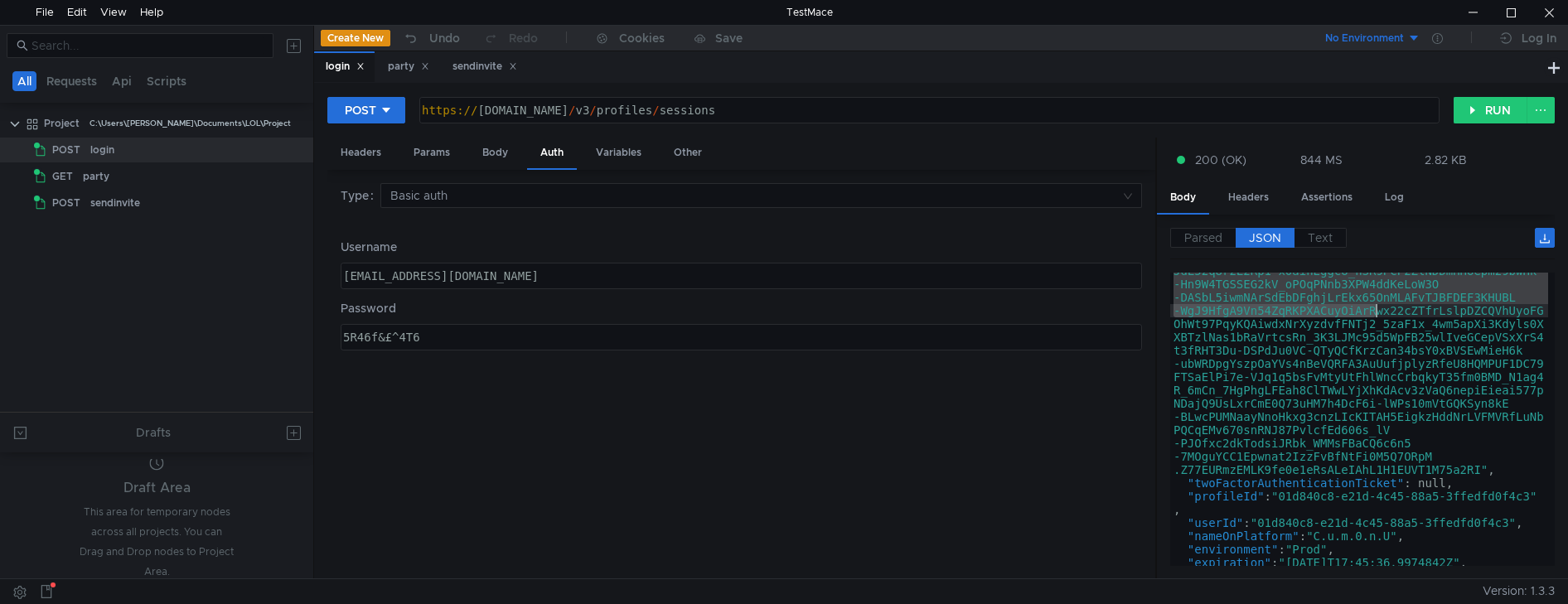
scroll to position [509, 0]
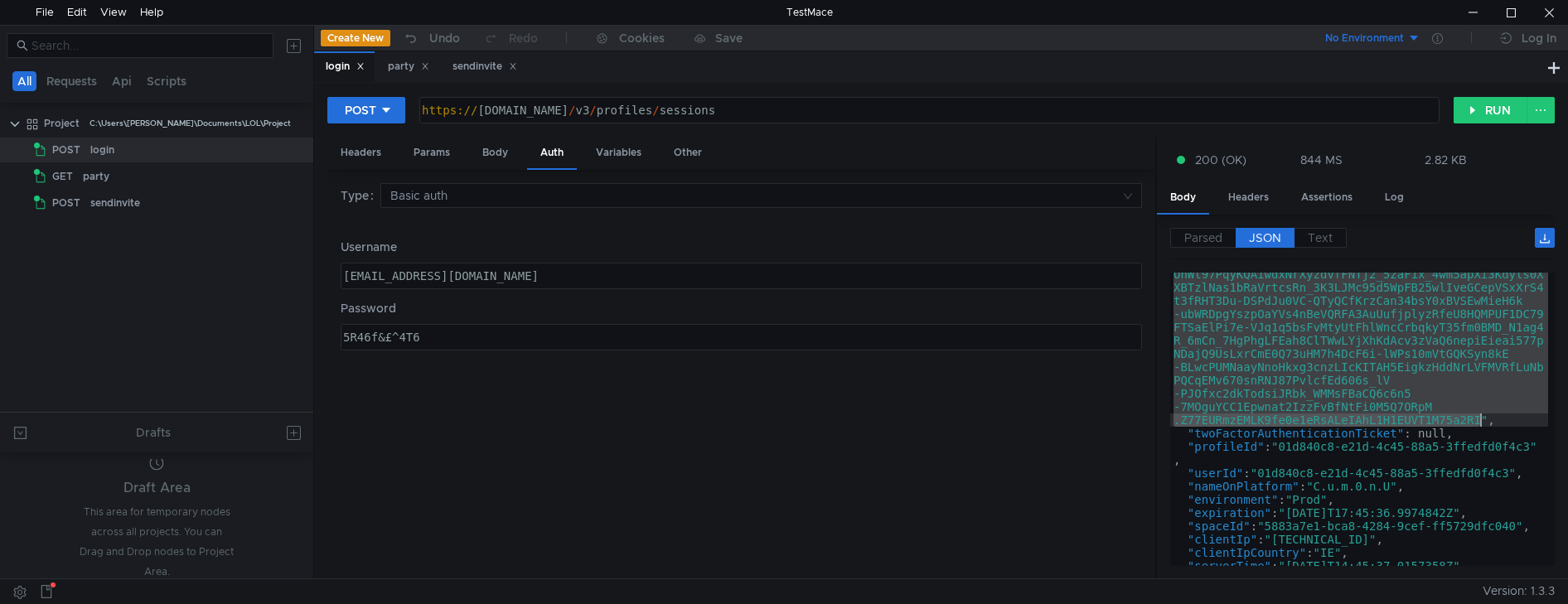
drag, startPoint x: 1264, startPoint y: 310, endPoint x: 1478, endPoint y: 419, distance: 240.2
click at [1226, 419] on div ""ticket" : "ewogICJ2ZXIiOiAiMSIsCiAgImFpZCI6ICI0YzIy OTUxZC0zZmVmLTQ4NGMtYjU2MS…" at bounding box center [1359, 268] width 378 height 956
click at [469, 73] on div "sendinvite" at bounding box center [484, 66] width 65 height 17
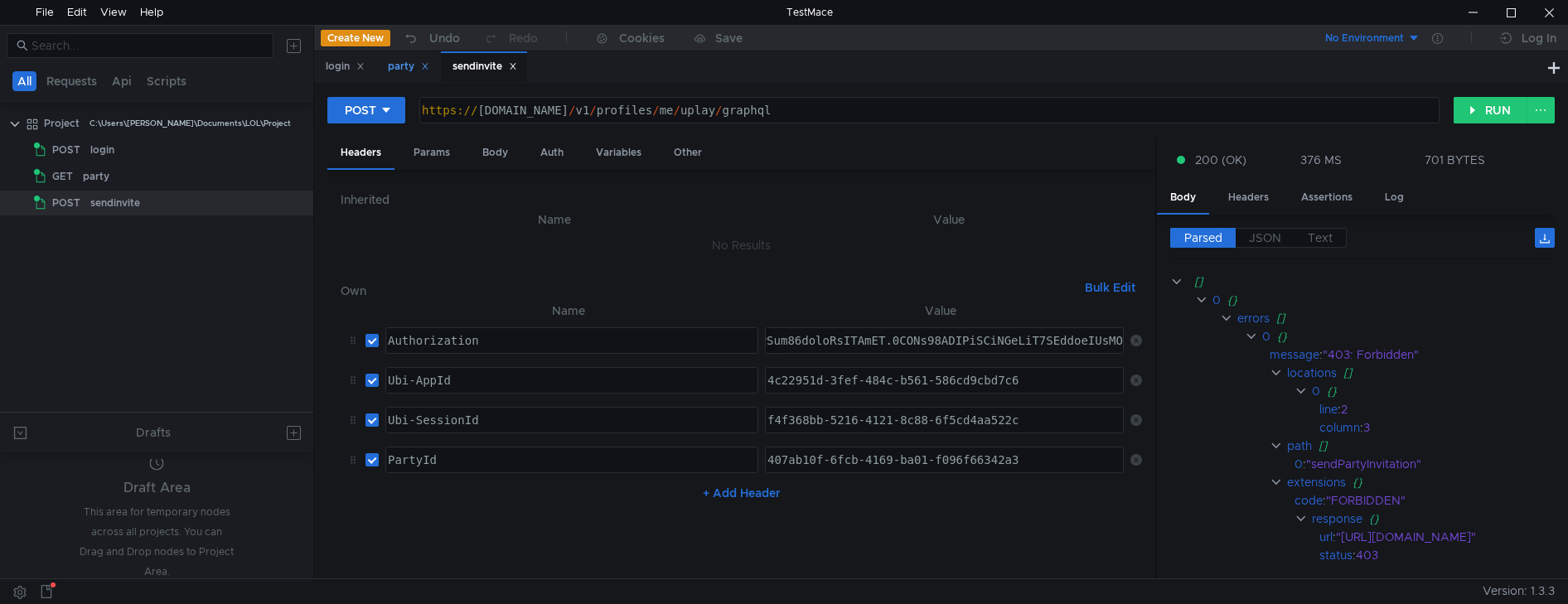
click at [399, 74] on div "party" at bounding box center [408, 66] width 41 height 17
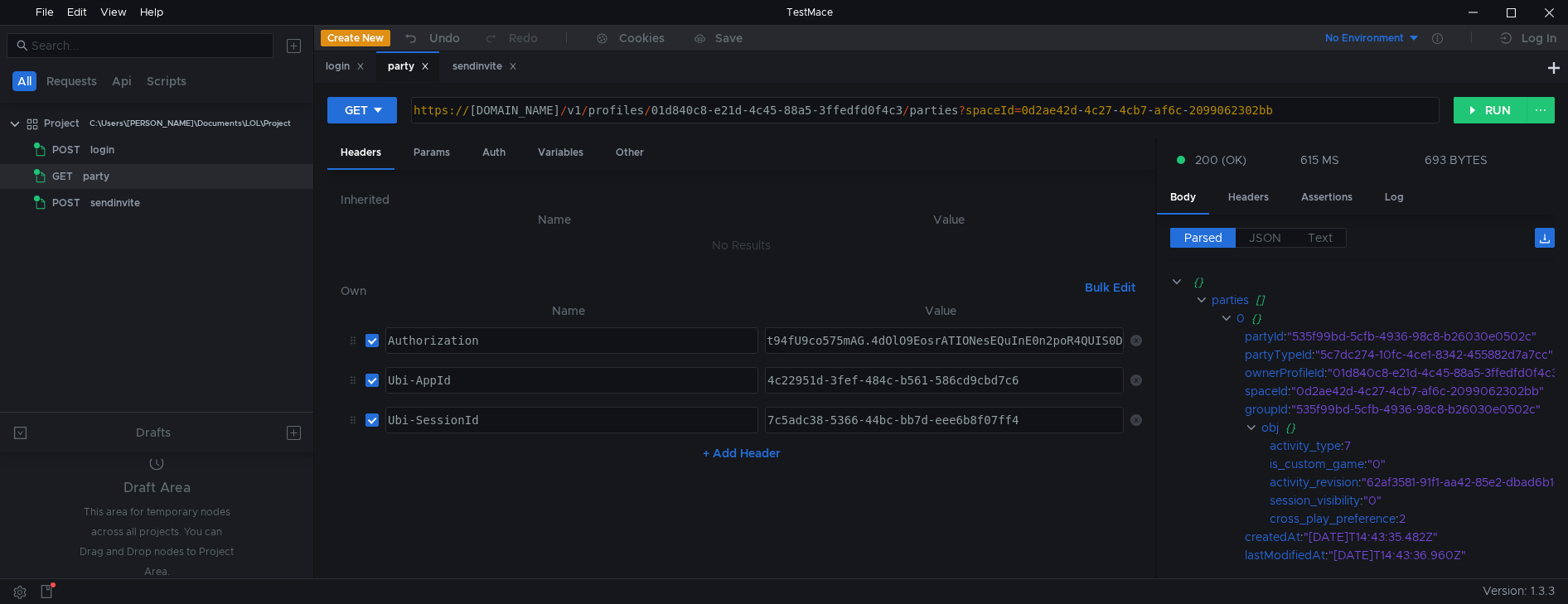
click at [659, 339] on tr "Authorization ההההההההההההההההההההההההההההההההההההההההההההההההההההההההההההההההה…" at bounding box center [740, 340] width 801 height 39
click at [848, 346] on div at bounding box center [943, 340] width 358 height 25
drag, startPoint x: 901, startPoint y: 343, endPoint x: 627, endPoint y: 339, distance: 274.0
click at [627, 339] on tr "Authorization ההההההההההההההההההההההההההההההההההההההההההההההההההההההההההההההההה…" at bounding box center [740, 340] width 801 height 39
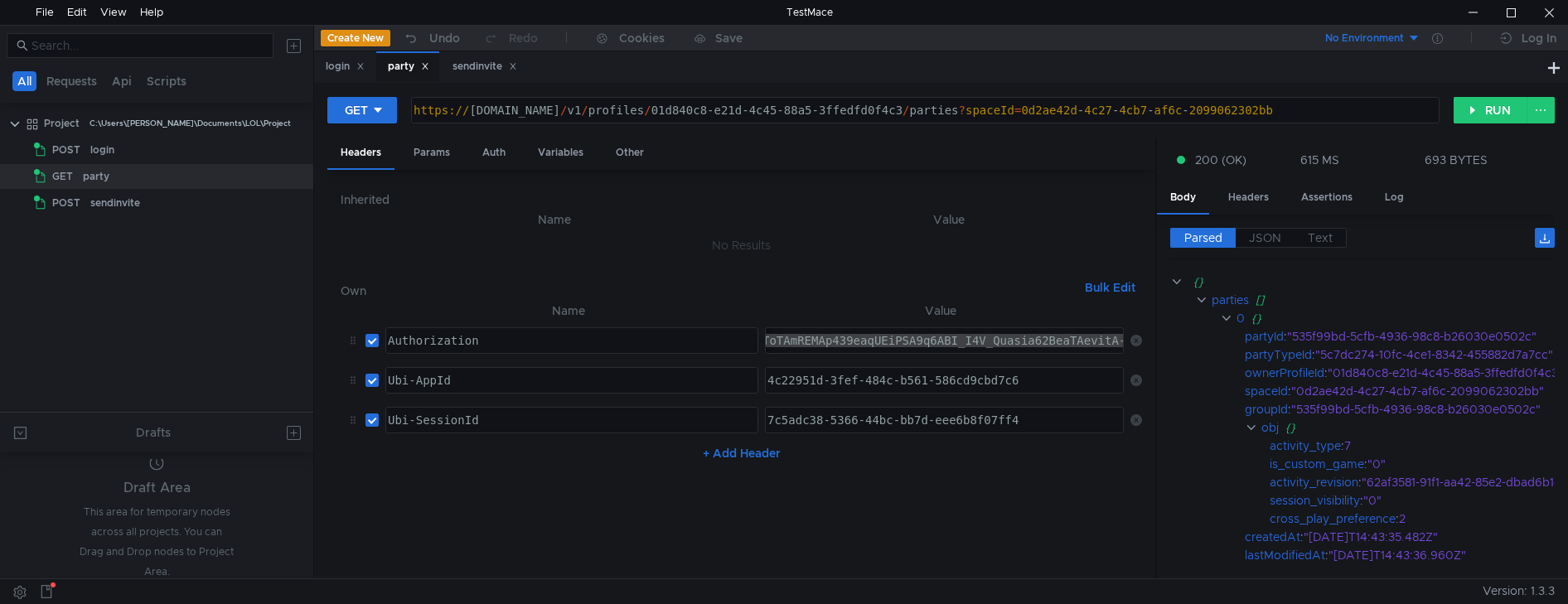
click at [901, 345] on div at bounding box center [943, 340] width 358 height 25
drag, startPoint x: 915, startPoint y: 346, endPoint x: 627, endPoint y: 343, distance: 288.0
click at [627, 343] on tr "Authorization ההההההההההההההההההההההההההההההההההההההההההההההההההההההההההההההההה…" at bounding box center [740, 340] width 801 height 39
click at [479, 70] on div "sendinvite" at bounding box center [484, 66] width 65 height 17
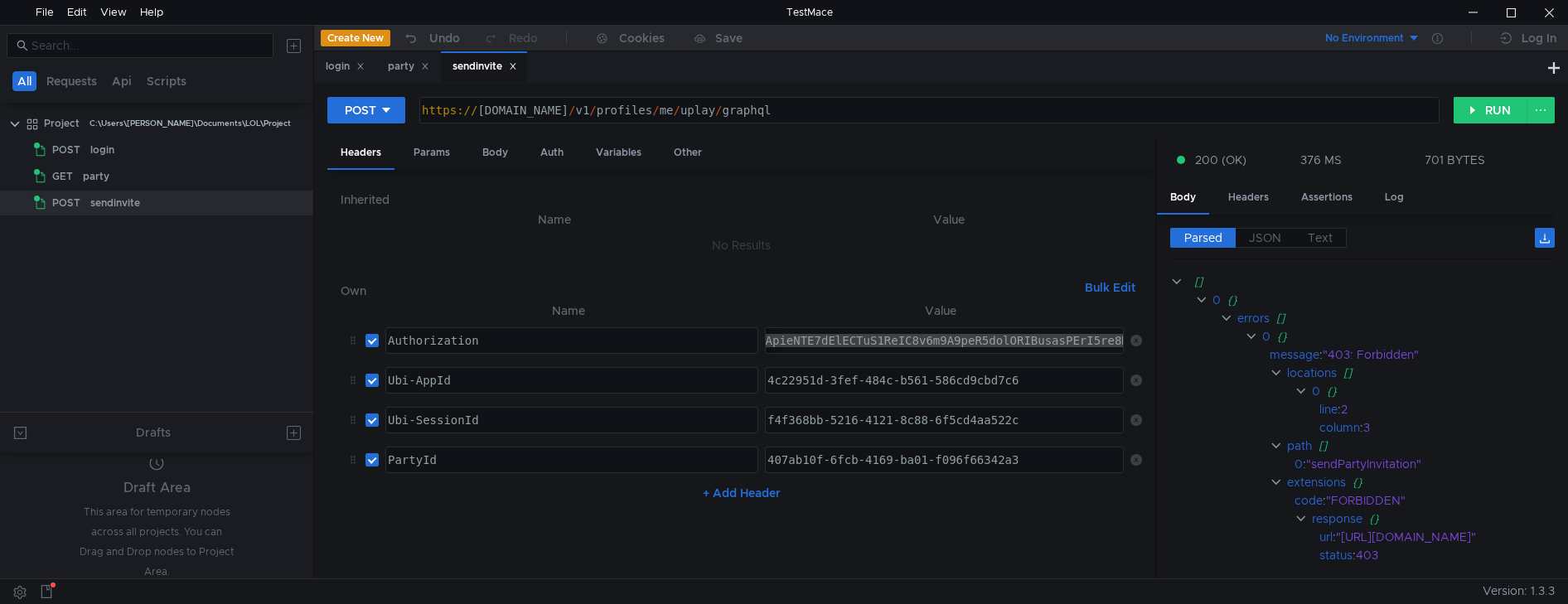
drag, startPoint x: 792, startPoint y: 341, endPoint x: 640, endPoint y: 342, distance: 152.0
click at [640, 342] on tr "Authorization ההההההההההההההההההההההההההההההההההההההההההההההההההההההההההההההההה…" at bounding box center [740, 340] width 801 height 39
click at [866, 336] on div at bounding box center [943, 340] width 358 height 25
drag, startPoint x: 914, startPoint y: 344, endPoint x: 516, endPoint y: 334, distance: 398.1
click at [516, 334] on tr "Authorization ההההההההההההההההההההההההההההההההההההההההההההההההההההההההההההההההה…" at bounding box center [740, 340] width 801 height 39
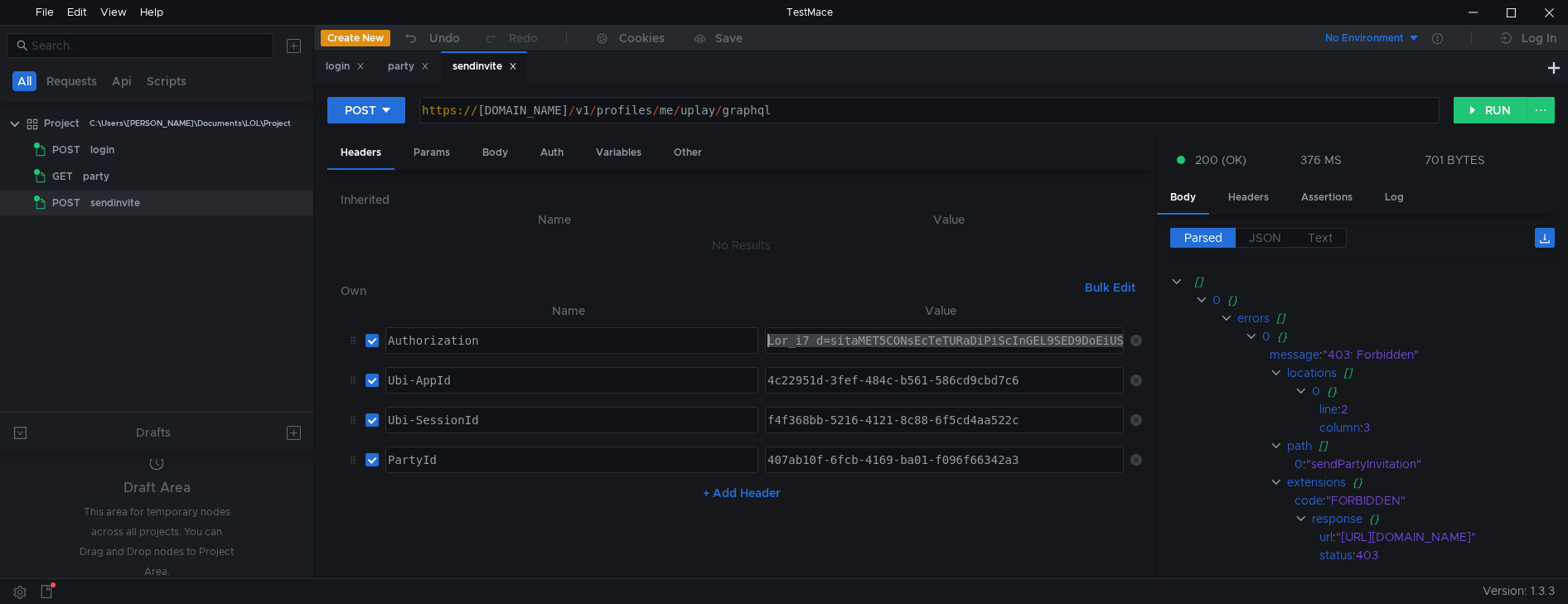
click at [860, 342] on div at bounding box center [943, 340] width 358 height 25
type textarea "Ubi_v1 t=ewogICJ2ZXIiOiAiMSIsCiAgImFpZCI6ICI0YzIyOTUxZC0zZmVmLTQ4NGMtYjU2MS01OD…"
drag, startPoint x: 829, startPoint y: 344, endPoint x: 1167, endPoint y: 352, distance: 338.1
click at [1167, 352] on as-split "Headers Params Body Auth Variables Other Inherited Name Value No Results Own Bu…" at bounding box center [941, 358] width 1227 height 442
click at [1132, 339] on icon at bounding box center [1136, 340] width 12 height 12
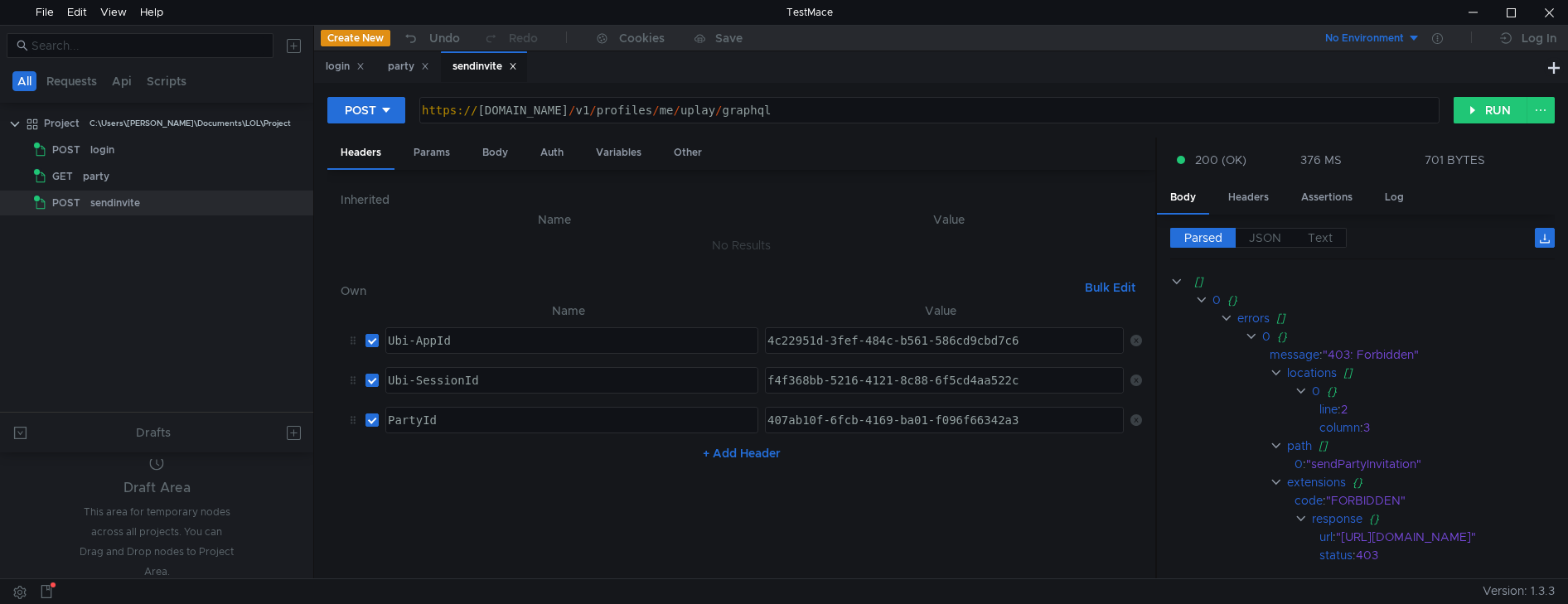
click at [742, 452] on button "+ Add Header" at bounding box center [741, 453] width 92 height 20
click at [429, 472] on div at bounding box center [570, 472] width 371 height 39
paste textarea "Ubi_v1 t="
type textarea "Ubi_v1 t="
click at [298, 460] on as-split "All Requests Api Scripts Project C:\Users\shane\Documents\LOL\Project POST logi…" at bounding box center [784, 302] width 1568 height 553
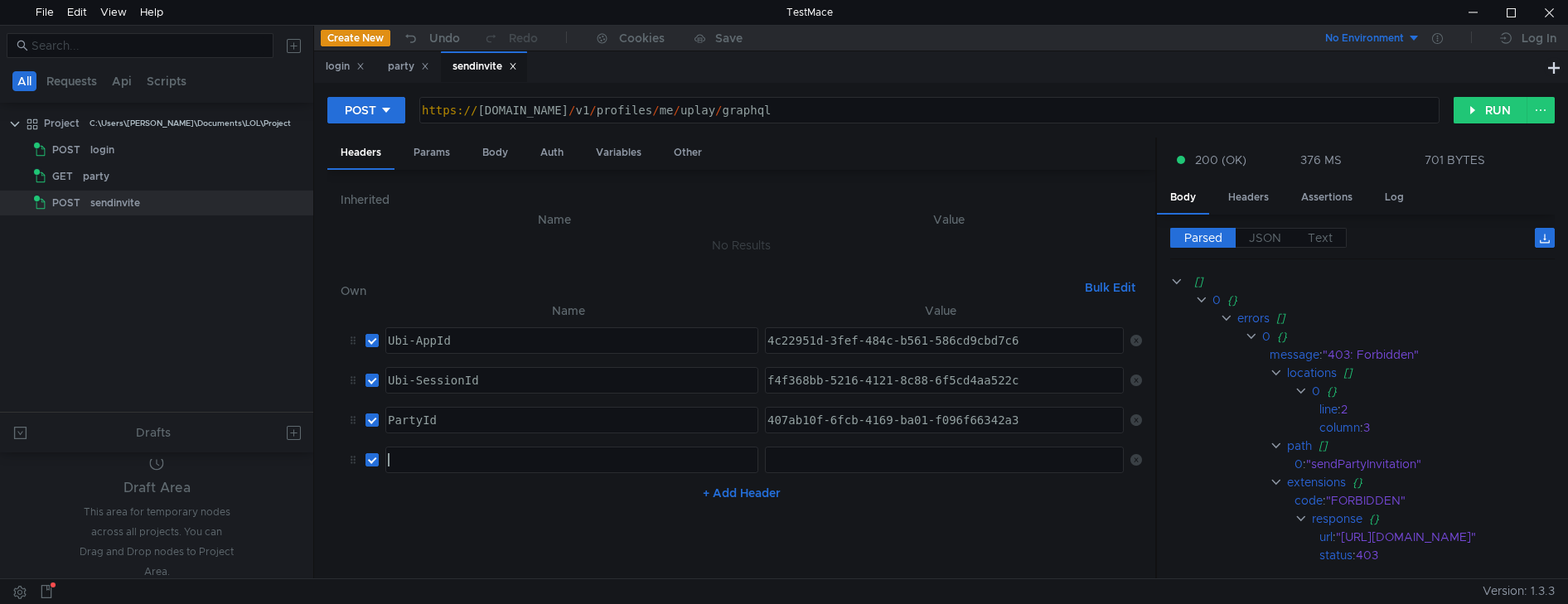
click at [848, 458] on div at bounding box center [944, 472] width 360 height 39
paste textarea "Ubi_v1 t="
type textarea "Ubi_v1 t="
click at [441, 462] on div at bounding box center [570, 472] width 371 height 39
paste textarea "Authorization"
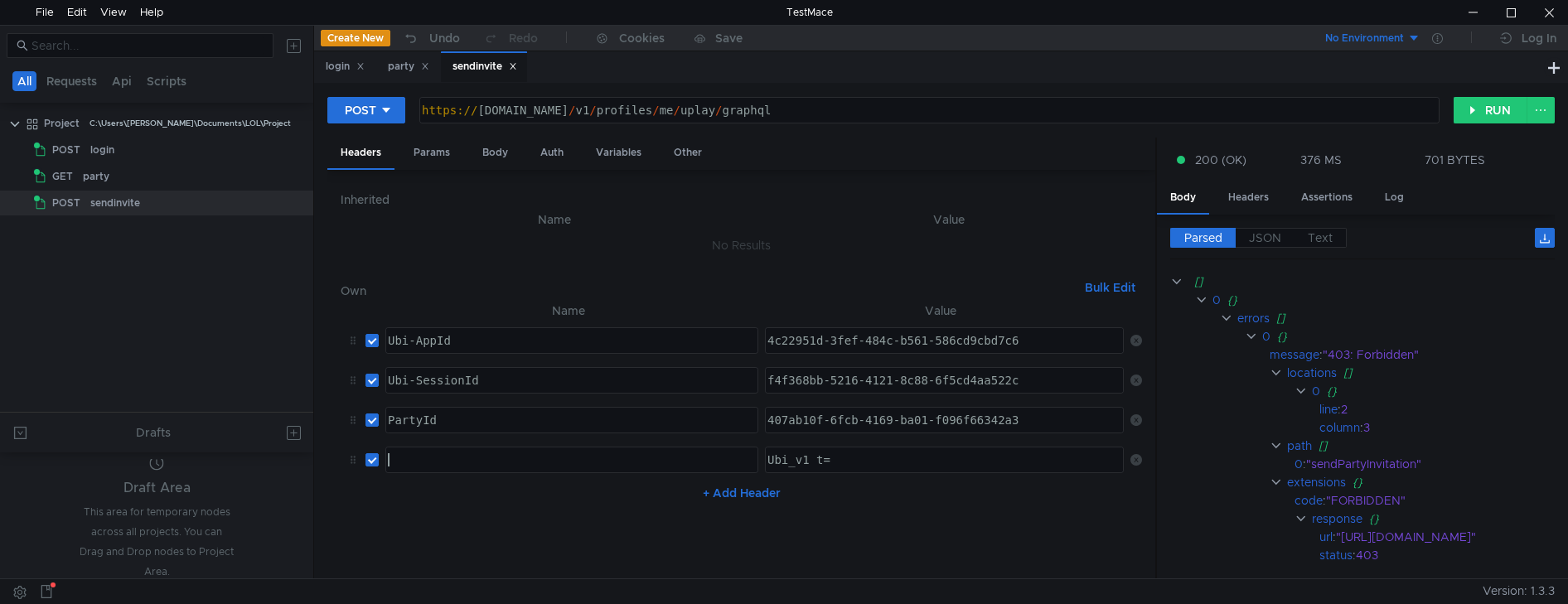
type textarea "Authorization"
click at [876, 465] on div "Ubi_v1 t=" at bounding box center [944, 472] width 360 height 39
paste textarea
click at [1509, 109] on button "RUN" at bounding box center [1490, 111] width 74 height 27
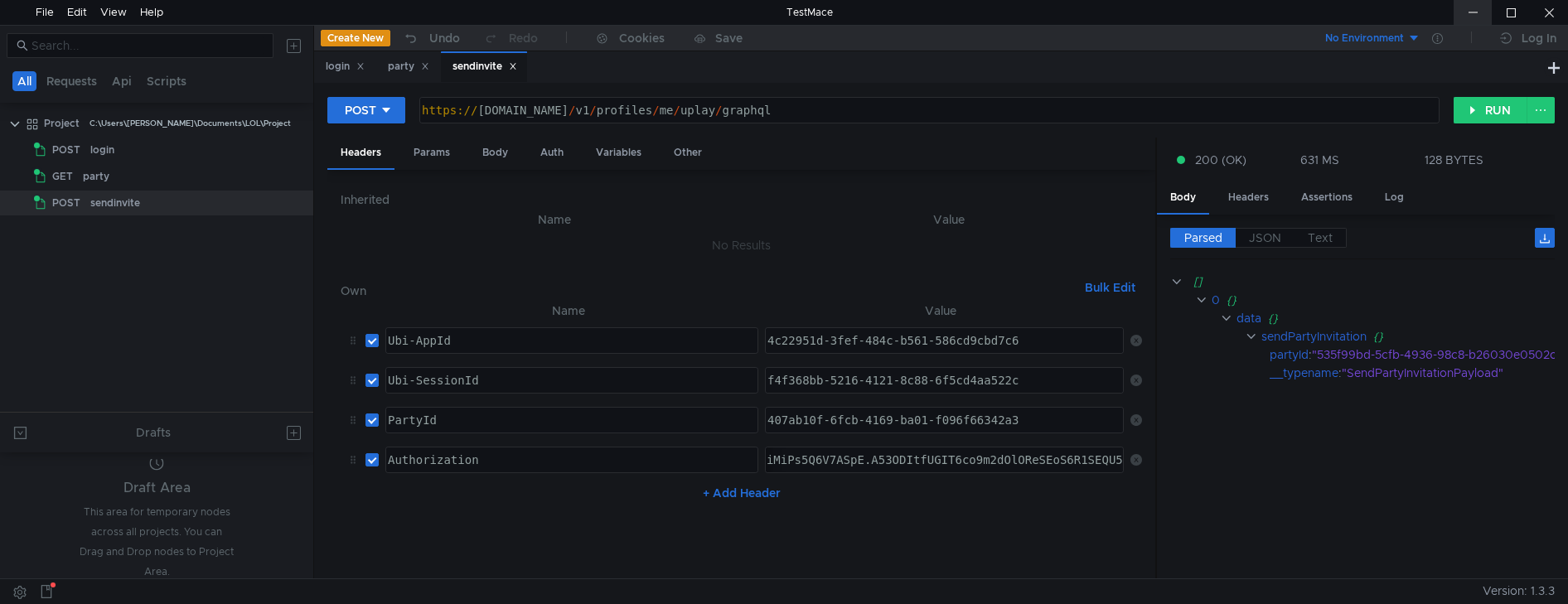
click at [1475, 21] on div at bounding box center [1473, 13] width 39 height 25
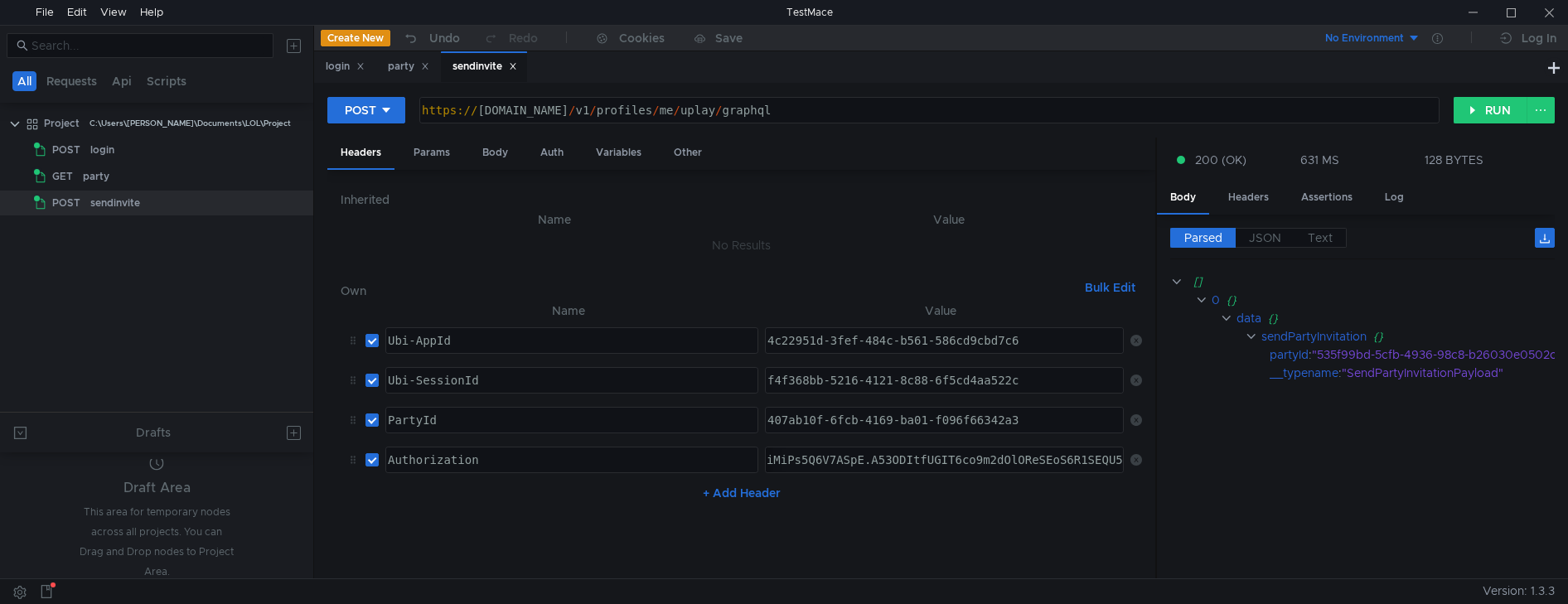
drag, startPoint x: 796, startPoint y: 171, endPoint x: 831, endPoint y: 130, distance: 53.9
click at [796, 171] on div "Inherited Name Value No Results Own Bulk Edit XXXXXXXXXXXXXXXXXXXXXXXXXXXXXXXXX…" at bounding box center [741, 374] width 828 height 409
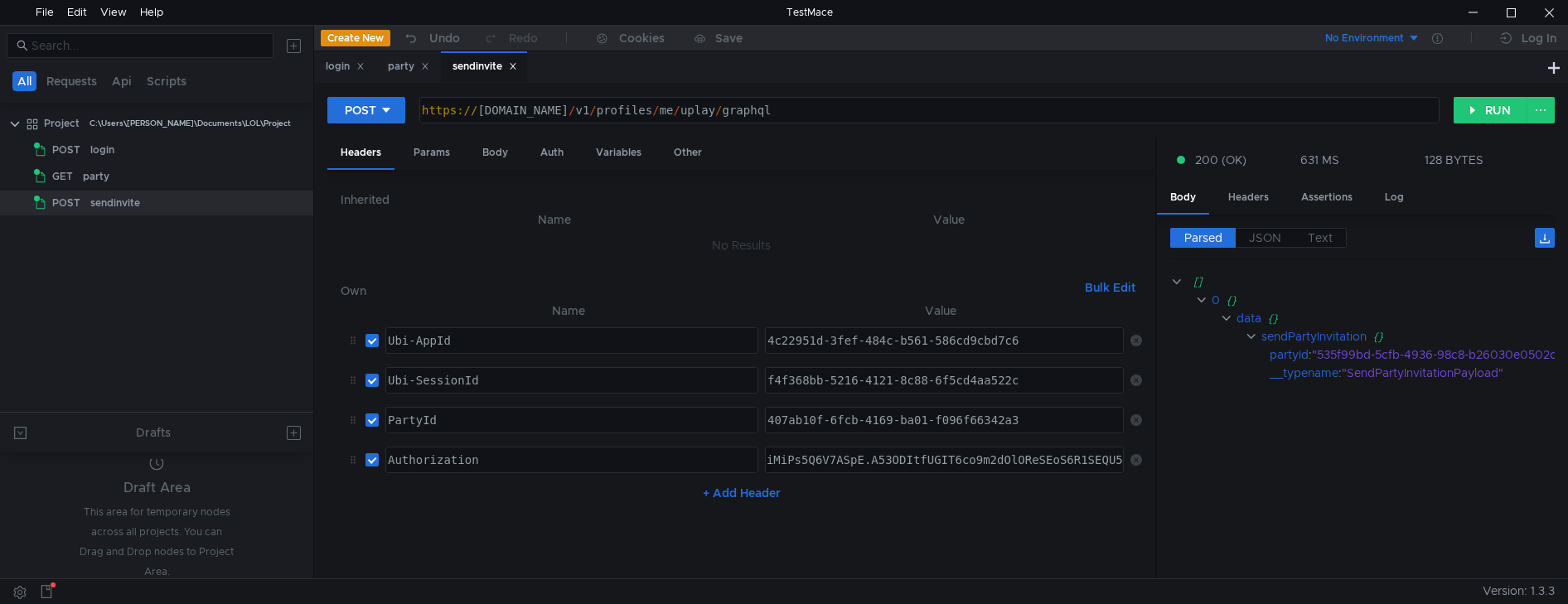
drag, startPoint x: 903, startPoint y: 37, endPoint x: 887, endPoint y: 39, distance: 16.1
click at [881, 71] on app-content "Create New Undo Redo Cookies Save No Environment Log In login party sendinvite …" at bounding box center [941, 302] width 1254 height 552
drag, startPoint x: 897, startPoint y: 32, endPoint x: 895, endPoint y: 49, distance: 17.1
click at [875, 92] on app-content "Create New Undo Redo Cookies Save No Environment Log In login party sendinvite …" at bounding box center [941, 302] width 1254 height 552
click at [852, 47] on div "Create New Undo Redo Cookies Save" at bounding box center [627, 39] width 626 height 26
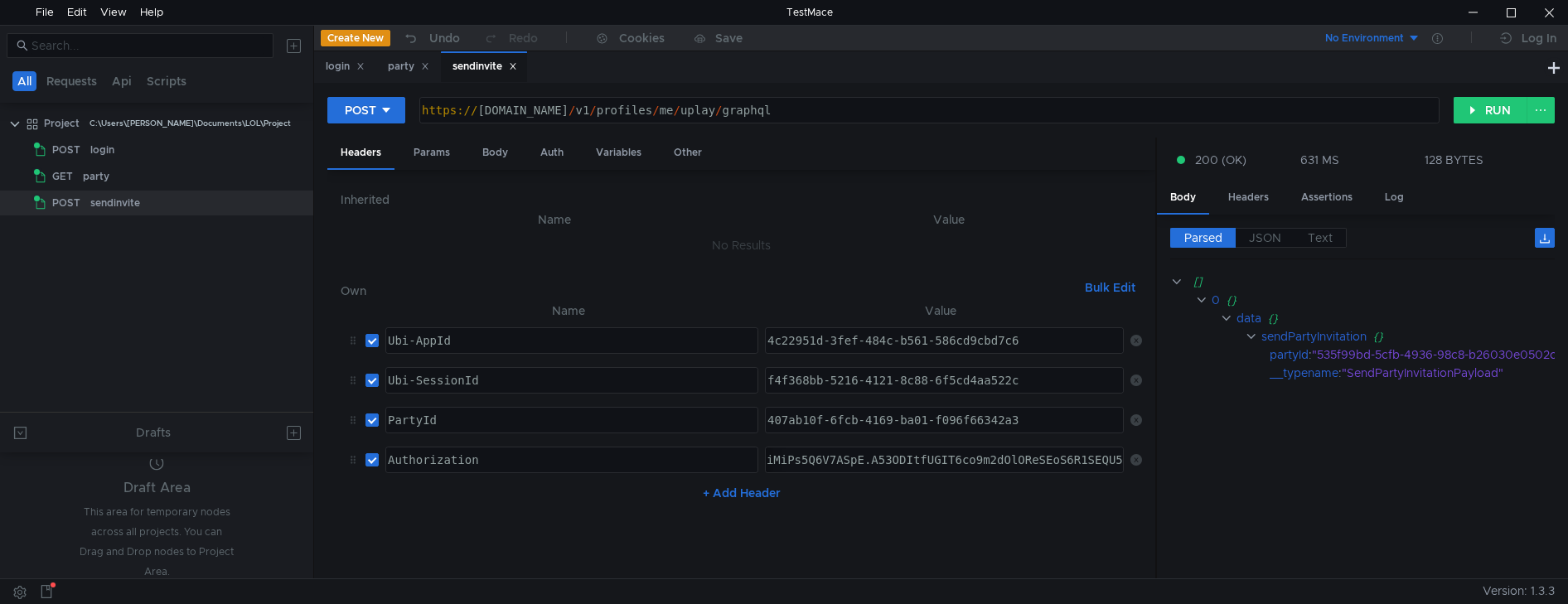
drag, startPoint x: 898, startPoint y: 32, endPoint x: 808, endPoint y: 27, distance: 90.1
click at [808, 28] on div "Create New Undo Redo Cookies Save" at bounding box center [627, 39] width 626 height 26
click at [1480, 109] on button "RUN" at bounding box center [1490, 111] width 74 height 27
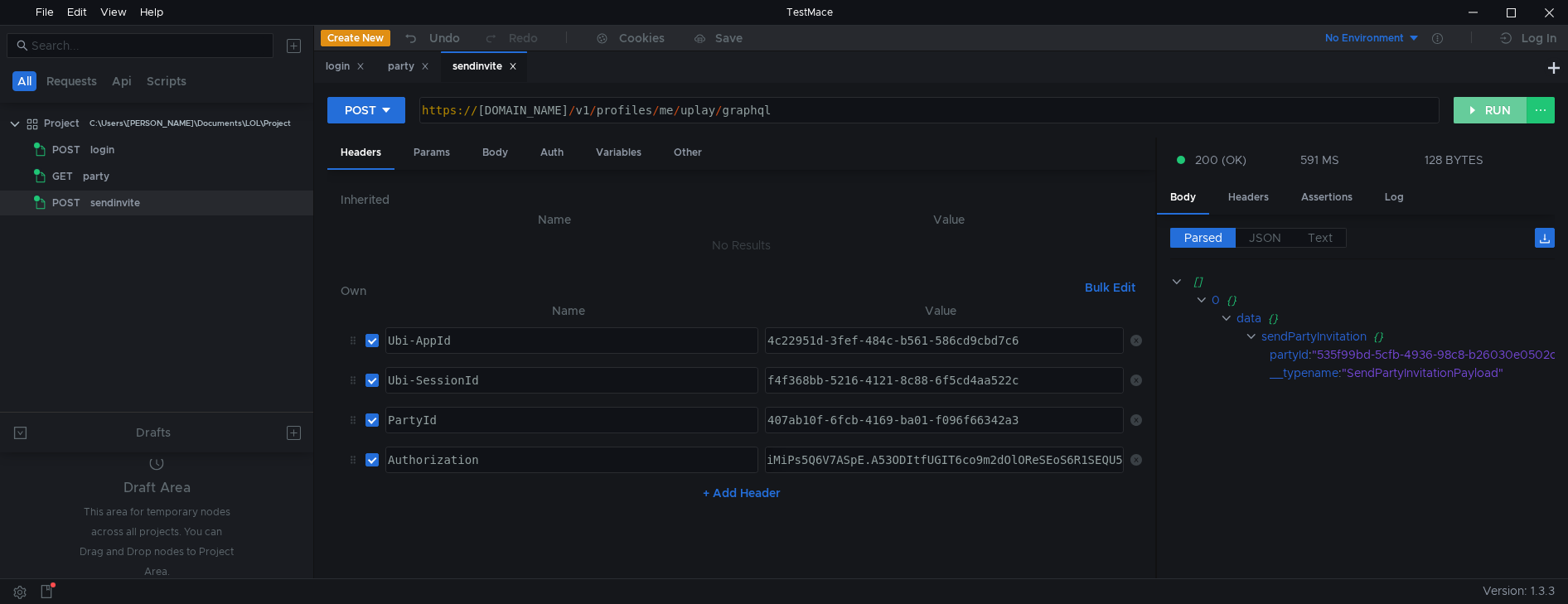
click at [1480, 109] on button "RUN" at bounding box center [1490, 111] width 74 height 27
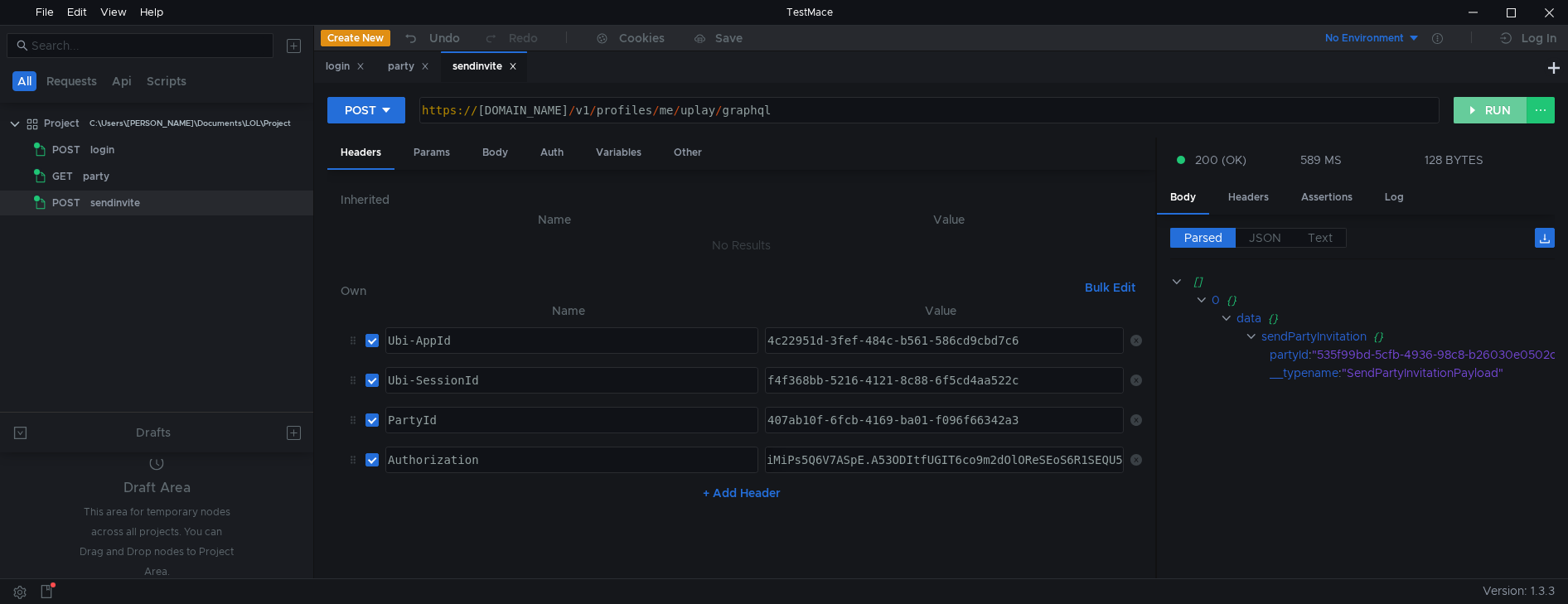
click at [1480, 109] on button "RUN" at bounding box center [1490, 111] width 74 height 27
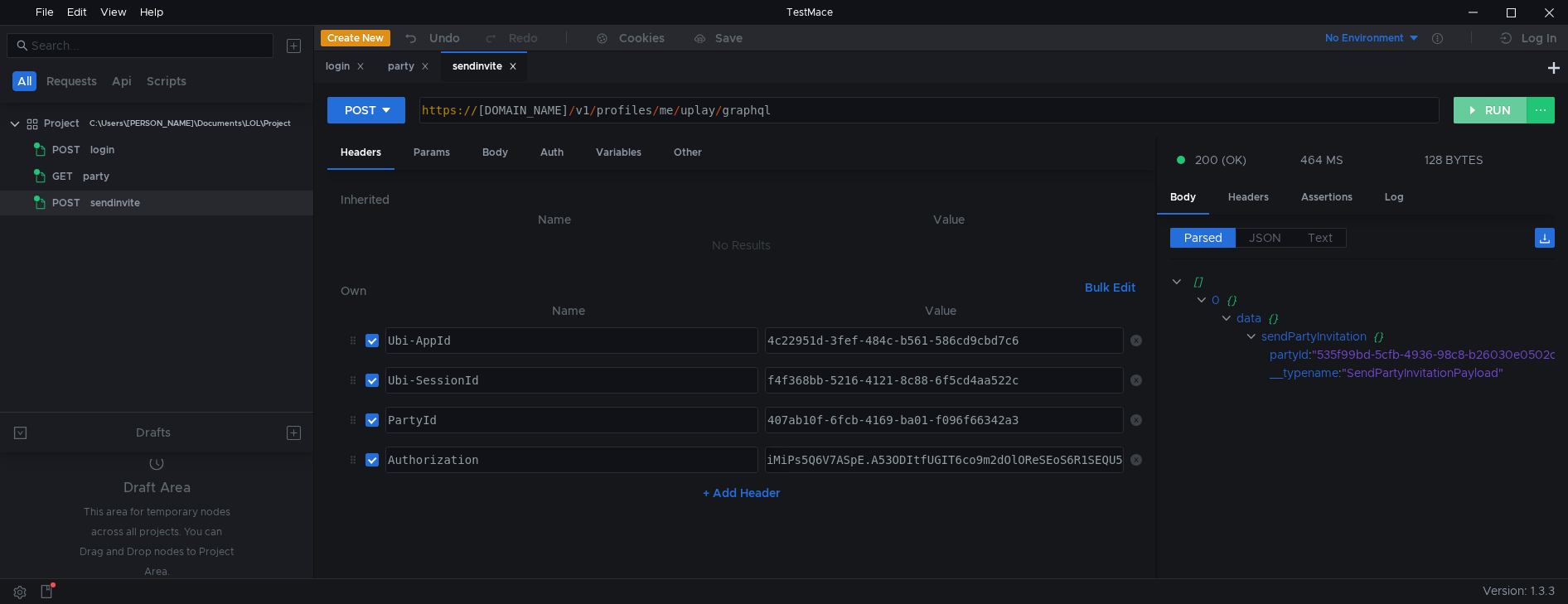
click at [1480, 109] on button "RUN" at bounding box center [1490, 111] width 74 height 27
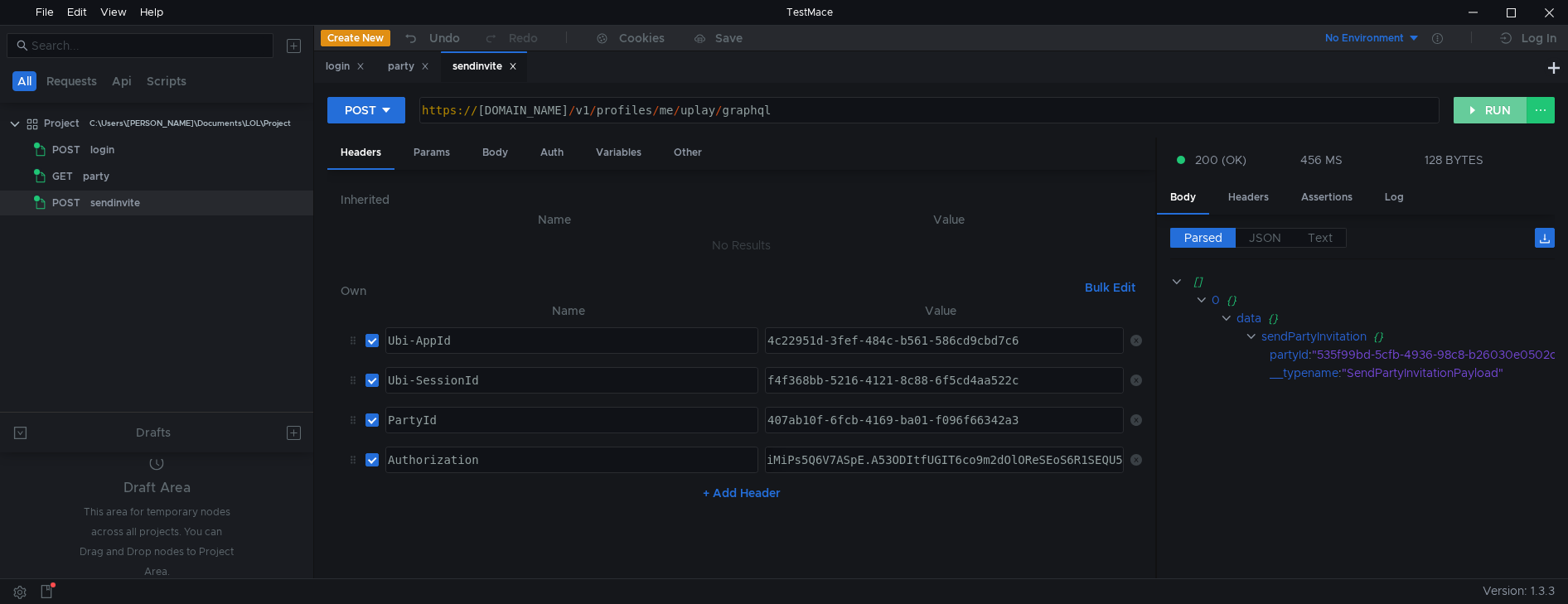
click at [1480, 109] on button "RUN" at bounding box center [1490, 111] width 74 height 27
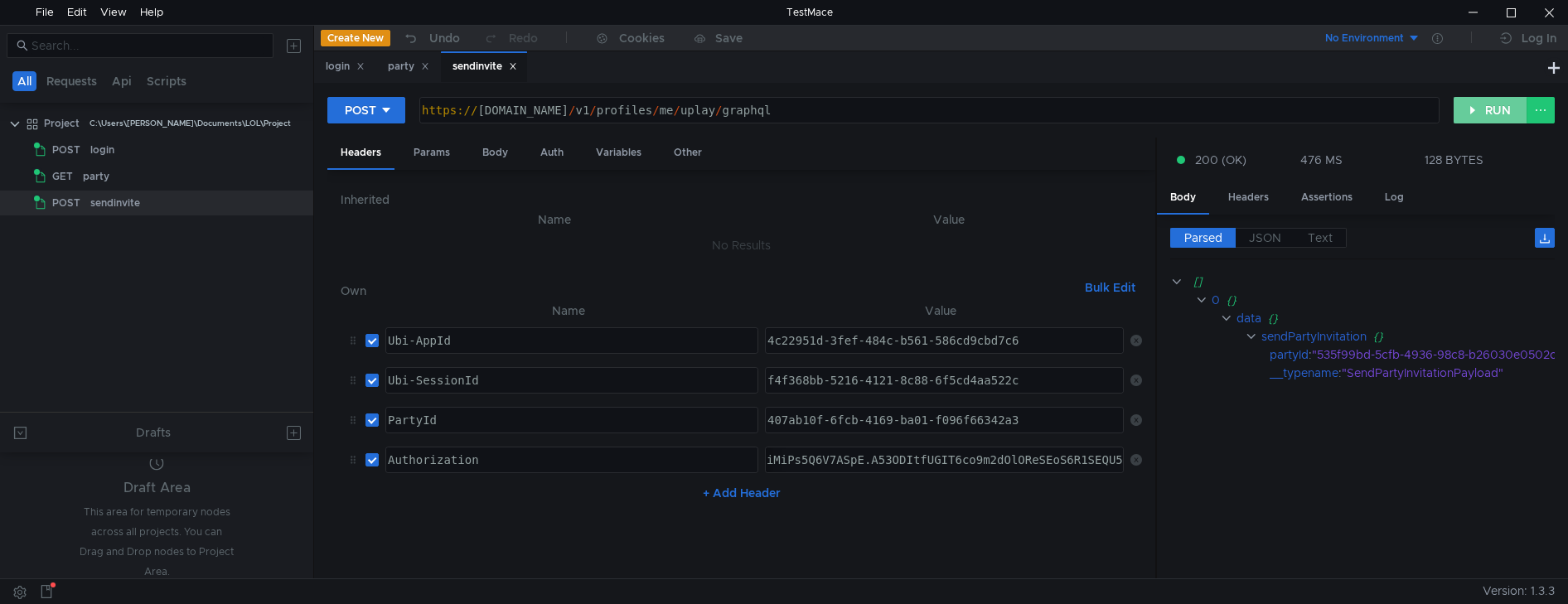
click at [1480, 109] on button "RUN" at bounding box center [1490, 111] width 74 height 27
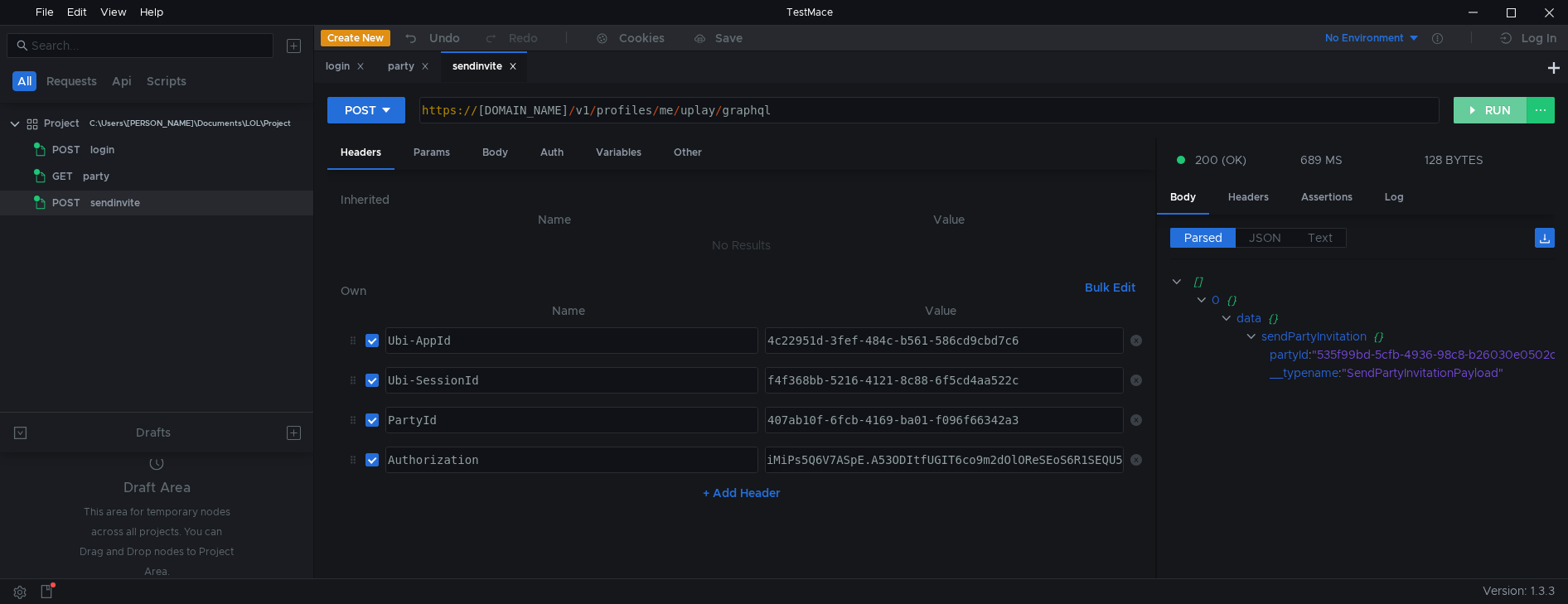
click at [1480, 109] on button "RUN" at bounding box center [1490, 111] width 74 height 27
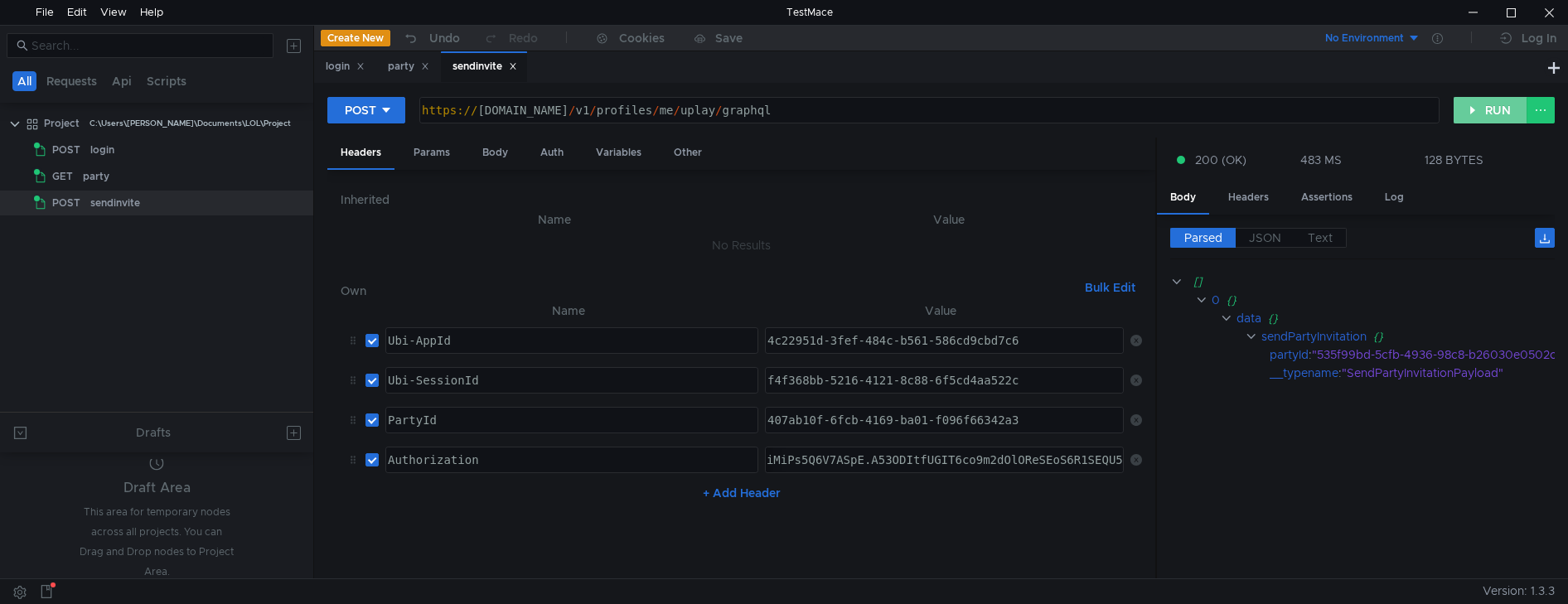
click at [1480, 109] on button "RUN" at bounding box center [1490, 111] width 74 height 27
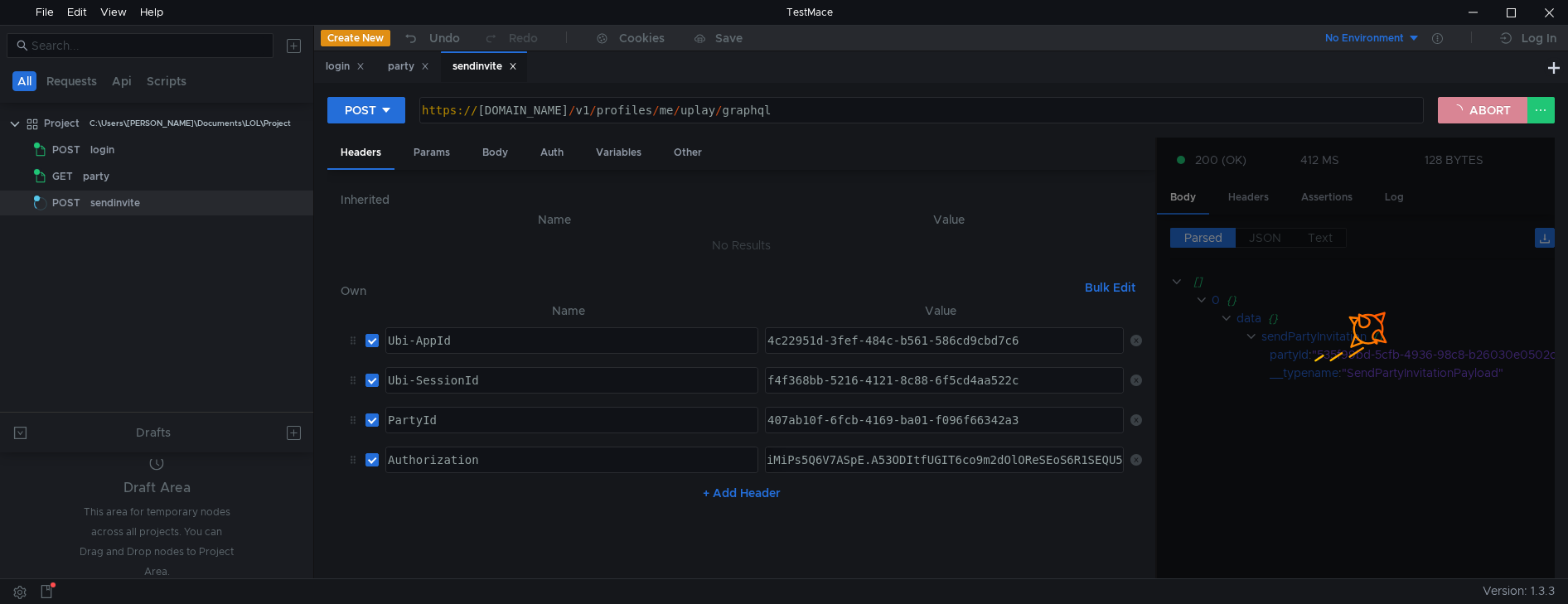
click at [1480, 109] on button "ABORT" at bounding box center [1482, 111] width 90 height 27
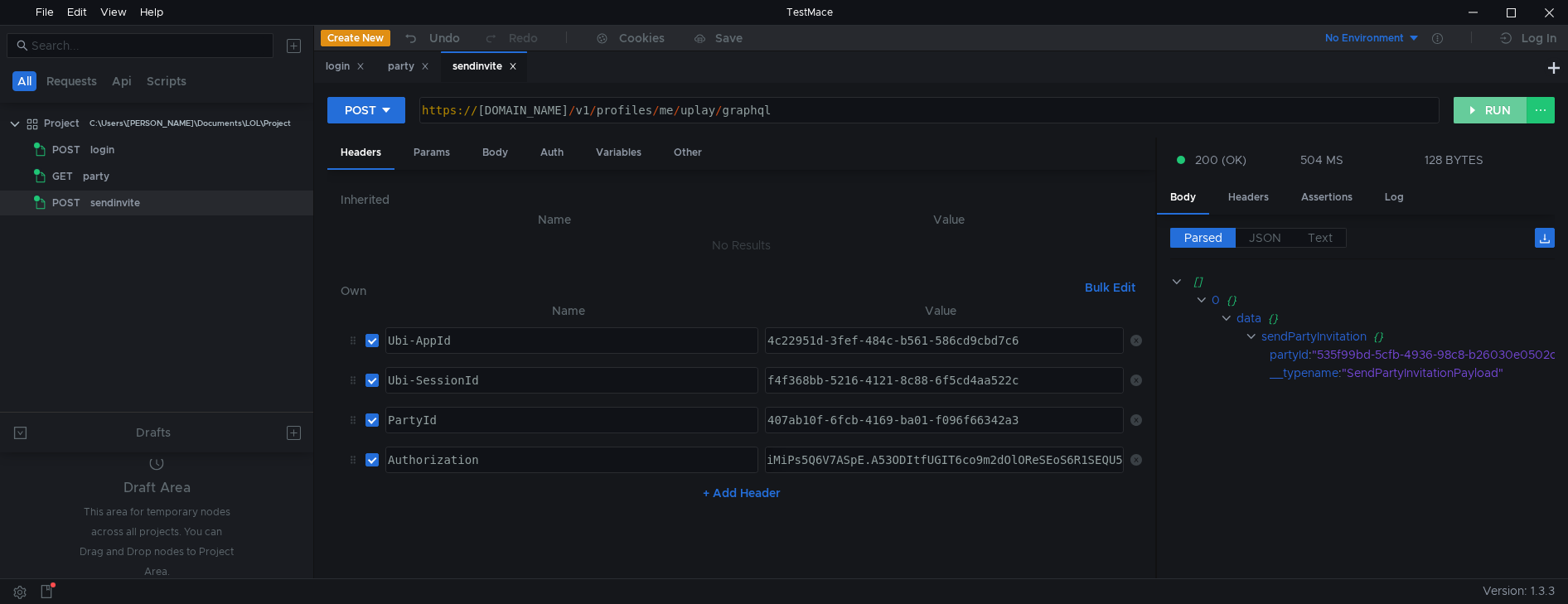
click at [1480, 109] on button "RUN" at bounding box center [1490, 111] width 74 height 27
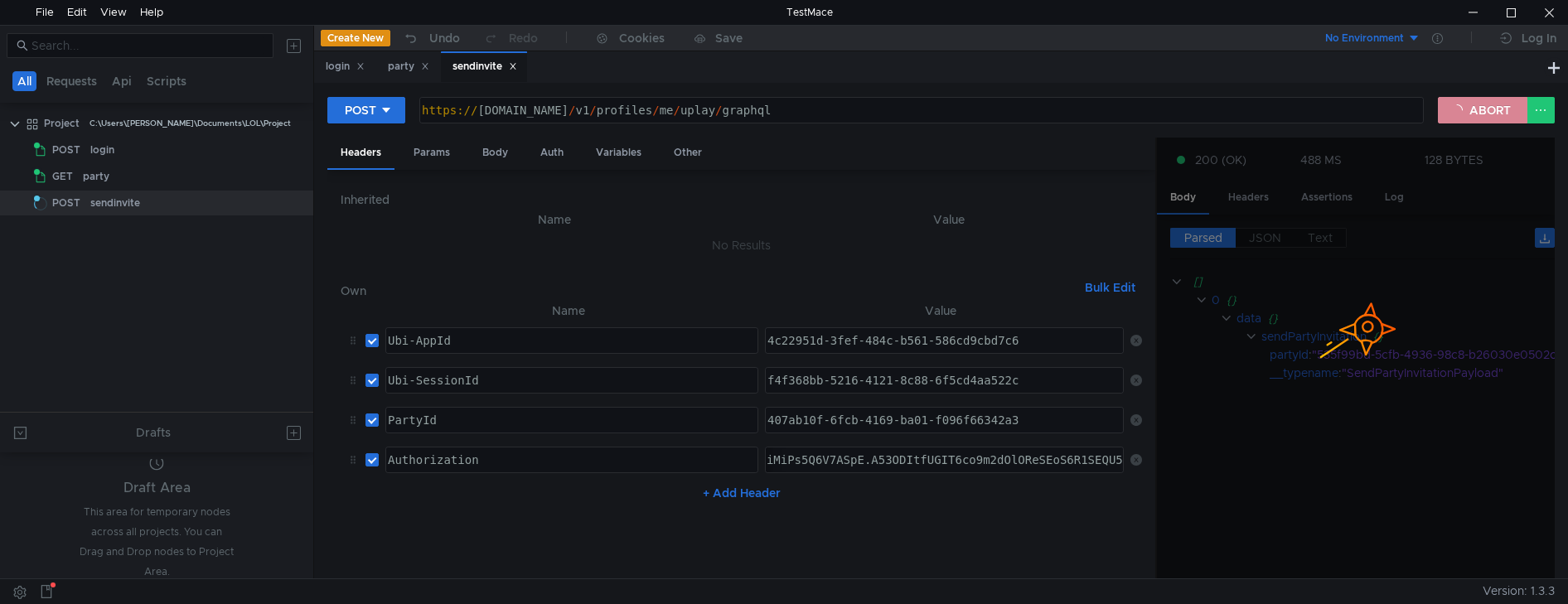
click at [1480, 109] on button "ABORT" at bounding box center [1482, 111] width 90 height 27
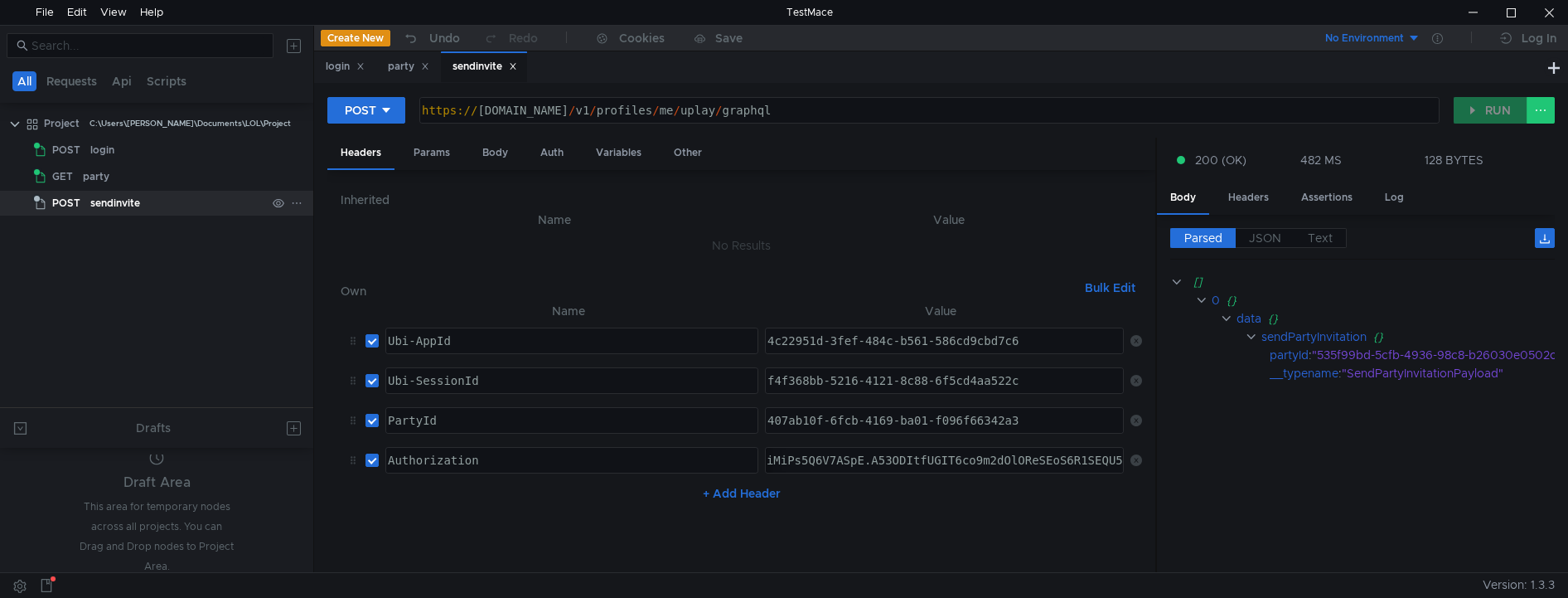
drag, startPoint x: 73, startPoint y: 207, endPoint x: 83, endPoint y: 198, distance: 13.5
click at [1502, 112] on button "RUN" at bounding box center [1490, 111] width 74 height 27
click at [503, 152] on div "Body" at bounding box center [495, 153] width 52 height 31
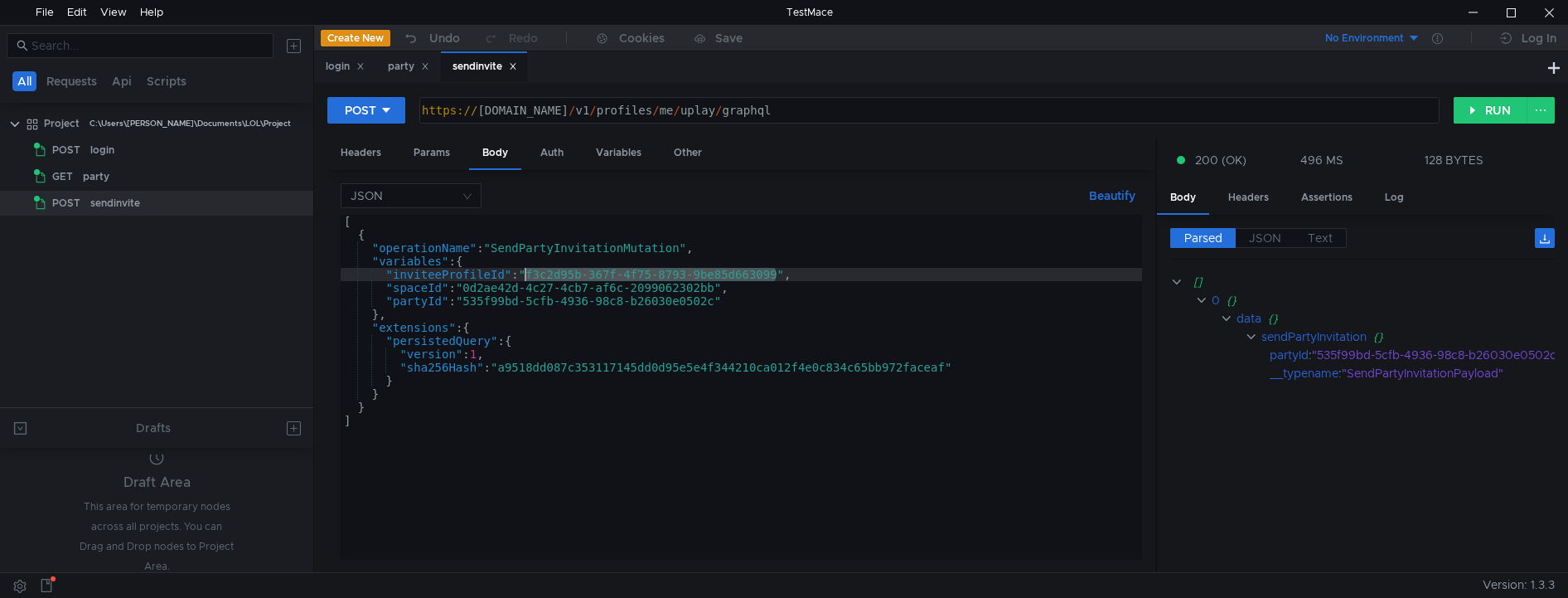
drag, startPoint x: 779, startPoint y: 275, endPoint x: 528, endPoint y: 279, distance: 251.0
click at [528, 279] on div "[ { "operationName" : "SendPartyInvitationMutation" , "variables" : { "inviteeP…" at bounding box center [740, 400] width 801 height 371
paste textarea "3fa270c3-a97a-4773-a65c-21fad6af58cf"
type textarea ""inviteeProfileId":"3fa270c3-a97a-4773-a65c-21fad6af58cf","
